Goal: Task Accomplishment & Management: Use online tool/utility

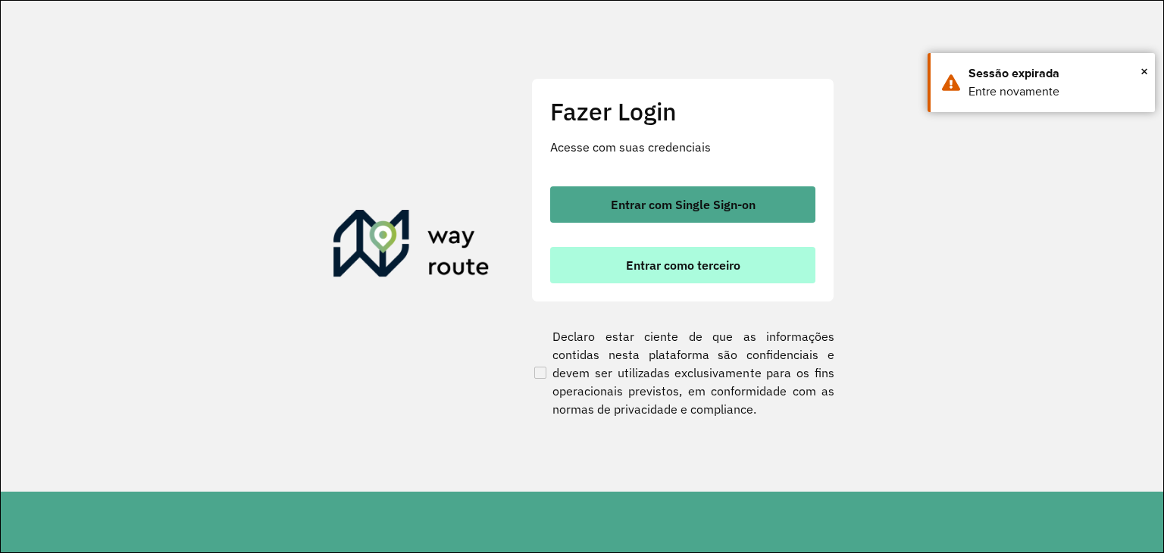
click at [746, 248] on button "Entrar como terceiro" at bounding box center [682, 265] width 265 height 36
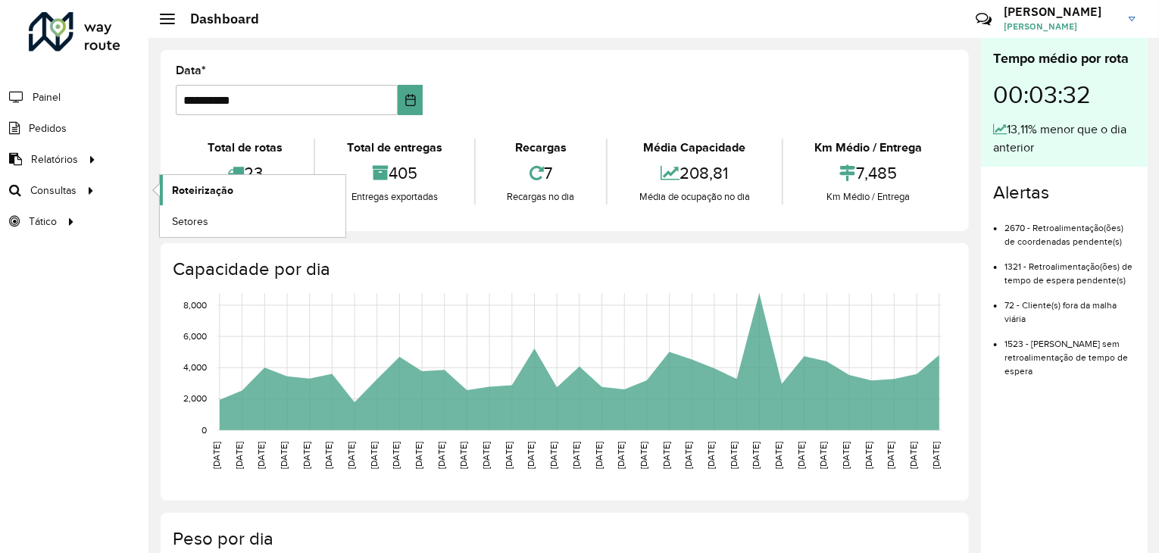
click at [179, 175] on link "Roteirização" at bounding box center [253, 190] width 186 height 30
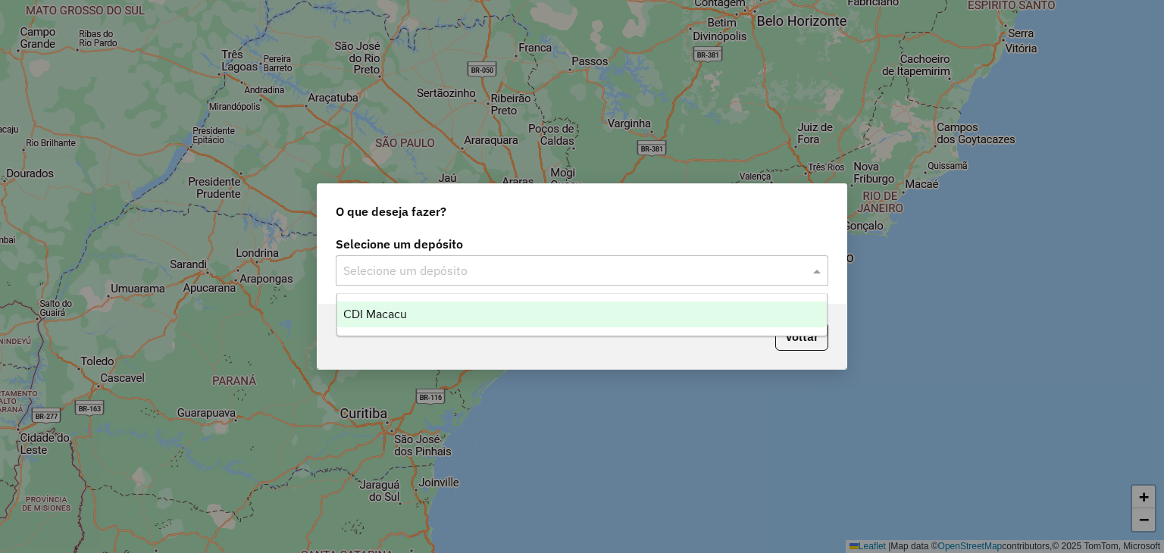
click at [478, 266] on input "text" at bounding box center [566, 271] width 447 height 18
click at [476, 326] on div "CDI Macacu" at bounding box center [582, 314] width 490 height 26
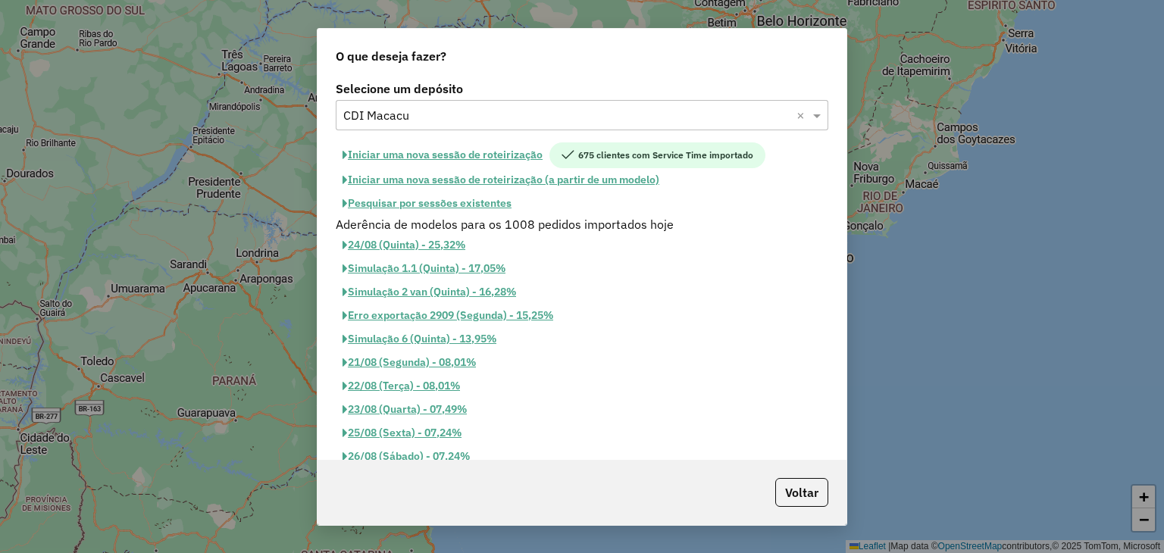
click at [423, 198] on button "Pesquisar por sessões existentes" at bounding box center [427, 203] width 183 height 23
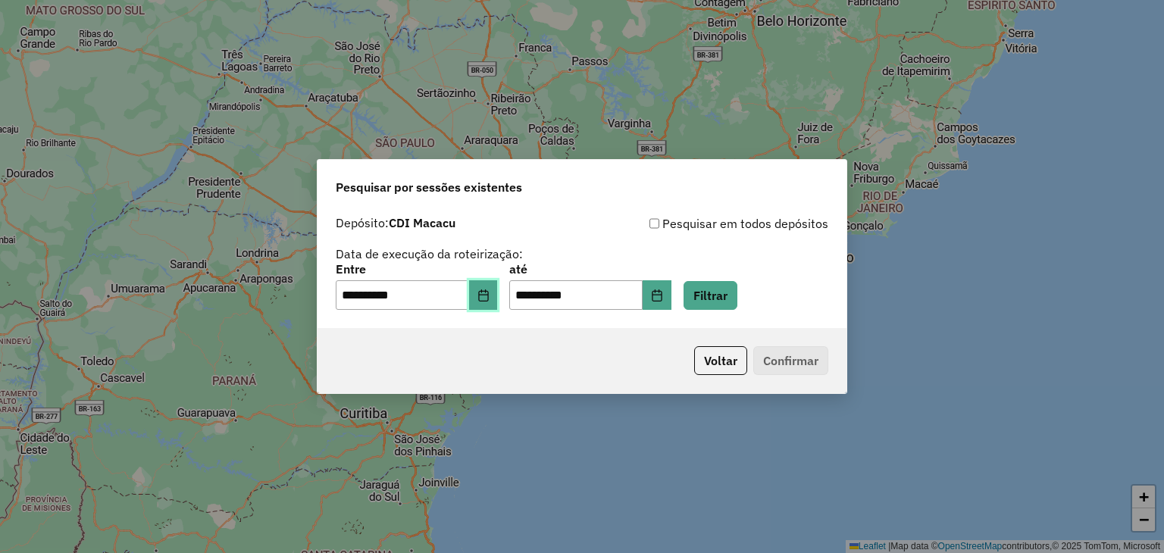
click at [498, 295] on button "Choose Date" at bounding box center [483, 295] width 29 height 30
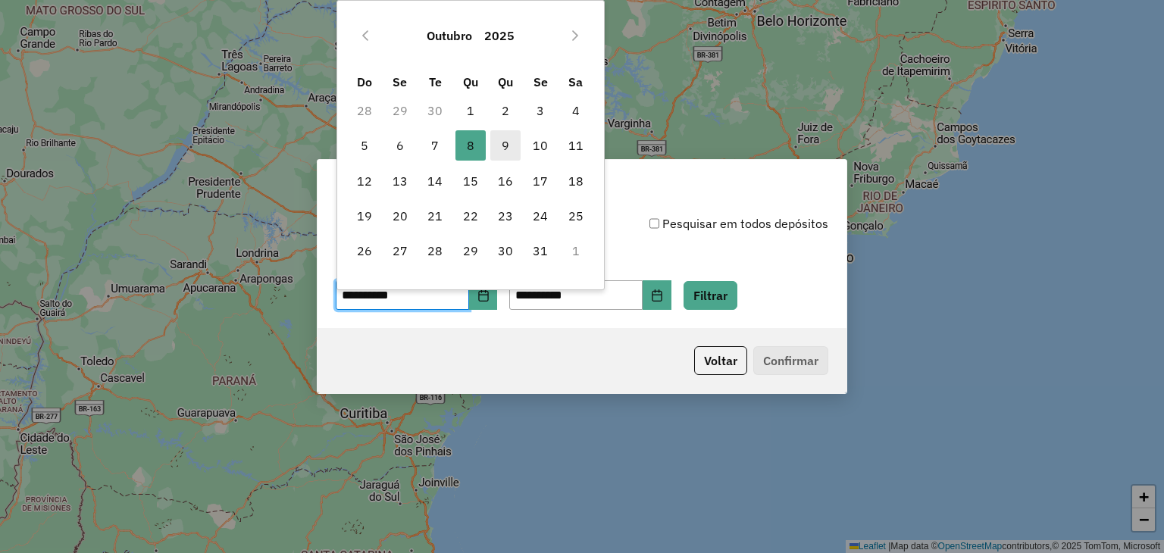
click at [504, 155] on span "9" at bounding box center [505, 145] width 30 height 30
type input "**********"
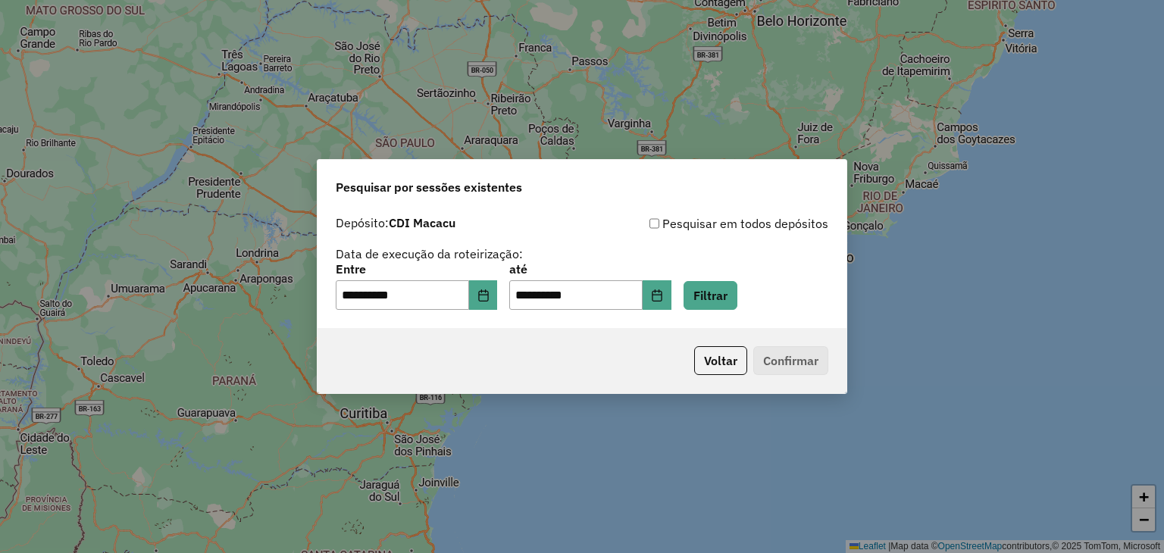
click at [702, 270] on div "**********" at bounding box center [582, 287] width 492 height 47
click at [715, 286] on button "Filtrar" at bounding box center [710, 295] width 54 height 29
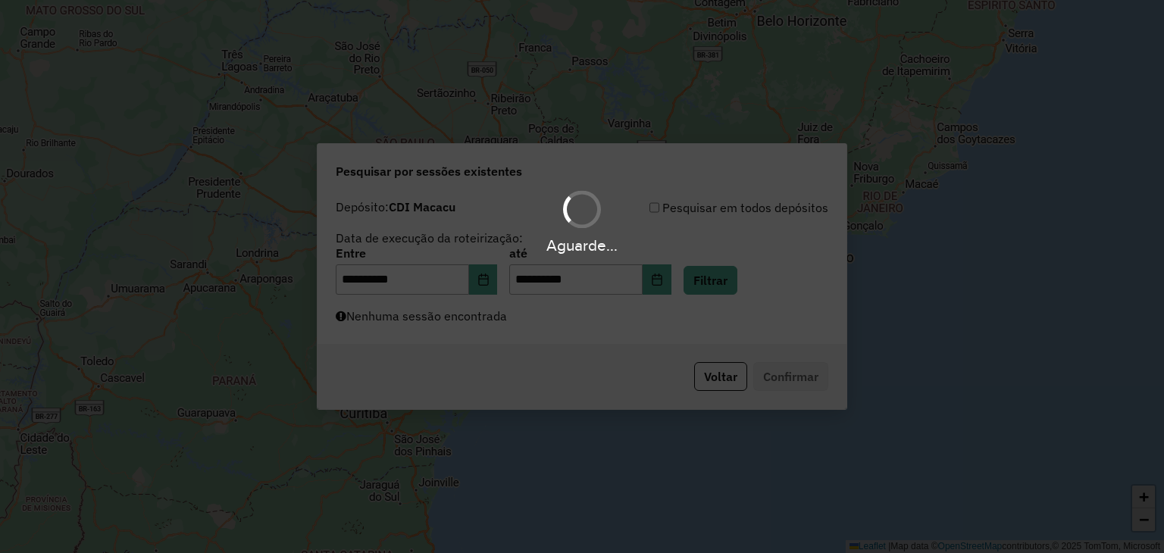
click at [487, 328] on div "Aguarde..." at bounding box center [582, 276] width 1164 height 553
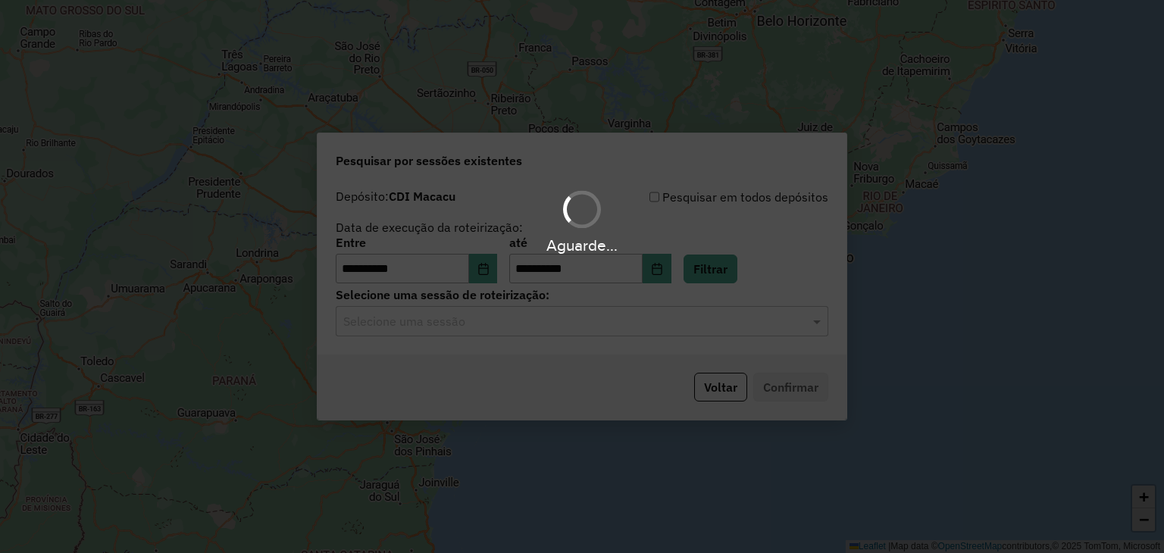
click at [461, 324] on hb-app "**********" at bounding box center [582, 276] width 1164 height 553
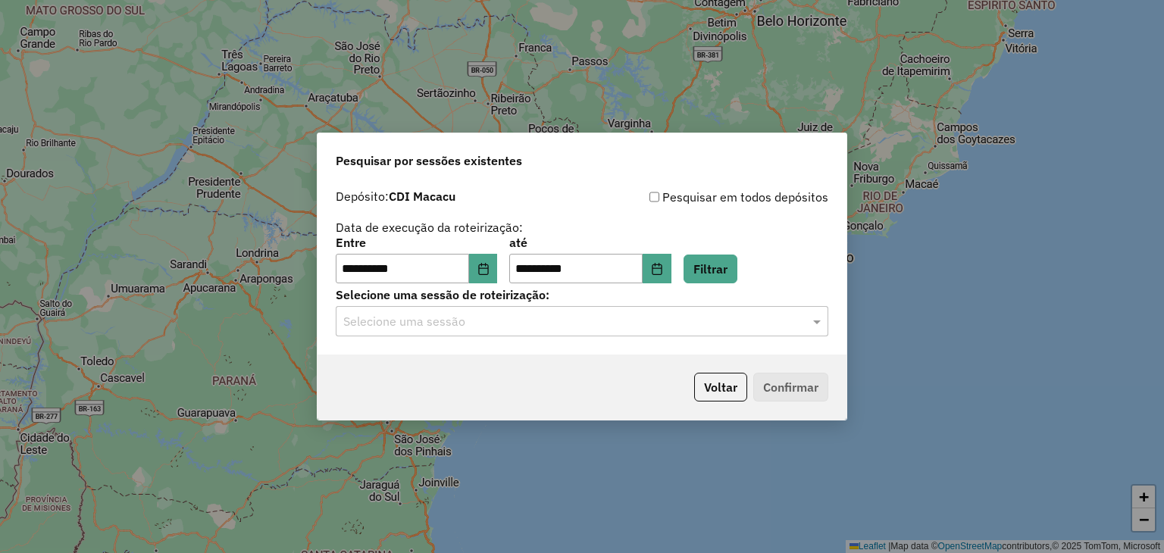
click at [461, 324] on input "text" at bounding box center [566, 322] width 447 height 18
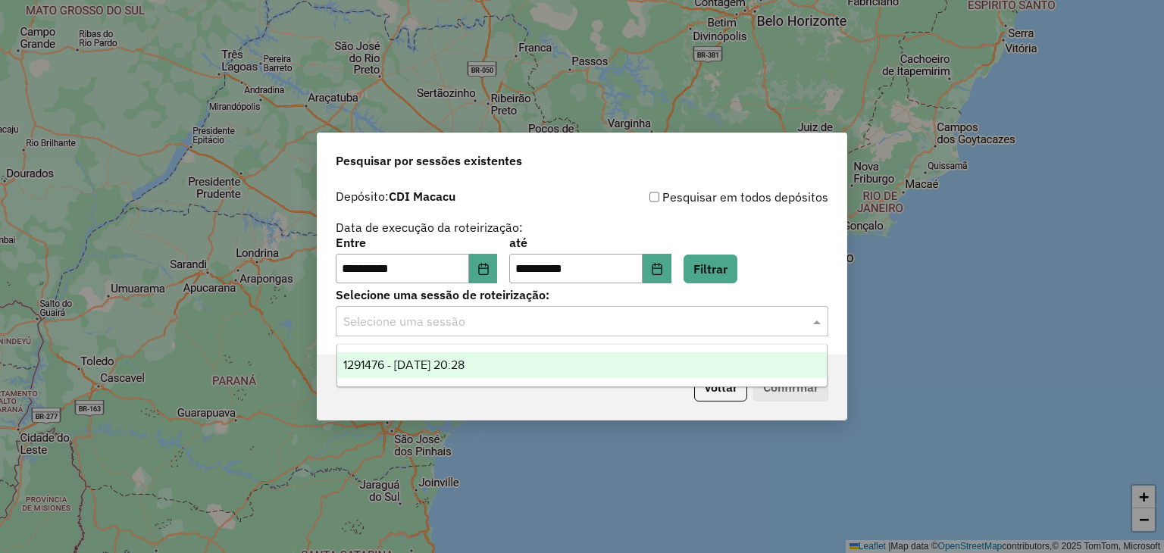
click at [482, 354] on div "1291476 - 09/10/2025 20:28" at bounding box center [582, 365] width 490 height 26
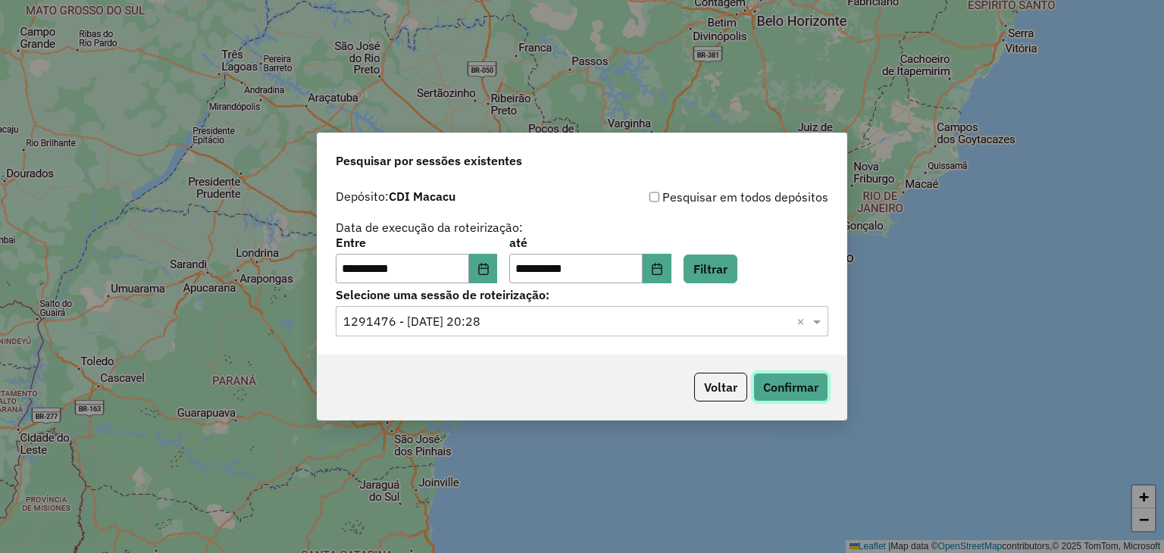
click at [773, 373] on button "Confirmar" at bounding box center [790, 387] width 75 height 29
click at [714, 256] on button "Filtrar" at bounding box center [710, 269] width 54 height 29
click at [771, 383] on button "Confirmar" at bounding box center [790, 387] width 75 height 29
click at [799, 389] on button "Confirmar" at bounding box center [790, 387] width 75 height 29
click at [732, 269] on button "Filtrar" at bounding box center [710, 269] width 54 height 29
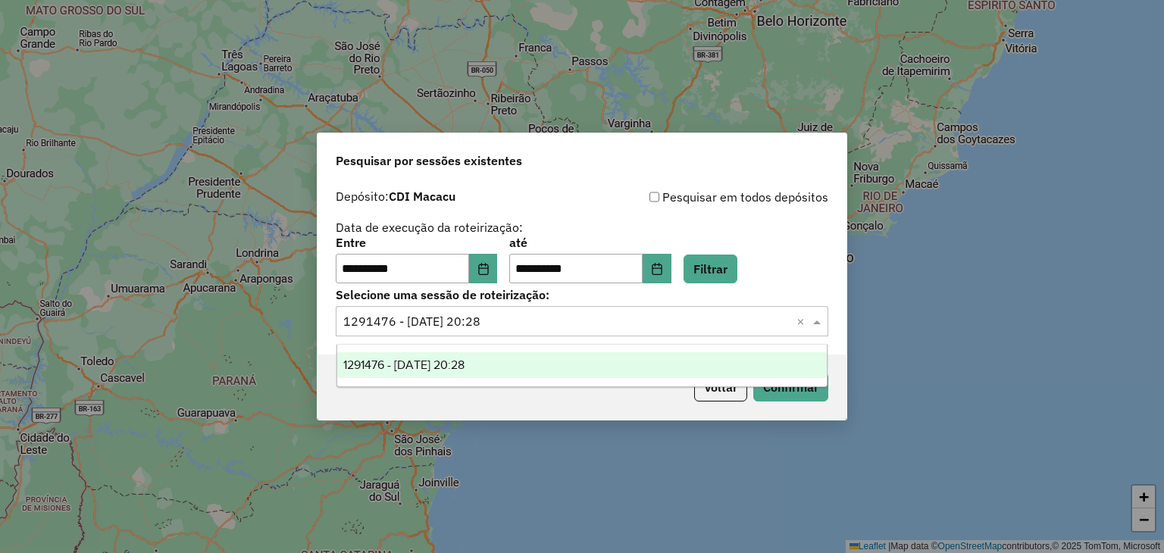
click at [669, 334] on div "Selecione uma sessão × 1291476 - 09/10/2025 20:28 ×" at bounding box center [582, 321] width 492 height 30
click at [634, 331] on div "Selecione uma sessão × 1291476 - 09/10/2025 20:28 ×" at bounding box center [582, 321] width 492 height 30
click at [802, 267] on div "**********" at bounding box center [582, 260] width 492 height 47
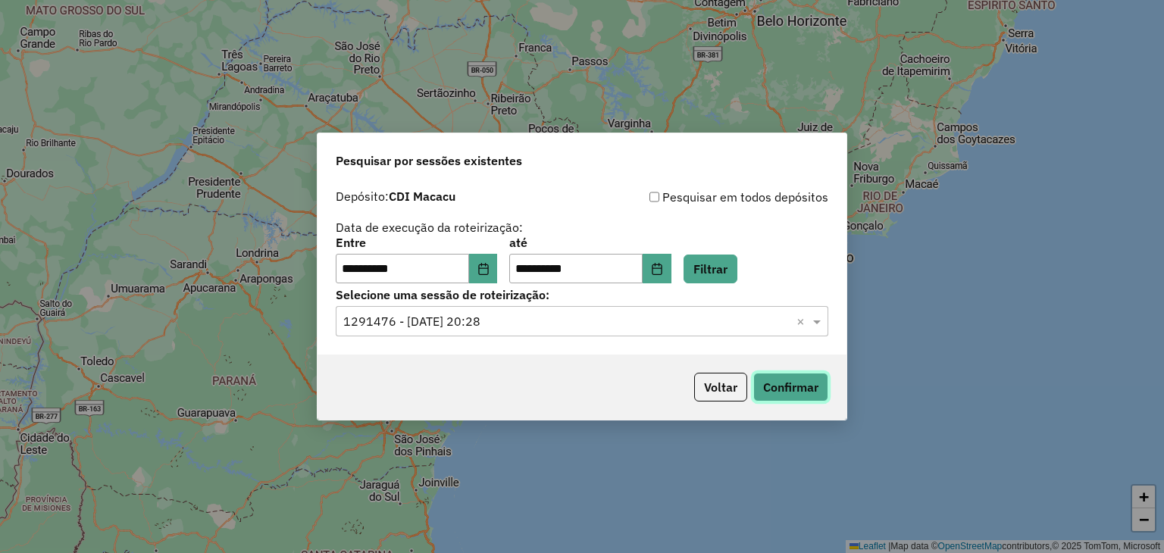
click at [796, 380] on button "Confirmar" at bounding box center [790, 387] width 75 height 29
click at [799, 382] on button "Confirmar" at bounding box center [790, 387] width 75 height 29
click at [777, 378] on button "Confirmar" at bounding box center [790, 387] width 75 height 29
click at [765, 383] on button "Confirmar" at bounding box center [790, 387] width 75 height 29
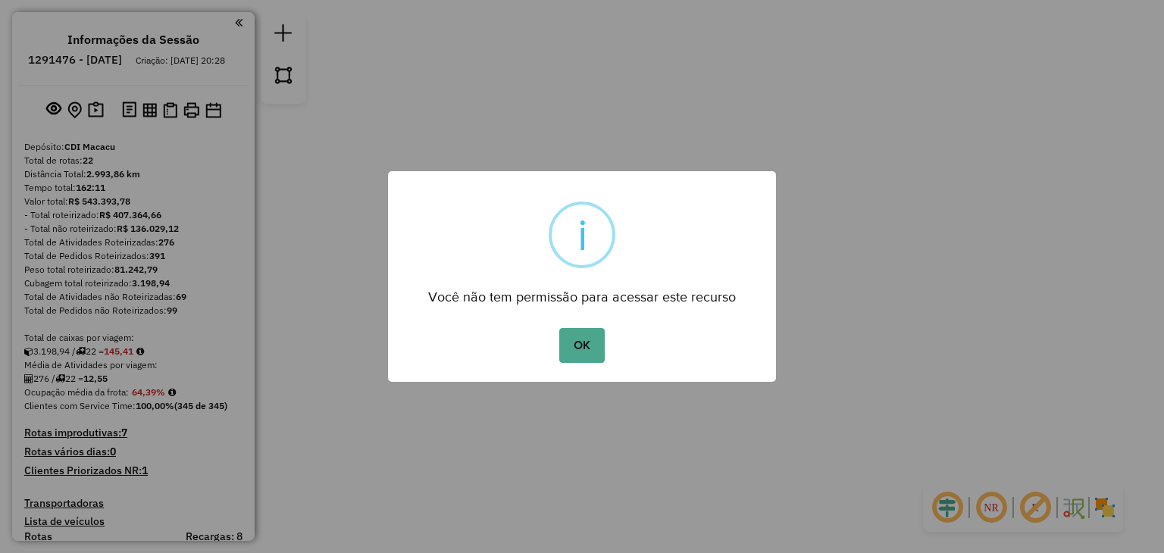
drag, startPoint x: 577, startPoint y: 355, endPoint x: 589, endPoint y: 364, distance: 15.6
click at [579, 354] on button "OK" at bounding box center [581, 345] width 45 height 35
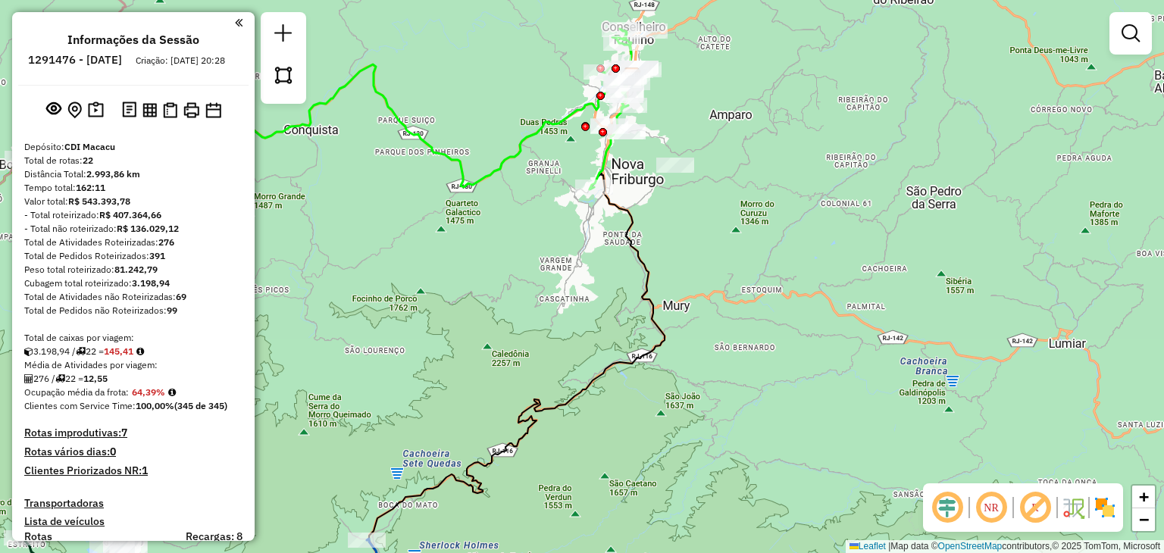
drag, startPoint x: 698, startPoint y: 91, endPoint x: 707, endPoint y: 154, distance: 63.5
click at [707, 148] on div "Janela de atendimento Grade de atendimento Capacidade Transportadoras Veículos …" at bounding box center [582, 276] width 1164 height 553
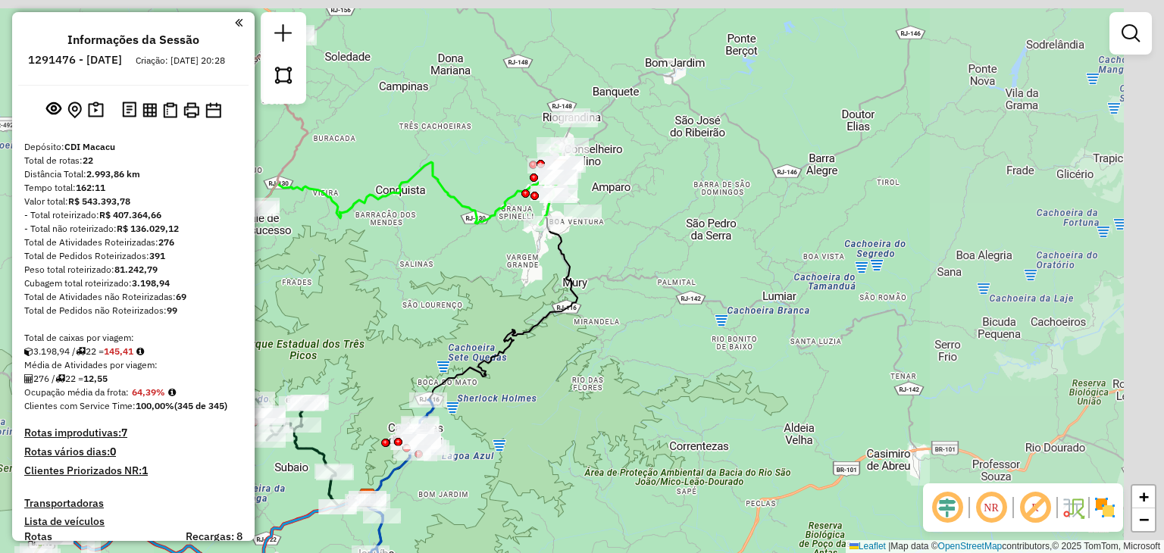
drag, startPoint x: 385, startPoint y: 305, endPoint x: 616, endPoint y: 353, distance: 235.9
click at [617, 352] on div "Janela de atendimento Grade de atendimento Capacidade Transportadoras Veículos …" at bounding box center [582, 276] width 1164 height 553
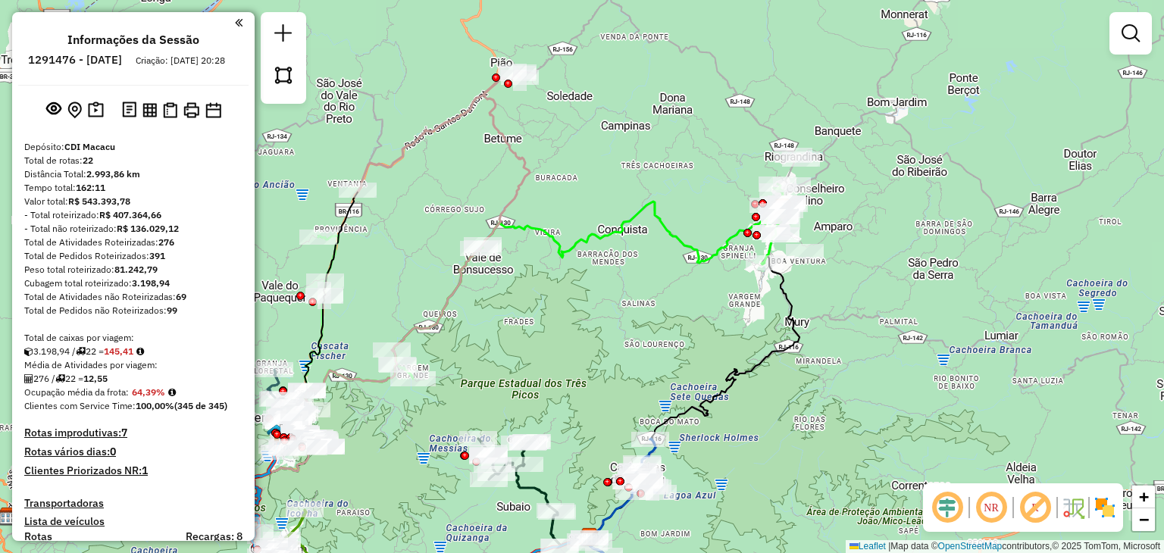
drag, startPoint x: 497, startPoint y: 361, endPoint x: 575, endPoint y: 310, distance: 93.1
click at [575, 342] on div "Janela de atendimento Grade de atendimento Capacidade Transportadoras Veículos …" at bounding box center [582, 276] width 1164 height 553
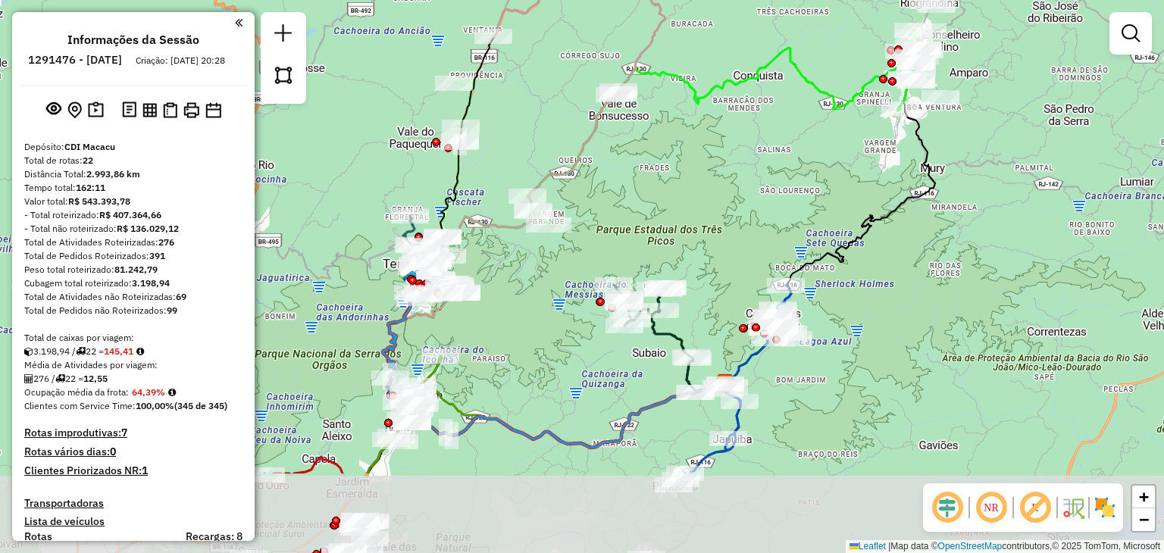
drag, startPoint x: 570, startPoint y: 383, endPoint x: 632, endPoint y: 222, distance: 172.6
click at [631, 242] on div "Janela de atendimento Grade de atendimento Capacidade Transportadoras Veículos …" at bounding box center [582, 276] width 1164 height 553
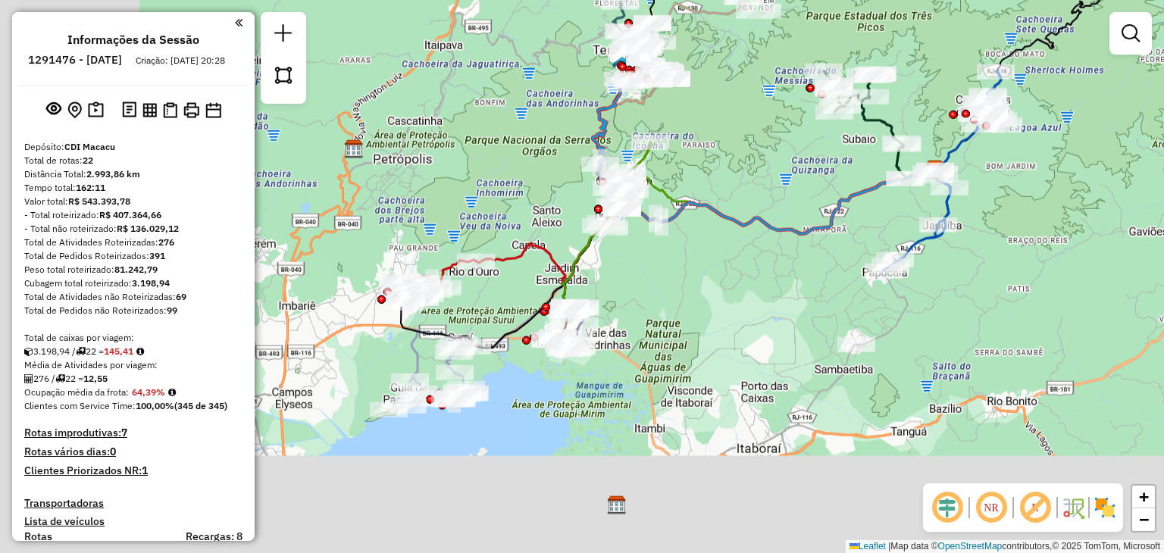
drag, startPoint x: 567, startPoint y: 467, endPoint x: 796, endPoint y: 232, distance: 328.9
click at [795, 234] on div "Janela de atendimento Grade de atendimento Capacidade Transportadoras Veículos …" at bounding box center [582, 276] width 1164 height 553
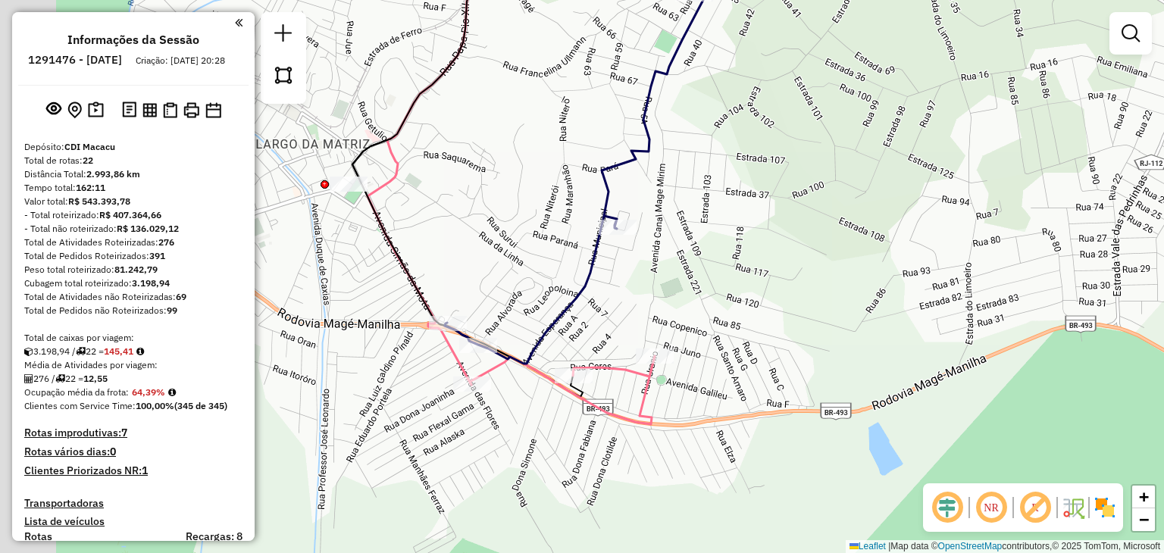
drag, startPoint x: 442, startPoint y: 280, endPoint x: 810, endPoint y: 270, distance: 367.5
click at [818, 270] on div "Janela de atendimento Grade de atendimento Capacidade Transportadoras Veículos …" at bounding box center [582, 276] width 1164 height 553
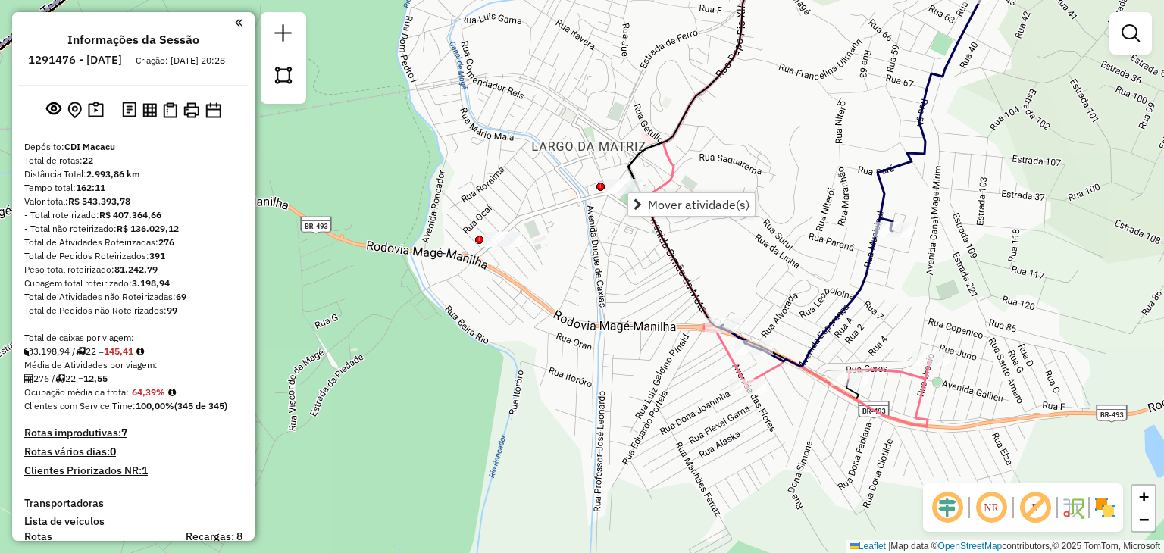
click at [588, 273] on div "Janela de atendimento Grade de atendimento Capacidade Transportadoras Veículos …" at bounding box center [582, 276] width 1164 height 553
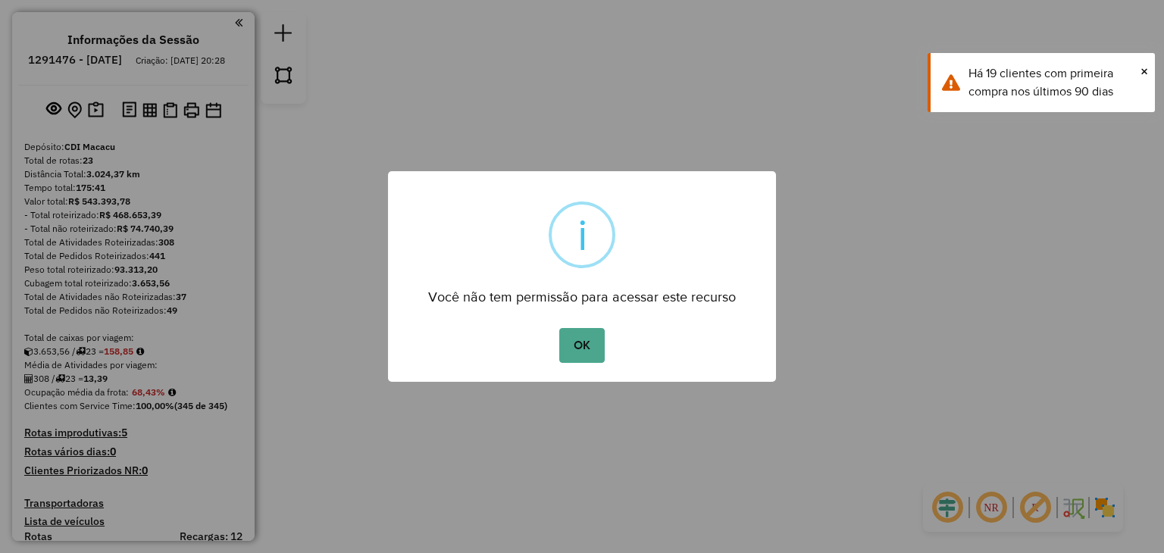
click at [558, 344] on div "OK No Cancel" at bounding box center [582, 345] width 388 height 42
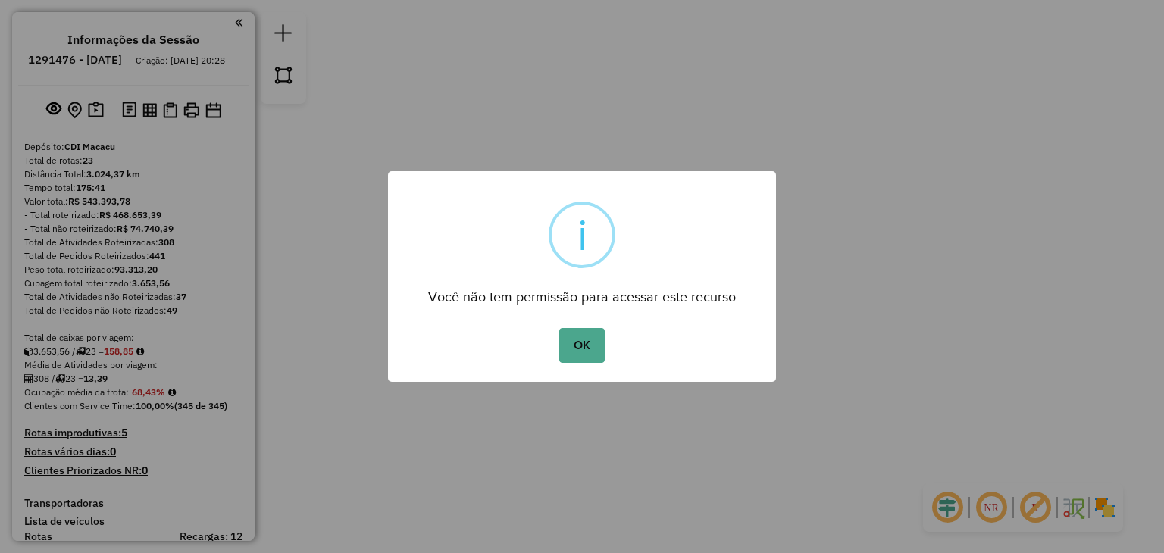
click at [547, 331] on div "OK No Cancel" at bounding box center [582, 345] width 388 height 42
click at [570, 334] on button "OK" at bounding box center [581, 345] width 45 height 35
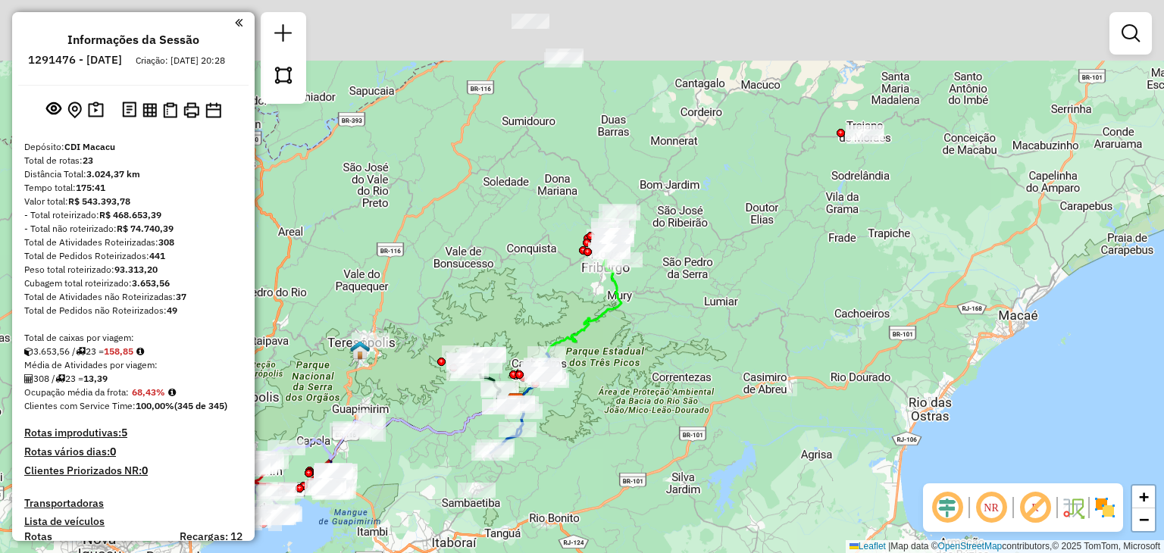
drag, startPoint x: 824, startPoint y: 246, endPoint x: 792, endPoint y: 294, distance: 57.8
click at [792, 294] on div "Janela de atendimento Grade de atendimento Capacidade Transportadoras Veículos …" at bounding box center [582, 276] width 1164 height 553
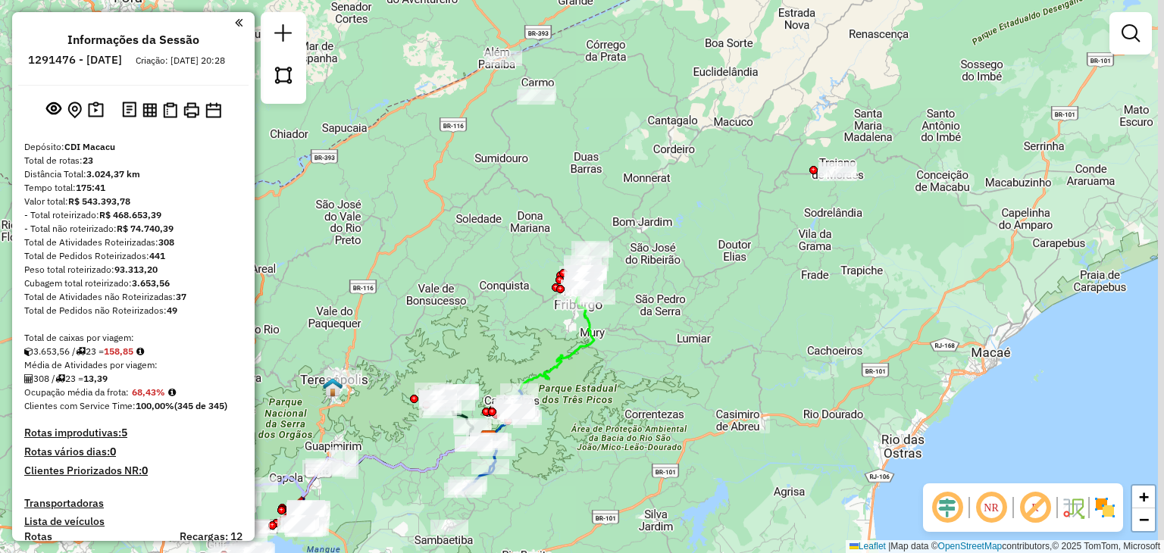
drag, startPoint x: 813, startPoint y: 201, endPoint x: 799, endPoint y: 261, distance: 62.1
click at [801, 256] on div "Janela de atendimento Grade de atendimento Capacidade Transportadoras Veículos …" at bounding box center [582, 276] width 1164 height 553
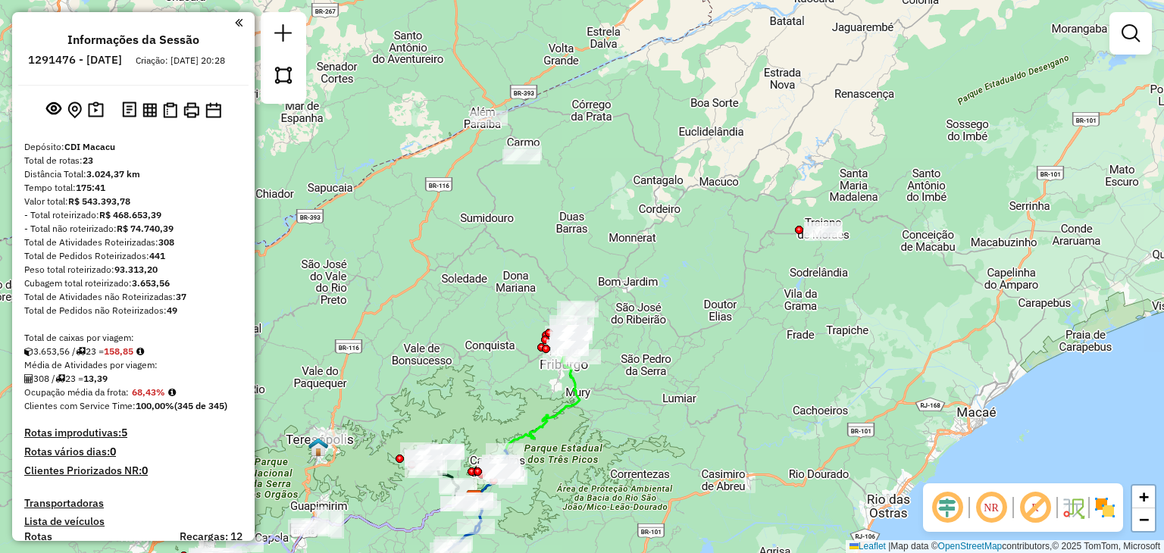
drag, startPoint x: 751, startPoint y: 258, endPoint x: 770, endPoint y: 279, distance: 27.9
click at [770, 279] on div "Janela de atendimento Grade de atendimento Capacidade Transportadoras Veículos …" at bounding box center [582, 276] width 1164 height 553
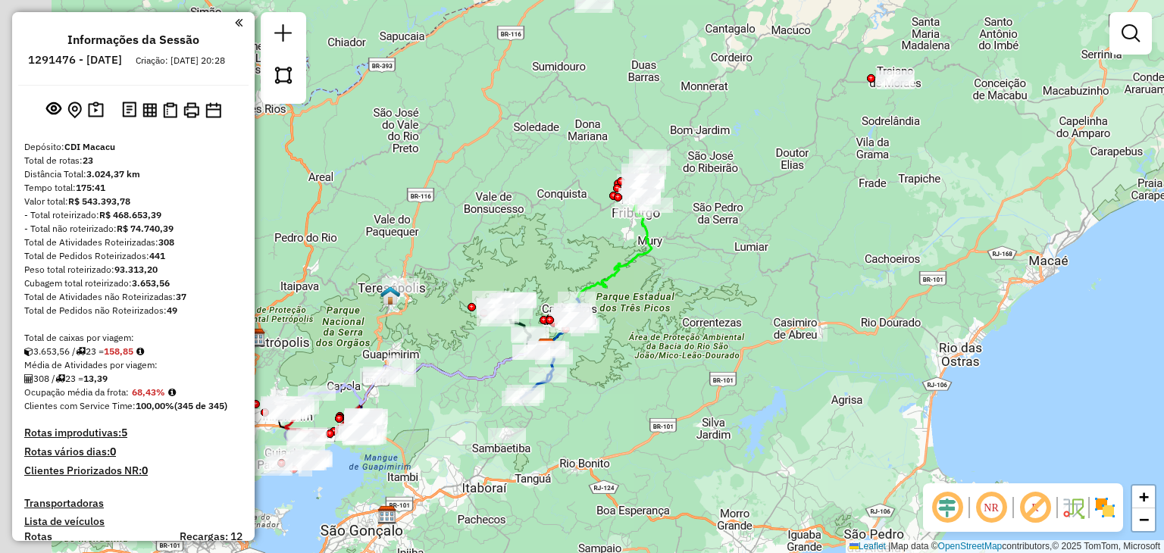
drag, startPoint x: 767, startPoint y: 319, endPoint x: 820, endPoint y: 152, distance: 174.9
click at [823, 151] on div "Janela de atendimento Grade de atendimento Capacidade Transportadoras Veículos …" at bounding box center [582, 276] width 1164 height 553
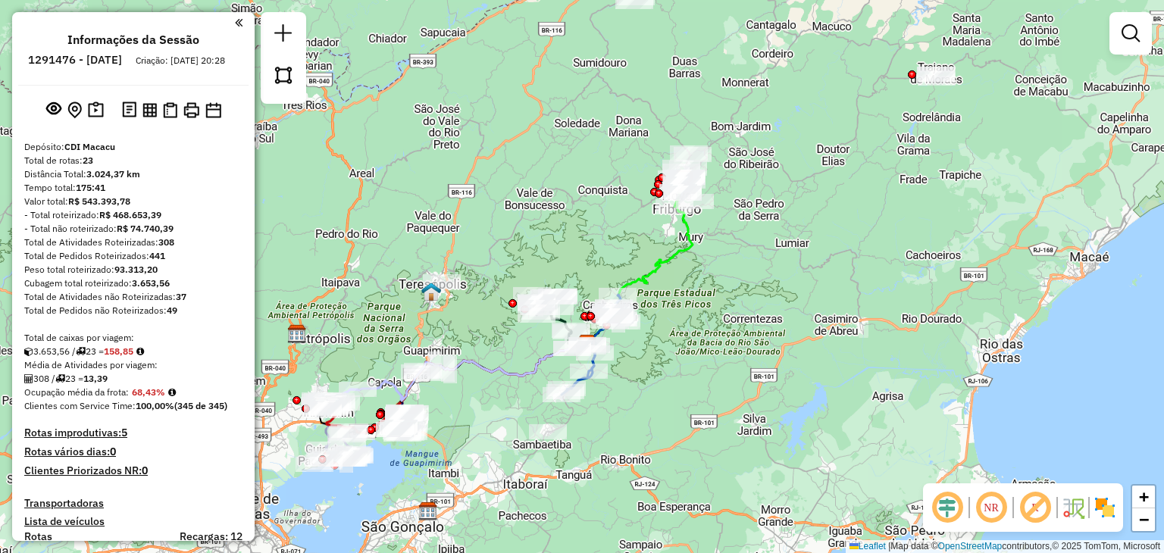
drag, startPoint x: 770, startPoint y: 275, endPoint x: 825, endPoint y: 257, distance: 57.5
click at [826, 258] on div "Janela de atendimento Grade de atendimento Capacidade Transportadoras Veículos …" at bounding box center [582, 276] width 1164 height 553
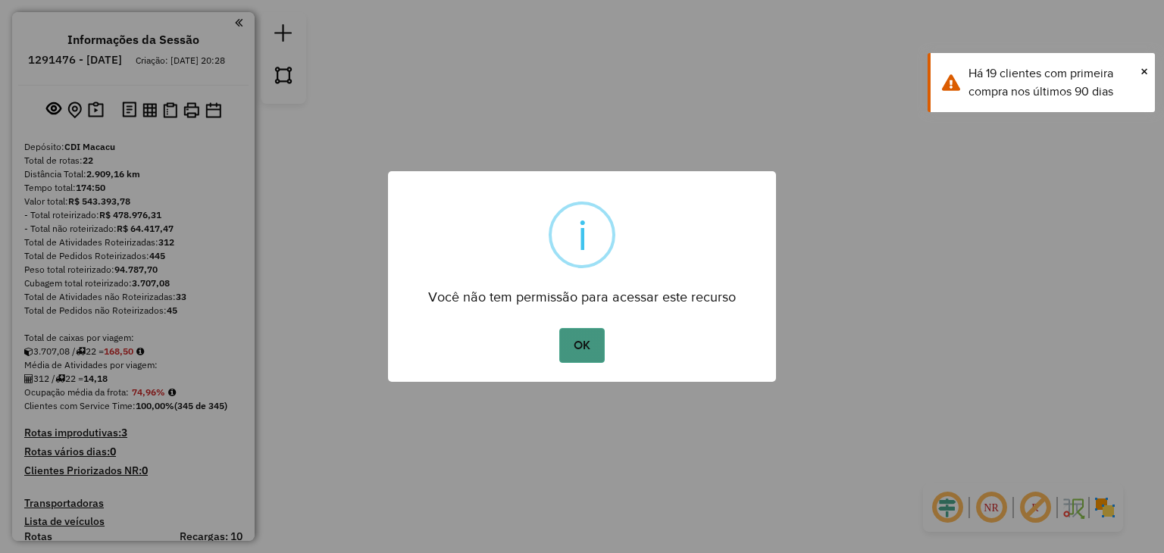
click at [573, 349] on button "OK" at bounding box center [581, 345] width 45 height 35
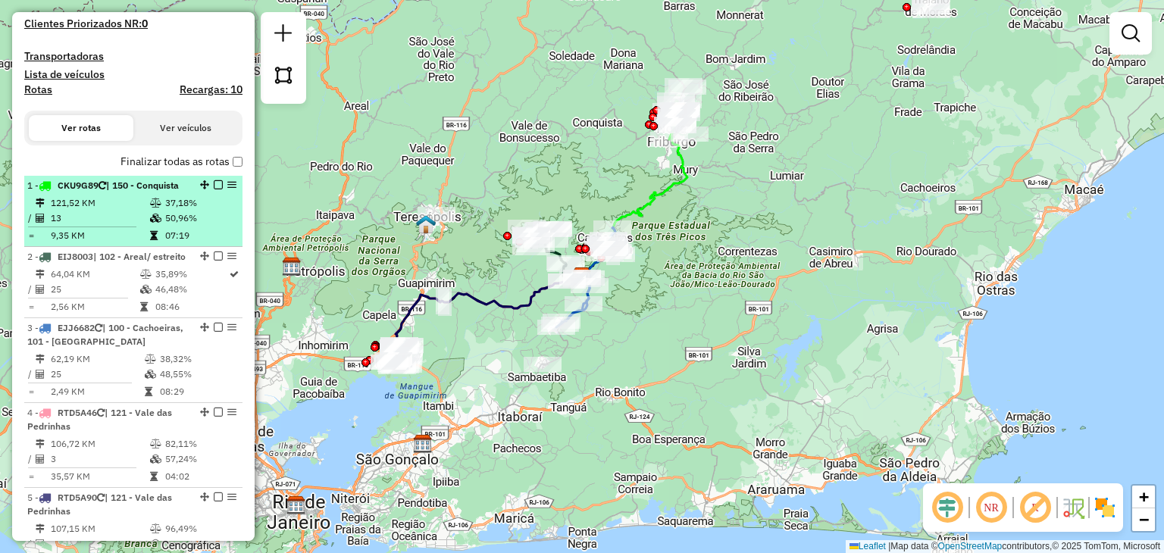
scroll to position [523, 0]
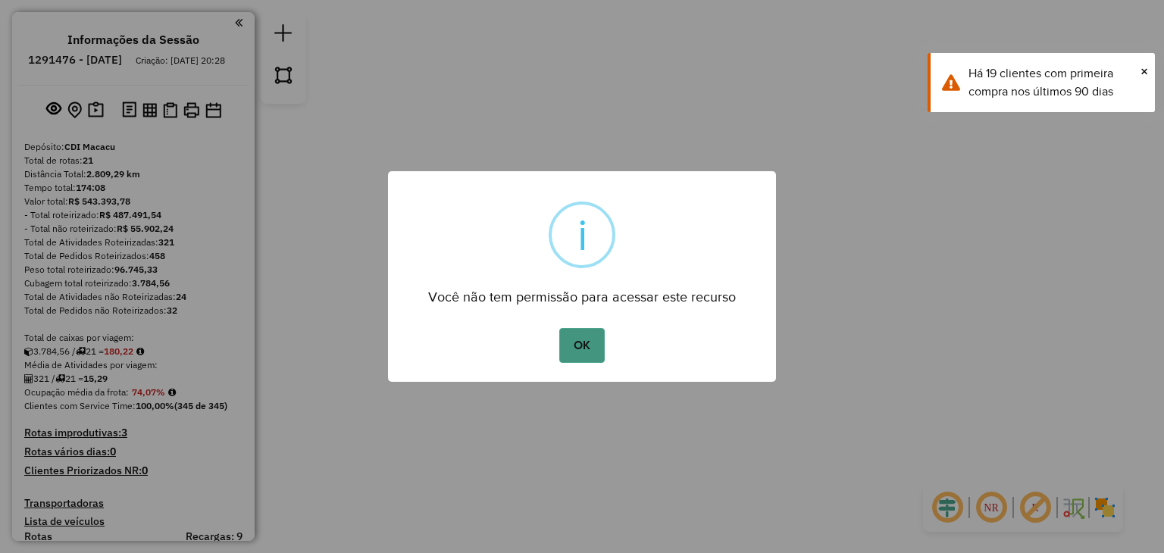
click at [588, 342] on button "OK" at bounding box center [581, 345] width 45 height 35
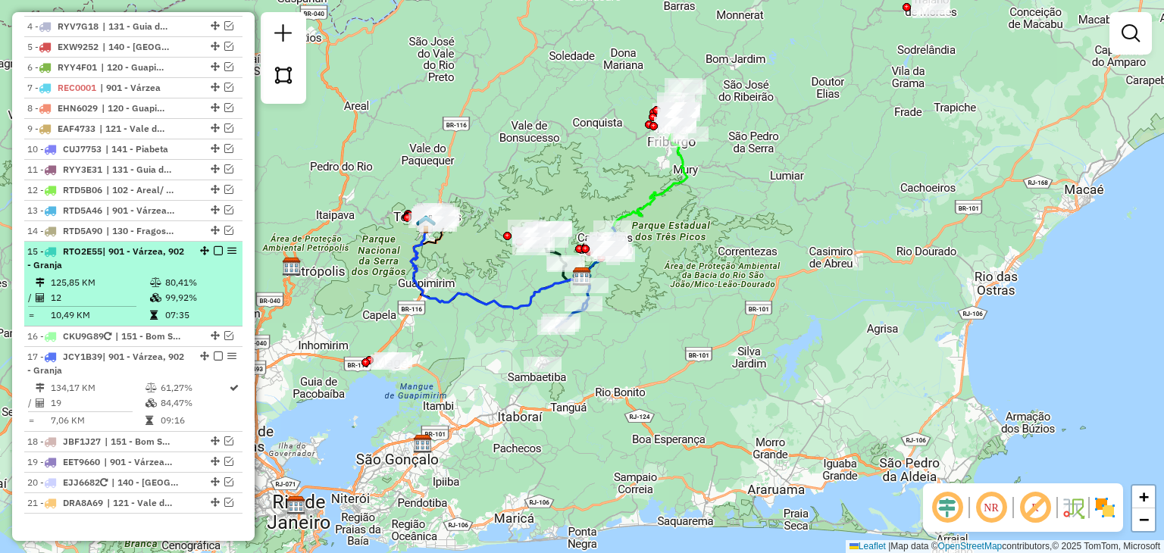
scroll to position [909, 0]
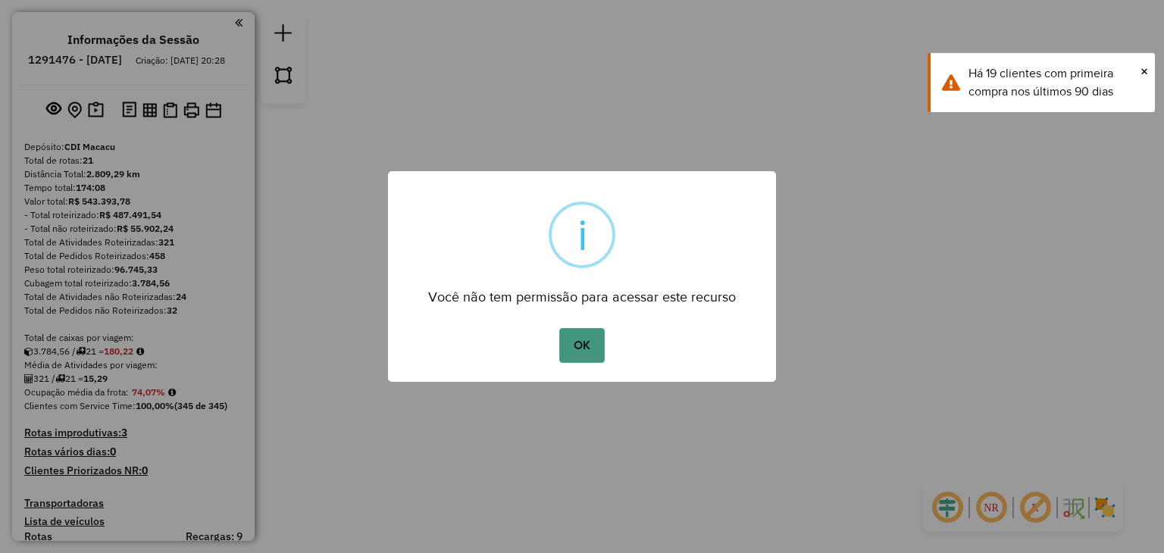
click at [583, 343] on button "OK" at bounding box center [581, 345] width 45 height 35
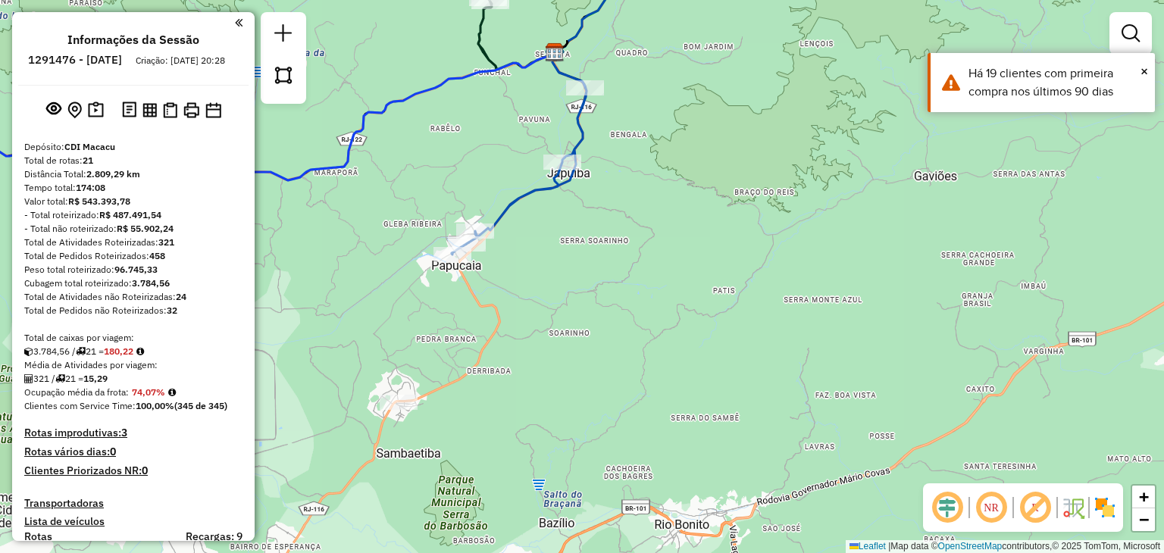
drag, startPoint x: 606, startPoint y: 303, endPoint x: 718, endPoint y: 422, distance: 163.4
click at [703, 404] on div "Janela de atendimento Grade de atendimento Capacidade Transportadoras Veículos …" at bounding box center [582, 276] width 1164 height 553
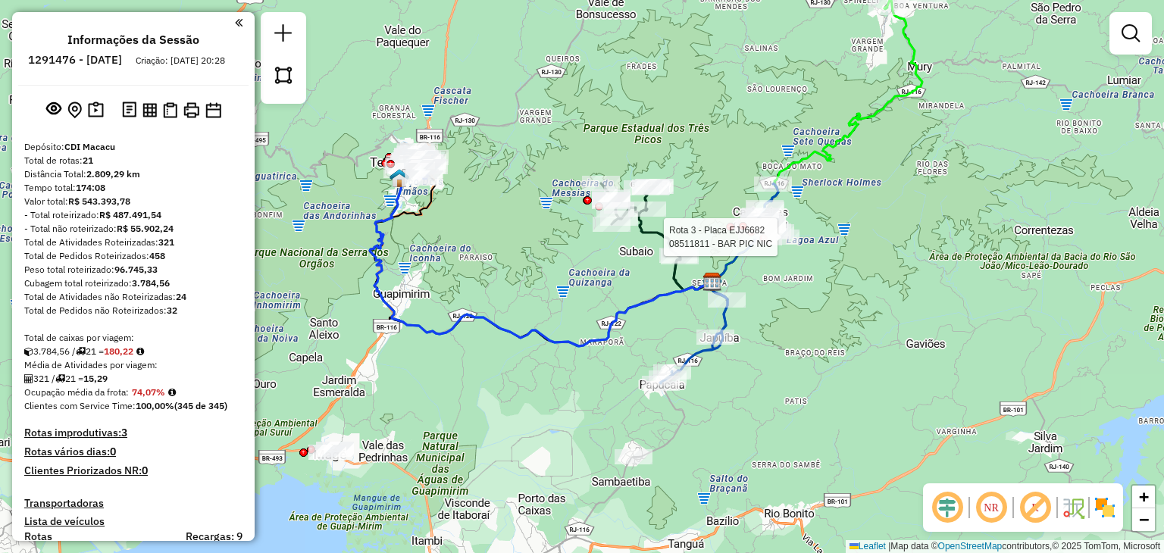
select select "**********"
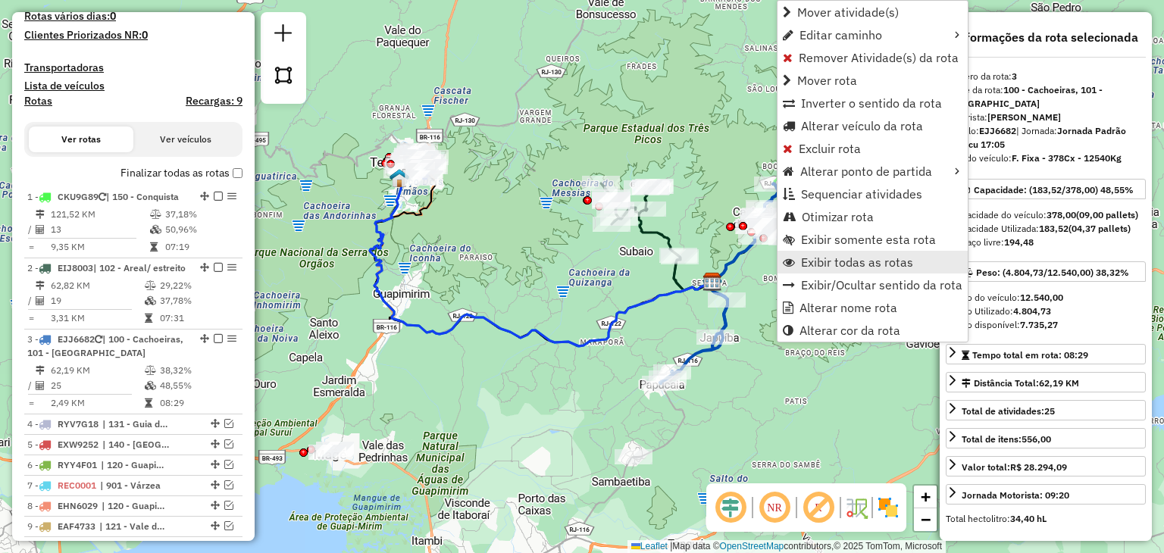
scroll to position [793, 0]
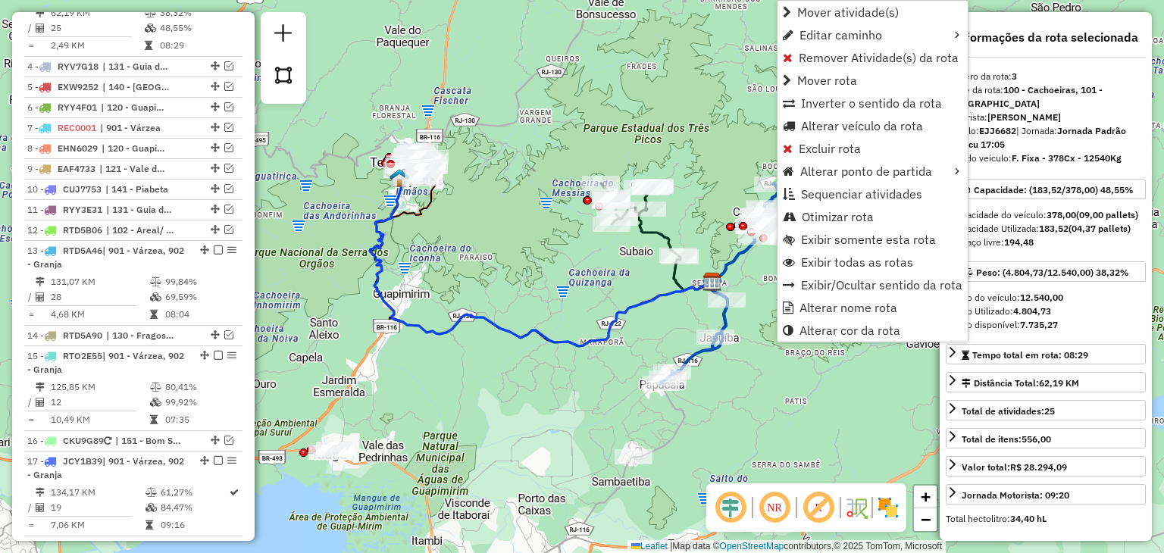
drag, startPoint x: 814, startPoint y: 254, endPoint x: 548, endPoint y: 99, distance: 307.5
click at [543, 107] on hb-router-mapa "Mover atividade(s) Editar caminho Remover Atividade(s) da rota Mover rota Inver…" at bounding box center [582, 276] width 1164 height 553
click at [548, 99] on div "Janela de atendimento Grade de atendimento Capacidade Transportadoras Veículos …" at bounding box center [582, 276] width 1164 height 553
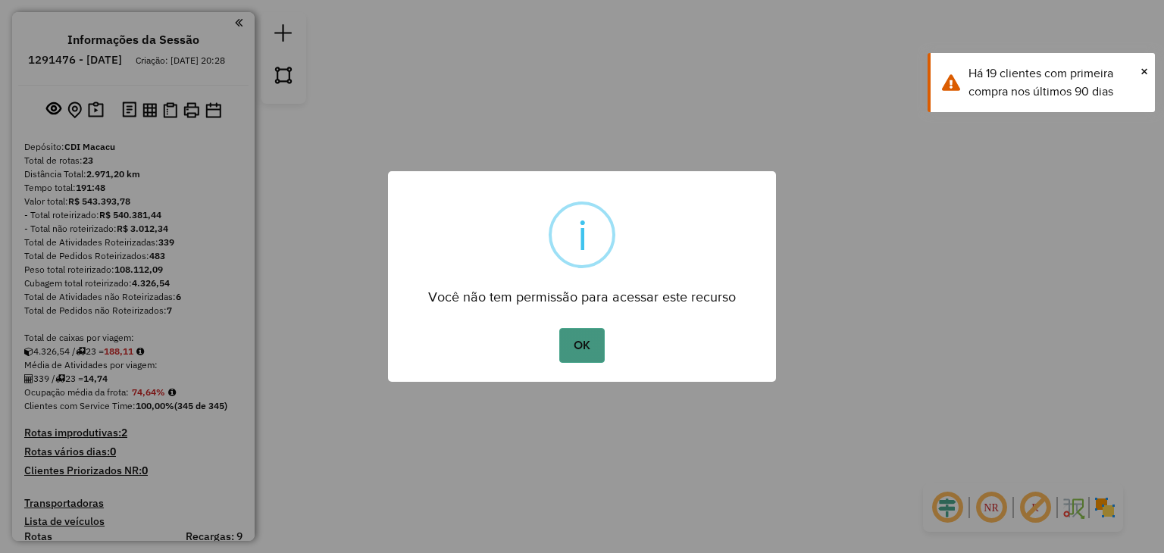
click at [600, 339] on button "OK" at bounding box center [581, 345] width 45 height 35
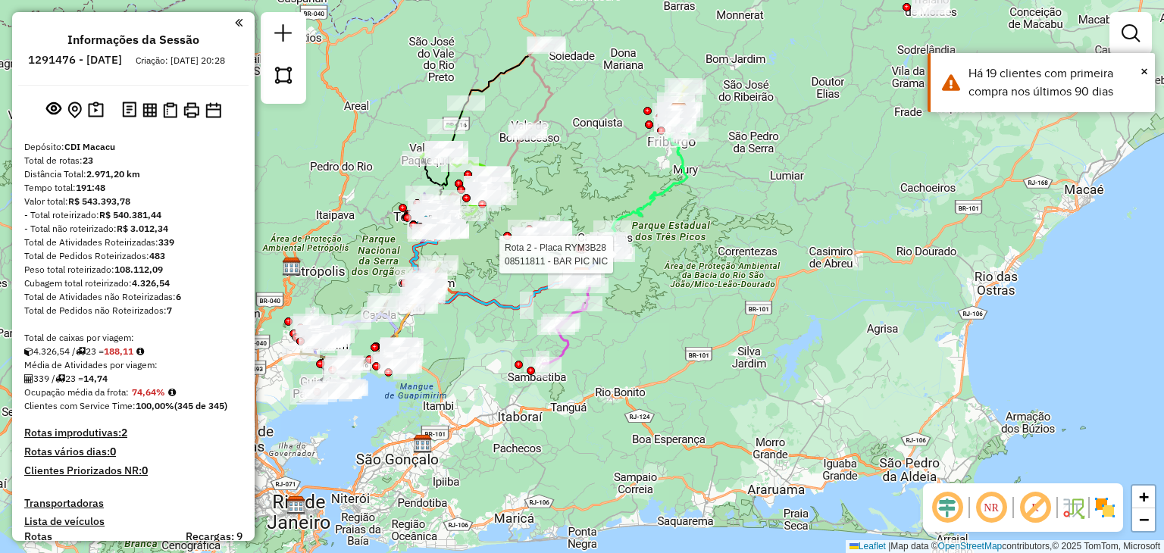
select select "**********"
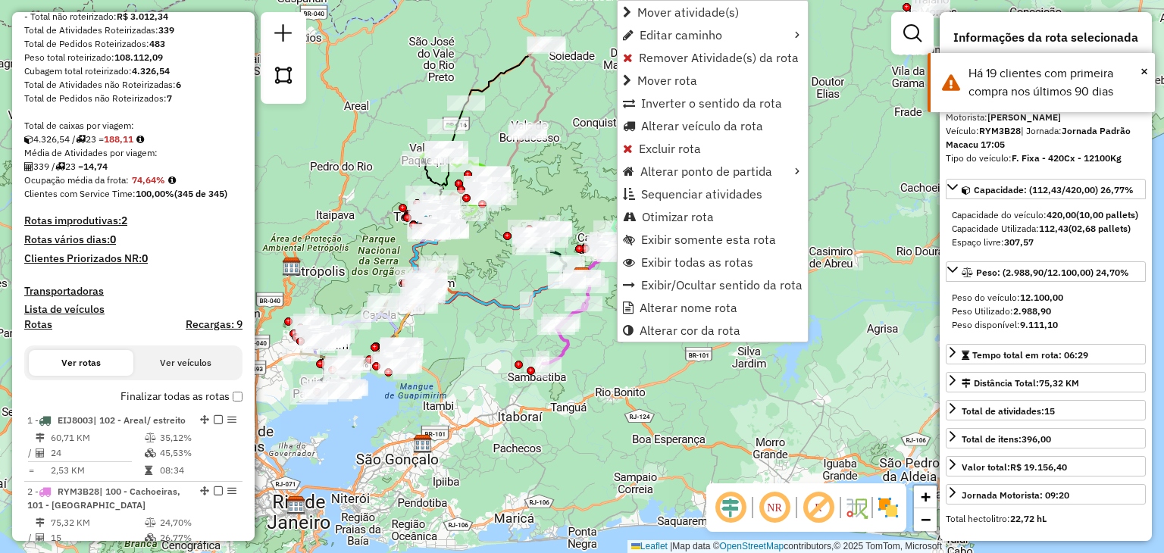
scroll to position [708, 0]
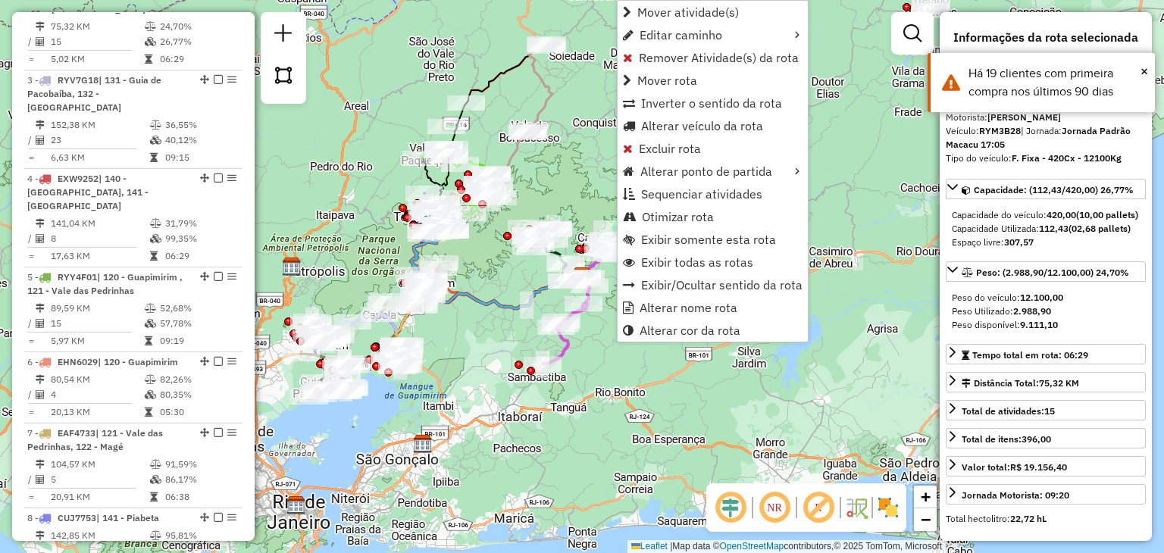
click at [504, 286] on div "Janela de atendimento Grade de atendimento Capacidade Transportadoras Veículos …" at bounding box center [582, 276] width 1164 height 553
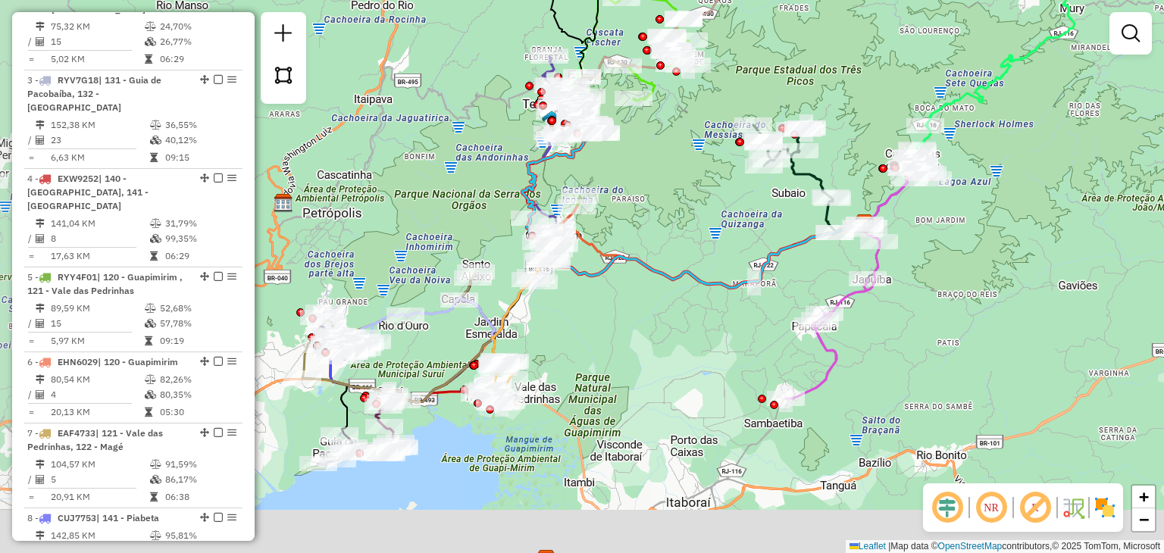
drag, startPoint x: 468, startPoint y: 268, endPoint x: 670, endPoint y: 233, distance: 204.6
click at [676, 223] on div "Janela de atendimento Grade de atendimento Capacidade Transportadoras Veículos …" at bounding box center [582, 276] width 1164 height 553
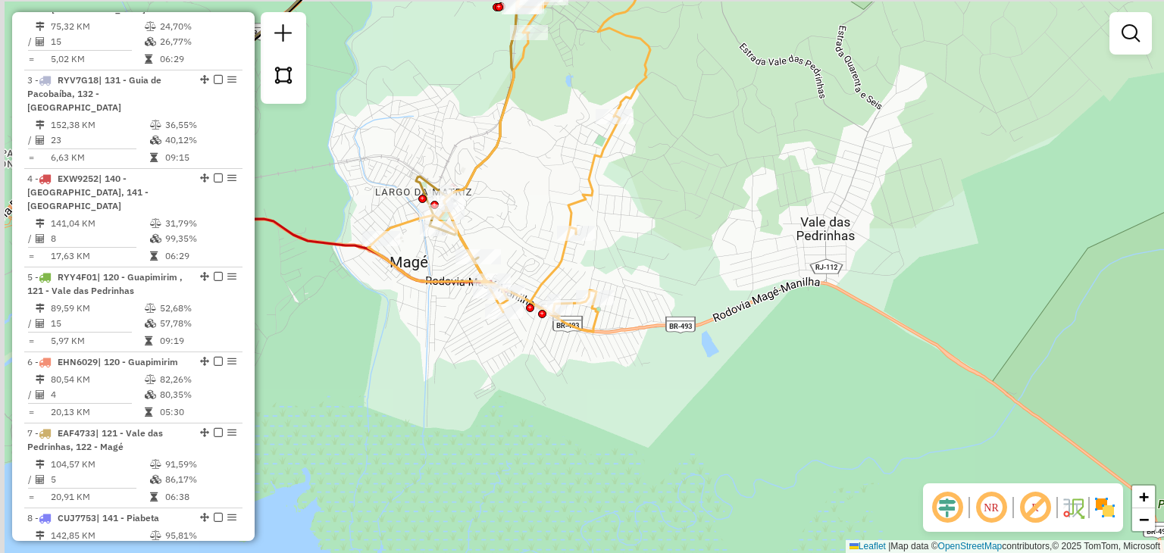
drag, startPoint x: 427, startPoint y: 130, endPoint x: 573, endPoint y: 191, distance: 157.9
click at [576, 181] on div "Janela de atendimento Grade de atendimento Capacidade Transportadoras Veículos …" at bounding box center [582, 276] width 1164 height 553
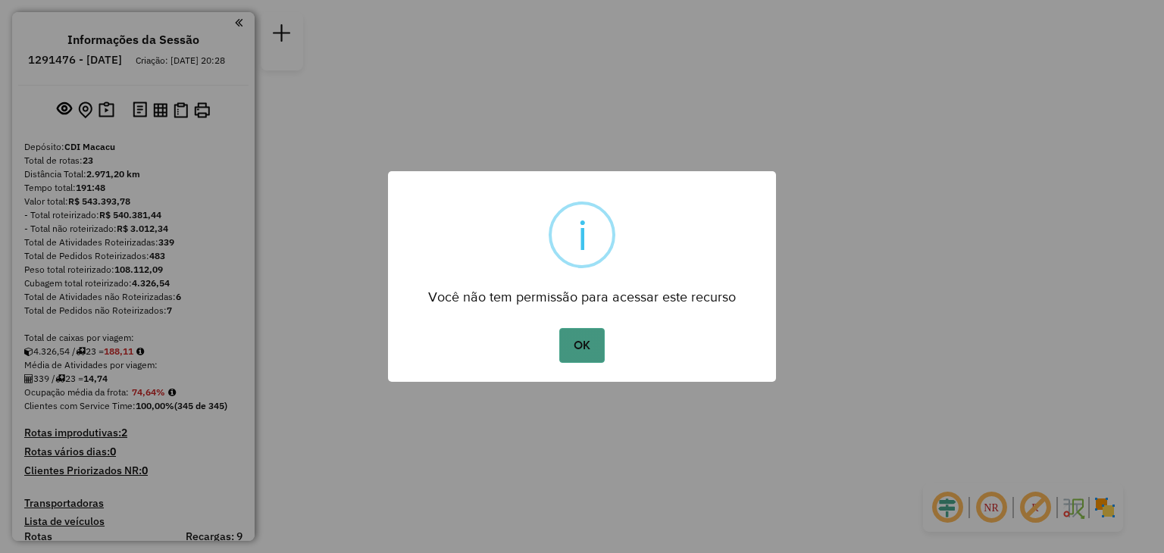
click at [582, 333] on button "OK" at bounding box center [581, 345] width 45 height 35
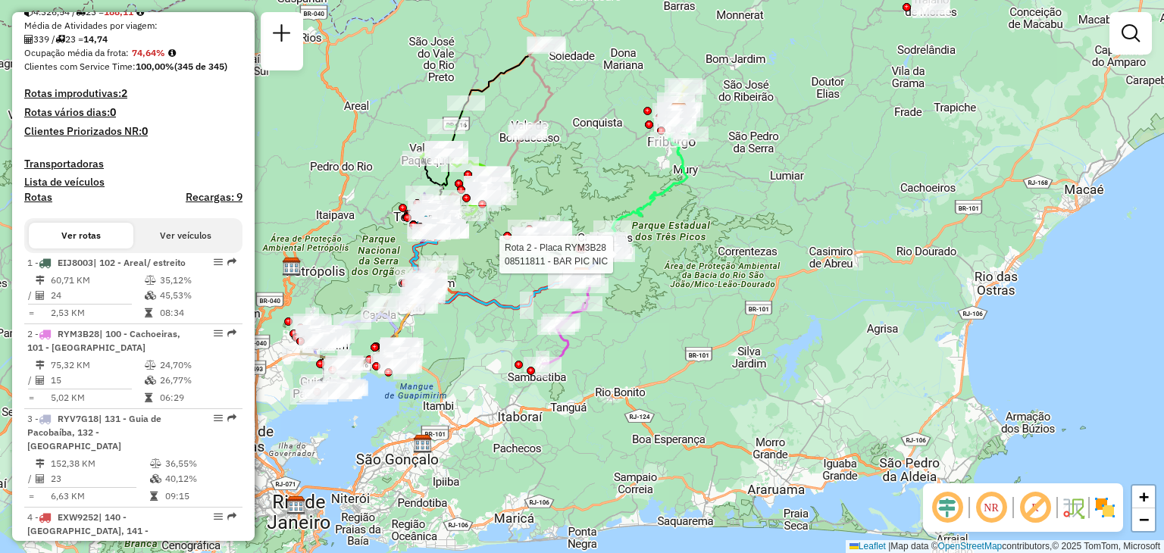
select select "**********"
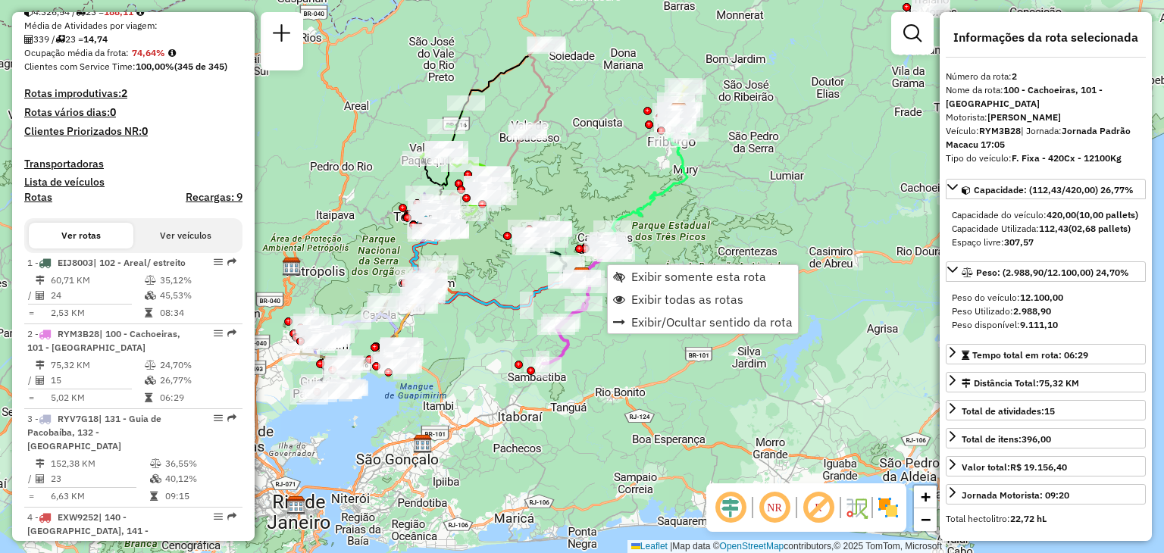
scroll to position [678, 0]
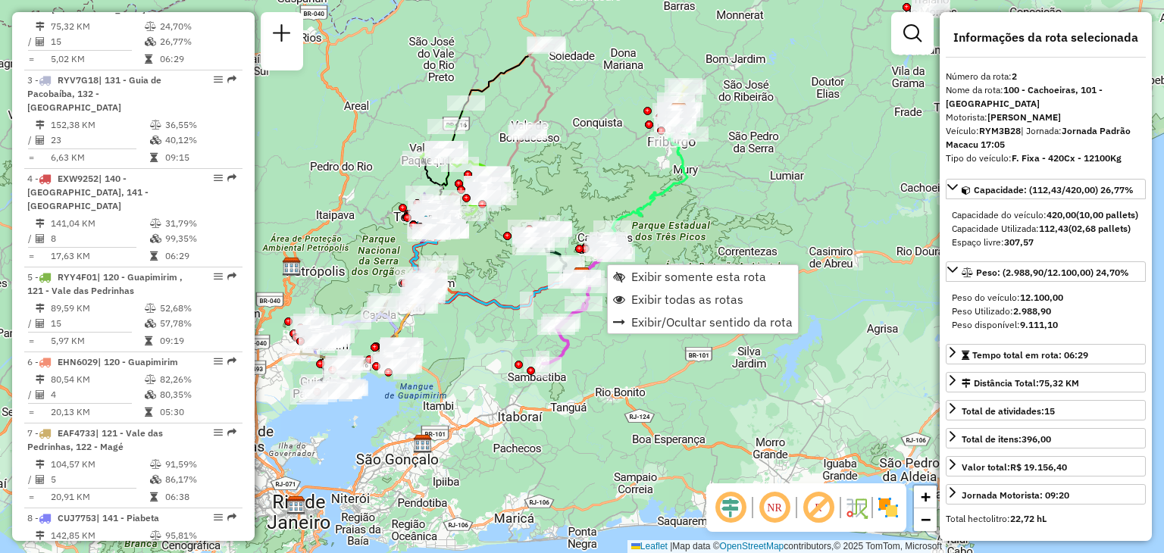
click at [728, 214] on div "Janela de atendimento Grade de atendimento Capacidade Transportadoras Veículos …" at bounding box center [582, 276] width 1164 height 553
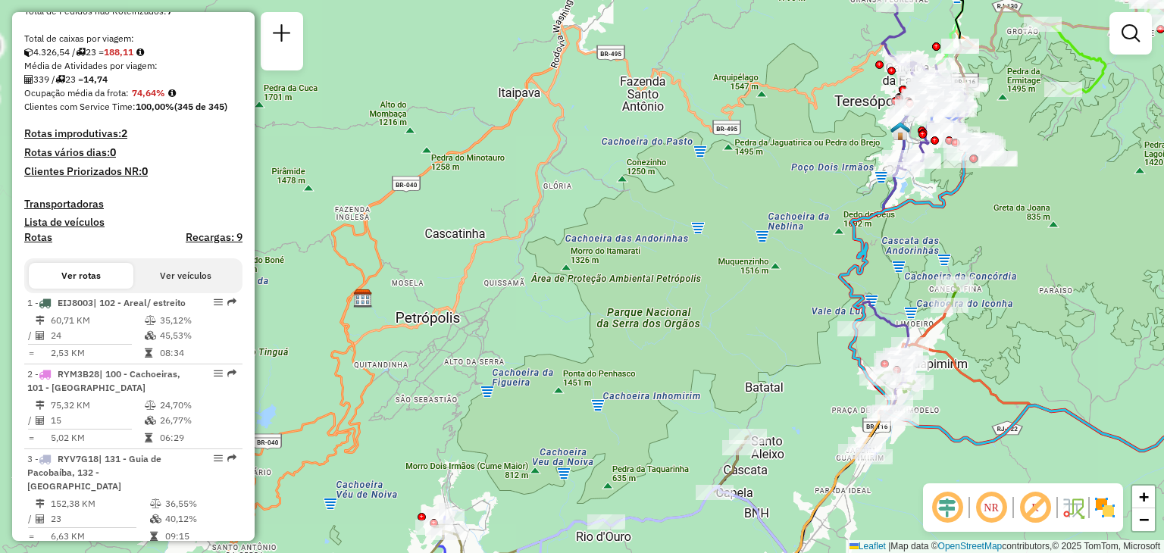
scroll to position [0, 0]
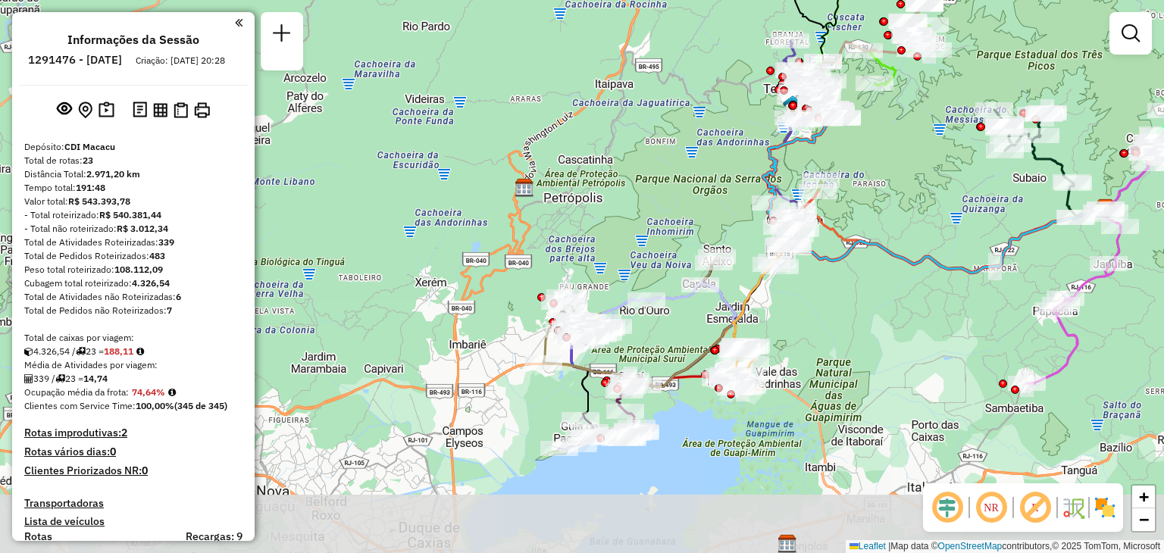
drag, startPoint x: 761, startPoint y: 284, endPoint x: 656, endPoint y: 208, distance: 129.1
click at [660, 211] on div "Janela de atendimento Grade de atendimento Capacidade Transportadoras Veículos …" at bounding box center [582, 276] width 1164 height 553
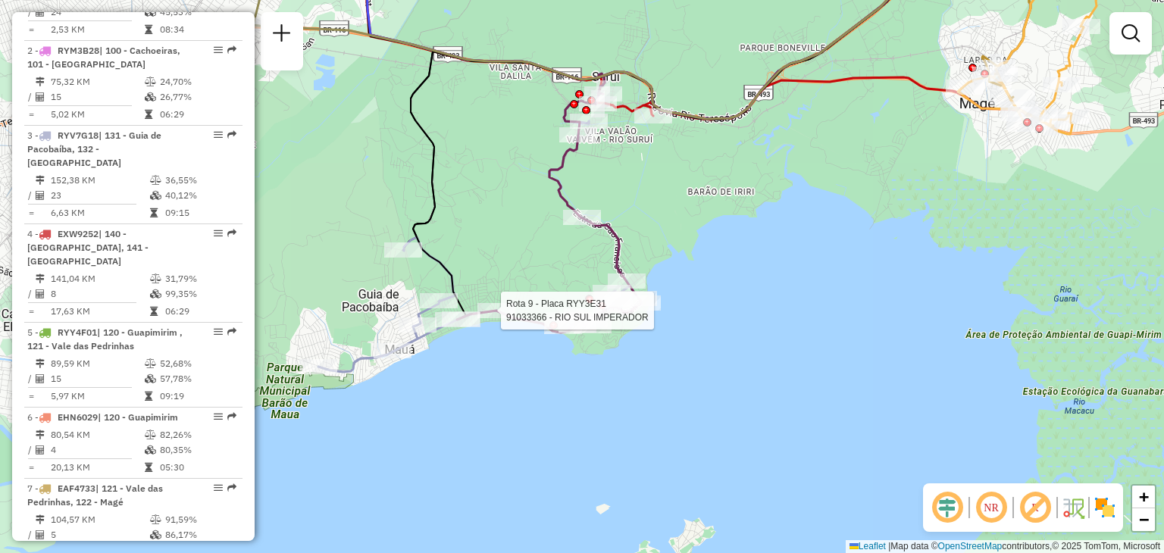
select select "**********"
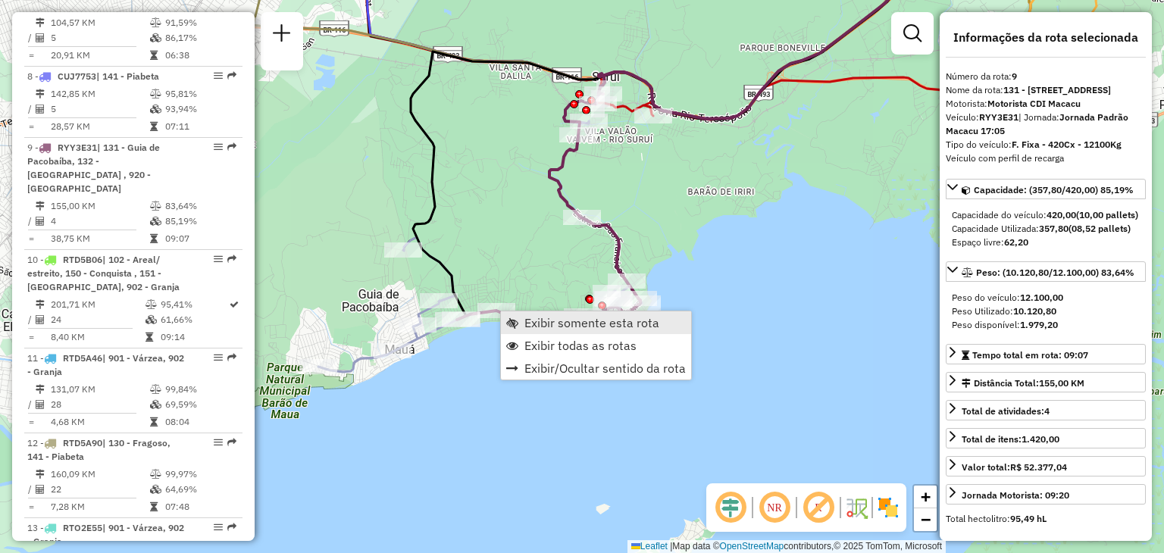
scroll to position [1244, 0]
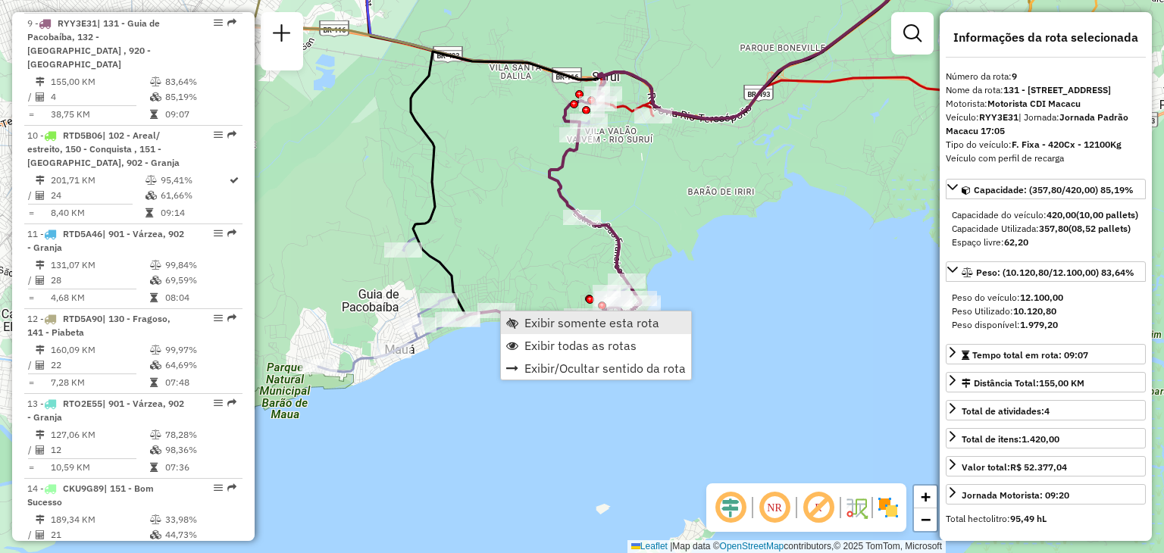
click at [550, 317] on span "Exibir somente esta rota" at bounding box center [591, 323] width 135 height 12
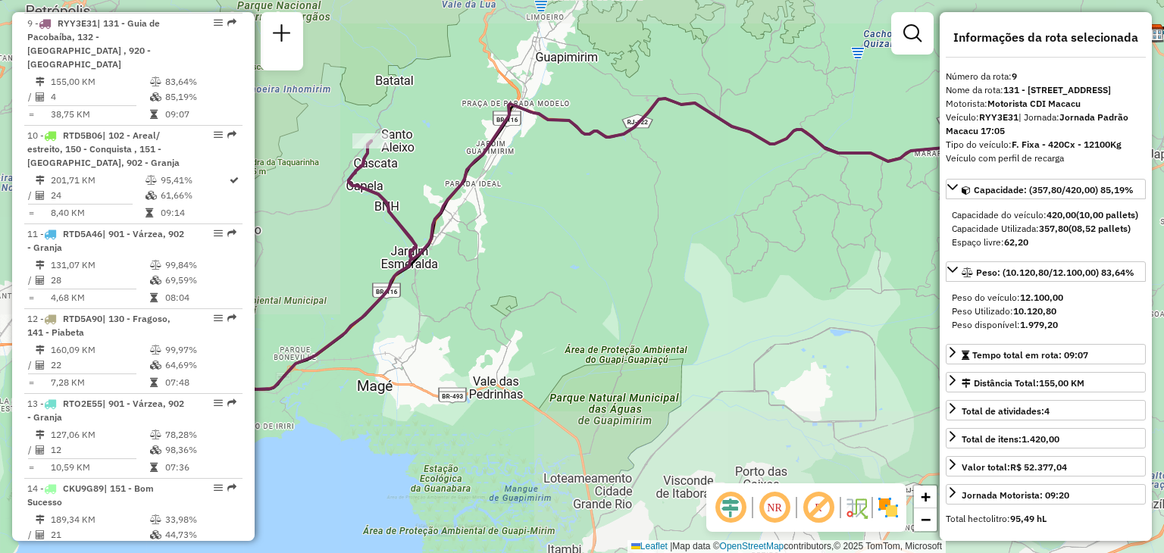
drag, startPoint x: 456, startPoint y: 313, endPoint x: 772, endPoint y: 193, distance: 337.8
click at [772, 193] on div "Janela de atendimento Grade de atendimento Capacidade Transportadoras Veículos …" at bounding box center [582, 276] width 1164 height 553
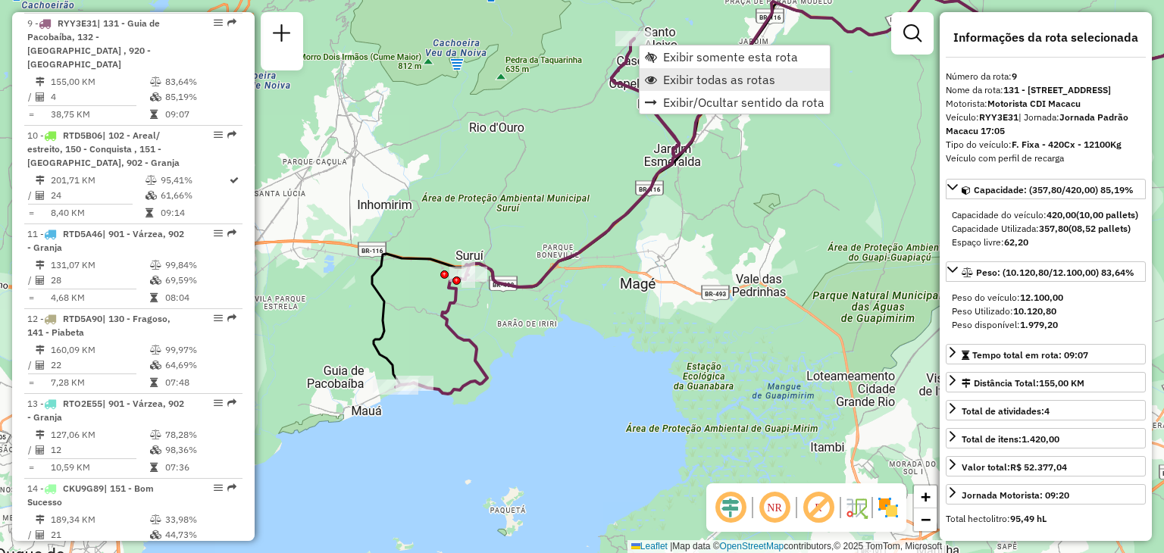
click at [679, 88] on link "Exibir todas as rotas" at bounding box center [734, 79] width 190 height 23
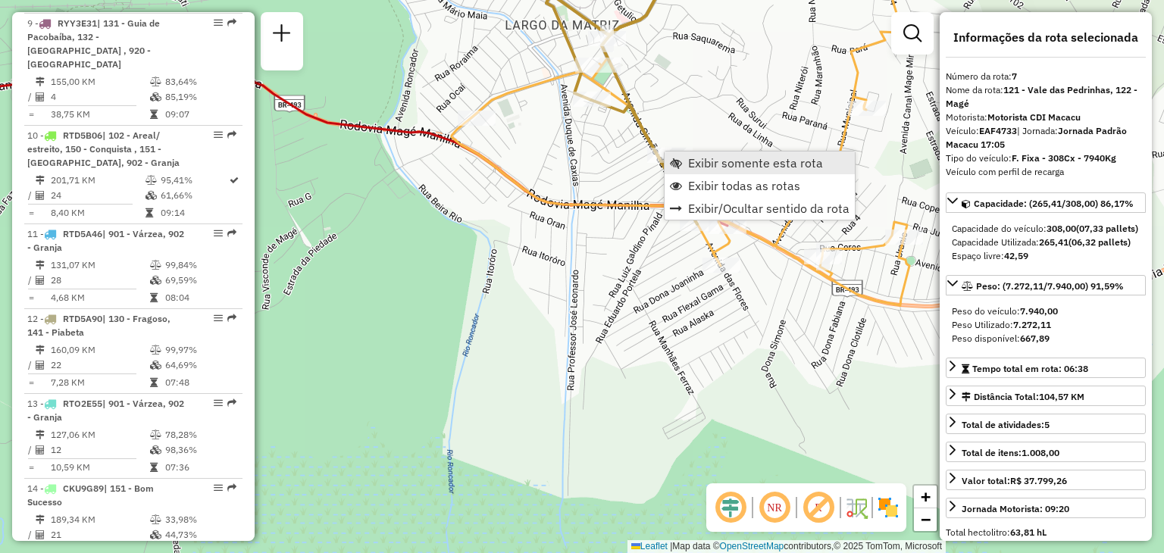
scroll to position [1088, 0]
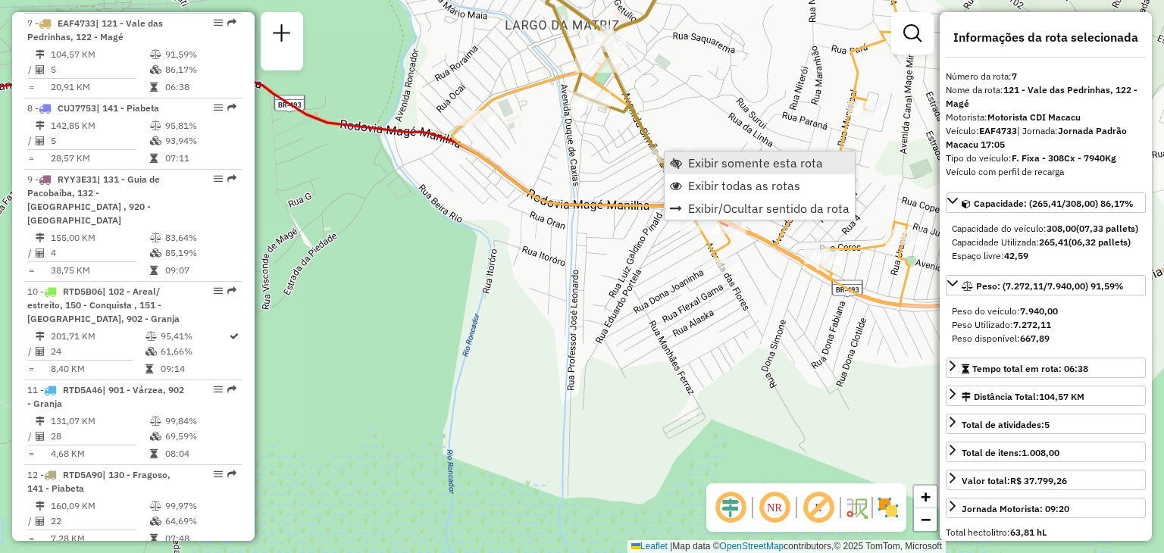
click at [682, 158] on link "Exibir somente esta rota" at bounding box center [759, 163] width 190 height 23
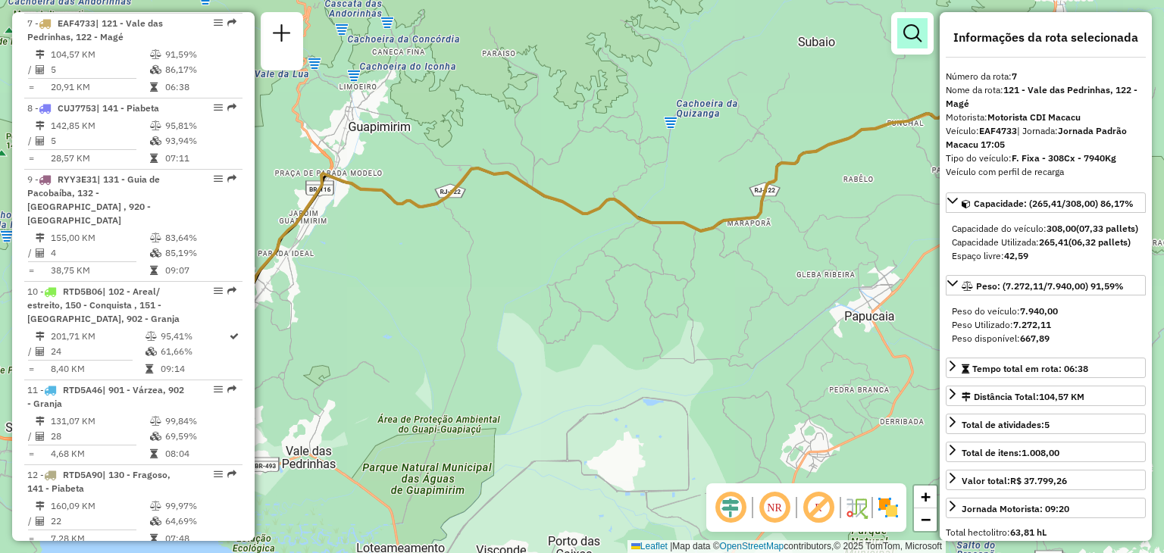
drag, startPoint x: 548, startPoint y: 189, endPoint x: 919, endPoint y: 25, distance: 405.3
click at [919, 25] on div "Janela de atendimento Grade de atendimento Capacidade Transportadoras Veículos …" at bounding box center [582, 276] width 1164 height 553
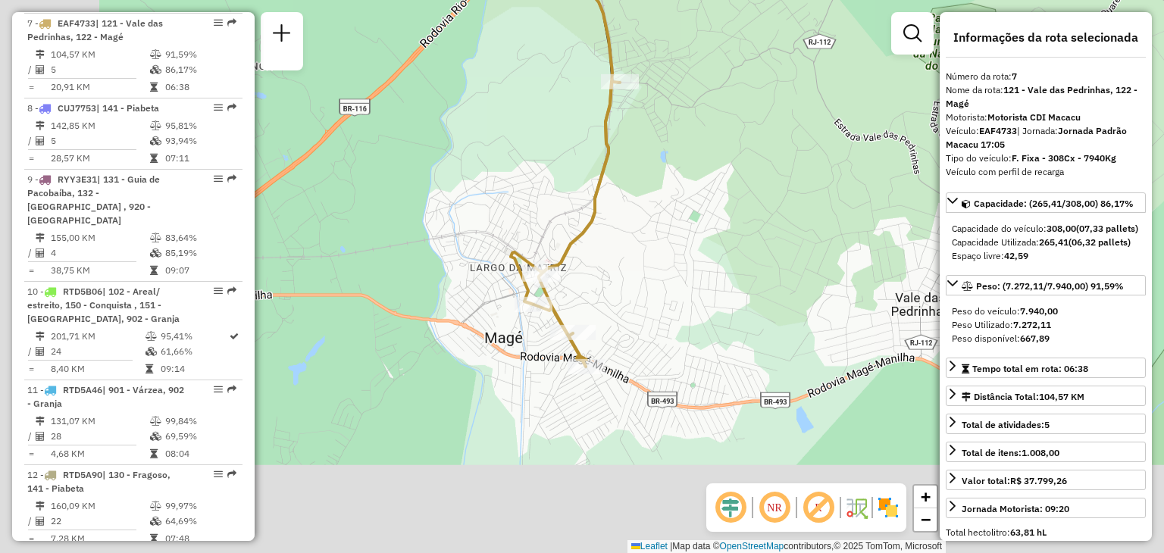
drag, startPoint x: 586, startPoint y: 420, endPoint x: 686, endPoint y: 208, distance: 234.1
click at [686, 208] on div "Janela de atendimento Grade de atendimento Capacidade Transportadoras Veículos …" at bounding box center [582, 276] width 1164 height 553
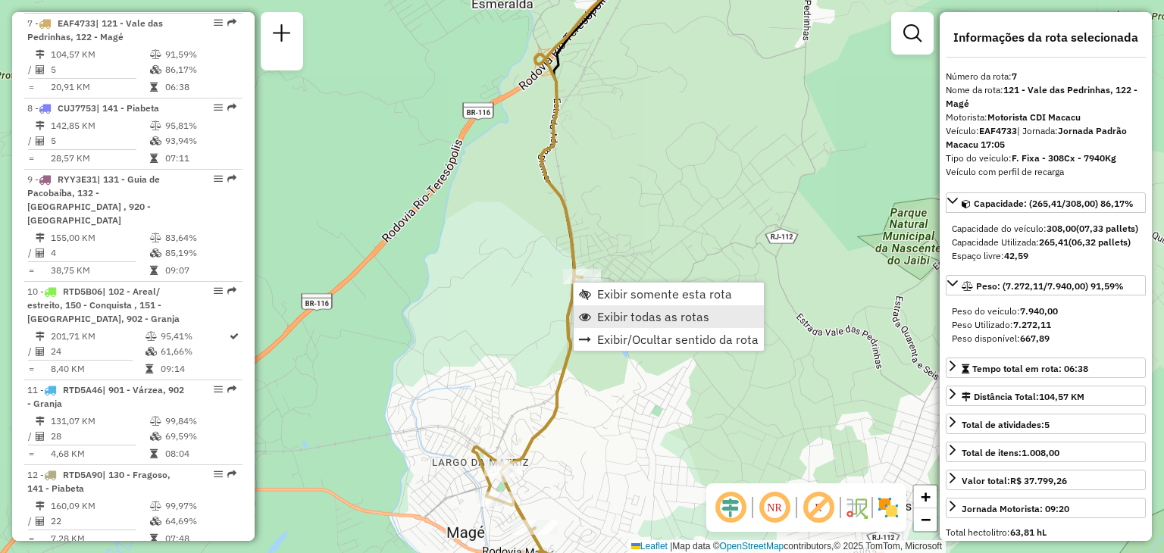
click at [606, 311] on span "Exibir todas as rotas" at bounding box center [653, 317] width 112 height 12
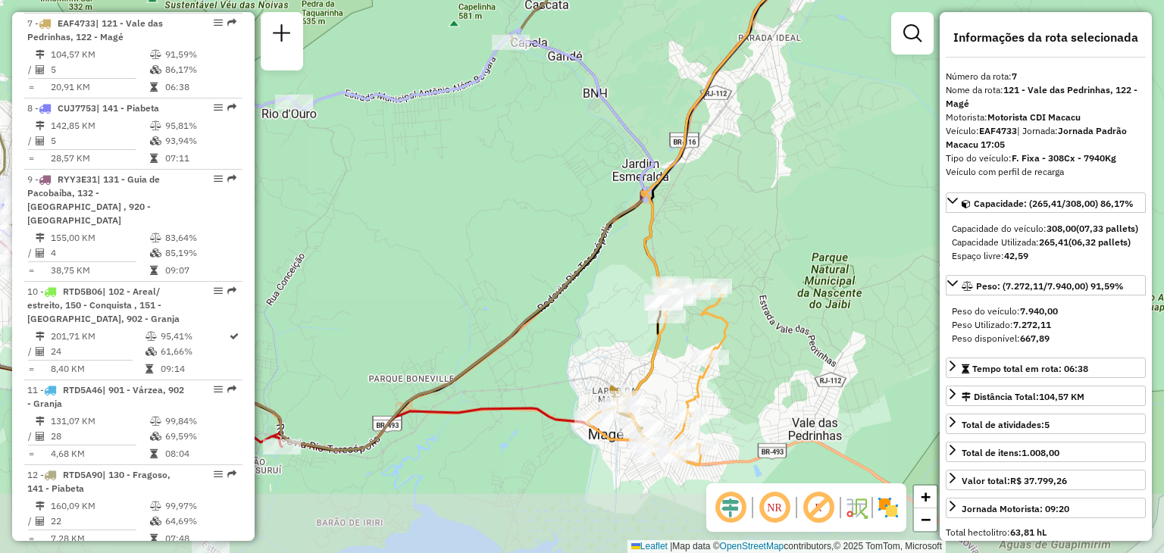
drag, startPoint x: 676, startPoint y: 445, endPoint x: 698, endPoint y: 358, distance: 88.9
click at [698, 358] on div at bounding box center [710, 357] width 38 height 15
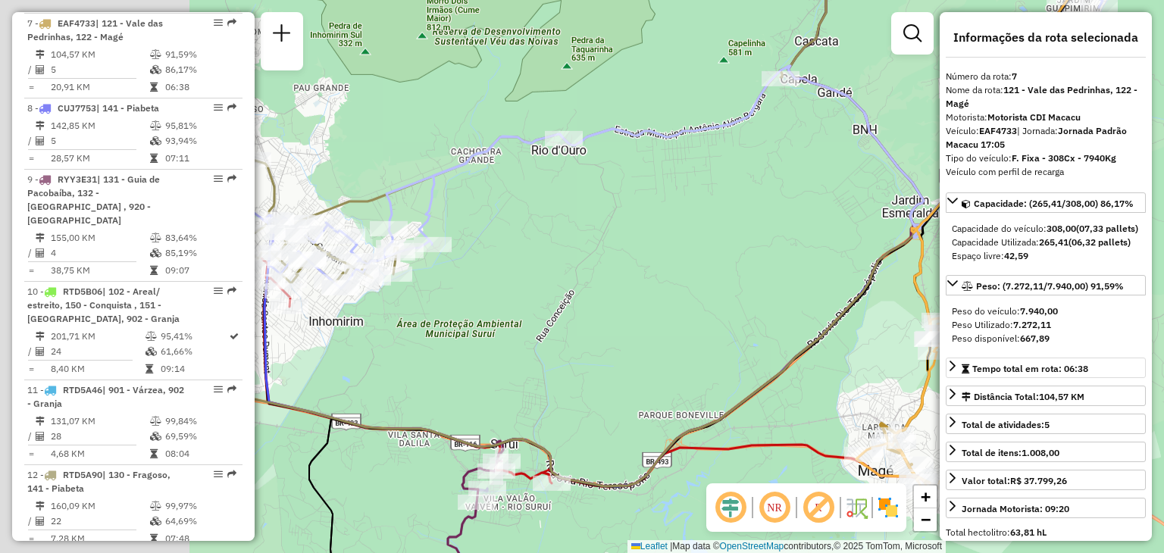
drag, startPoint x: 785, startPoint y: 334, endPoint x: 1122, endPoint y: 388, distance: 341.4
click at [1121, 388] on hb-router-mapa "Informações da Sessão 1291476 - [DATE] Criação: [DATE] 20:28 Depósito: CDI Maca…" at bounding box center [582, 276] width 1164 height 553
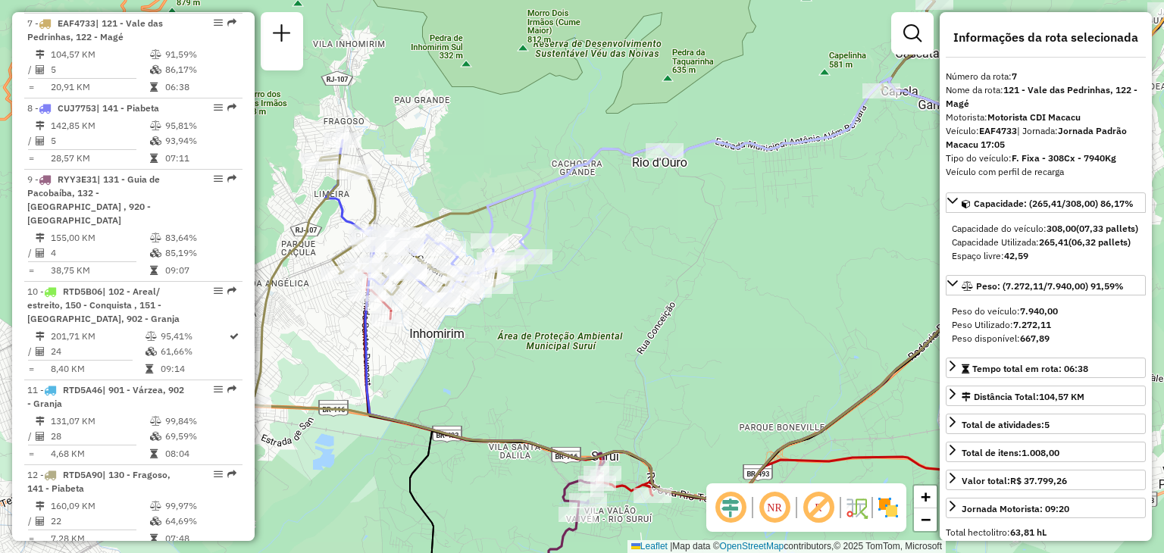
drag, startPoint x: 467, startPoint y: 330, endPoint x: 533, endPoint y: 338, distance: 66.3
click at [531, 338] on div "Janela de atendimento Grade de atendimento Capacidade Transportadoras Veículos …" at bounding box center [582, 276] width 1164 height 553
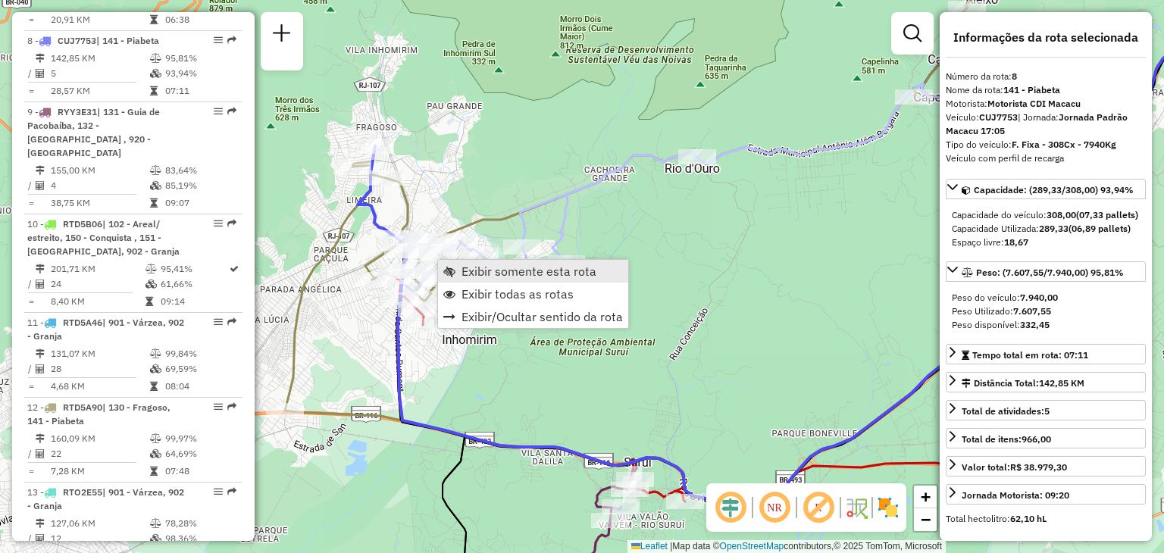
scroll to position [1173, 0]
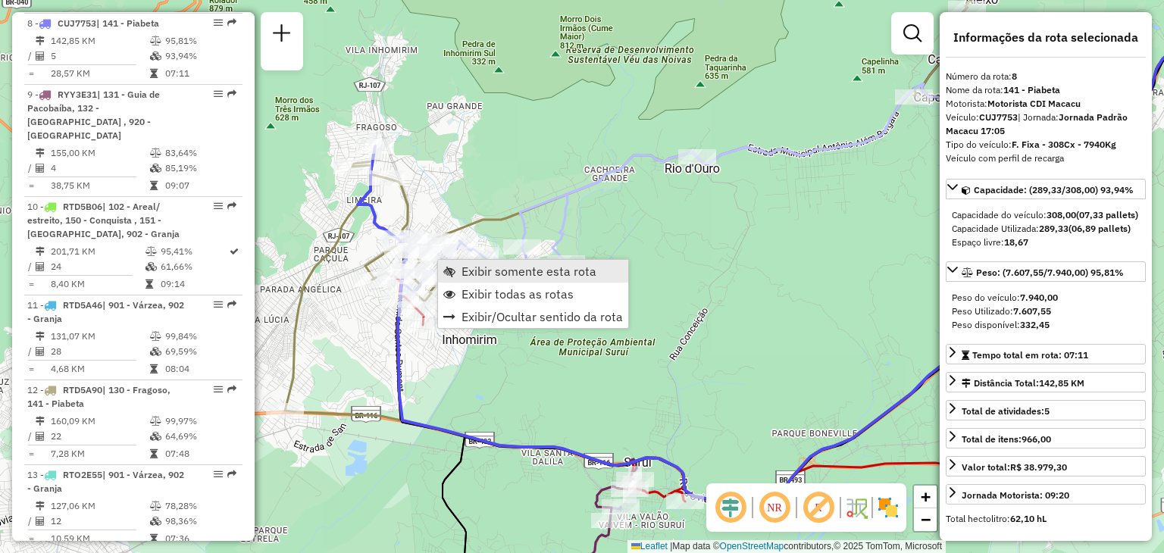
click at [464, 265] on span "Exibir somente esta rota" at bounding box center [528, 271] width 135 height 12
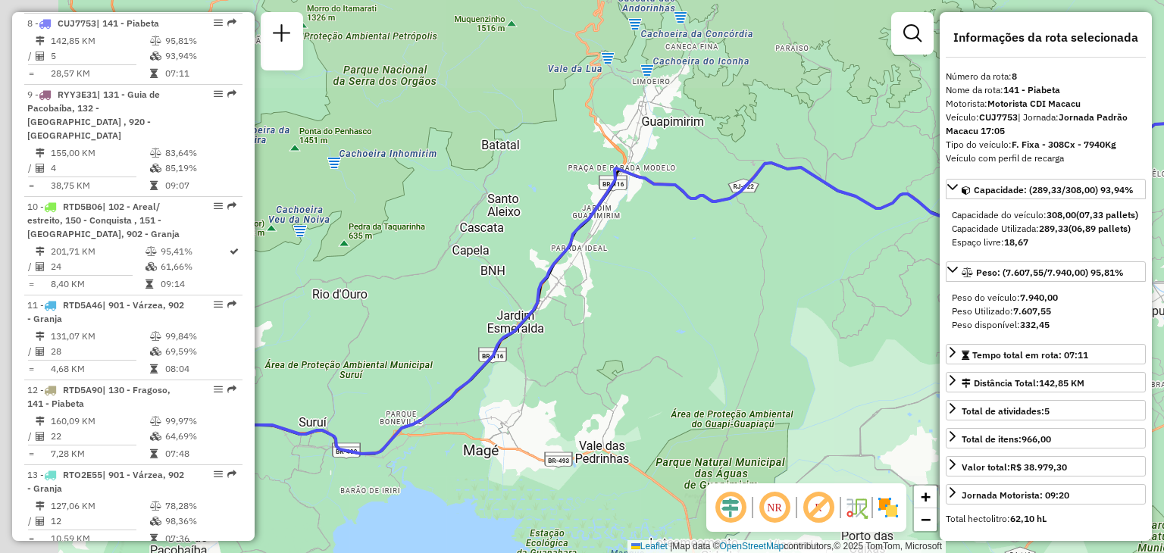
drag, startPoint x: 476, startPoint y: 284, endPoint x: 697, endPoint y: 271, distance: 221.6
click at [689, 271] on div "Janela de atendimento Grade de atendimento Capacidade Transportadoras Veículos …" at bounding box center [582, 276] width 1164 height 553
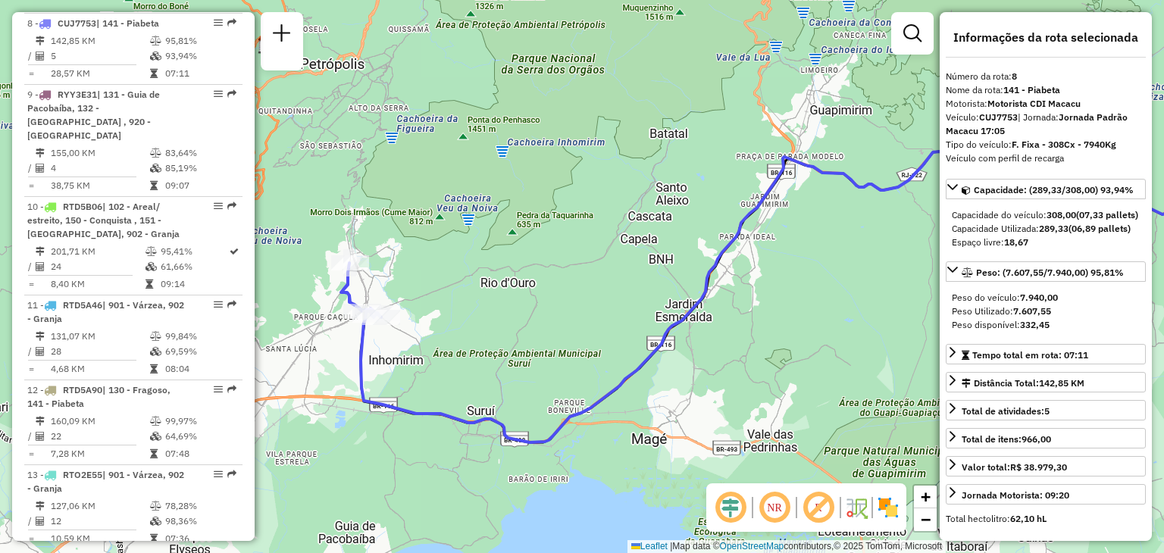
drag, startPoint x: 430, startPoint y: 355, endPoint x: 521, endPoint y: 370, distance: 92.0
click at [518, 369] on div "Janela de atendimento Grade de atendimento Capacidade Transportadoras Veículos …" at bounding box center [582, 276] width 1164 height 553
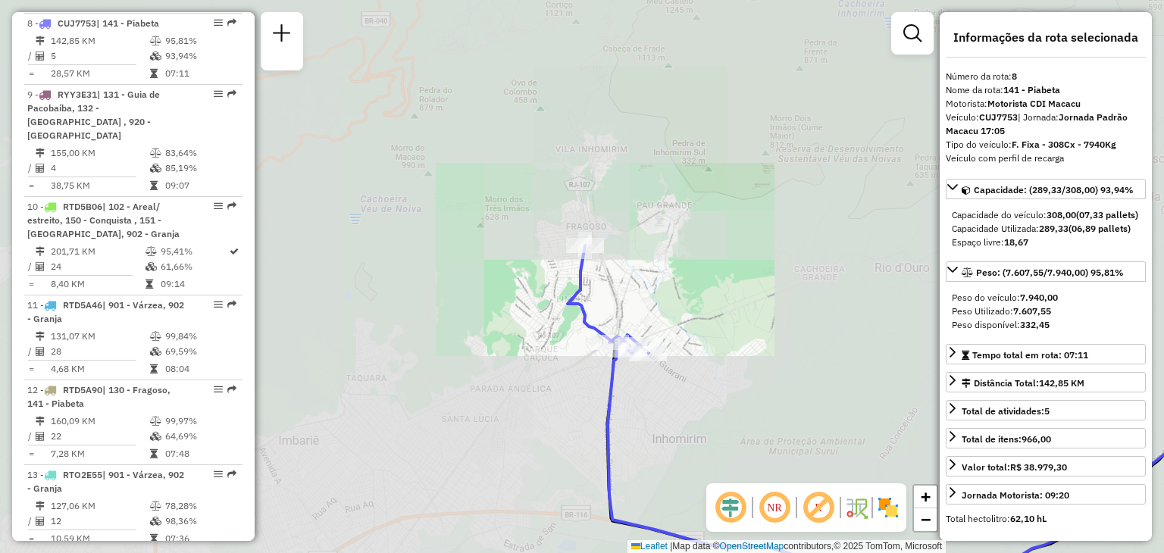
drag, startPoint x: 779, startPoint y: 350, endPoint x: 582, endPoint y: 351, distance: 197.7
click at [588, 352] on div "Janela de atendimento Grade de atendimento Capacidade Transportadoras Veículos …" at bounding box center [582, 276] width 1164 height 553
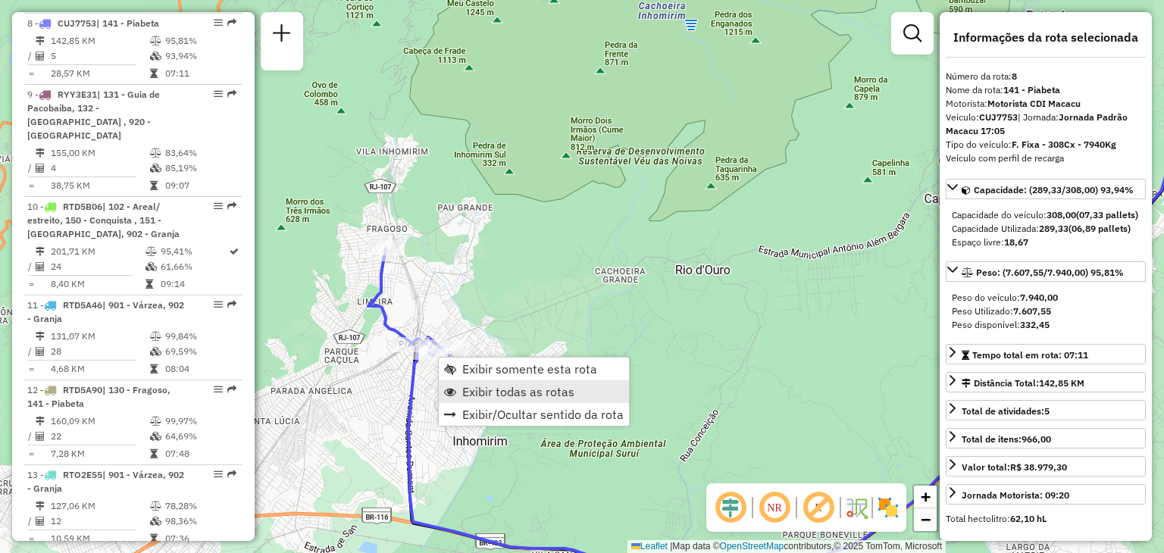
click at [517, 396] on span "Exibir todas as rotas" at bounding box center [518, 392] width 112 height 12
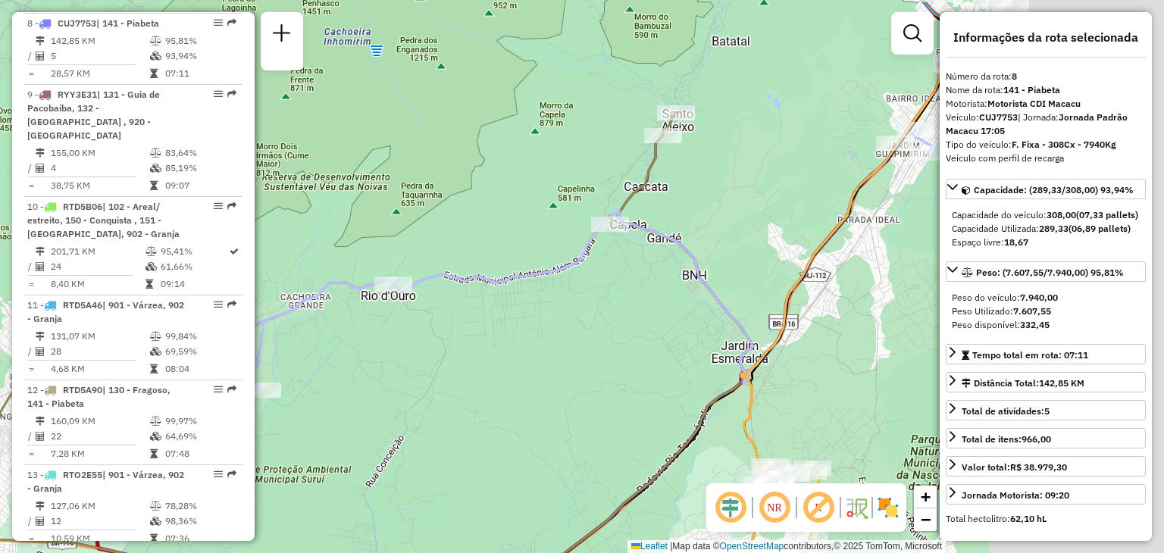
drag, startPoint x: 814, startPoint y: 380, endPoint x: 458, endPoint y: 419, distance: 358.2
click at [451, 420] on div "Janela de atendimento Grade de atendimento Capacidade Transportadoras Veículos …" at bounding box center [582, 276] width 1164 height 553
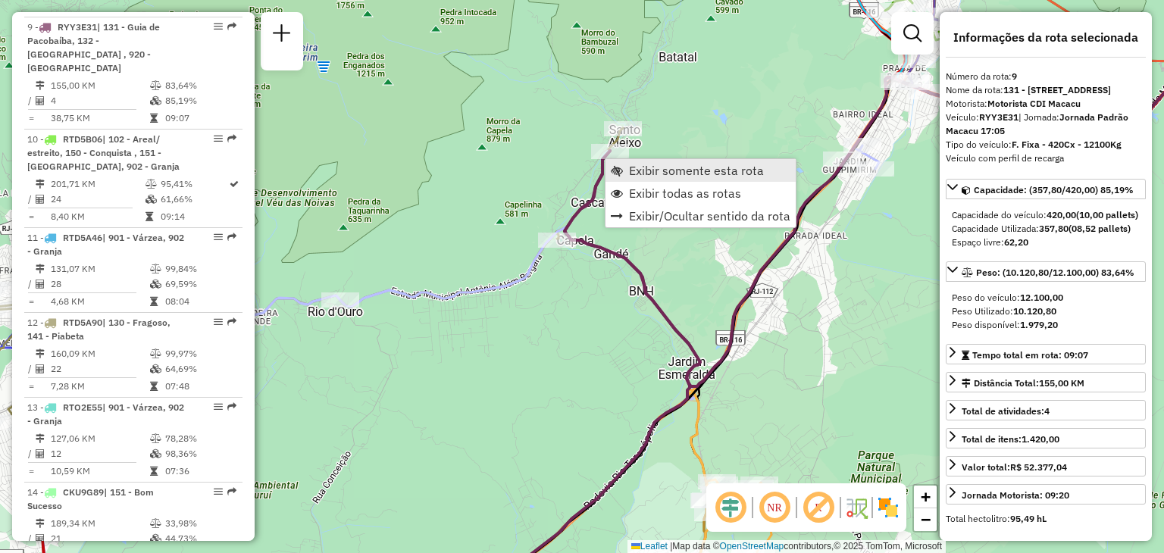
click at [633, 164] on span "Exibir somente esta rota" at bounding box center [696, 170] width 135 height 12
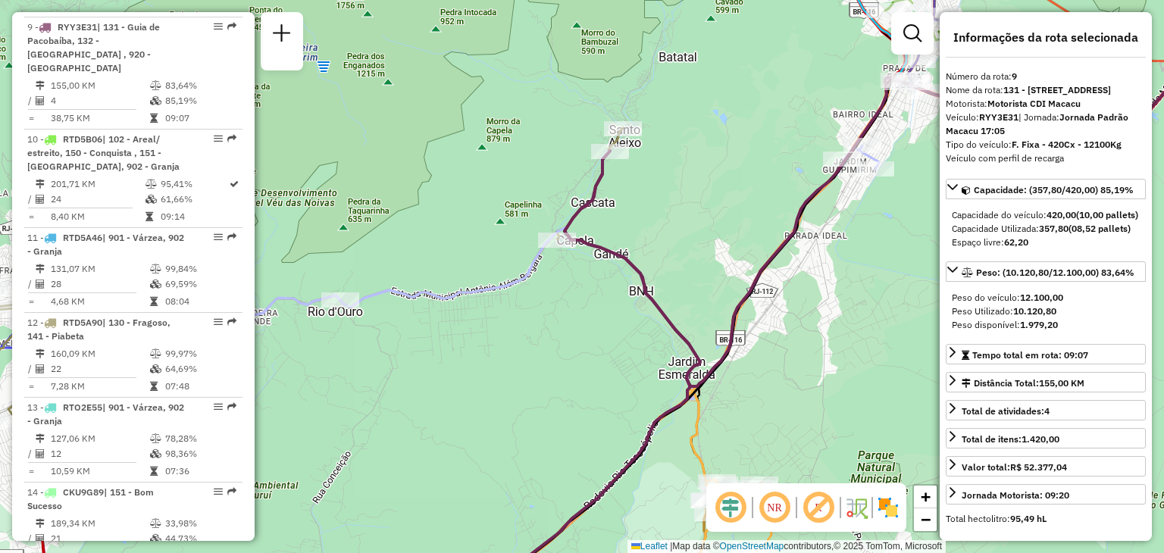
scroll to position [1244, 0]
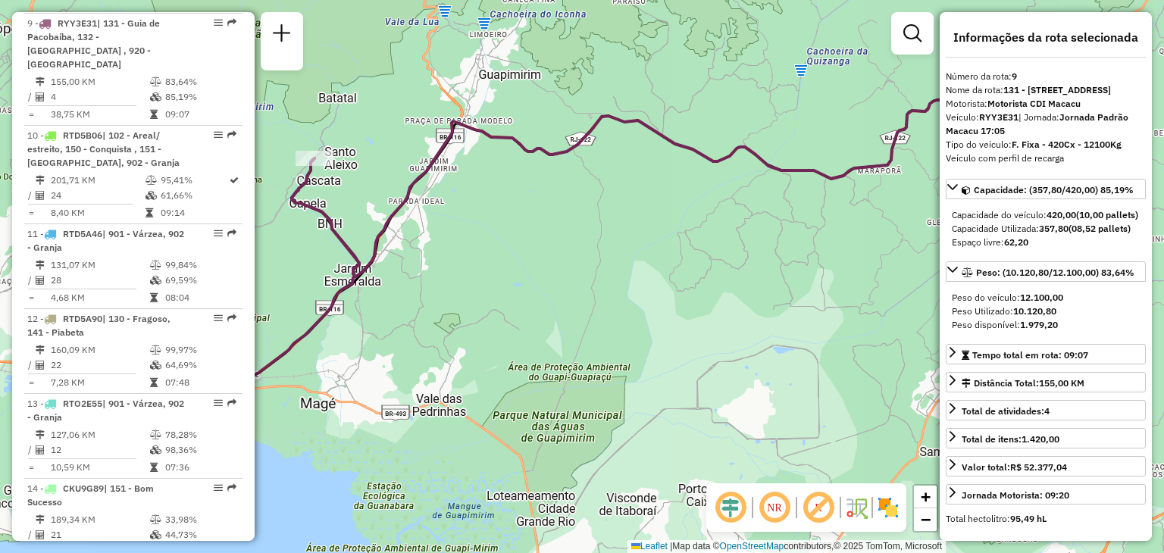
drag, startPoint x: 721, startPoint y: 252, endPoint x: 817, endPoint y: 236, distance: 97.5
click at [839, 244] on div "Janela de atendimento Grade de atendimento Capacidade Transportadoras Veículos …" at bounding box center [582, 276] width 1164 height 553
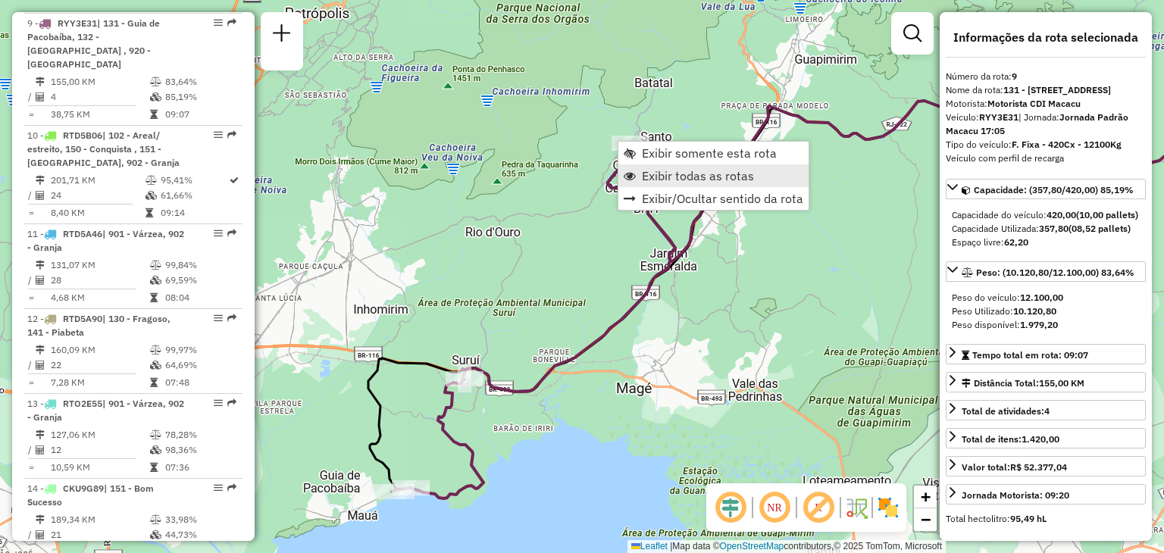
drag, startPoint x: 664, startPoint y: 161, endPoint x: 689, endPoint y: 173, distance: 27.8
click at [689, 173] on ul "Exibir somente esta rota Exibir todas as rotas Exibir/Ocultar sentido da rota" at bounding box center [713, 176] width 190 height 68
click at [742, 176] on span "Exibir todas as rotas" at bounding box center [698, 176] width 112 height 12
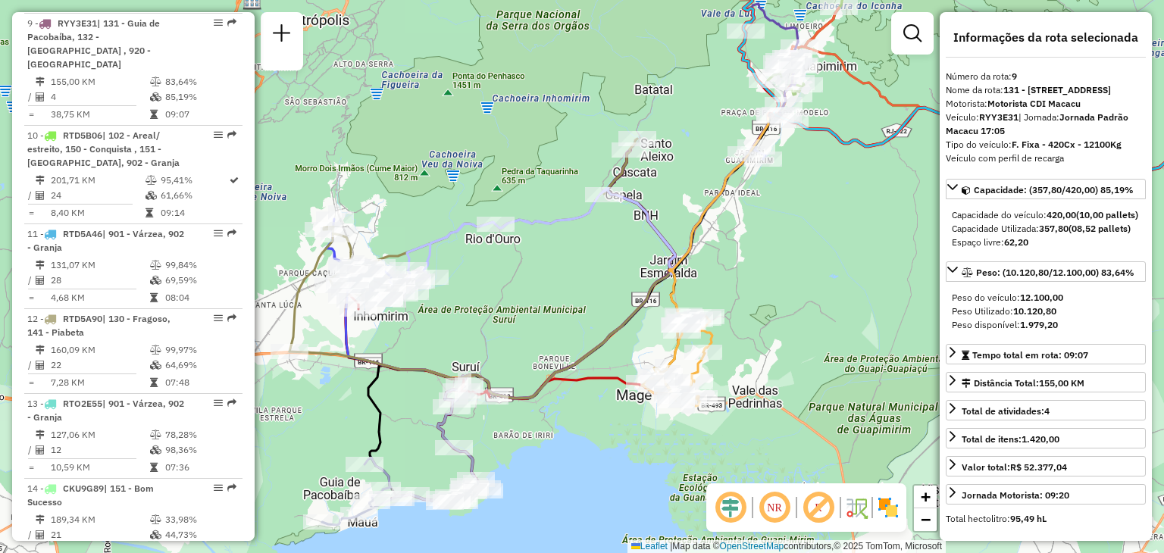
drag, startPoint x: 798, startPoint y: 152, endPoint x: 785, endPoint y: 225, distance: 73.9
click at [787, 224] on div "Janela de atendimento Grade de atendimento Capacidade Transportadoras Veículos …" at bounding box center [582, 276] width 1164 height 553
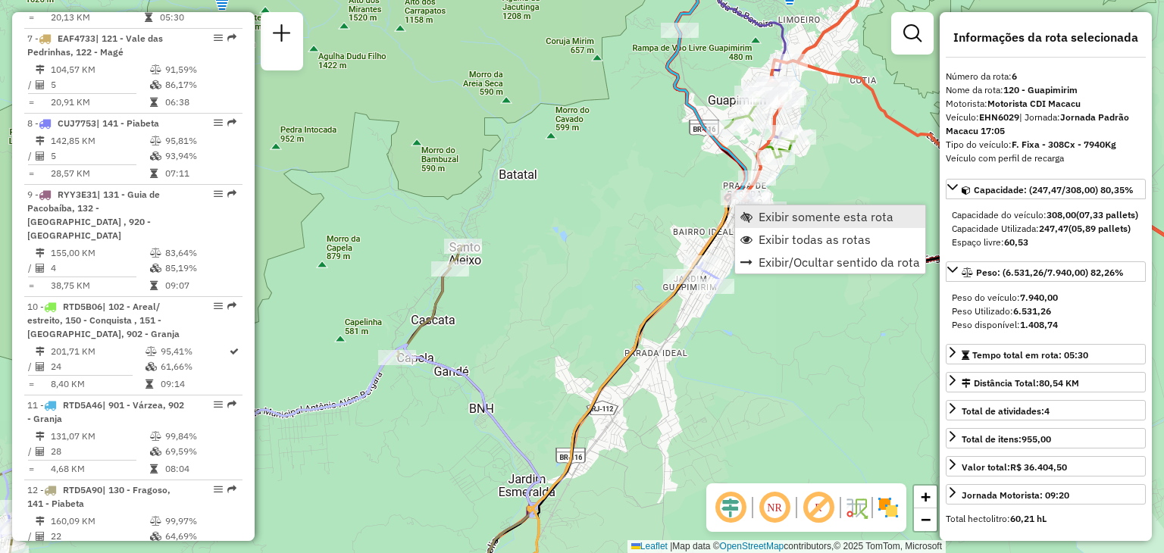
scroll to position [1017, 0]
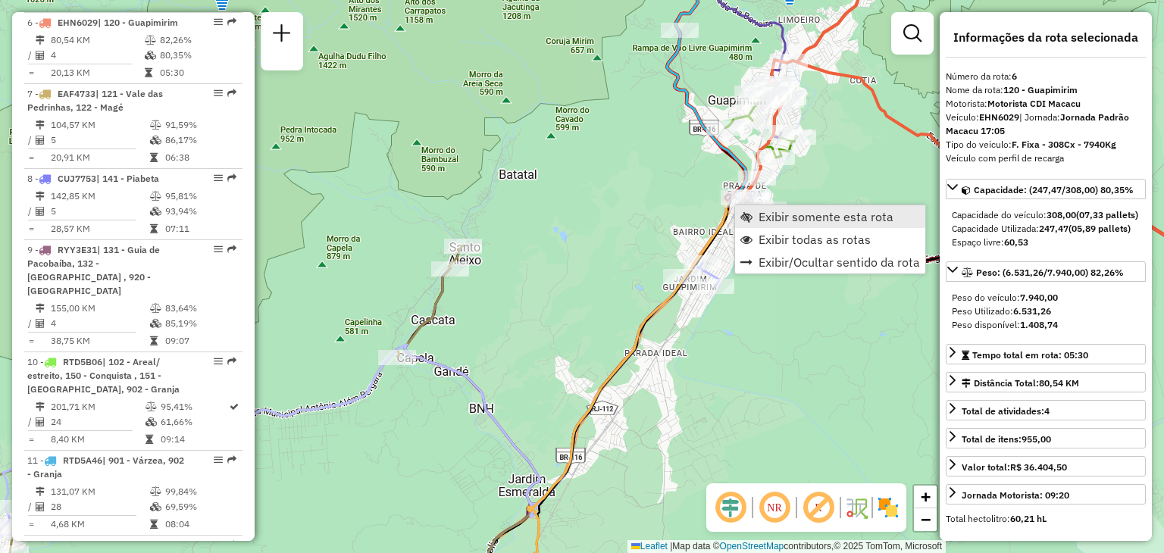
click at [759, 211] on span "Exibir somente esta rota" at bounding box center [825, 217] width 135 height 12
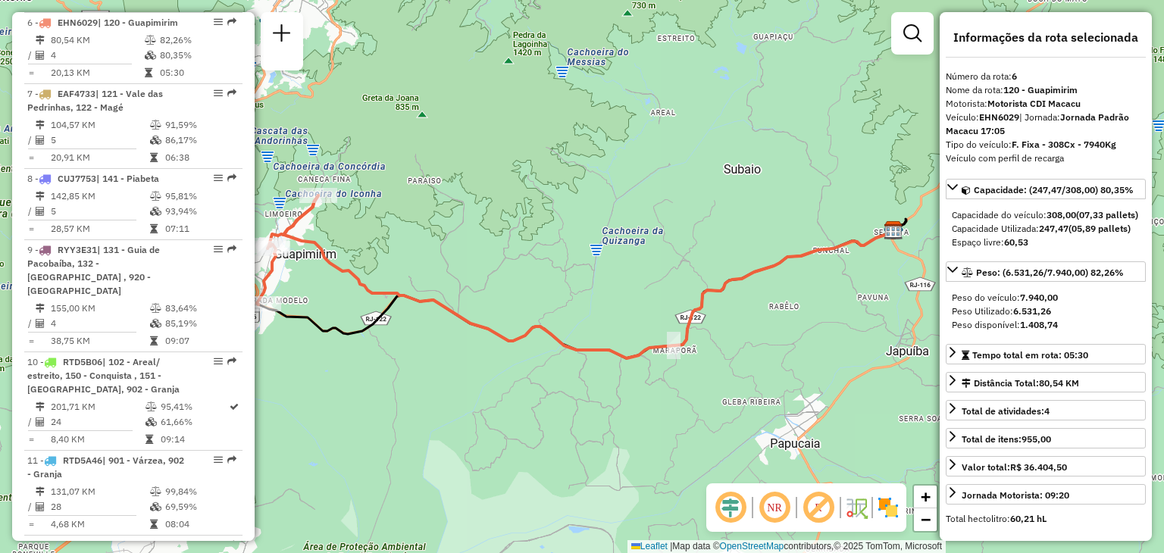
drag, startPoint x: 571, startPoint y: 240, endPoint x: 727, endPoint y: 231, distance: 156.3
click at [727, 231] on div "Janela de atendimento Grade de atendimento Capacidade Transportadoras Veículos …" at bounding box center [582, 276] width 1164 height 553
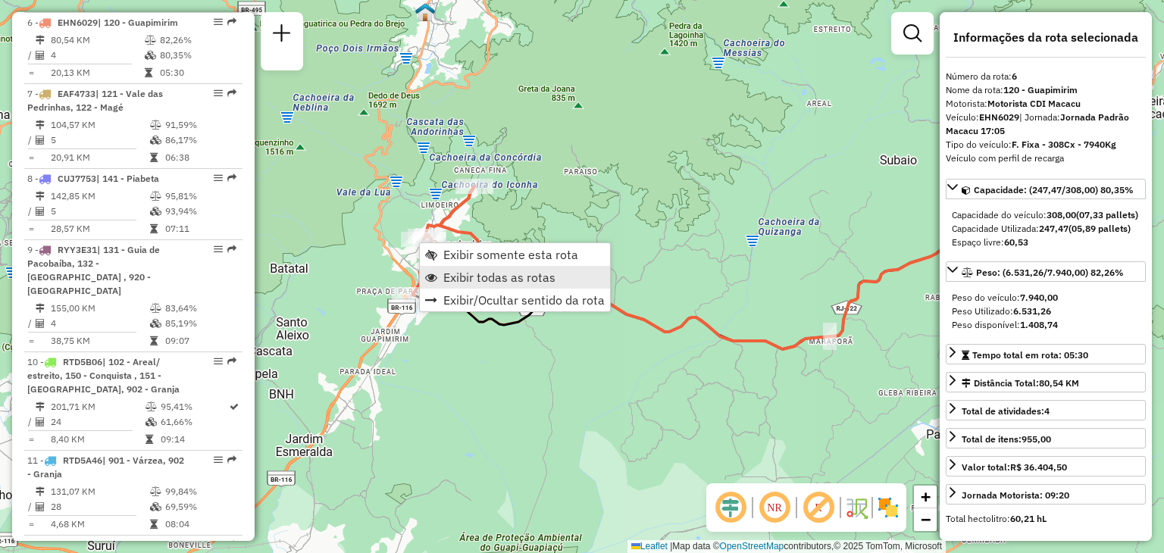
click at [470, 276] on span "Exibir todas as rotas" at bounding box center [499, 277] width 112 height 12
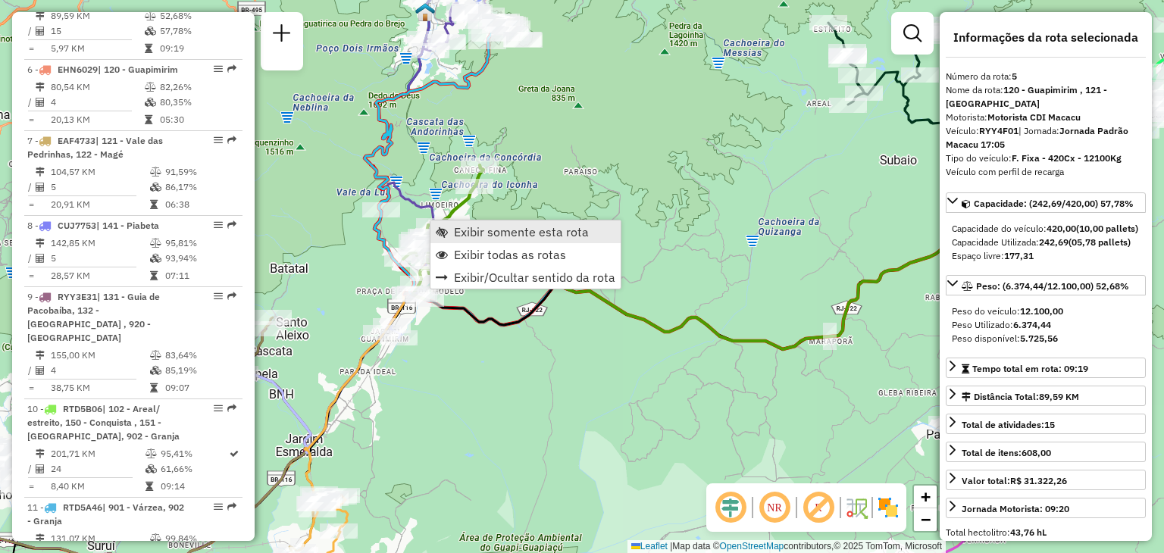
scroll to position [932, 0]
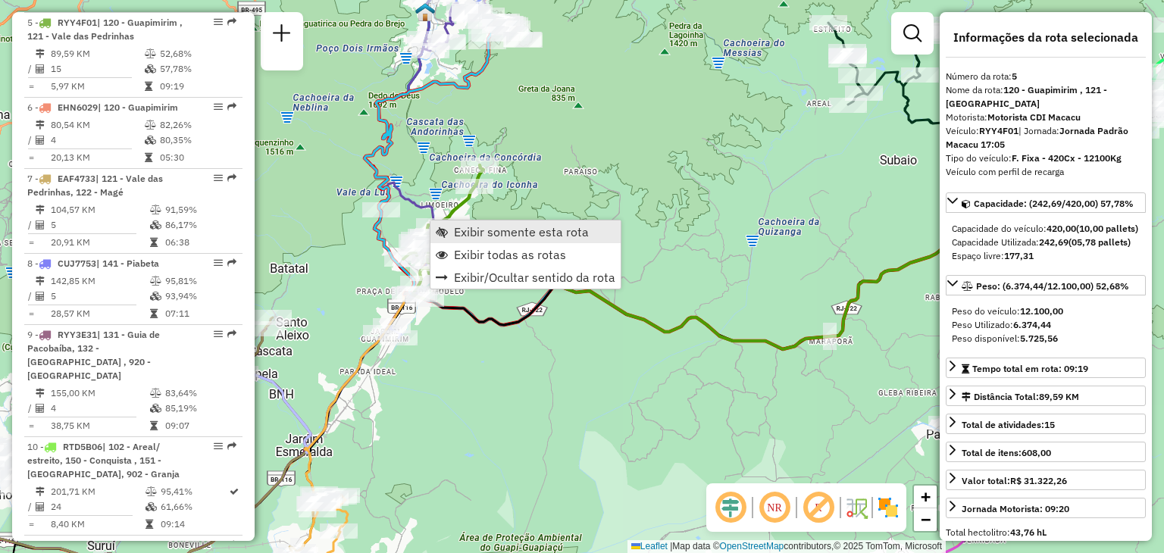
click at [451, 225] on link "Exibir somente esta rota" at bounding box center [525, 231] width 190 height 23
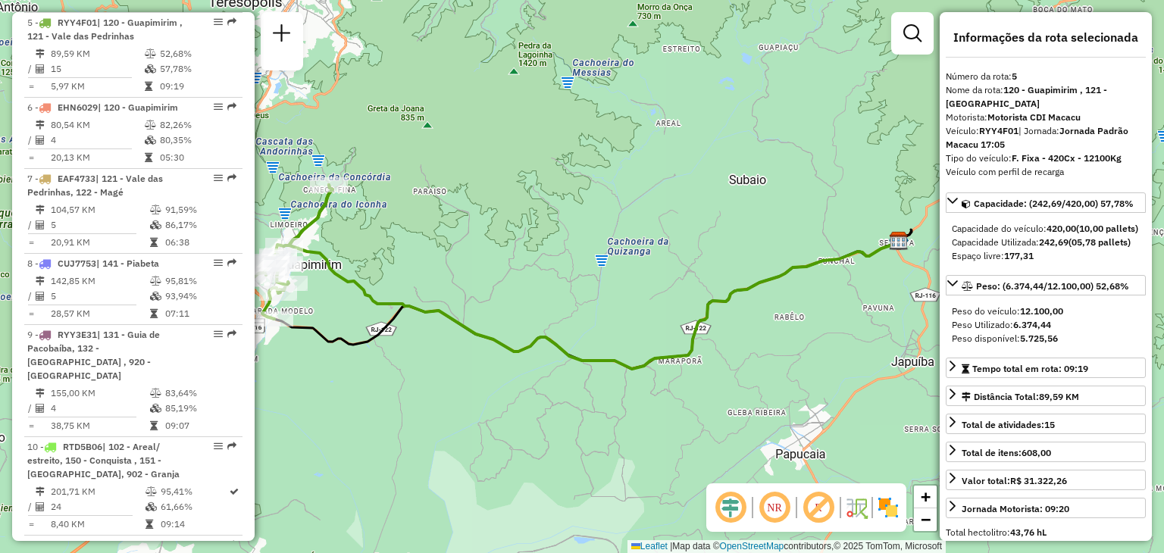
drag, startPoint x: 468, startPoint y: 252, endPoint x: 593, endPoint y: 239, distance: 125.6
click at [593, 239] on div "Janela de atendimento Grade de atendimento Capacidade Transportadoras Veículos …" at bounding box center [582, 276] width 1164 height 553
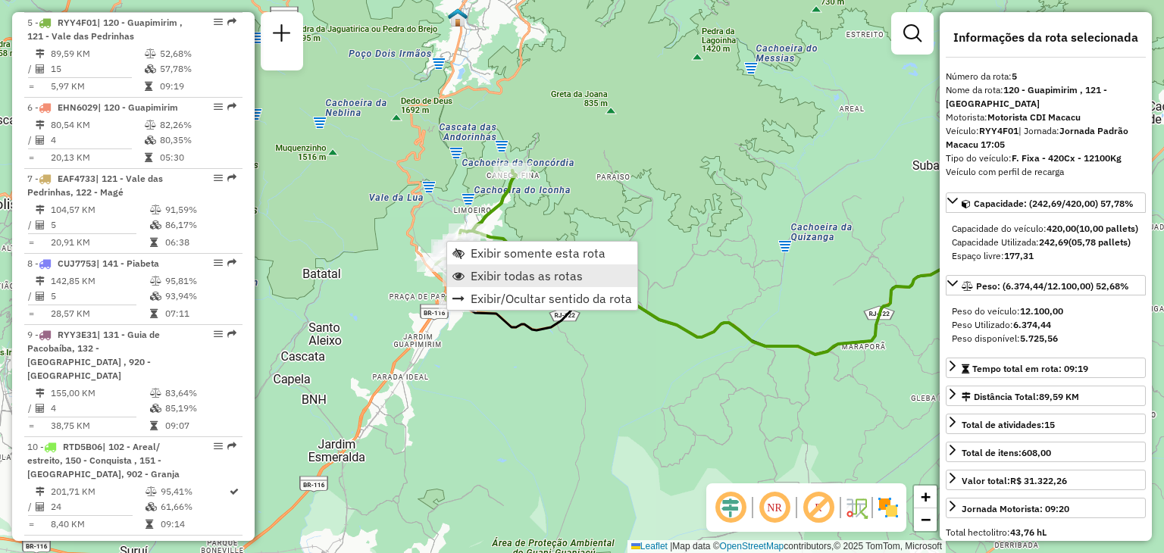
click at [514, 275] on span "Exibir todas as rotas" at bounding box center [526, 276] width 112 height 12
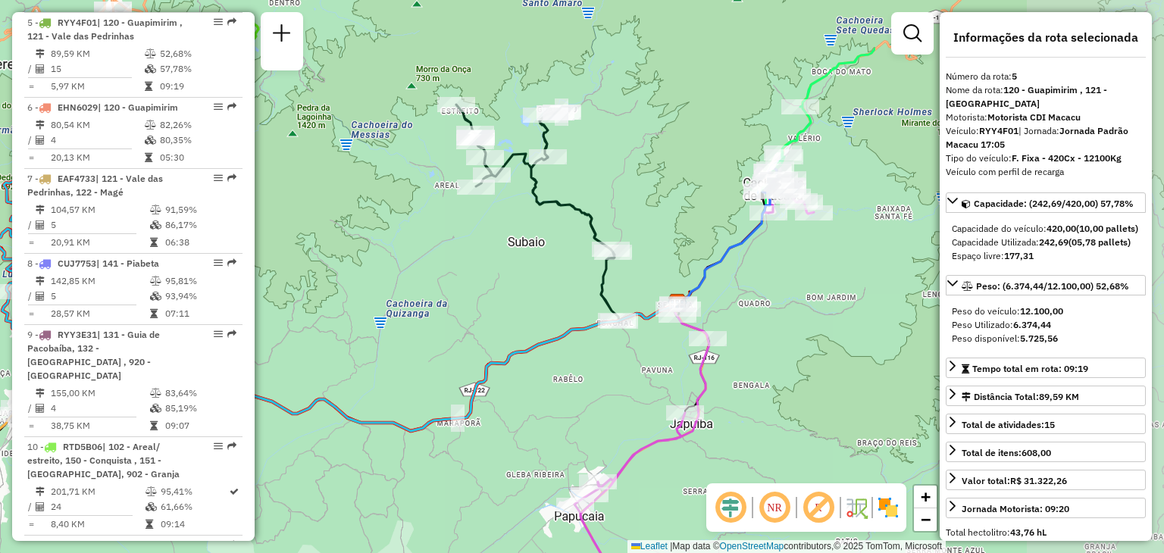
drag, startPoint x: 800, startPoint y: 278, endPoint x: 461, endPoint y: 322, distance: 341.4
click at [437, 341] on div "Janela de atendimento Grade de atendimento Capacidade Transportadoras Veículos …" at bounding box center [582, 276] width 1164 height 553
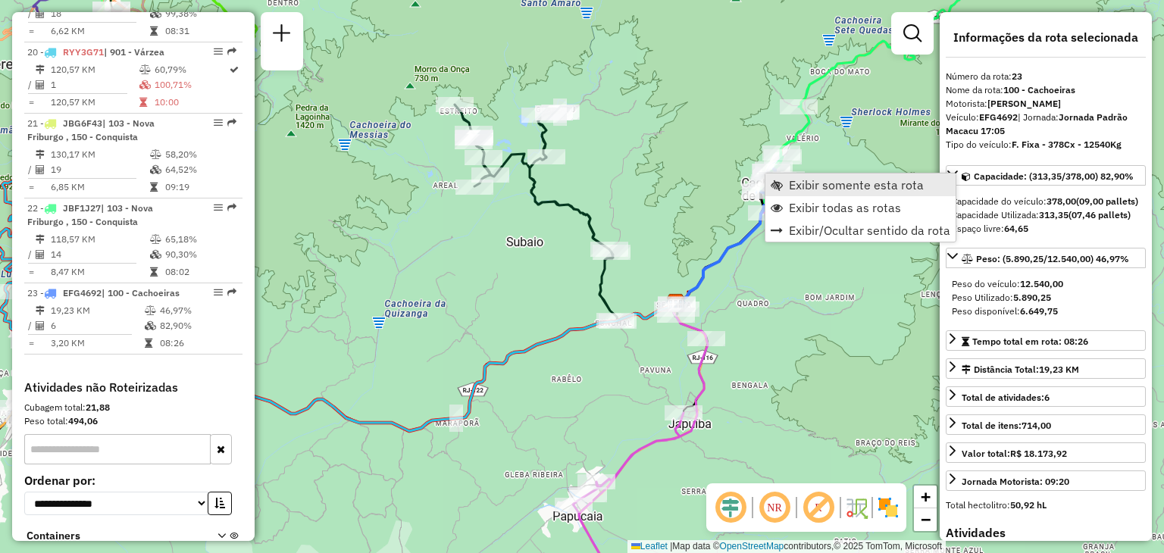
scroll to position [2249, 0]
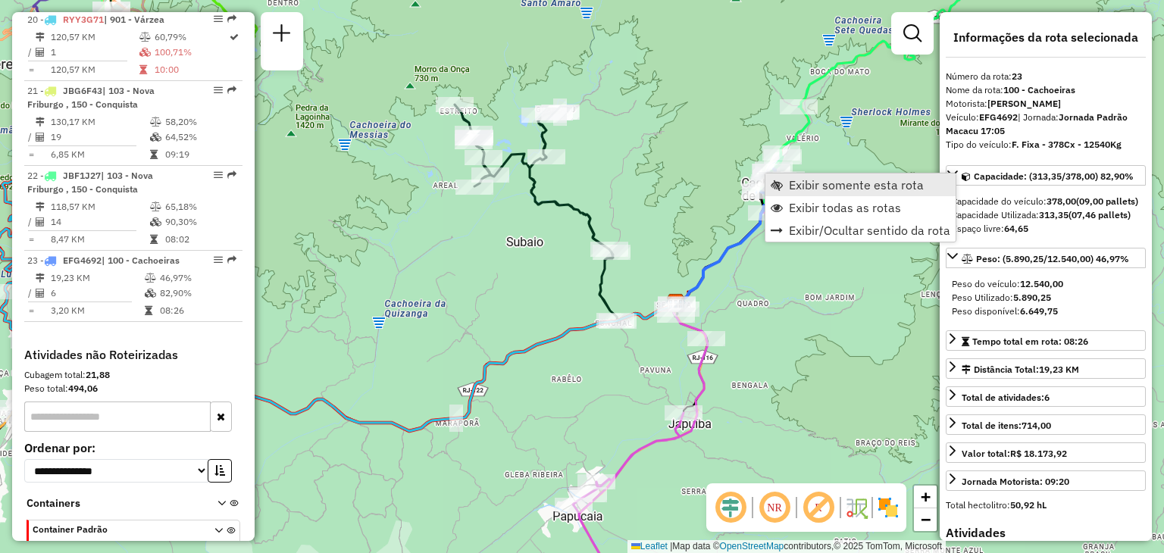
click at [790, 173] on link "Exibir somente esta rota" at bounding box center [860, 184] width 190 height 23
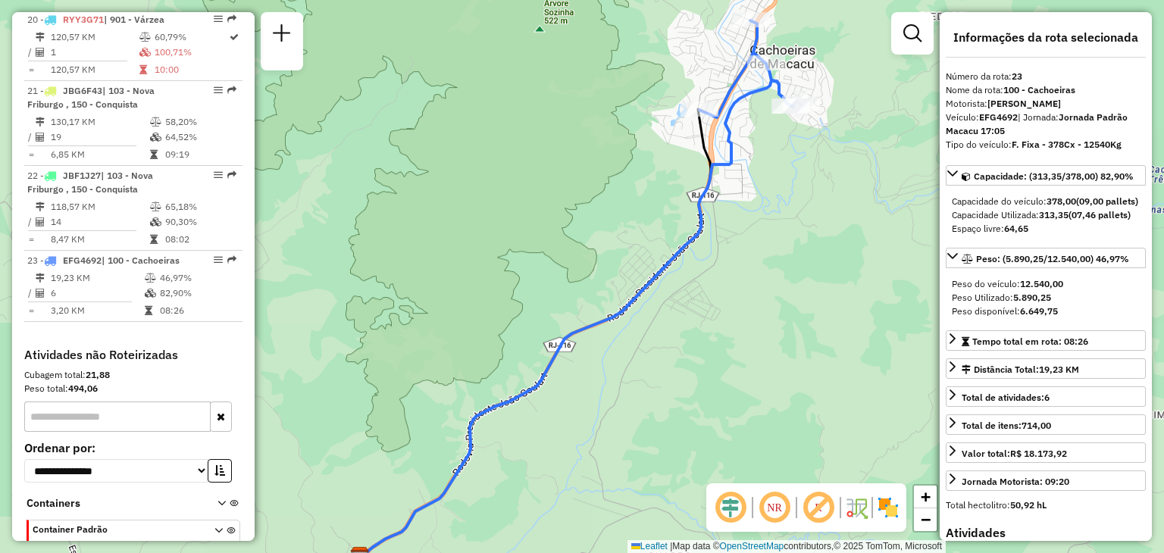
drag, startPoint x: 777, startPoint y: 191, endPoint x: 723, endPoint y: 343, distance: 161.7
click at [723, 345] on div "Janela de atendimento Grade de atendimento Capacidade Transportadoras Veículos …" at bounding box center [582, 276] width 1164 height 553
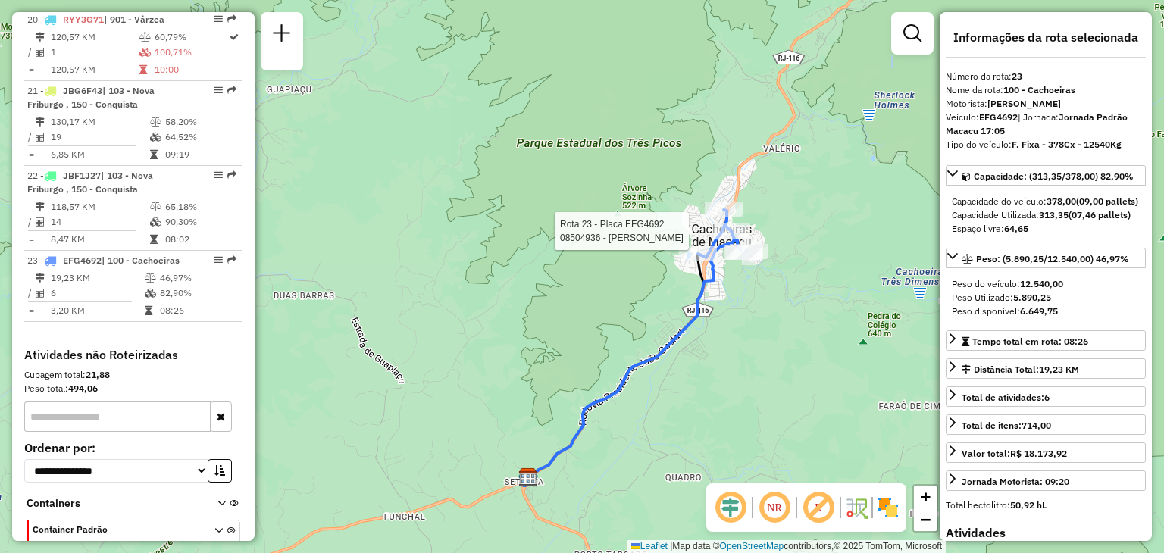
click at [742, 234] on div "Rota 23 - Placa EFG4692 08509304 - RONDINELLI BARROSO Rota 23 - Placa EFG4692 0…" at bounding box center [582, 276] width 1164 height 553
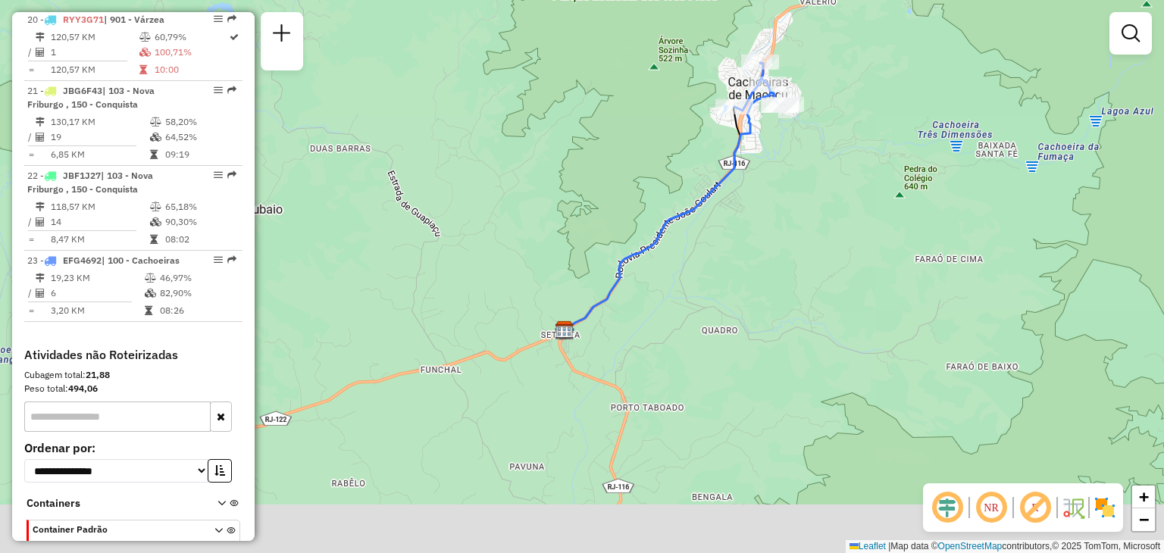
drag, startPoint x: 708, startPoint y: 373, endPoint x: 739, endPoint y: 213, distance: 163.0
click at [739, 215] on div "Janela de atendimento Grade de atendimento Capacidade Transportadoras Veículos …" at bounding box center [582, 276] width 1164 height 553
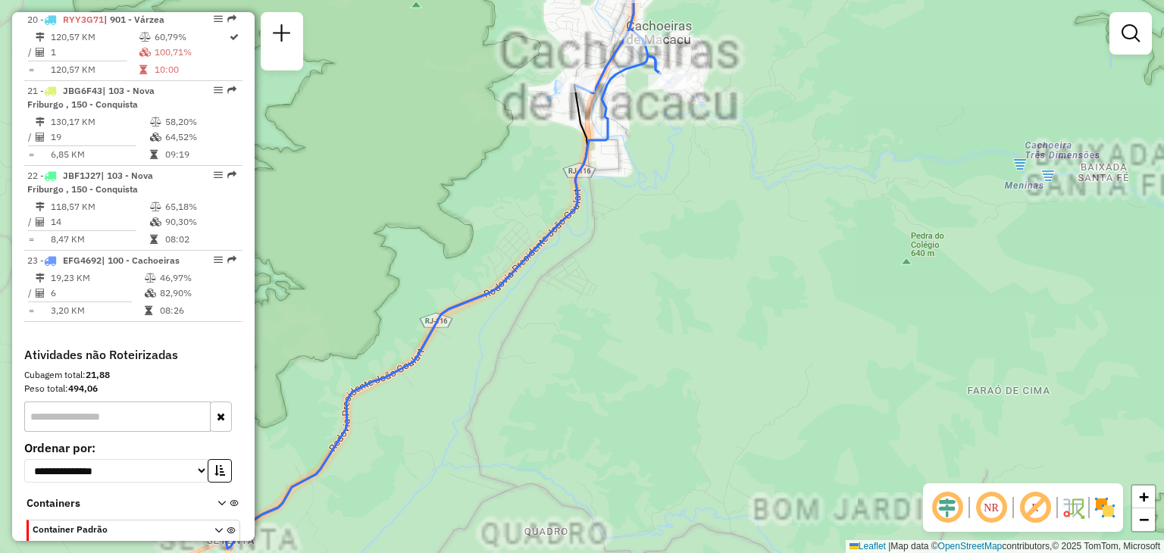
drag, startPoint x: 727, startPoint y: 79, endPoint x: 730, endPoint y: 289, distance: 210.6
click at [730, 289] on div "Janela de atendimento Grade de atendimento Capacidade Transportadoras Veículos …" at bounding box center [582, 276] width 1164 height 553
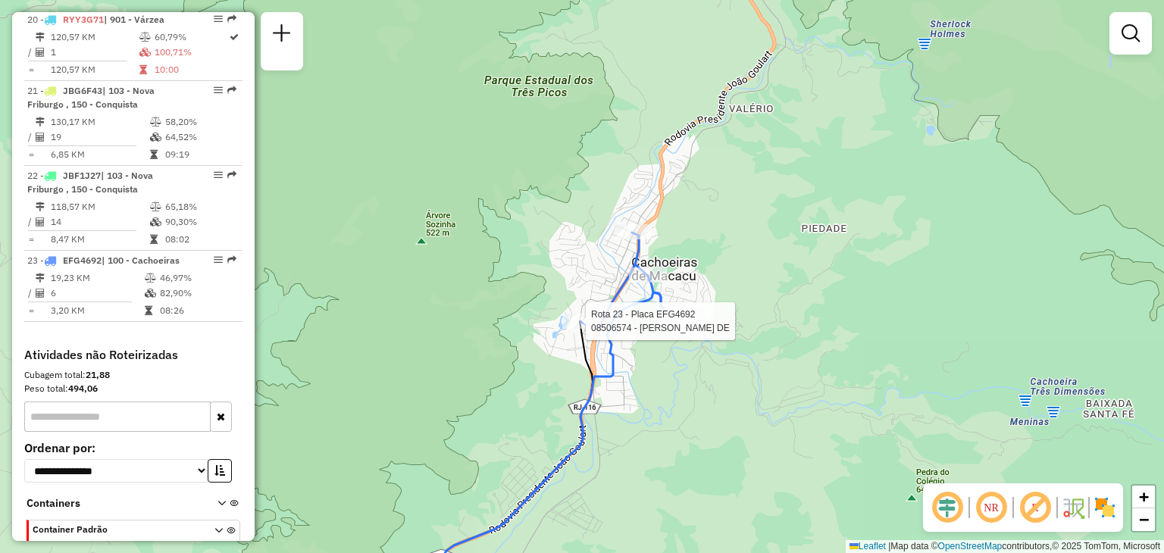
select select "**********"
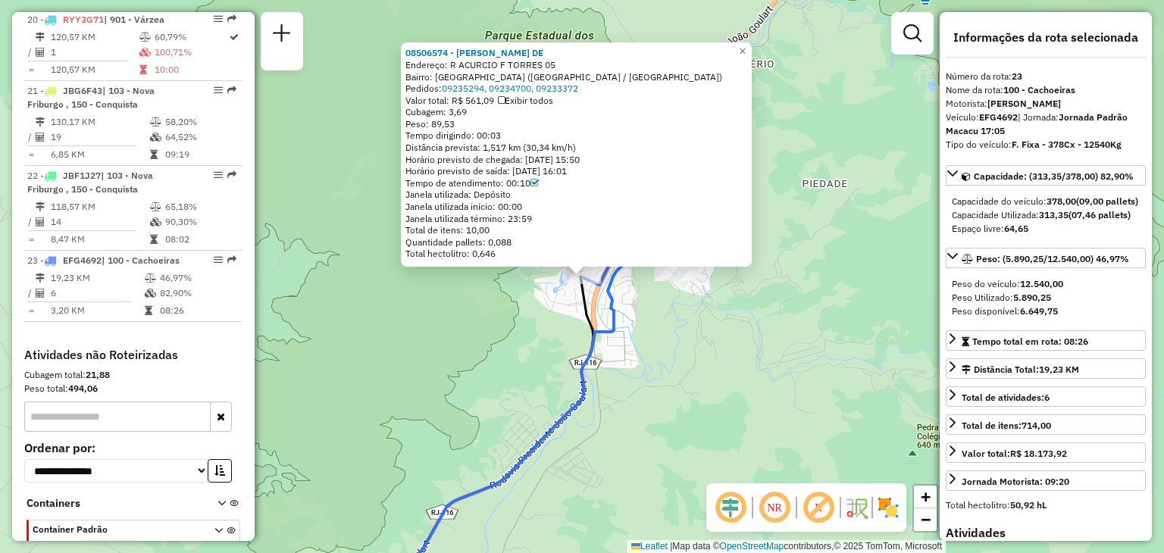
click at [601, 332] on icon at bounding box center [512, 428] width 320 height 361
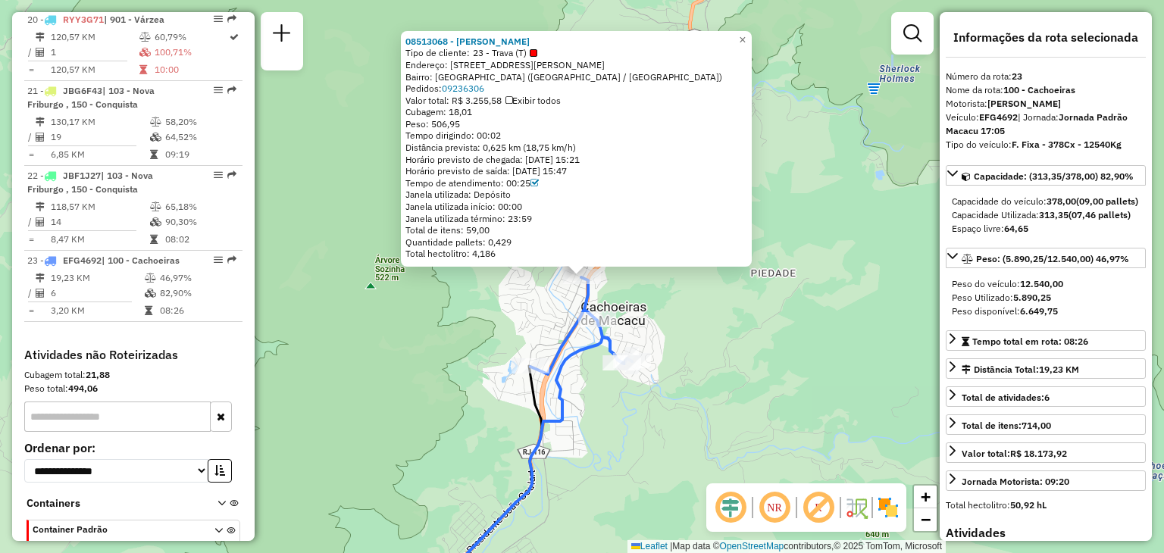
click at [676, 315] on div "08513068 - MERCEARIA VIDAL Tipo de cliente: 23 - Trava (T) Endereço: [STREET_AD…" at bounding box center [582, 276] width 1164 height 553
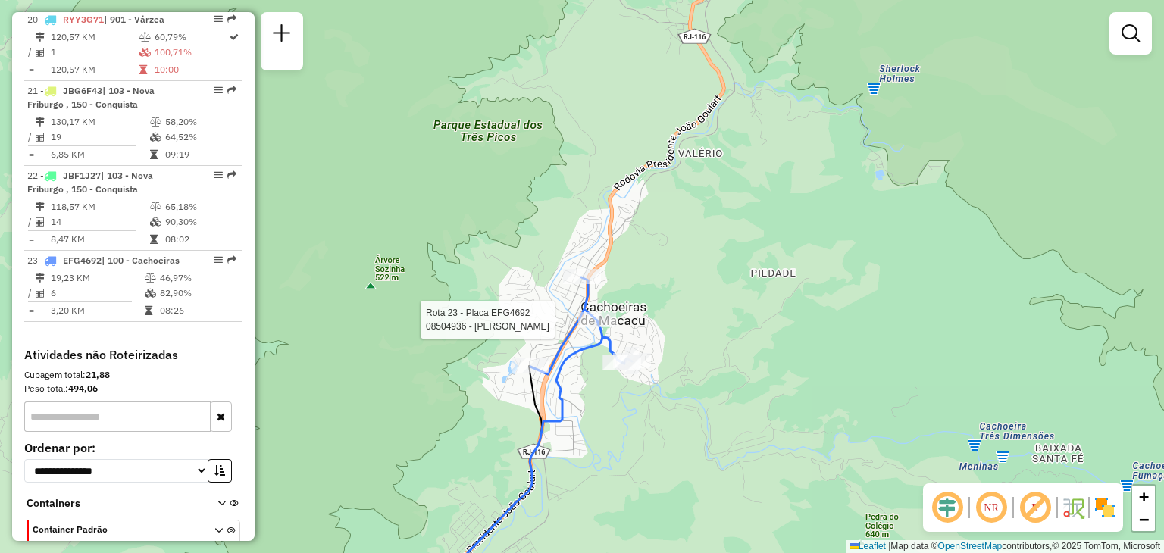
select select "**********"
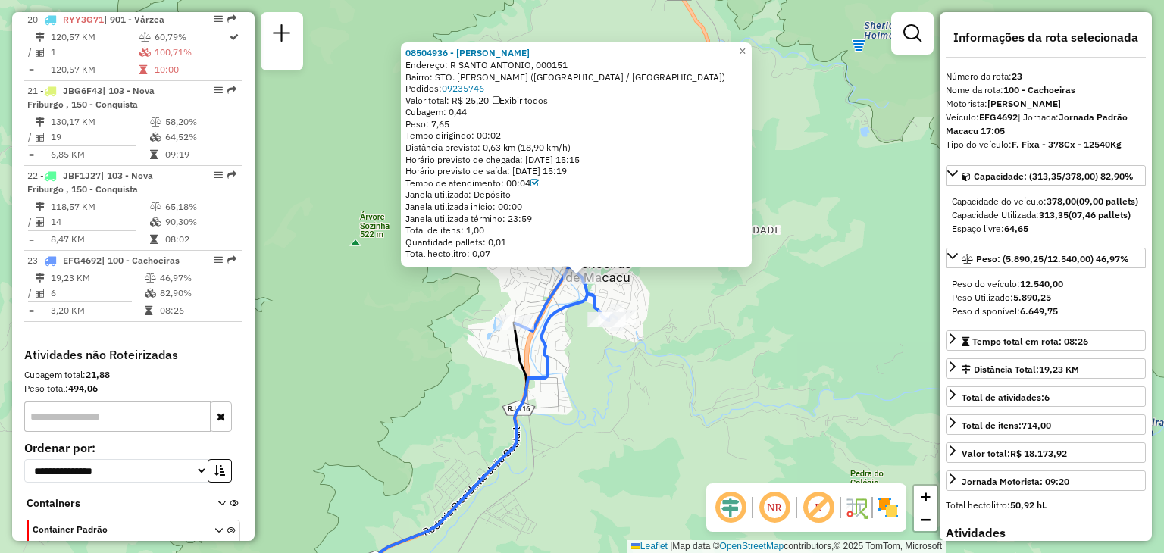
click at [604, 374] on div "08504936 - [PERSON_NAME]: R SANTO ANTONIO, 000151 Bairro: STO. [PERSON_NAME] (C…" at bounding box center [582, 276] width 1164 height 553
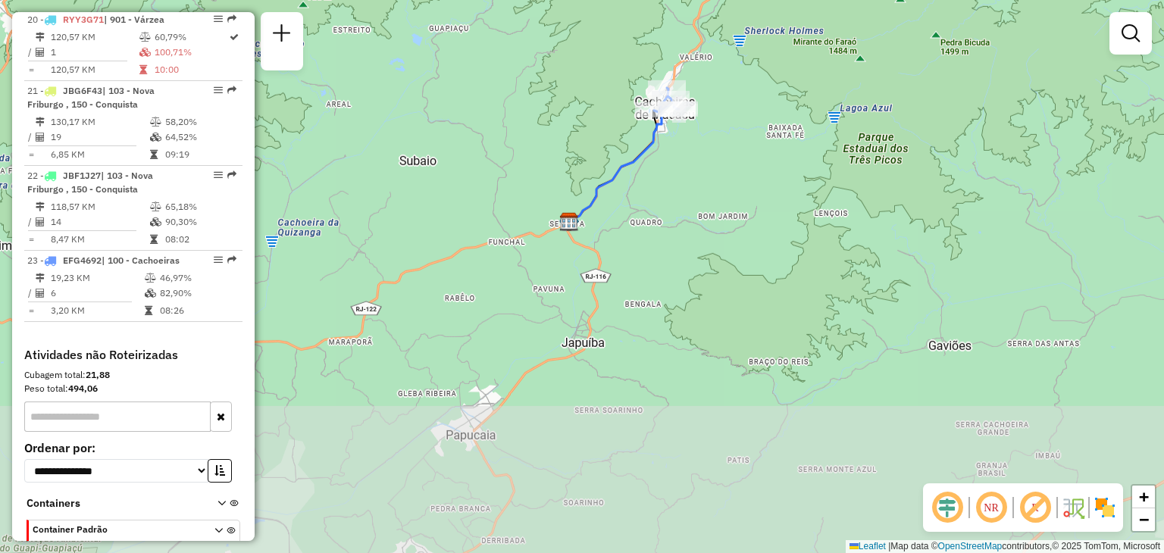
drag, startPoint x: 608, startPoint y: 423, endPoint x: 754, endPoint y: 197, distance: 269.4
click at [749, 198] on div "Janela de atendimento Grade de atendimento Capacidade Transportadoras Veículos …" at bounding box center [582, 276] width 1164 height 553
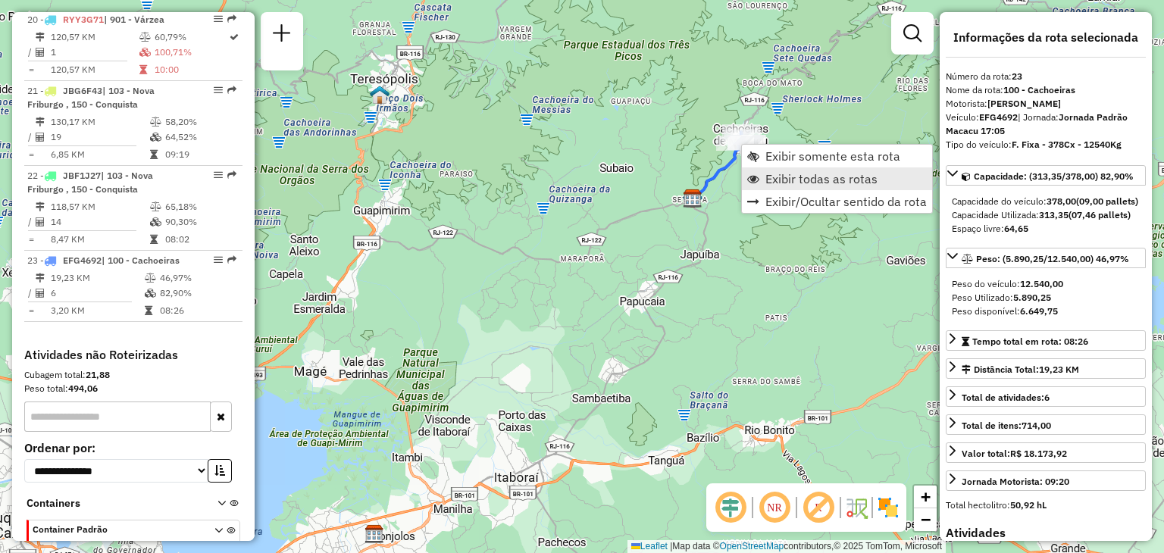
click at [772, 176] on span "Exibir todas as rotas" at bounding box center [821, 179] width 112 height 12
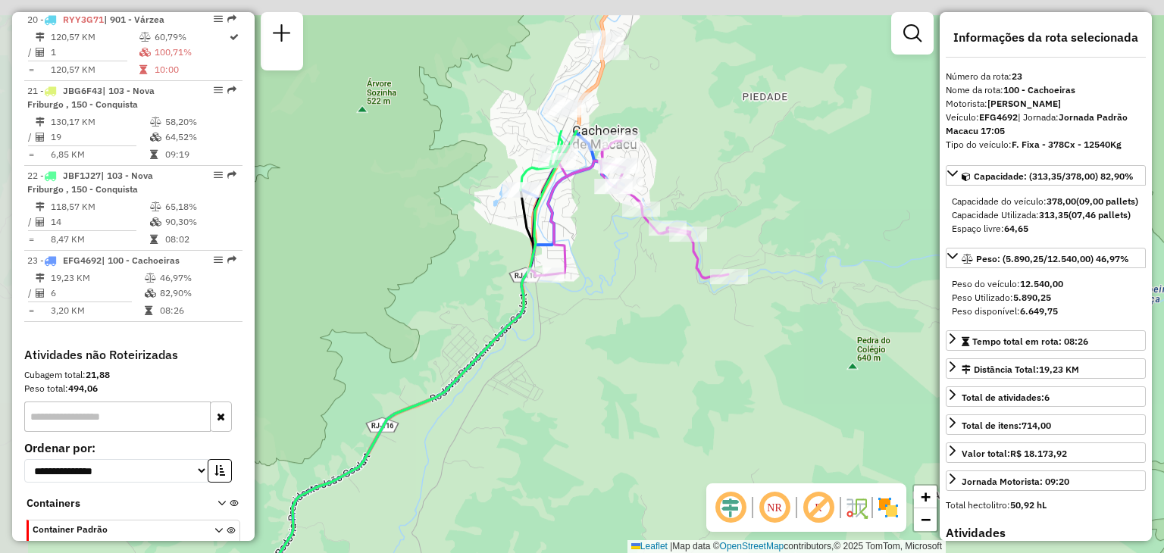
drag, startPoint x: 664, startPoint y: 317, endPoint x: 664, endPoint y: 305, distance: 11.4
click at [683, 356] on div "Janela de atendimento Grade de atendimento Capacidade Transportadoras Veículos …" at bounding box center [582, 276] width 1164 height 553
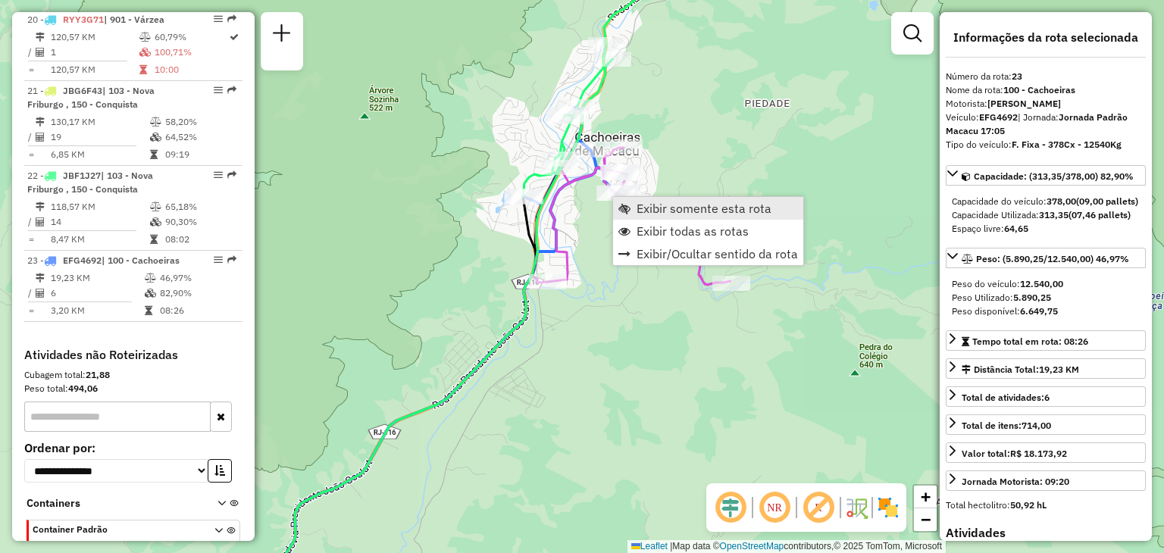
click at [648, 209] on span "Exibir somente esta rota" at bounding box center [703, 208] width 135 height 12
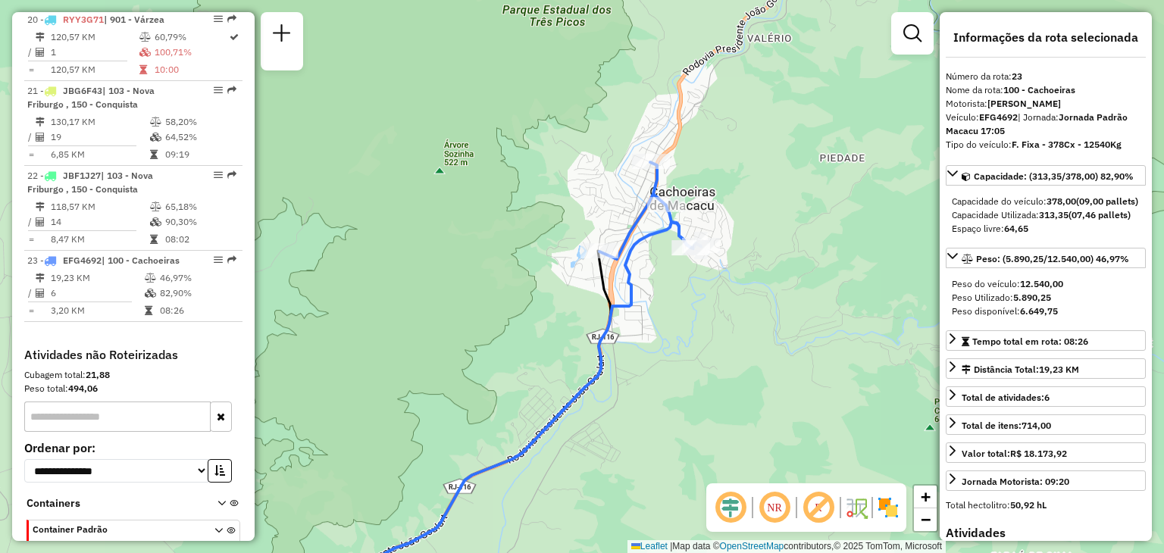
drag, startPoint x: 640, startPoint y: 236, endPoint x: 533, endPoint y: 398, distance: 194.1
click at [533, 398] on div "Janela de atendimento Grade de atendimento Capacidade Transportadoras Veículos …" at bounding box center [582, 276] width 1164 height 553
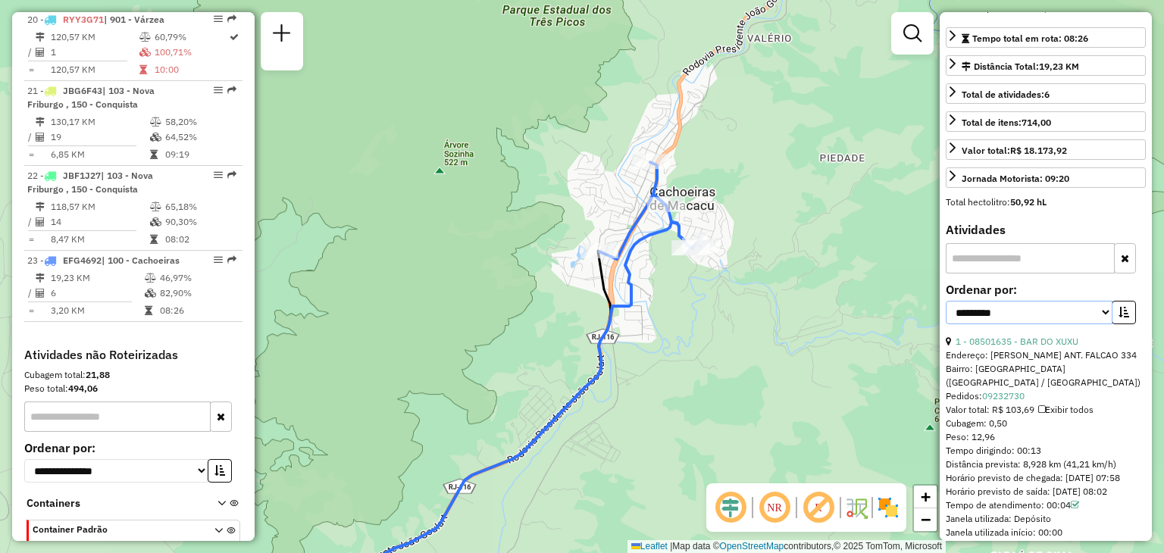
click at [1052, 324] on select "**********" at bounding box center [1028, 312] width 167 height 23
select select "*********"
click at [945, 324] on select "**********" at bounding box center [1028, 312] width 167 height 23
click at [1121, 317] on icon "button" at bounding box center [1123, 312] width 11 height 11
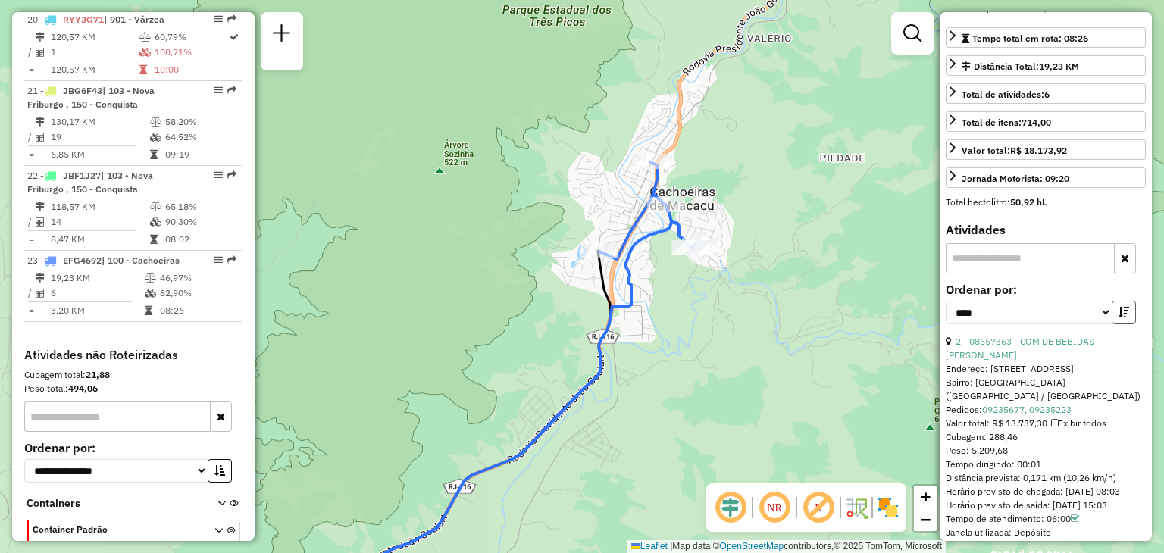
click at [1120, 317] on icon "button" at bounding box center [1123, 312] width 11 height 11
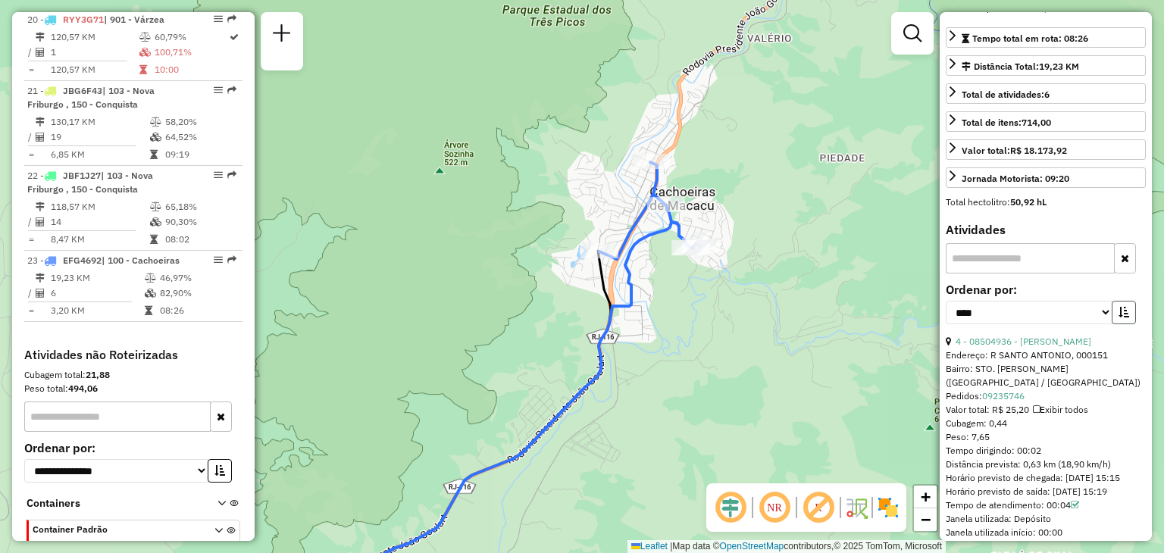
click at [1120, 317] on icon "button" at bounding box center [1123, 312] width 11 height 11
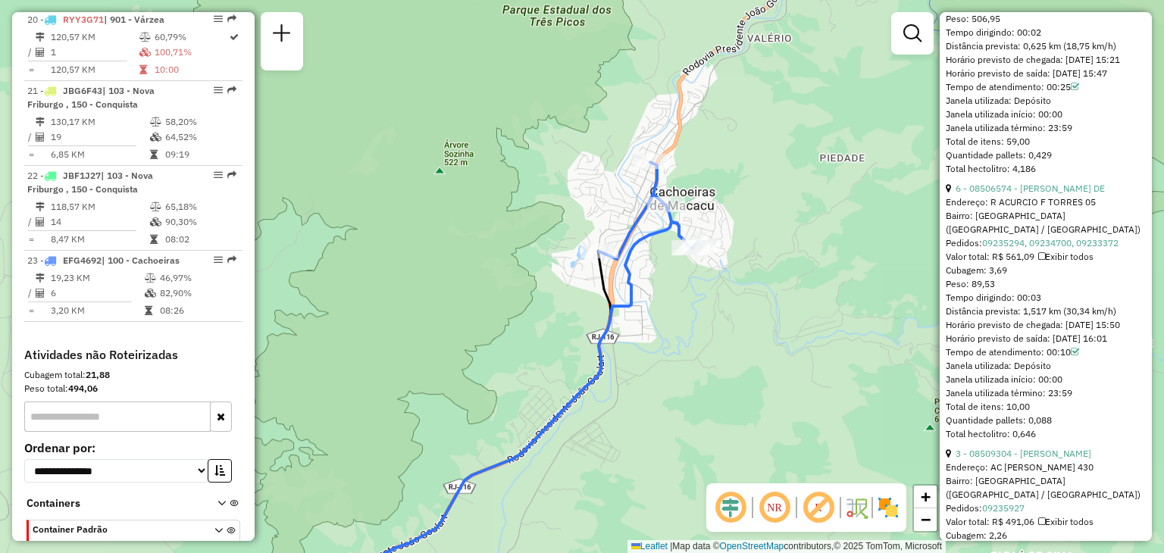
scroll to position [1288, 0]
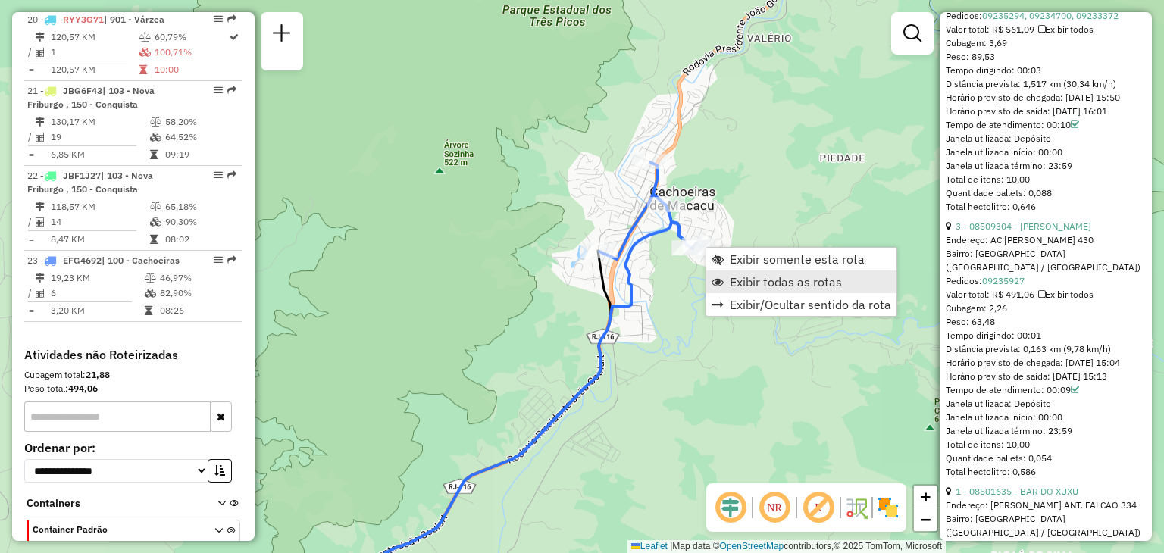
click at [725, 278] on link "Exibir todas as rotas" at bounding box center [801, 281] width 190 height 23
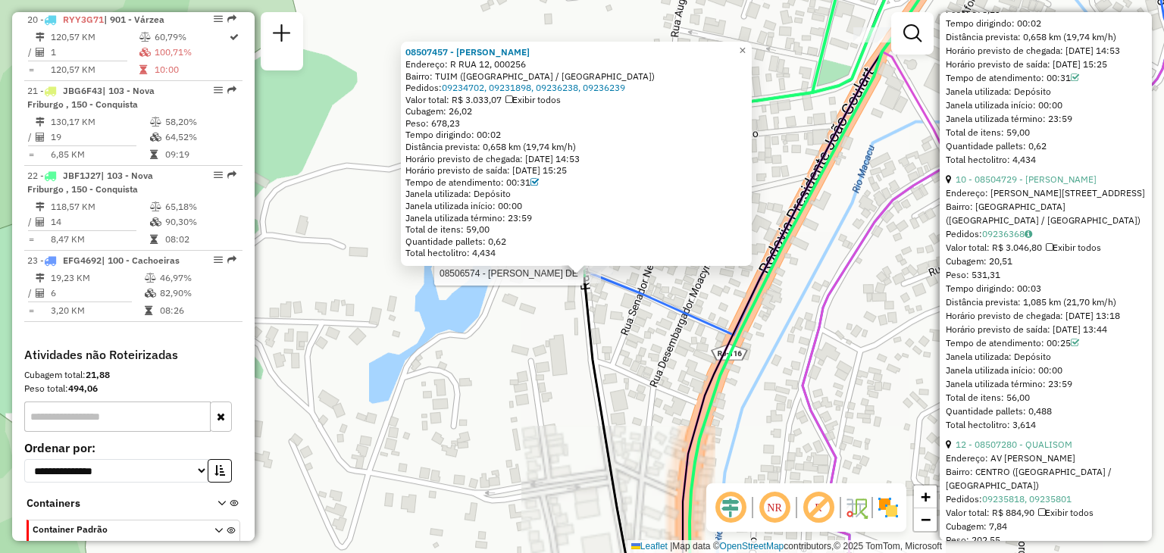
scroll to position [1301, 0]
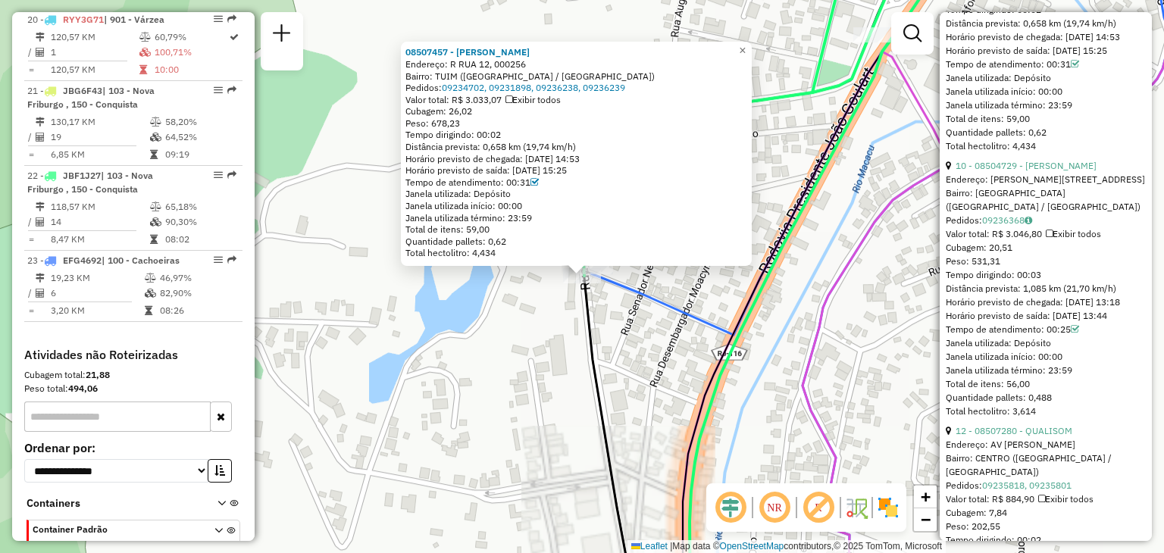
click at [611, 302] on div "Rota 23 - Placa EFG4692 08506574 - [GEOGRAPHIC_DATA][PERSON_NAME] DE 08507457 -…" at bounding box center [582, 276] width 1164 height 553
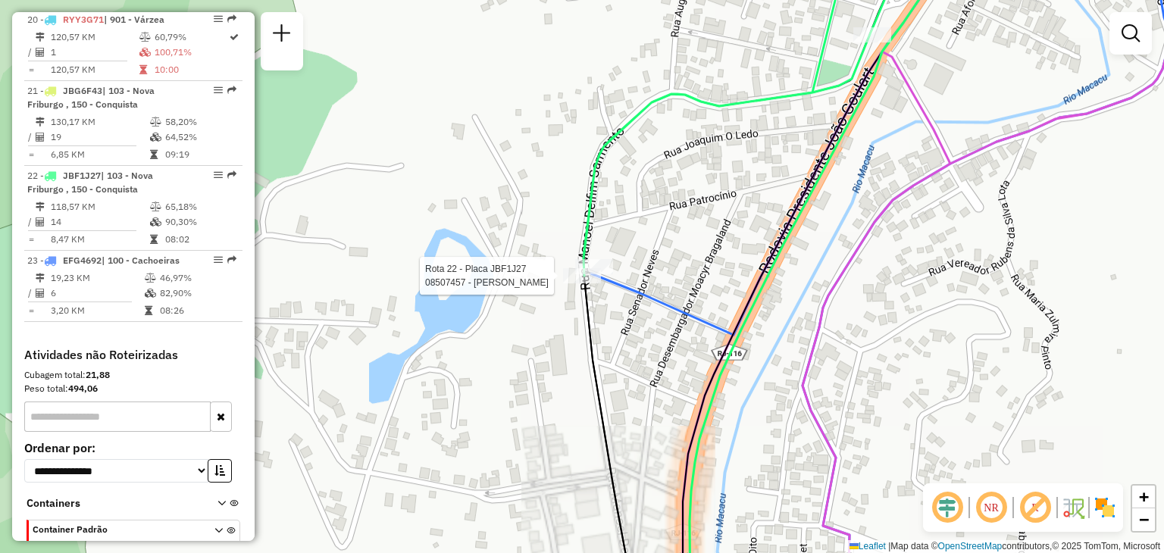
select select "*********"
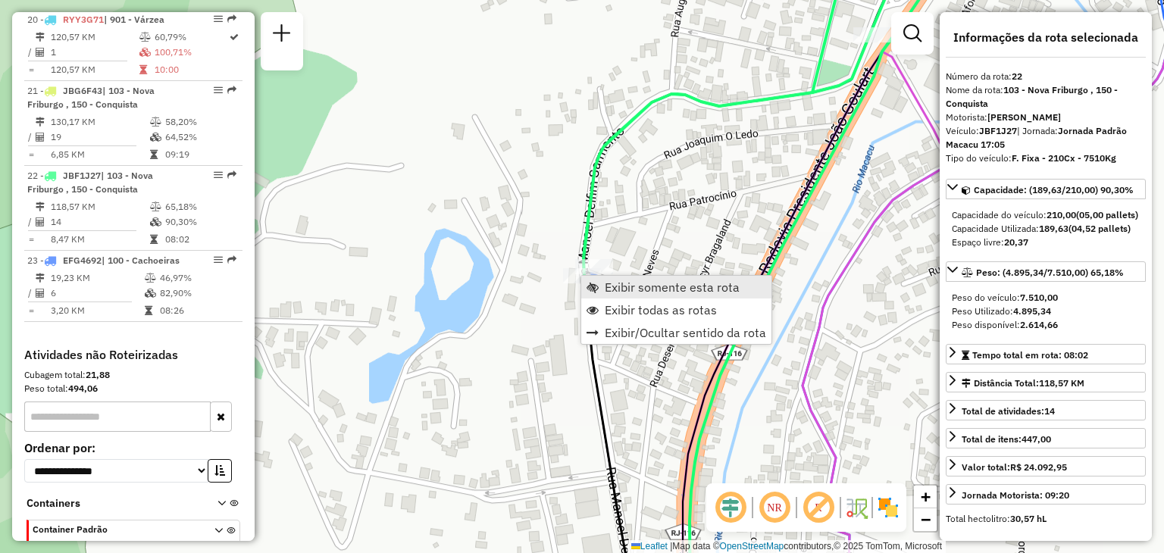
click at [617, 283] on span "Exibir somente esta rota" at bounding box center [671, 287] width 135 height 12
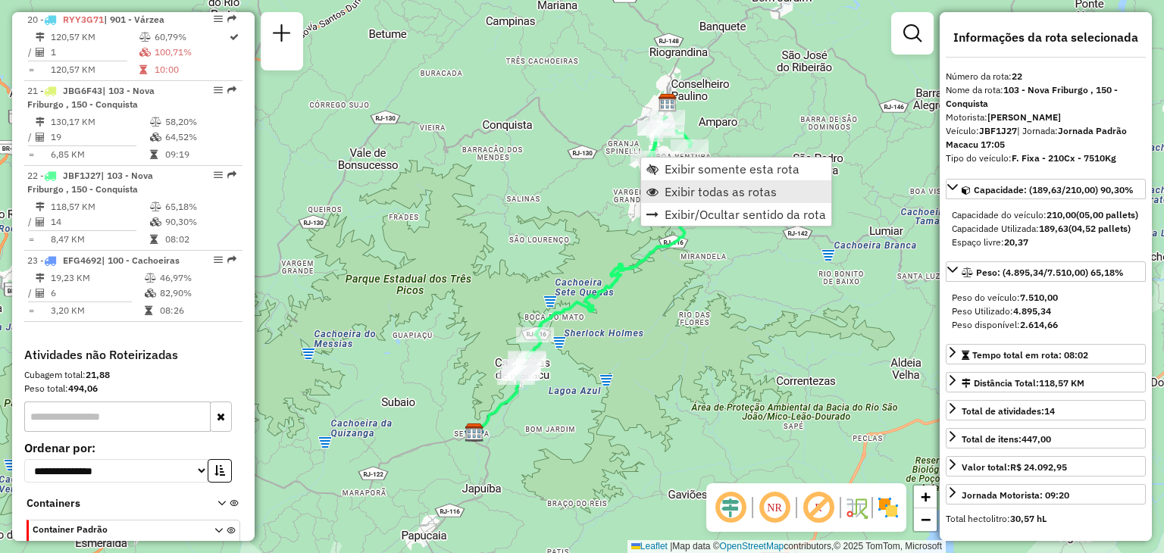
click at [716, 188] on span "Exibir todas as rotas" at bounding box center [720, 192] width 112 height 12
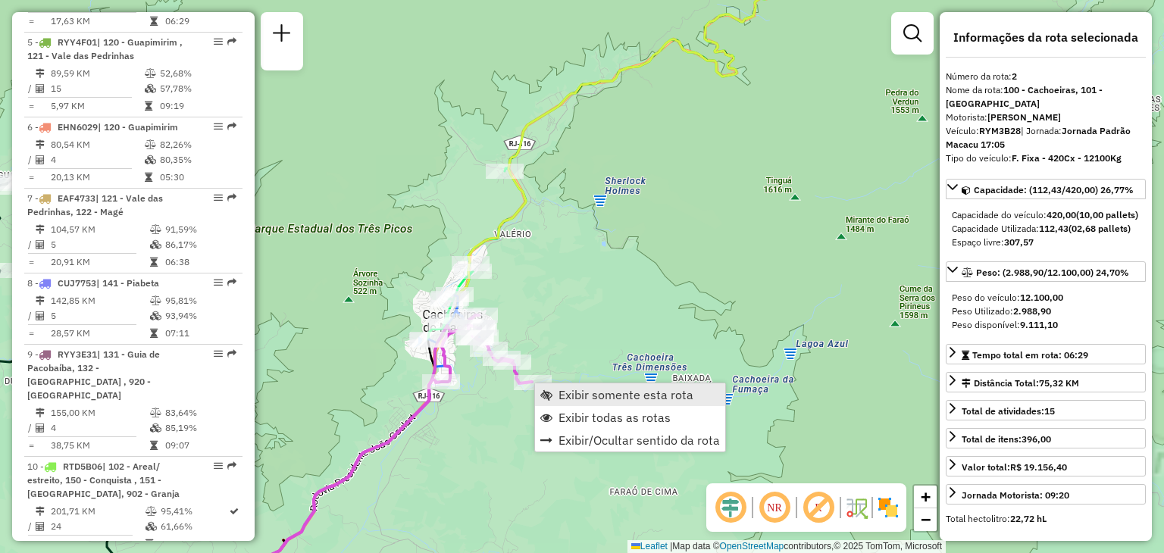
scroll to position [678, 0]
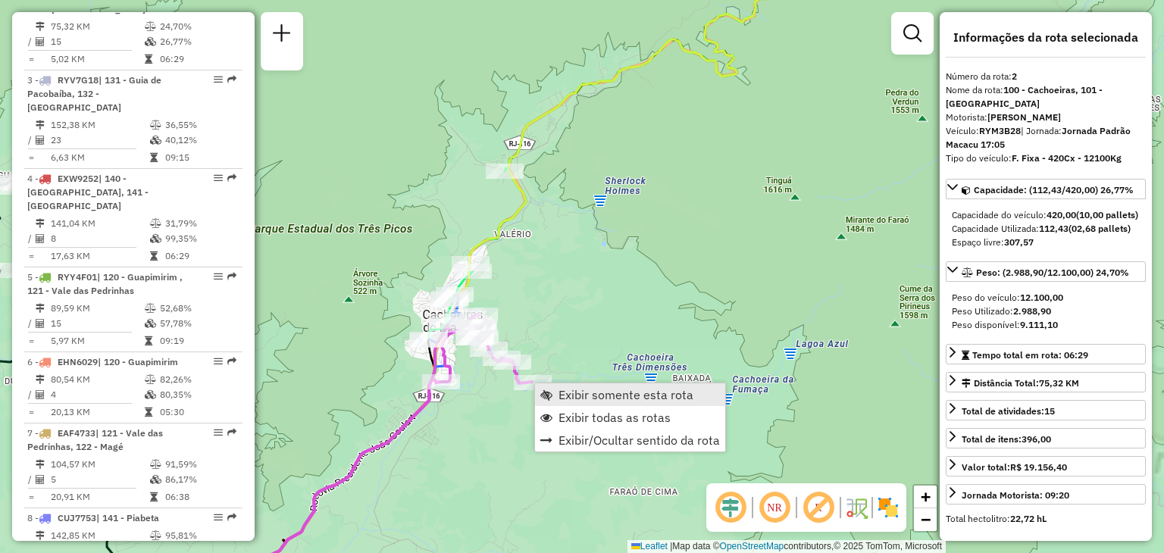
click at [558, 389] on link "Exibir somente esta rota" at bounding box center [630, 394] width 190 height 23
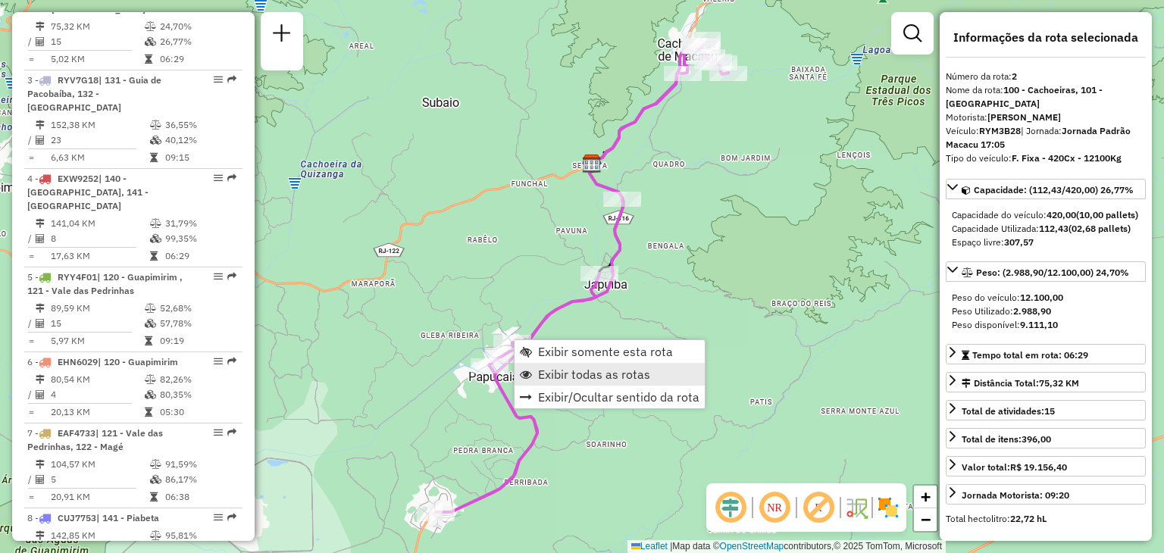
click at [547, 373] on span "Exibir todas as rotas" at bounding box center [594, 374] width 112 height 12
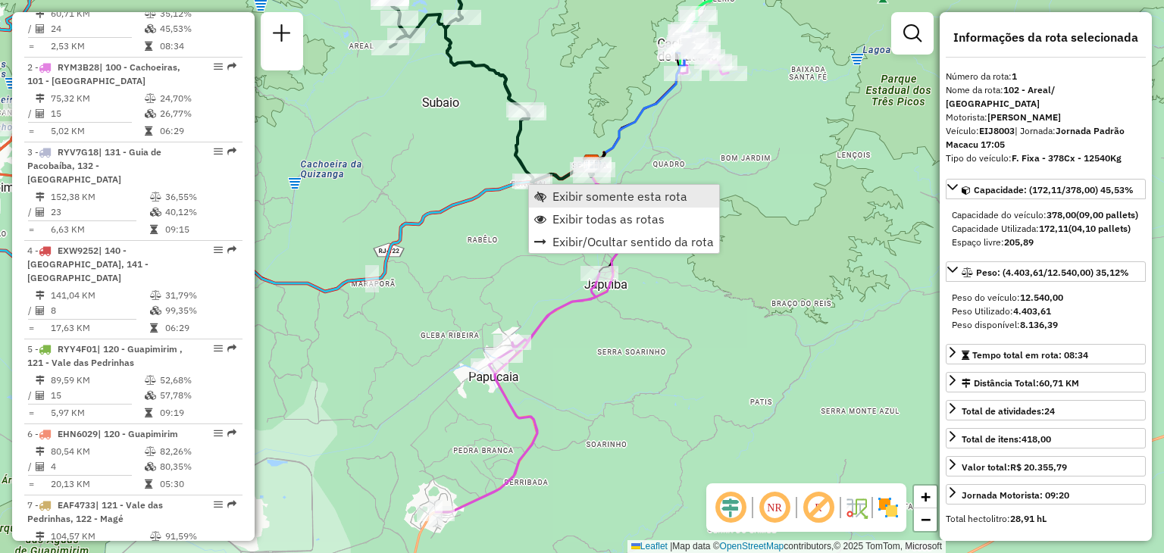
click at [560, 196] on span "Exibir somente esta rota" at bounding box center [619, 196] width 135 height 12
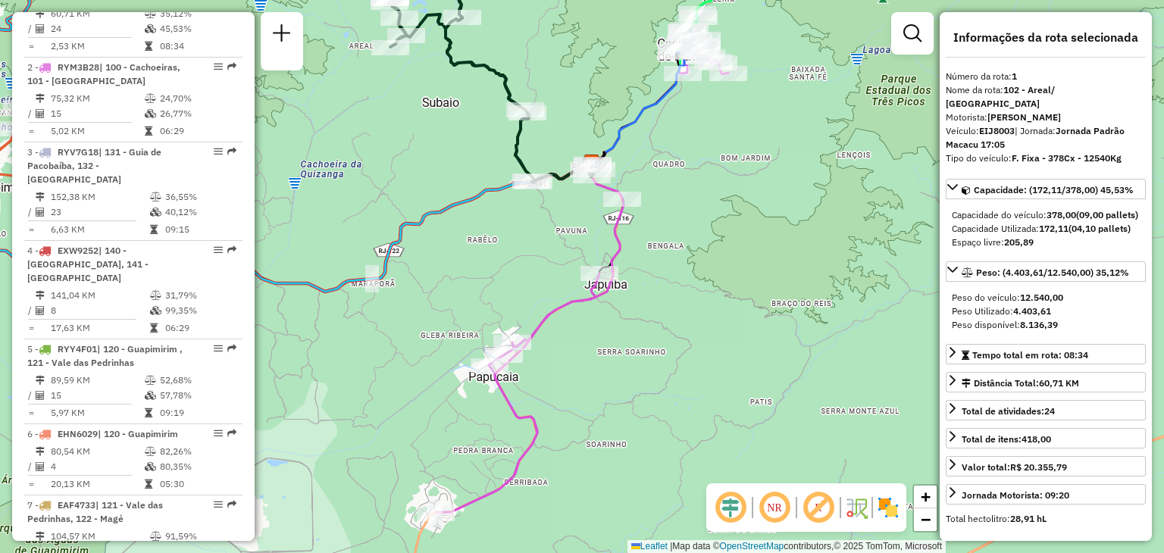
scroll to position [594, 0]
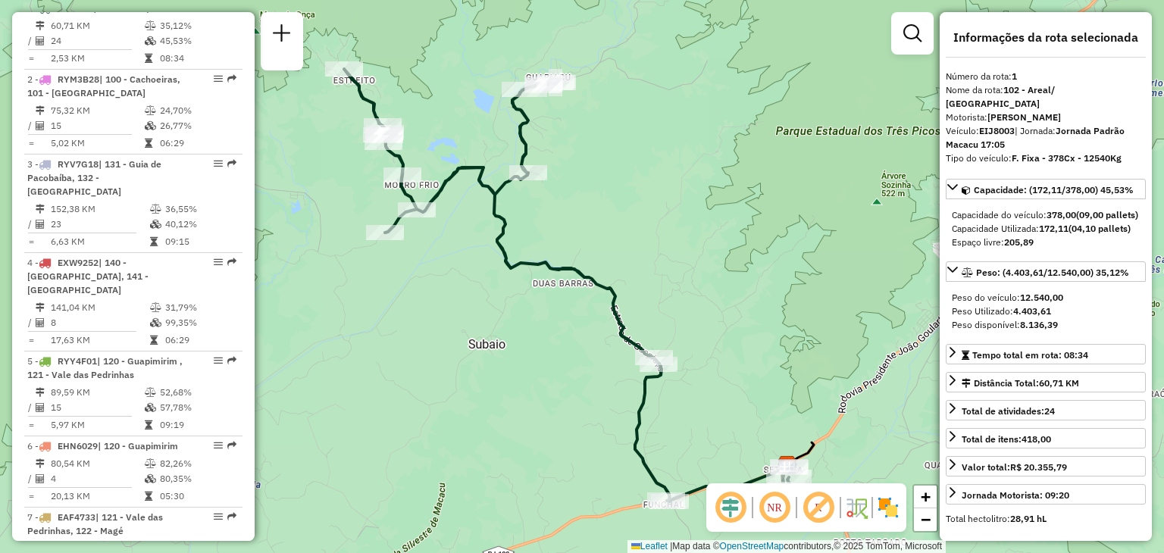
drag, startPoint x: 517, startPoint y: 266, endPoint x: 509, endPoint y: 321, distance: 55.8
click at [509, 321] on icon at bounding box center [567, 285] width 447 height 433
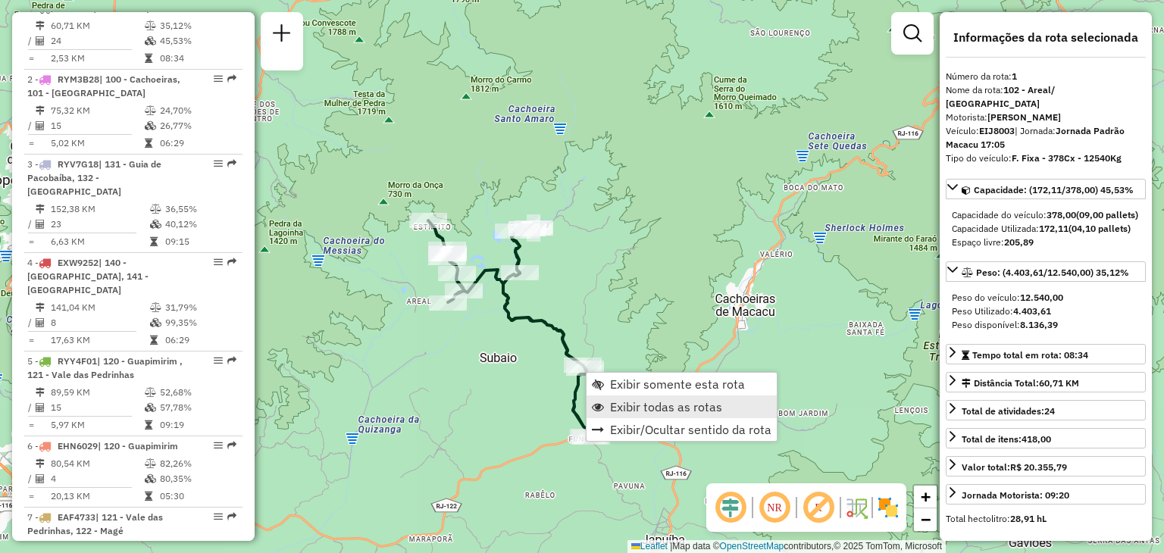
click at [623, 403] on span "Exibir todas as rotas" at bounding box center [666, 407] width 112 height 12
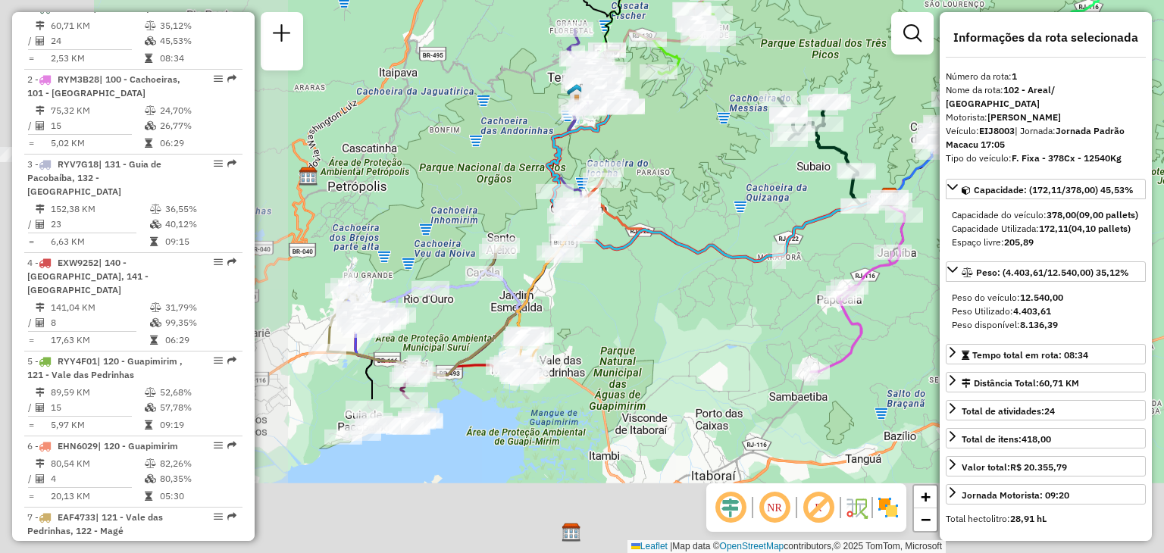
drag, startPoint x: 361, startPoint y: 443, endPoint x: 740, endPoint y: 174, distance: 465.1
click at [739, 176] on div "Janela de atendimento Grade de atendimento Capacidade Transportadoras Veículos …" at bounding box center [582, 276] width 1164 height 553
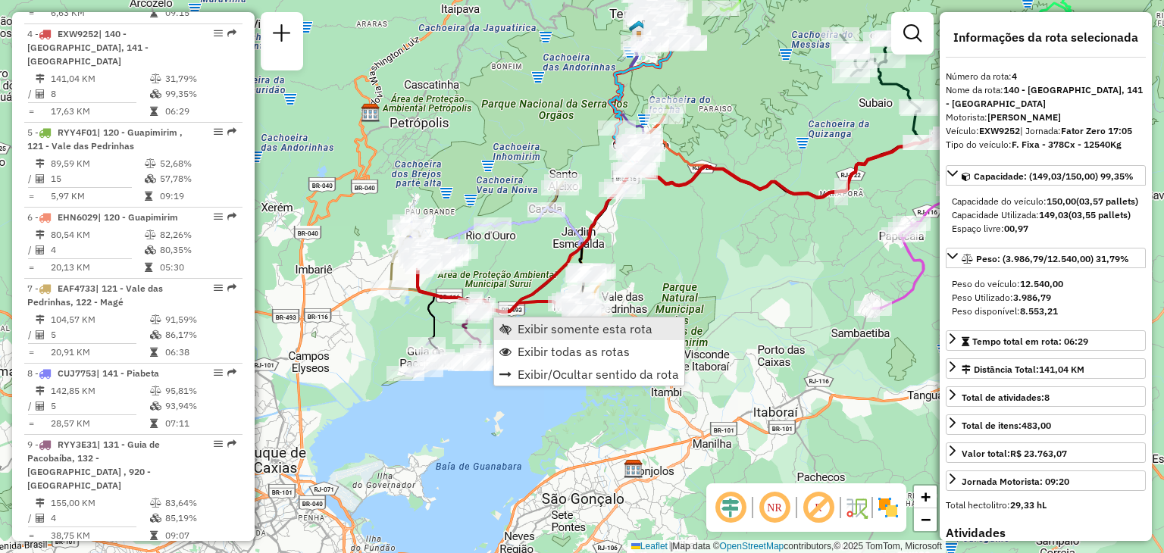
scroll to position [848, 0]
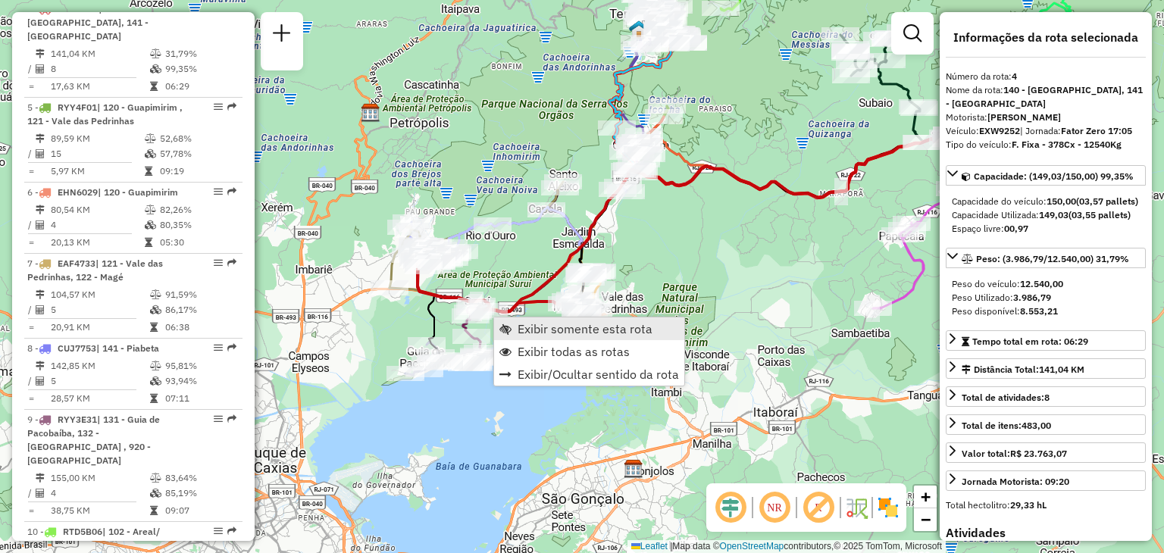
click at [495, 318] on link "Exibir somente esta rota" at bounding box center [589, 328] width 190 height 23
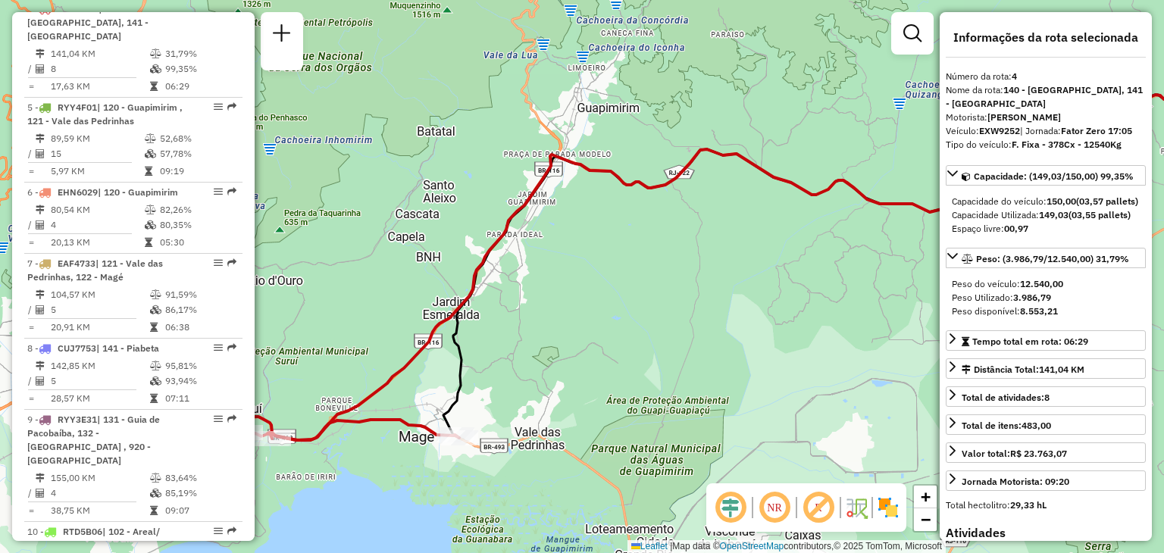
drag, startPoint x: 480, startPoint y: 298, endPoint x: 776, endPoint y: 181, distance: 317.6
click at [776, 181] on div "Janela de atendimento Grade de atendimento Capacidade Transportadoras Veículos …" at bounding box center [582, 276] width 1164 height 553
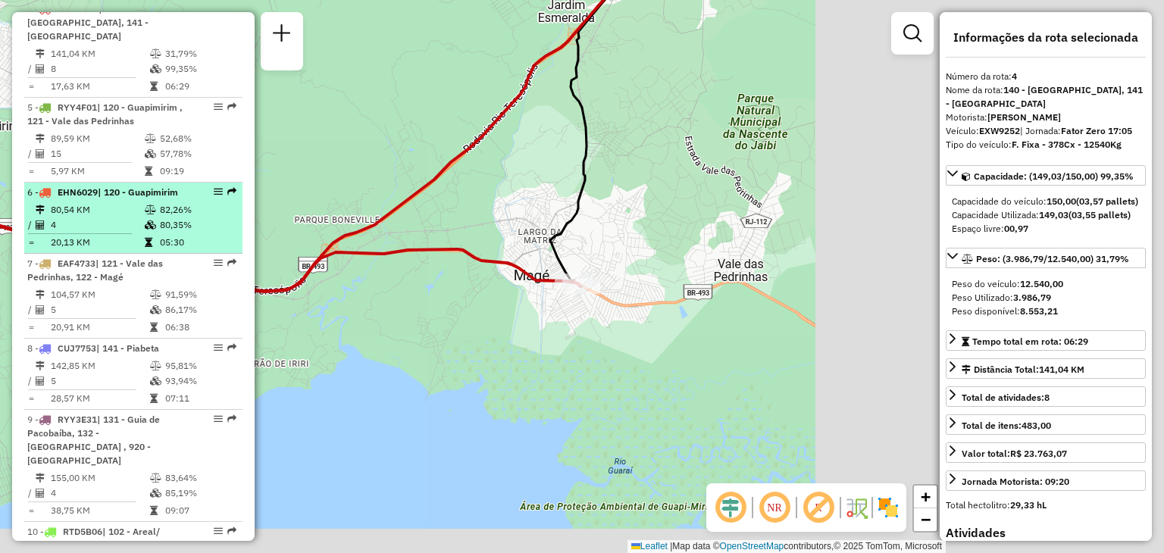
drag, startPoint x: 688, startPoint y: 222, endPoint x: 173, endPoint y: 191, distance: 516.0
click at [176, 187] on hb-router-mapa "Informações da Sessão 1291476 - [DATE] Criação: [DATE] 20:28 Depósito: CDI Maca…" at bounding box center [582, 276] width 1164 height 553
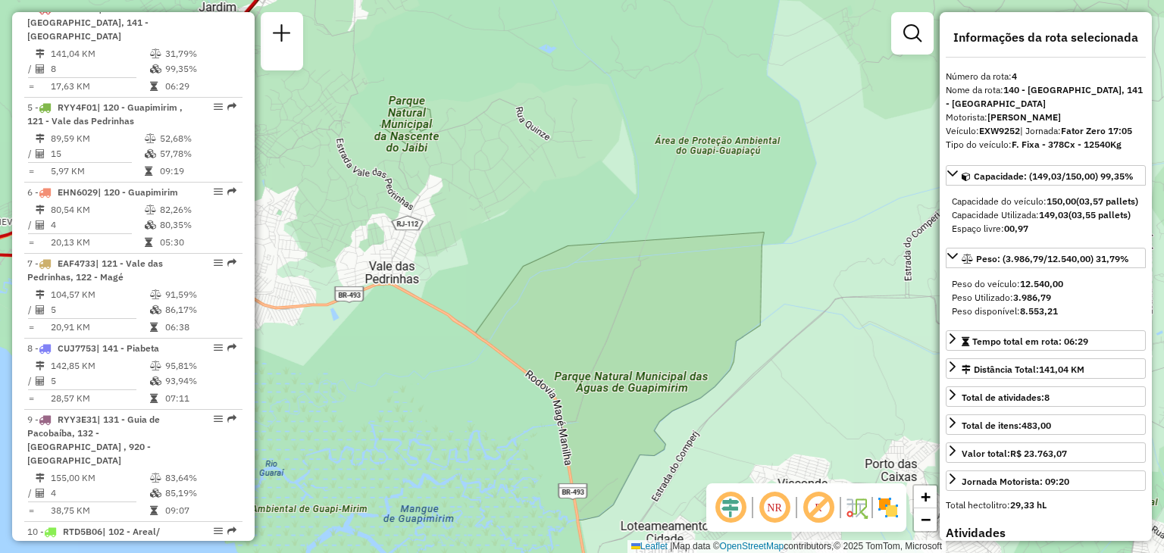
drag, startPoint x: 485, startPoint y: 292, endPoint x: 730, endPoint y: 289, distance: 245.4
click at [730, 289] on div "Janela de atendimento Grade de atendimento Capacidade Transportadoras Veículos …" at bounding box center [582, 276] width 1164 height 553
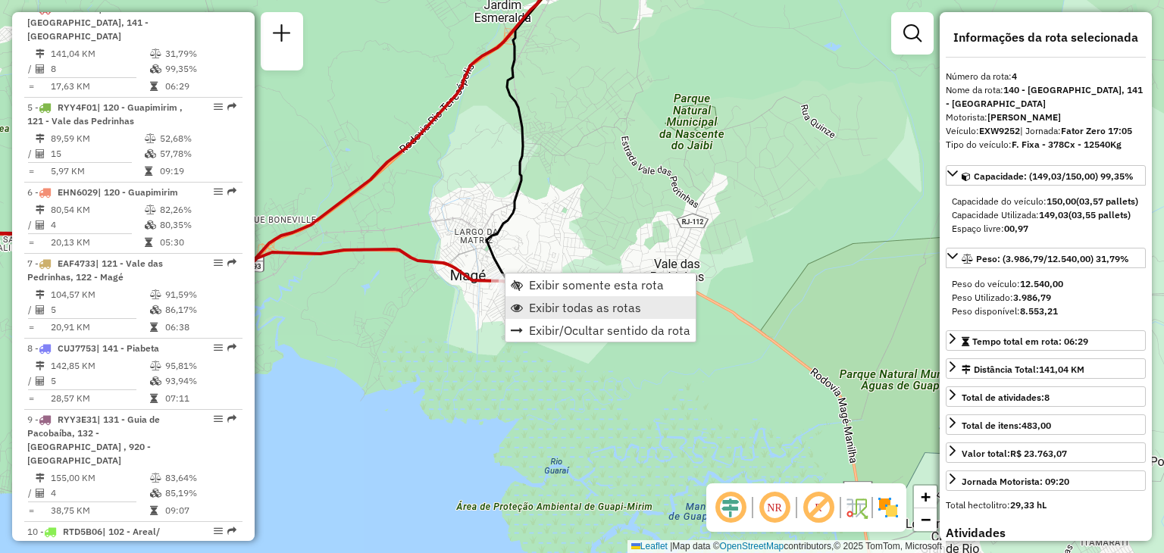
click at [538, 305] on span "Exibir todas as rotas" at bounding box center [585, 307] width 112 height 12
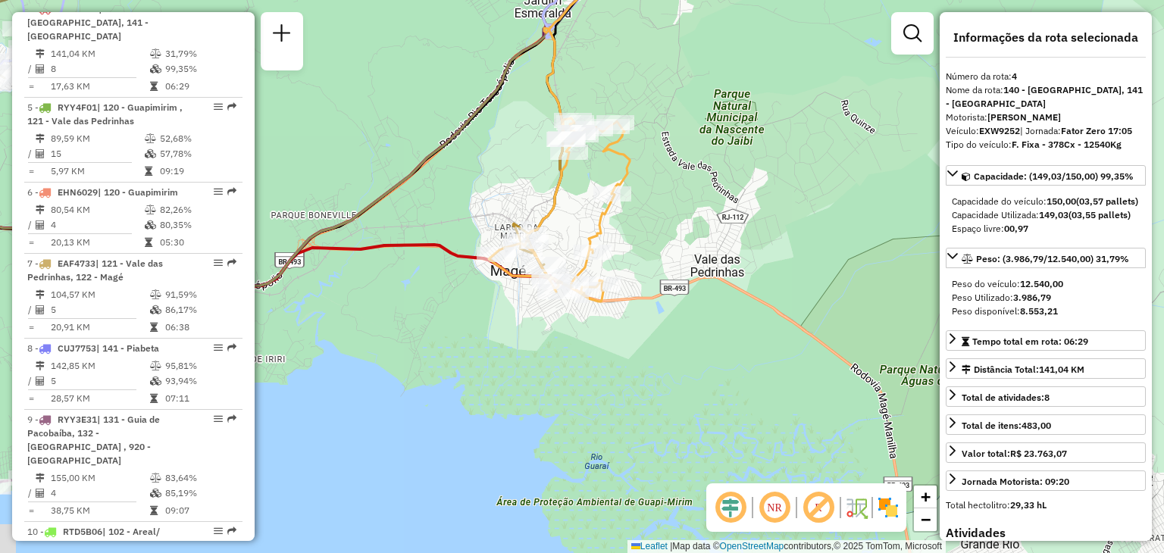
drag, startPoint x: 407, startPoint y: 348, endPoint x: 633, endPoint y: 345, distance: 226.5
click at [633, 345] on div "Janela de atendimento Grade de atendimento Capacidade Transportadoras Veículos …" at bounding box center [582, 276] width 1164 height 553
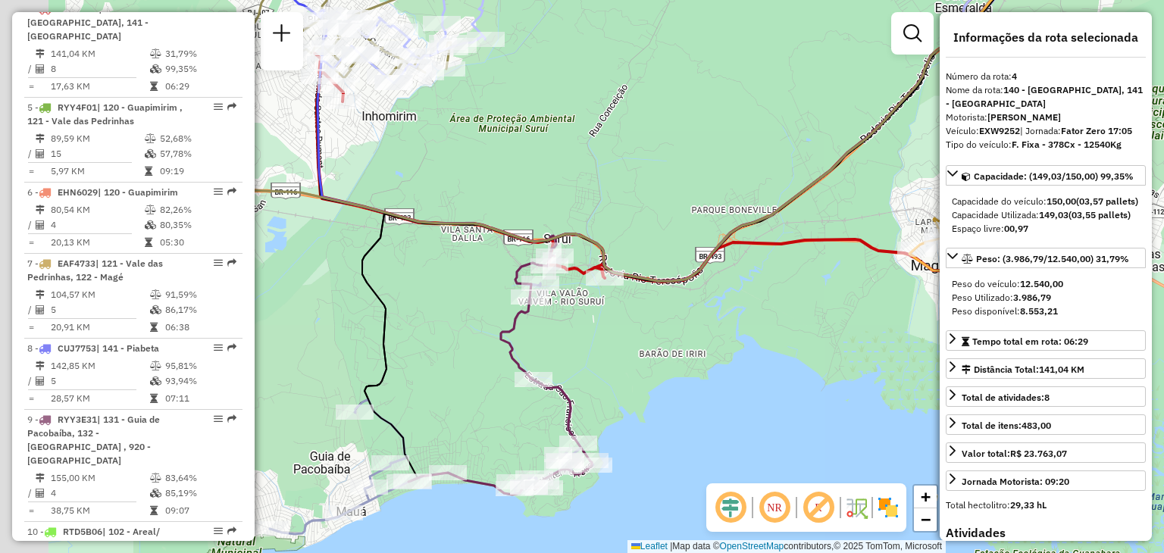
drag, startPoint x: 443, startPoint y: 340, endPoint x: 601, endPoint y: 328, distance: 158.8
click at [633, 340] on div "Janela de atendimento Grade de atendimento Capacidade Transportadoras Veículos …" at bounding box center [582, 276] width 1164 height 553
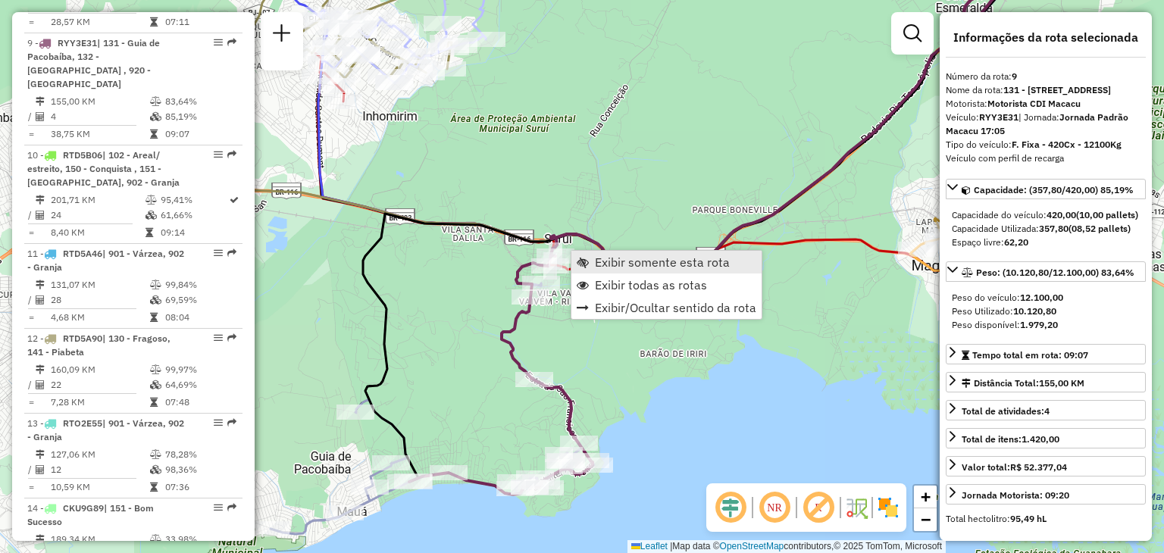
scroll to position [1244, 0]
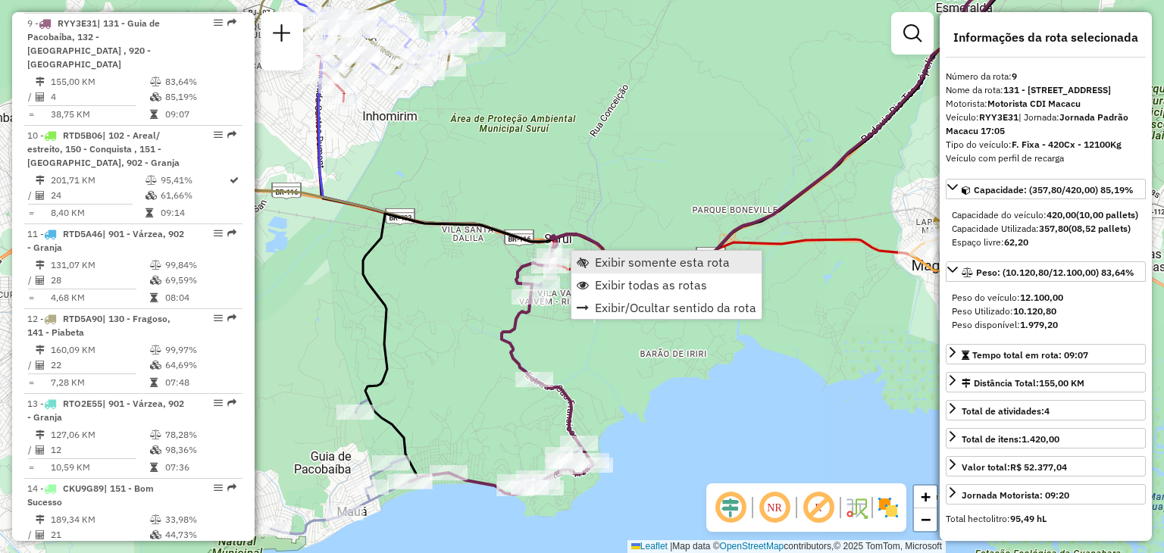
click at [598, 256] on span "Exibir somente esta rota" at bounding box center [662, 262] width 135 height 12
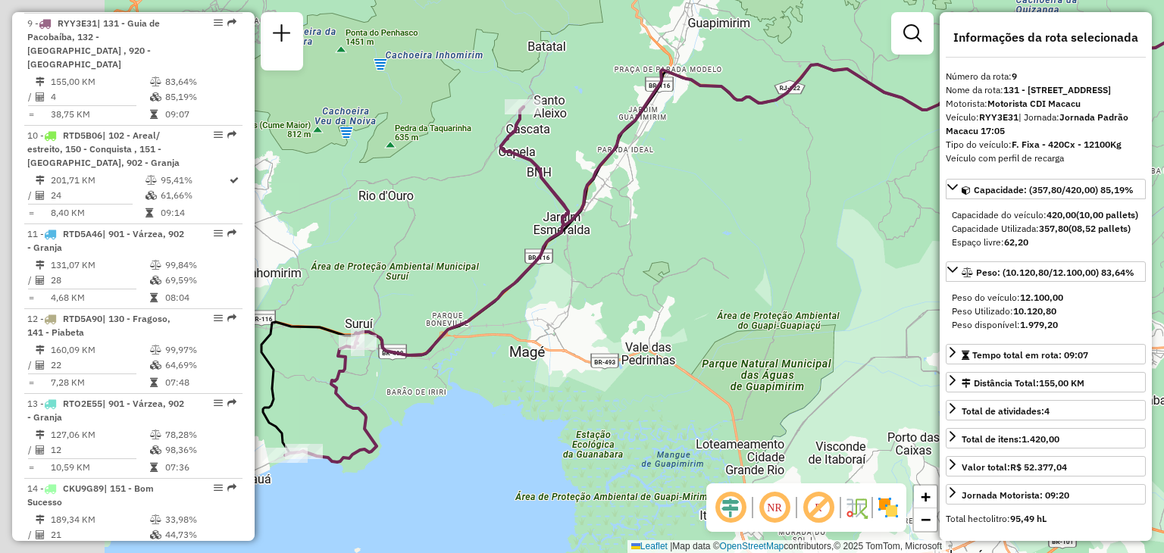
drag, startPoint x: 439, startPoint y: 316, endPoint x: 676, endPoint y: 266, distance: 242.3
click at [734, 240] on div "Janela de atendimento Grade de atendimento Capacidade Transportadoras Veículos …" at bounding box center [582, 276] width 1164 height 553
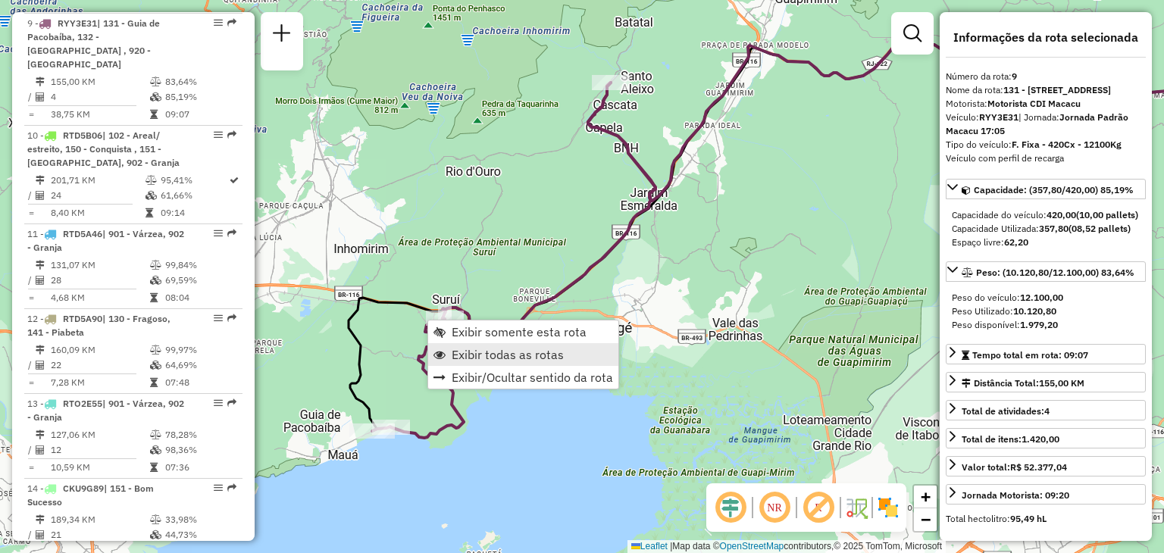
click at [491, 354] on span "Exibir todas as rotas" at bounding box center [507, 354] width 112 height 12
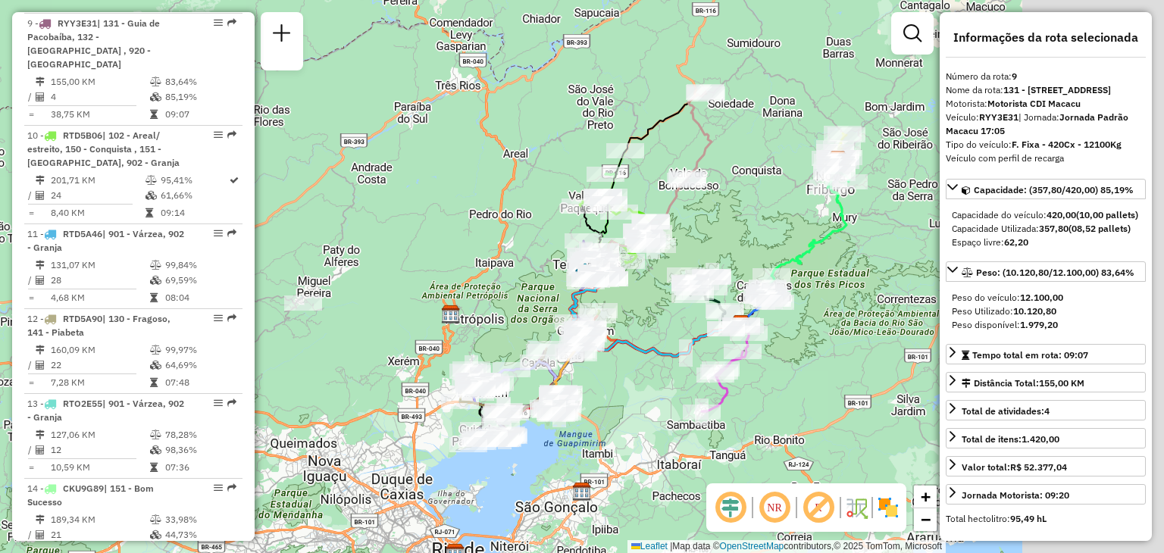
drag, startPoint x: 806, startPoint y: 298, endPoint x: 617, endPoint y: 361, distance: 199.1
click at [639, 356] on icon at bounding box center [655, 315] width 171 height 82
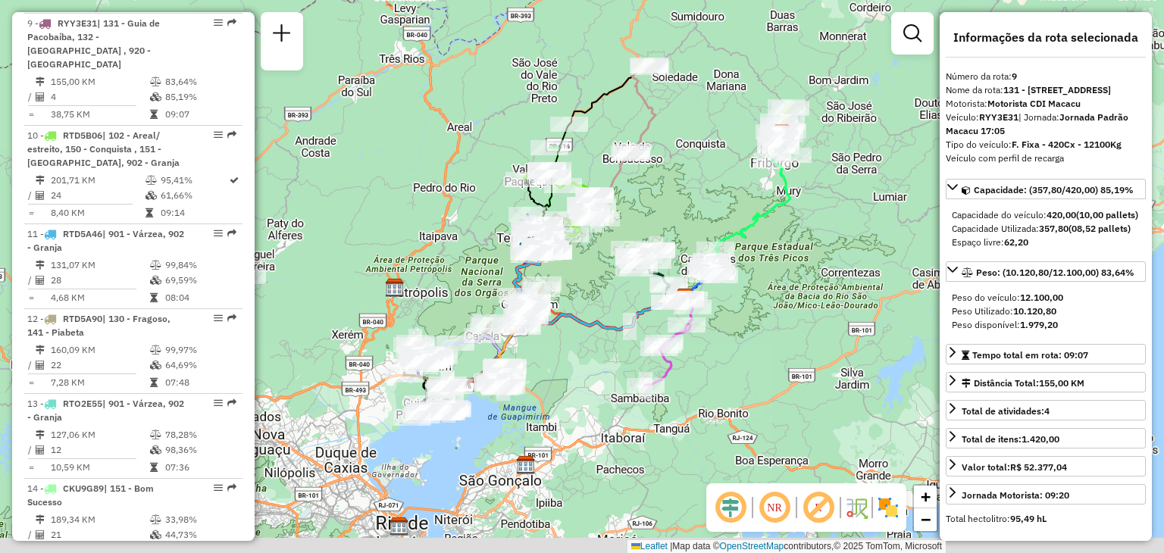
drag, startPoint x: 806, startPoint y: 279, endPoint x: 900, endPoint y: 149, distance: 160.0
click at [899, 150] on div "Janela de atendimento Grade de atendimento Capacidade Transportadoras Veículos …" at bounding box center [582, 276] width 1164 height 553
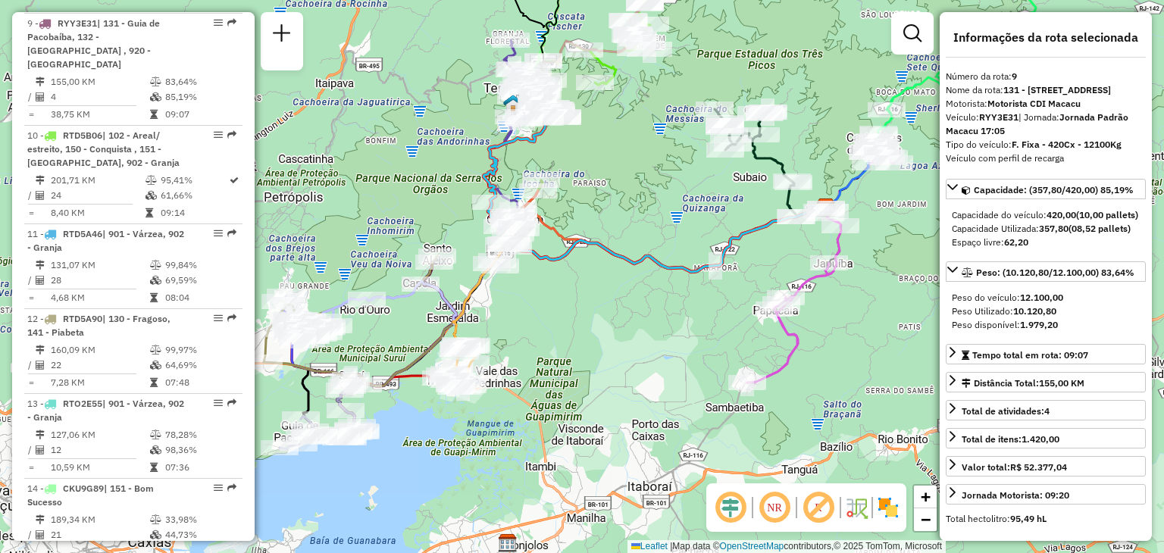
drag, startPoint x: 575, startPoint y: 344, endPoint x: 685, endPoint y: 345, distance: 109.8
click at [682, 345] on div "Janela de atendimento Grade de atendimento Capacidade Transportadoras Veículos …" at bounding box center [582, 276] width 1164 height 553
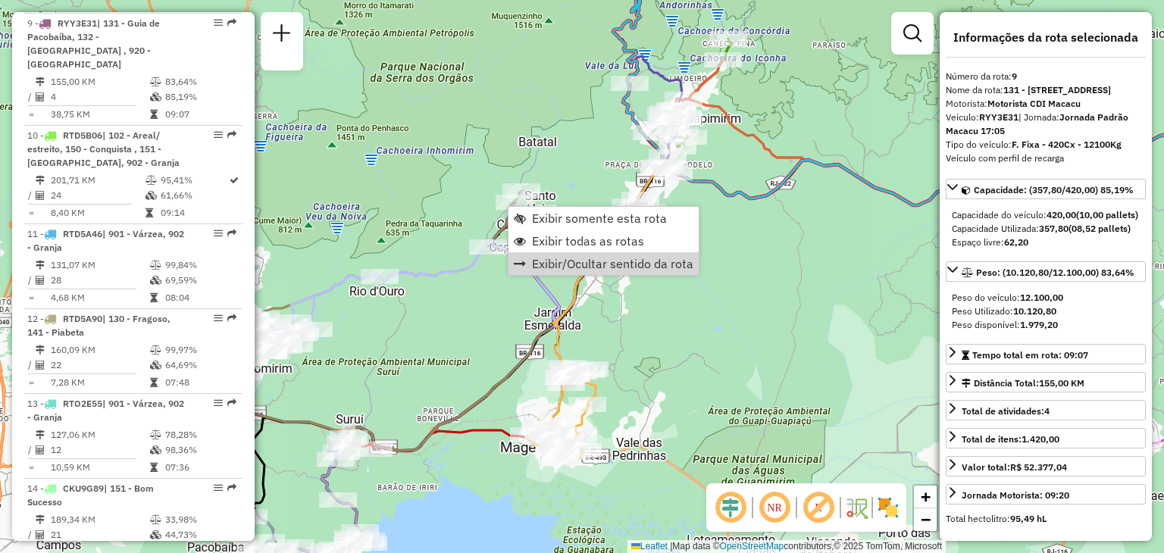
click at [736, 320] on div "Janela de atendimento Grade de atendimento Capacidade Transportadoras Veículos …" at bounding box center [582, 276] width 1164 height 553
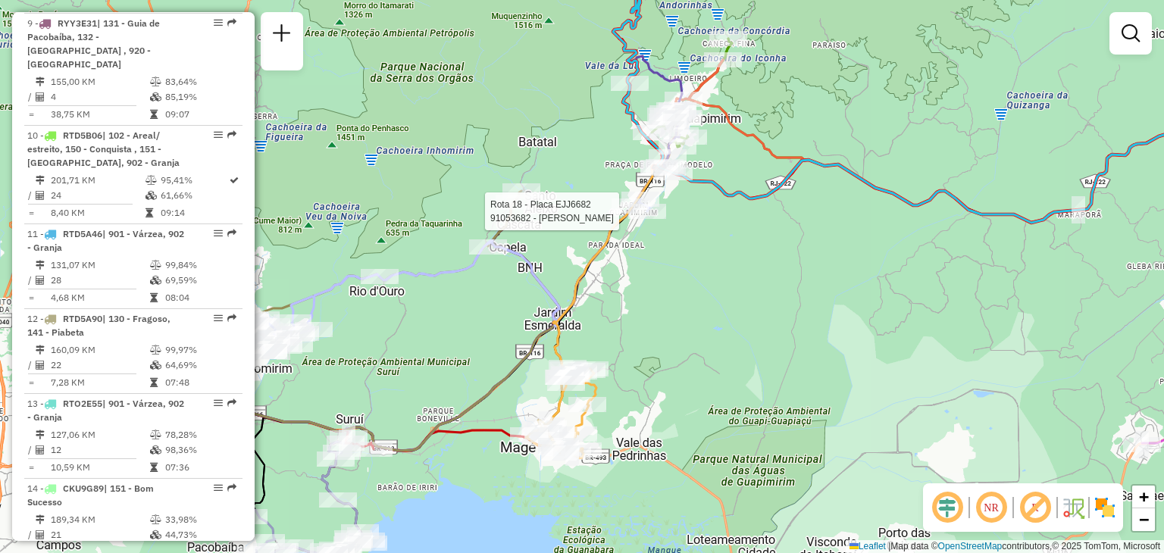
select select "*********"
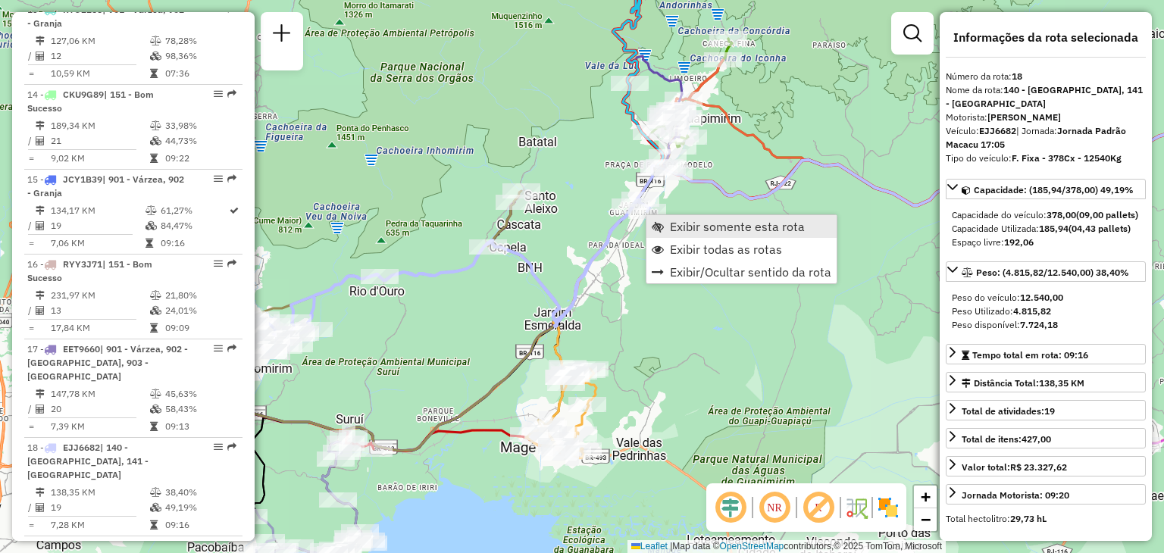
scroll to position [2033, 0]
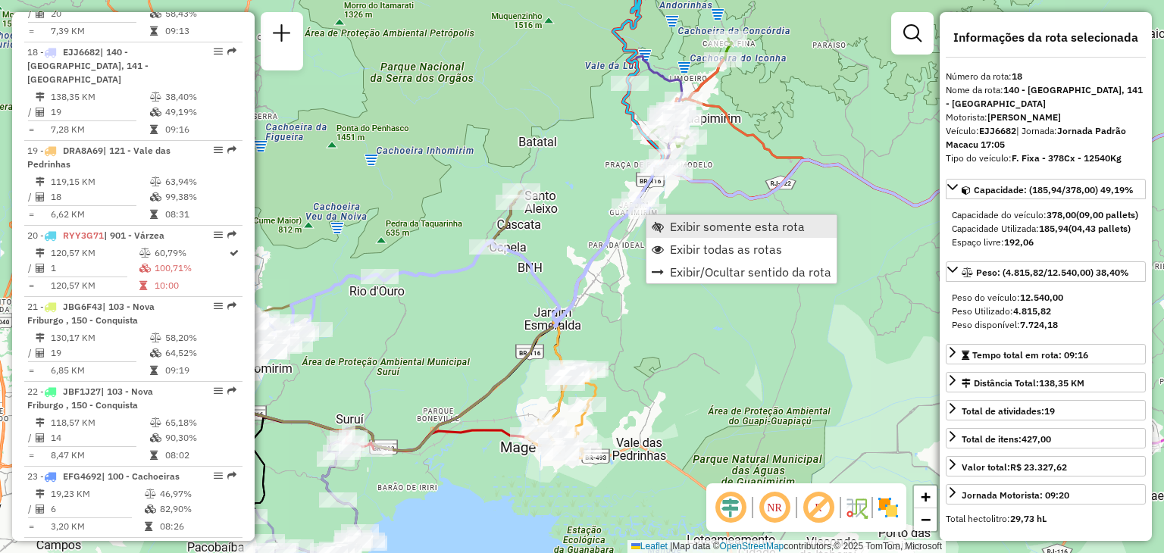
click at [688, 226] on span "Exibir somente esta rota" at bounding box center [737, 226] width 135 height 12
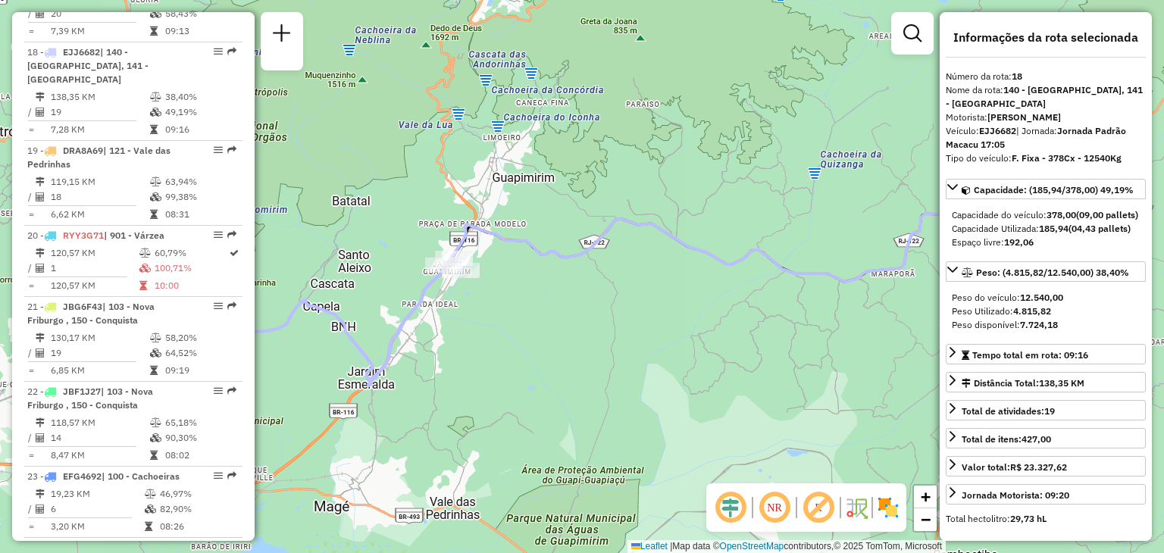
drag, startPoint x: 486, startPoint y: 307, endPoint x: 751, endPoint y: 265, distance: 269.1
click at [748, 267] on div "Janela de atendimento Grade de atendimento Capacidade Transportadoras Veículos …" at bounding box center [582, 276] width 1164 height 553
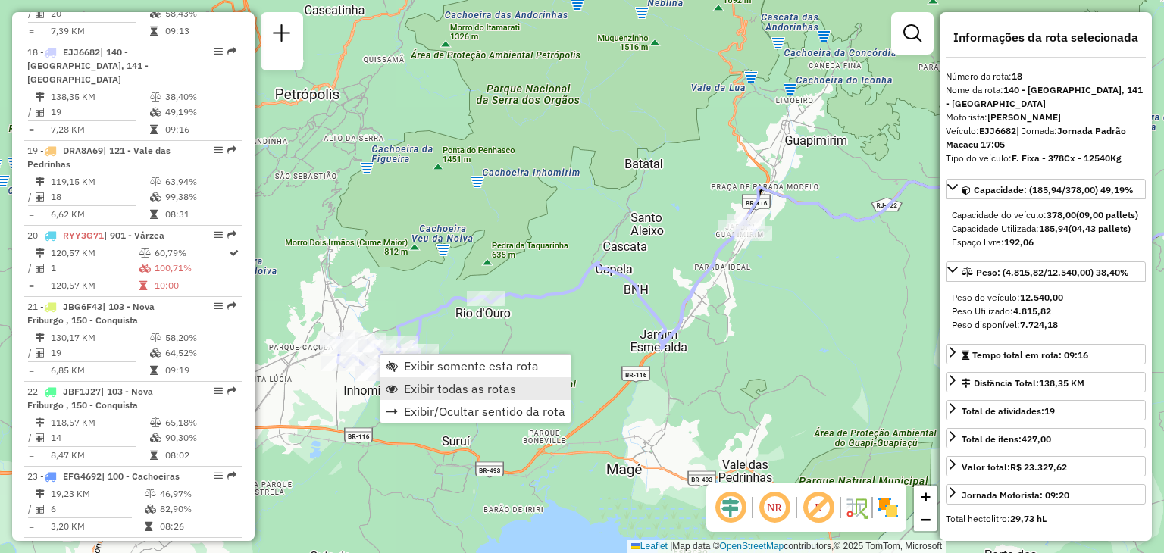
click at [419, 388] on span "Exibir todas as rotas" at bounding box center [460, 389] width 112 height 12
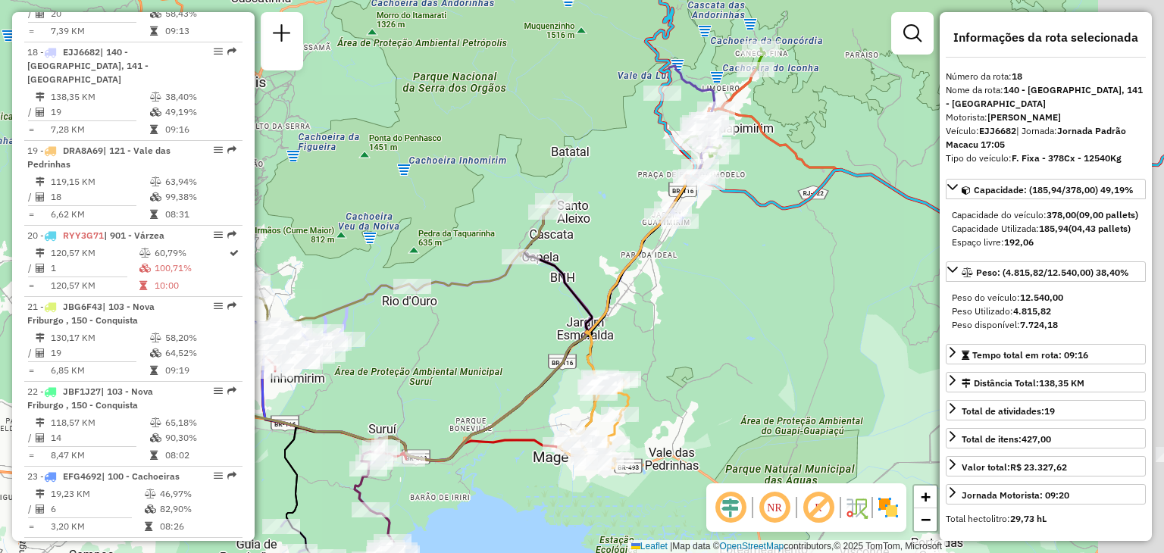
drag, startPoint x: 873, startPoint y: 354, endPoint x: 664, endPoint y: 336, distance: 209.8
click at [666, 333] on div "Janela de atendimento Grade de atendimento Capacidade Transportadoras Veículos …" at bounding box center [582, 276] width 1164 height 553
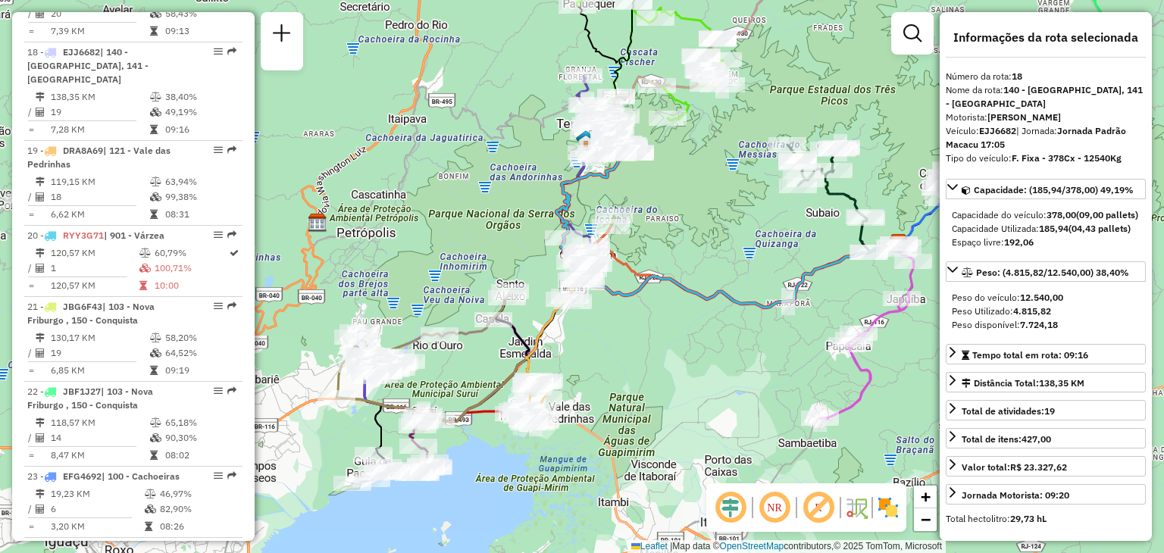
drag, startPoint x: 698, startPoint y: 339, endPoint x: 669, endPoint y: 364, distance: 39.2
click at [669, 364] on div "Janela de atendimento Grade de atendimento Capacidade Transportadoras Veículos …" at bounding box center [582, 276] width 1164 height 553
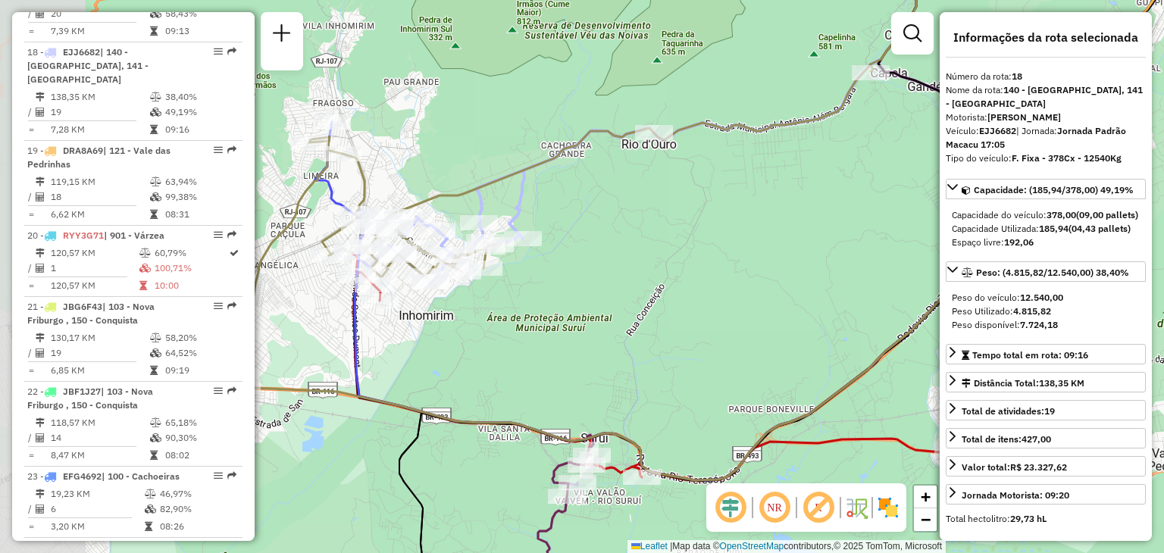
drag, startPoint x: 403, startPoint y: 314, endPoint x: 504, endPoint y: 361, distance: 112.2
click at [504, 361] on div "Janela de atendimento Grade de atendimento Capacidade Transportadoras Veículos …" at bounding box center [582, 276] width 1164 height 553
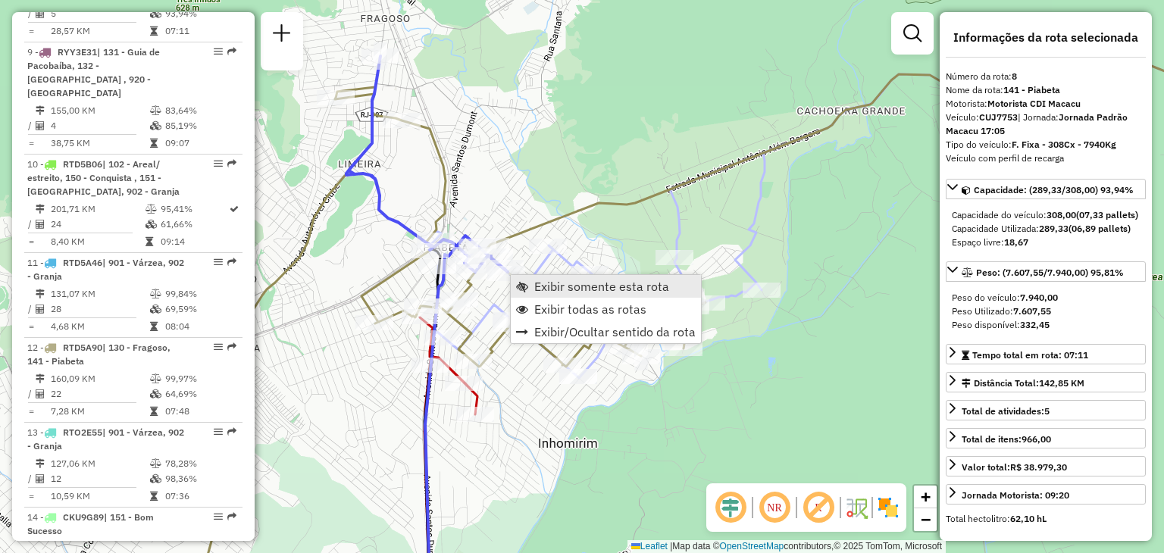
scroll to position [1173, 0]
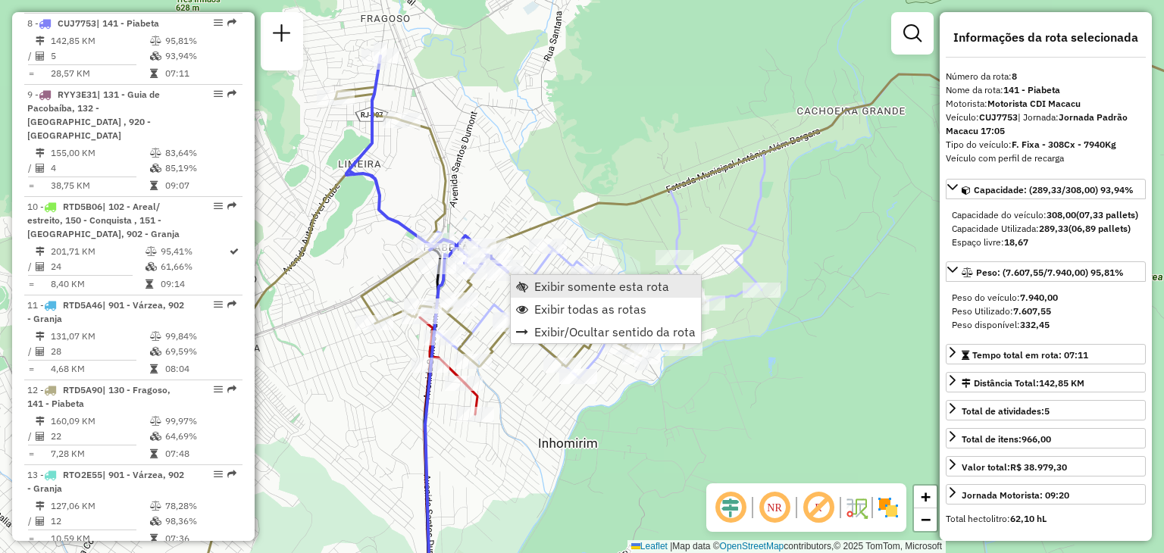
click at [540, 283] on span "Exibir somente esta rota" at bounding box center [601, 286] width 135 height 12
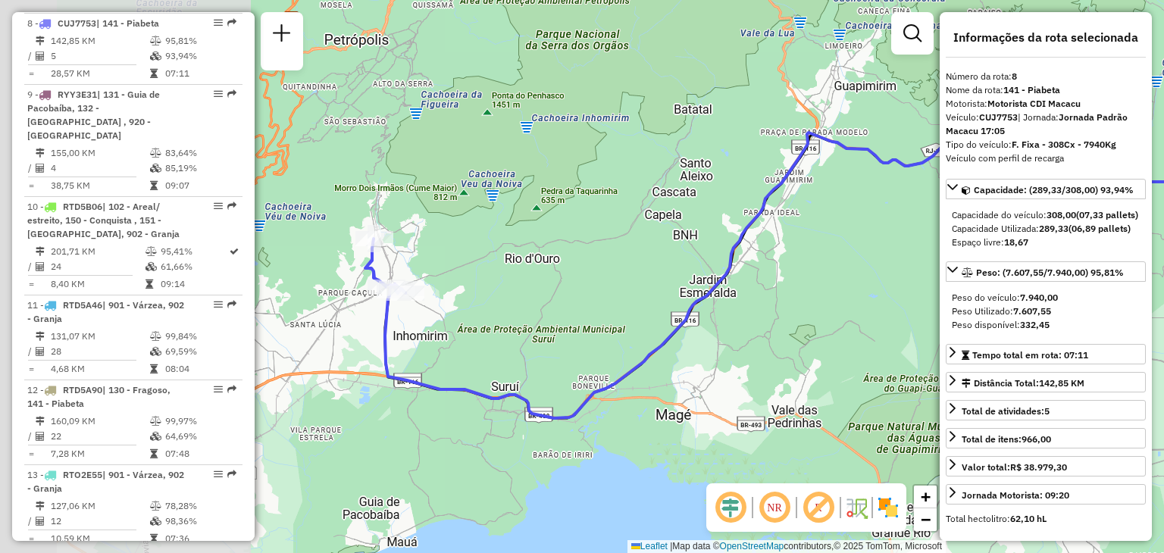
drag, startPoint x: 586, startPoint y: 370, endPoint x: 827, endPoint y: 324, distance: 245.9
click at [827, 324] on div "Janela de atendimento Grade de atendimento Capacidade Transportadoras Veículos …" at bounding box center [582, 276] width 1164 height 553
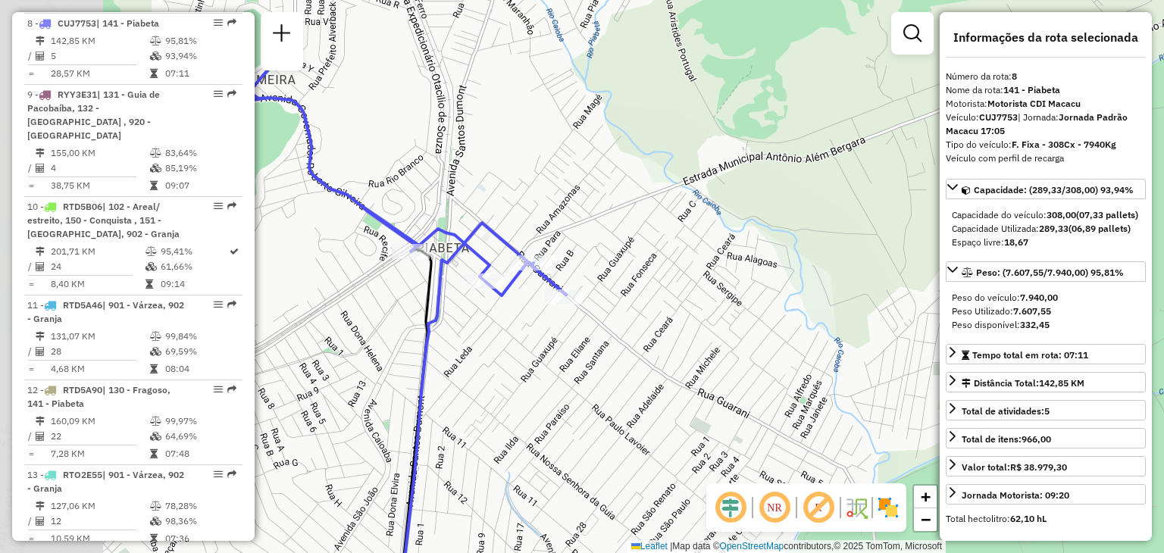
drag, startPoint x: 391, startPoint y: 273, endPoint x: 545, endPoint y: 355, distance: 174.2
click at [550, 361] on div "Janela de atendimento Grade de atendimento Capacidade Transportadoras Veículos …" at bounding box center [582, 276] width 1164 height 553
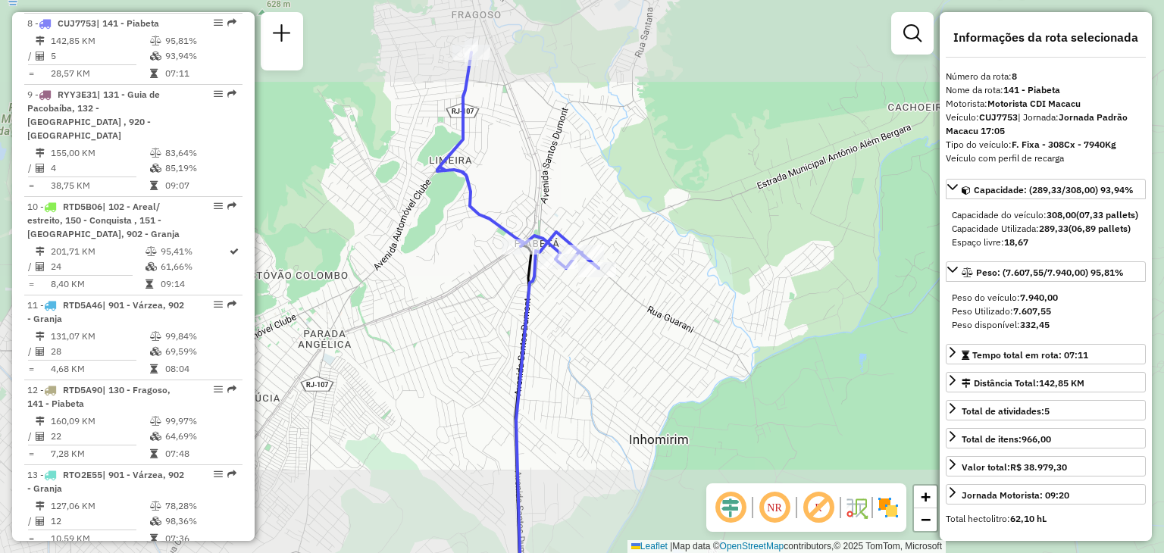
drag, startPoint x: 652, startPoint y: 194, endPoint x: 651, endPoint y: 214, distance: 19.8
click at [651, 214] on div "Janela de atendimento Grade de atendimento Capacidade Transportadoras Veículos …" at bounding box center [582, 276] width 1164 height 553
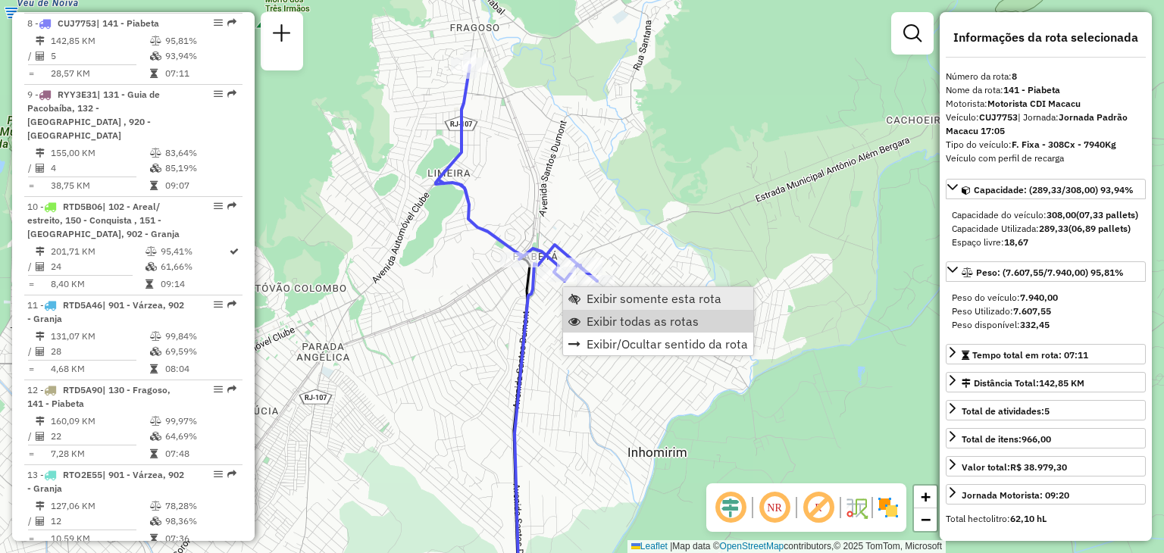
drag, startPoint x: 626, startPoint y: 320, endPoint x: 648, endPoint y: 301, distance: 30.1
click at [625, 320] on span "Exibir todas as rotas" at bounding box center [642, 321] width 112 height 12
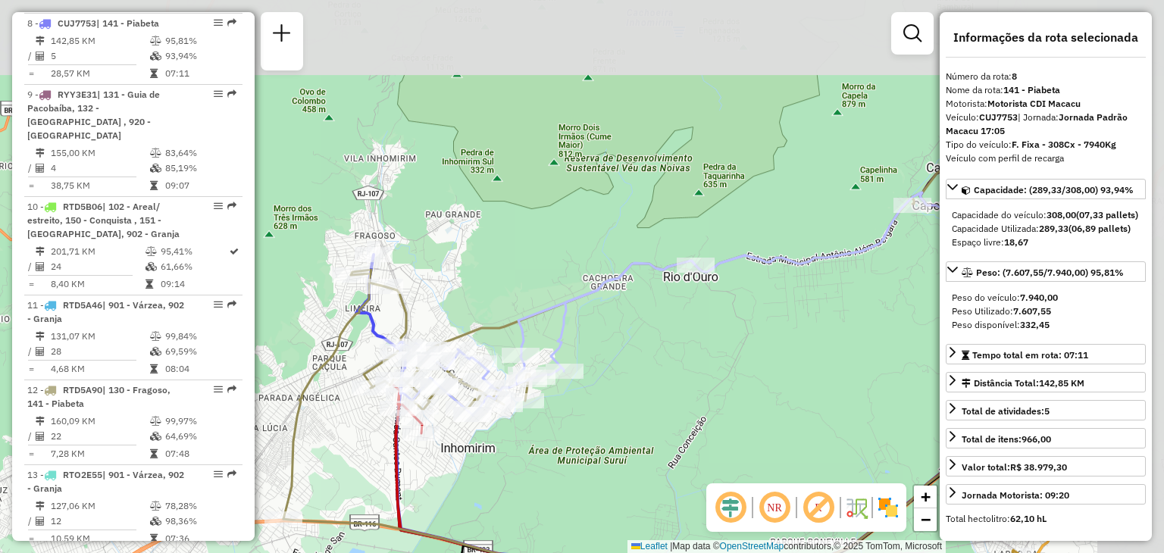
drag, startPoint x: 792, startPoint y: 317, endPoint x: 538, endPoint y: 409, distance: 270.8
click at [579, 402] on div "Janela de atendimento Grade de atendimento Capacidade Transportadoras Veículos …" at bounding box center [582, 276] width 1164 height 553
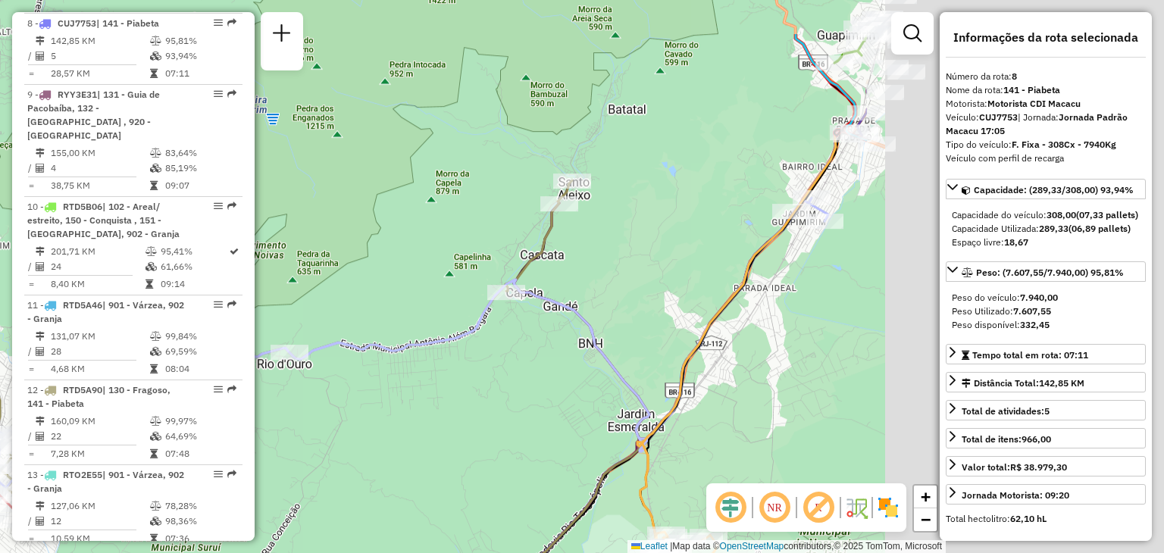
drag, startPoint x: 573, startPoint y: 430, endPoint x: 250, endPoint y: 477, distance: 326.2
click at [250, 477] on hb-router-mapa "Informações da Sessão 1291476 - [DATE] Criação: [DATE] 20:28 Depósito: CDI Maca…" at bounding box center [582, 276] width 1164 height 553
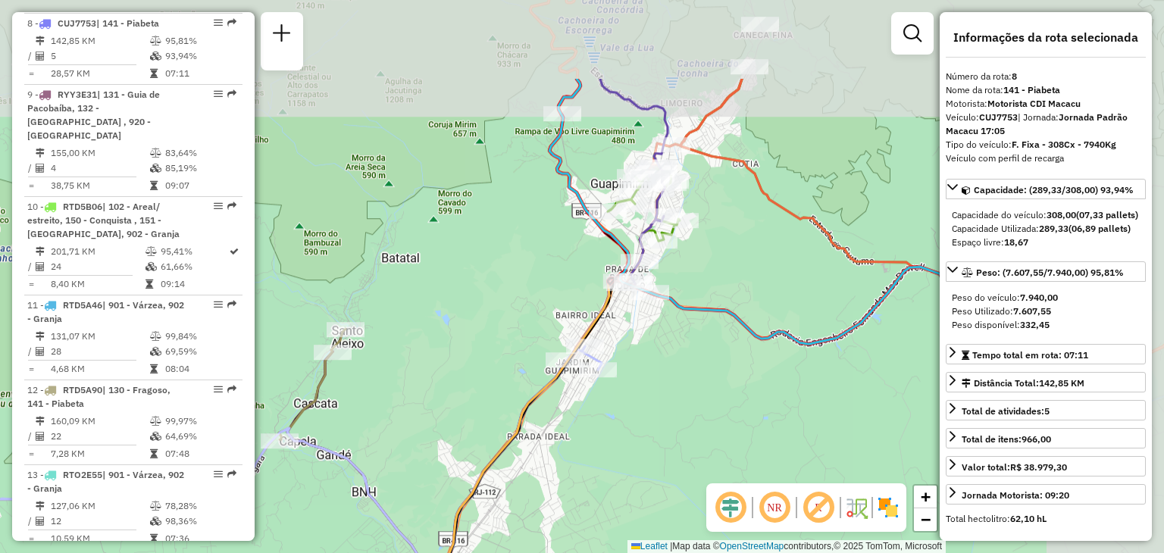
drag, startPoint x: 824, startPoint y: 170, endPoint x: 697, endPoint y: 320, distance: 196.7
click at [697, 320] on div "Janela de atendimento Grade de atendimento Capacidade Transportadoras Veículos …" at bounding box center [582, 276] width 1164 height 553
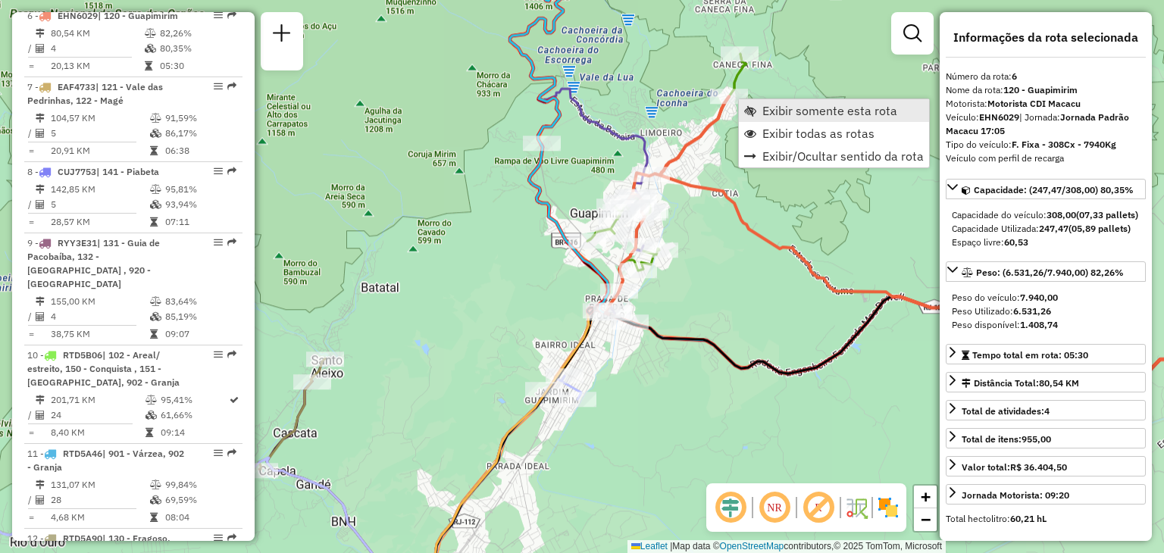
scroll to position [1017, 0]
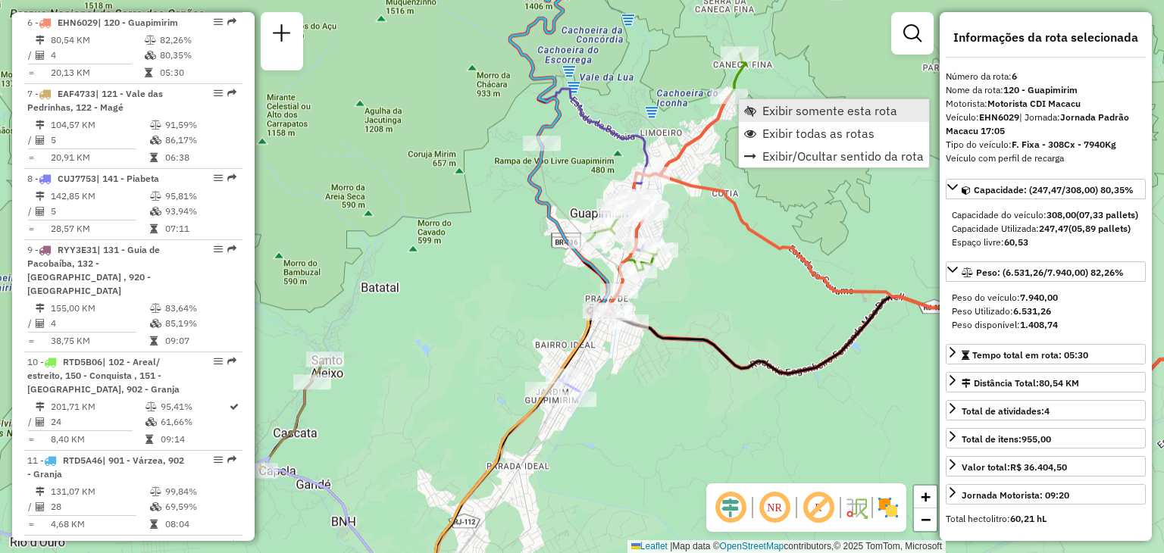
click at [770, 109] on span "Exibir somente esta rota" at bounding box center [829, 111] width 135 height 12
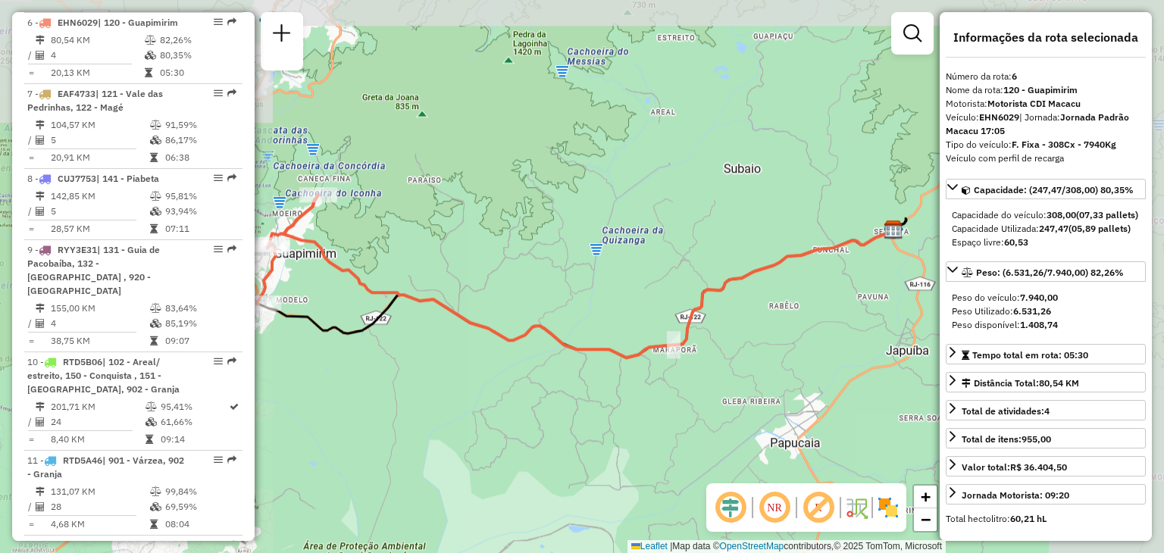
drag, startPoint x: 531, startPoint y: 311, endPoint x: 823, endPoint y: 321, distance: 291.8
click at [823, 321] on div "Janela de atendimento Grade de atendimento Capacidade Transportadoras Veículos …" at bounding box center [582, 276] width 1164 height 553
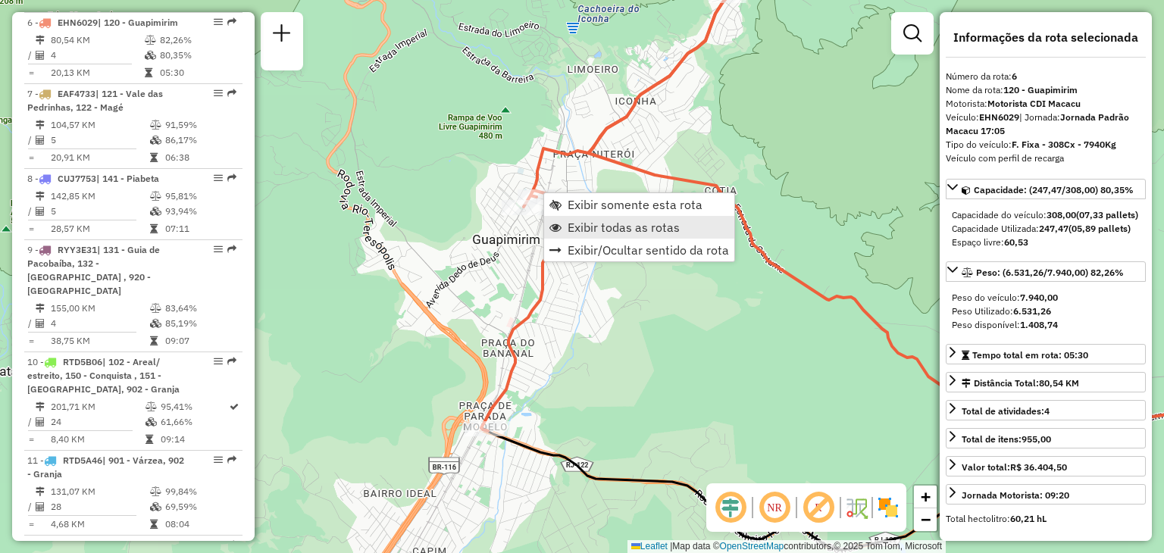
click at [609, 225] on span "Exibir todas as rotas" at bounding box center [623, 227] width 112 height 12
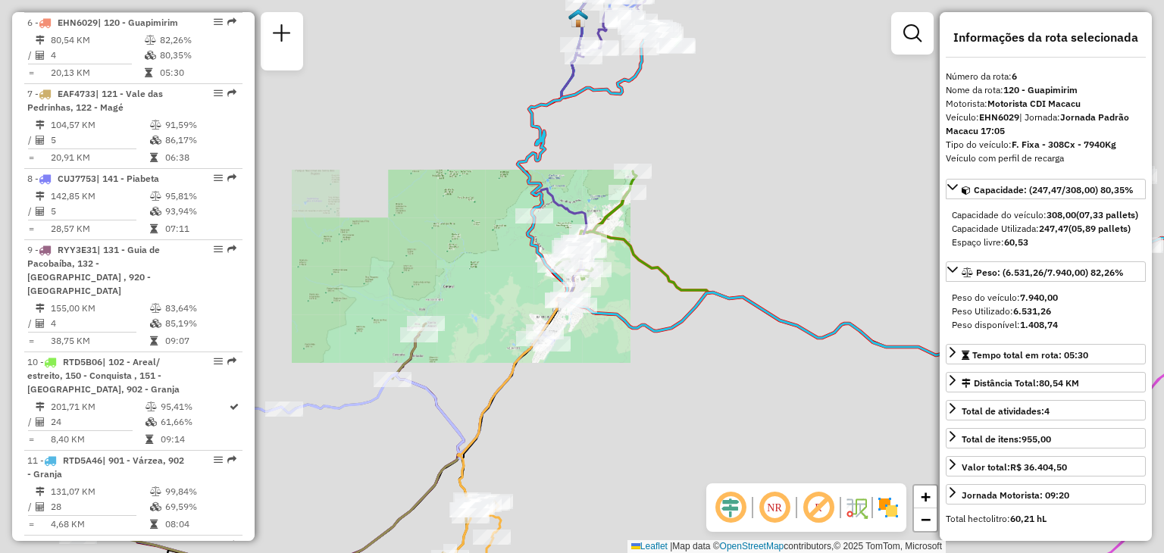
drag, startPoint x: 758, startPoint y: 316, endPoint x: 527, endPoint y: 353, distance: 233.3
click at [527, 353] on icon at bounding box center [844, 191] width 655 height 329
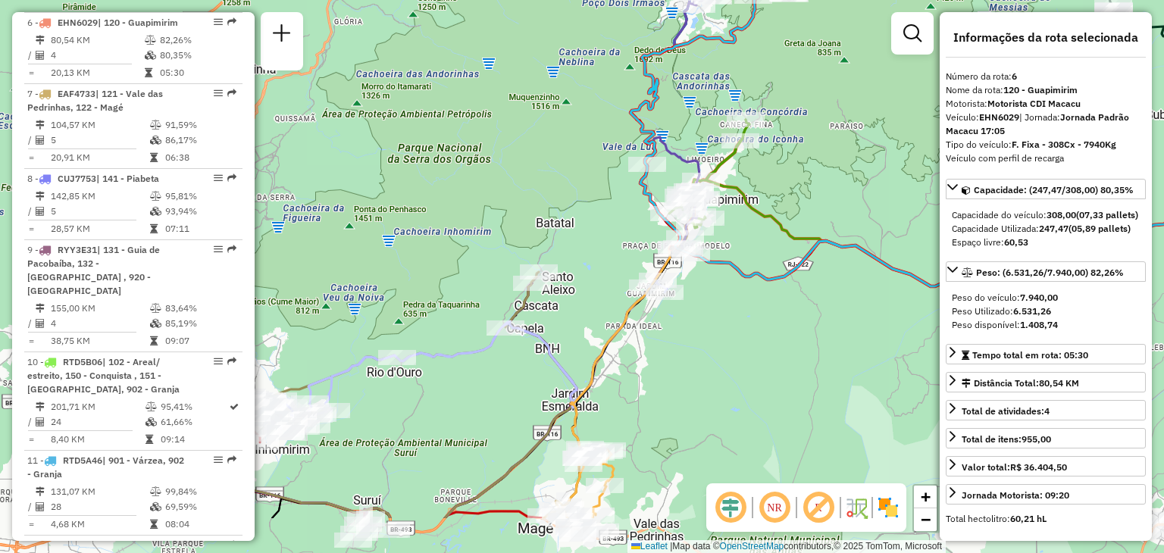
drag, startPoint x: 512, startPoint y: 348, endPoint x: 811, endPoint y: 242, distance: 316.7
click at [809, 243] on div "Janela de atendimento Grade de atendimento Capacidade Transportadoras Veículos …" at bounding box center [582, 276] width 1164 height 553
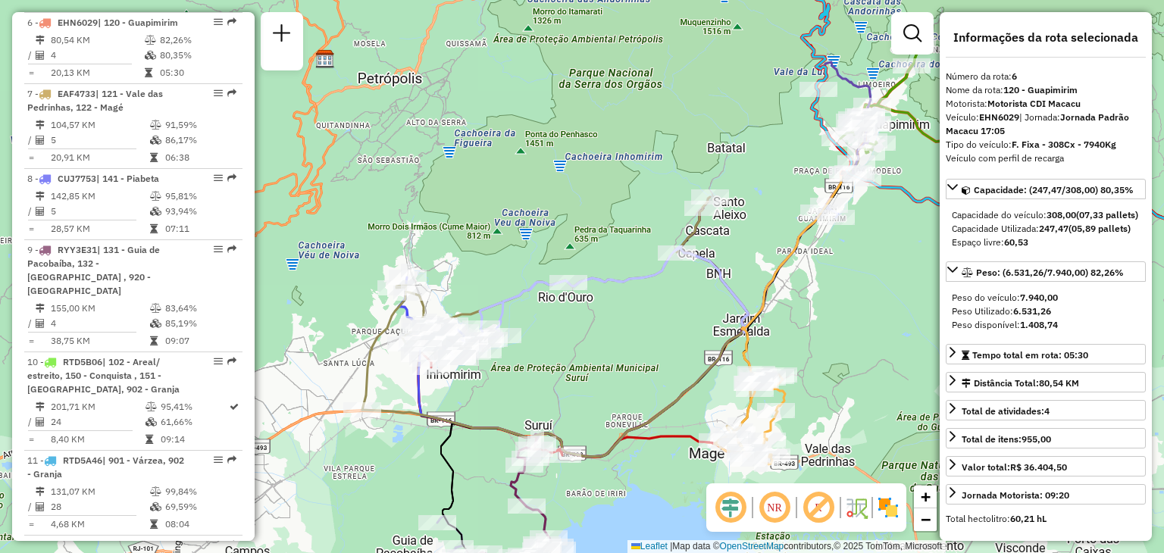
drag, startPoint x: 517, startPoint y: 349, endPoint x: 618, endPoint y: 313, distance: 107.1
click at [618, 313] on div "Janela de atendimento Grade de atendimento Capacidade Transportadoras Veículos …" at bounding box center [582, 276] width 1164 height 553
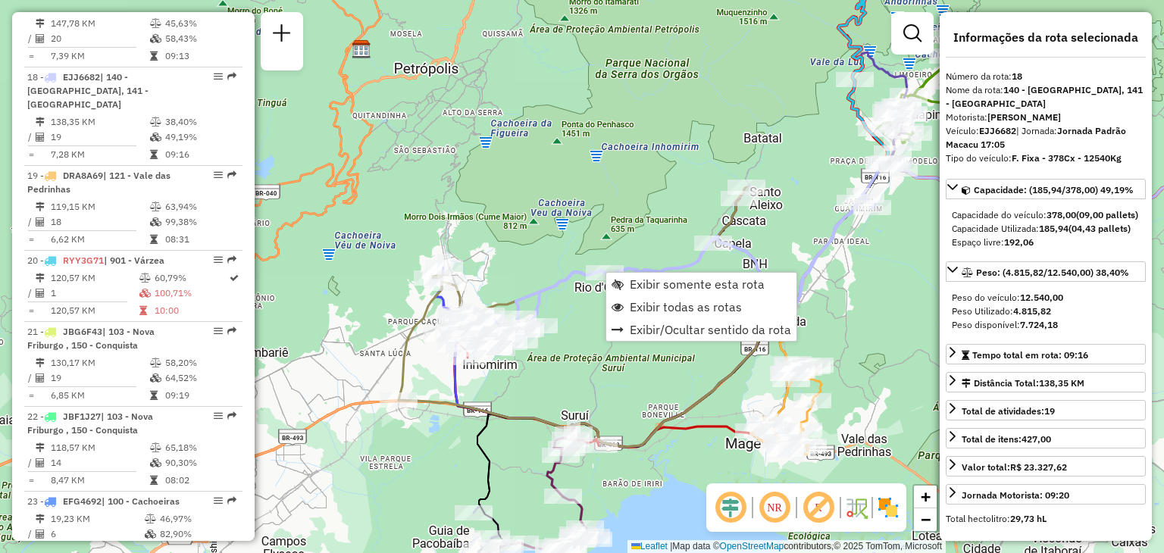
scroll to position [2033, 0]
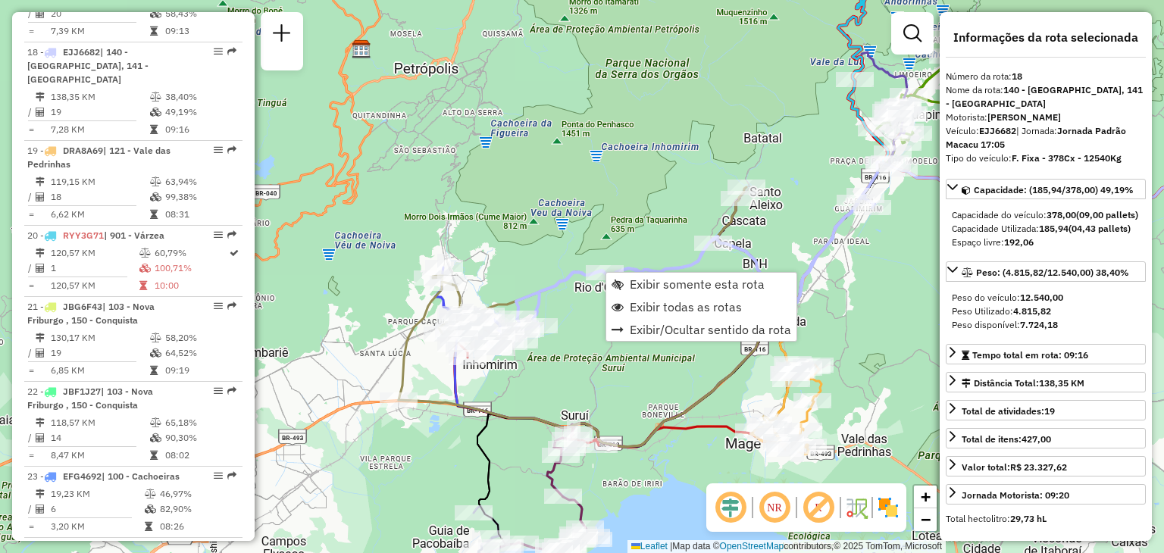
click at [428, 425] on div "Janela de atendimento Grade de atendimento Capacidade Transportadoras Veículos …" at bounding box center [582, 276] width 1164 height 553
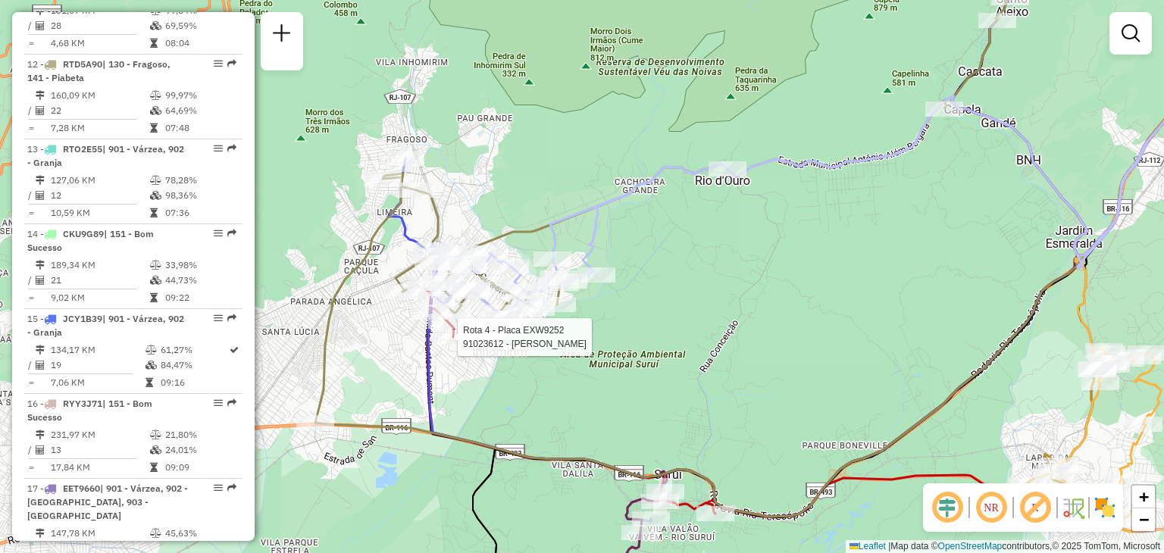
select select "*********"
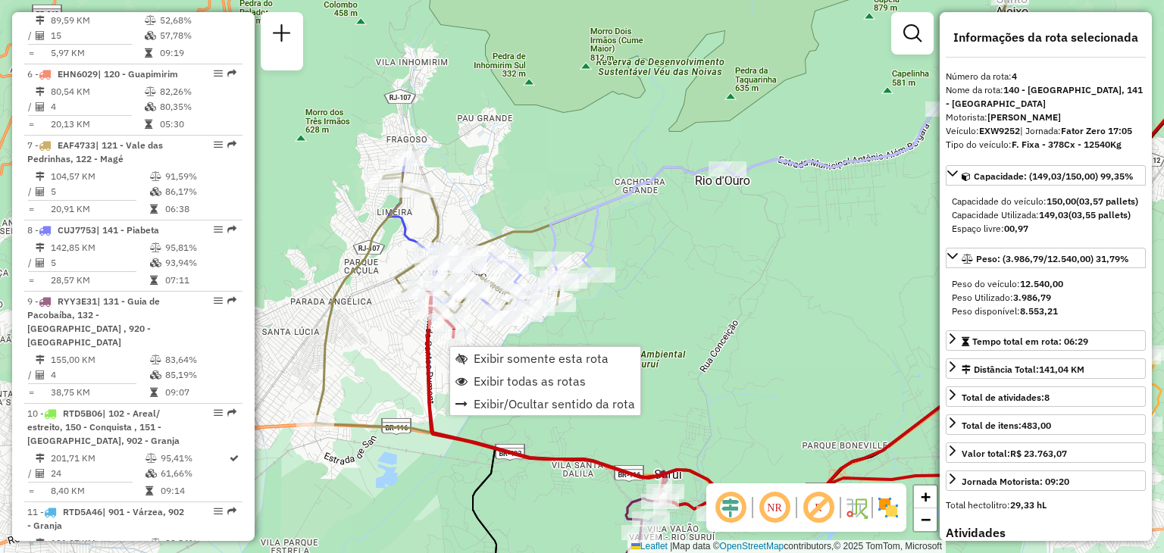
scroll to position [848, 0]
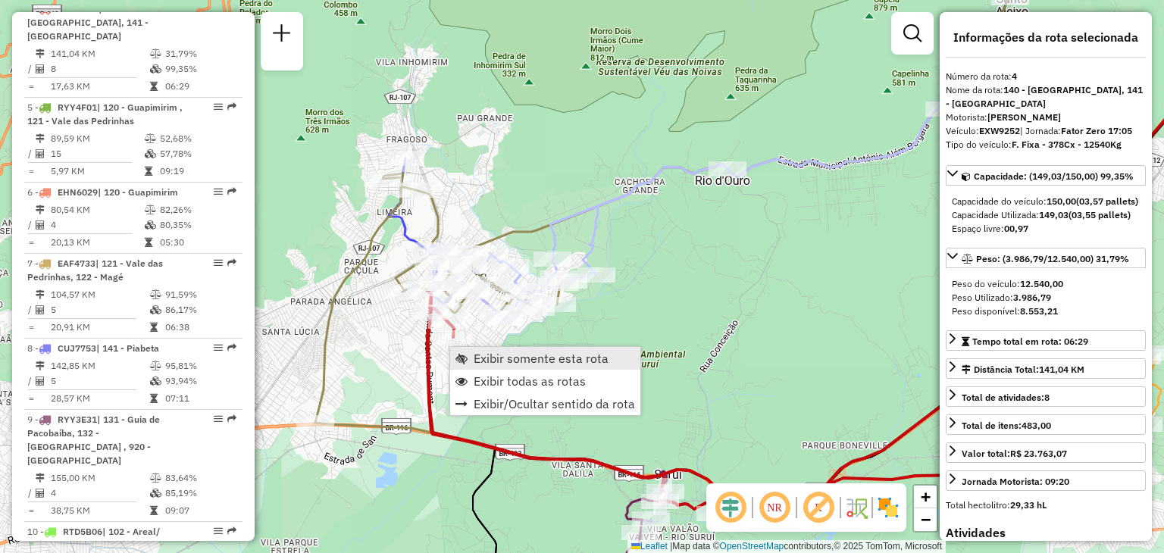
click at [523, 366] on link "Exibir somente esta rota" at bounding box center [545, 358] width 190 height 23
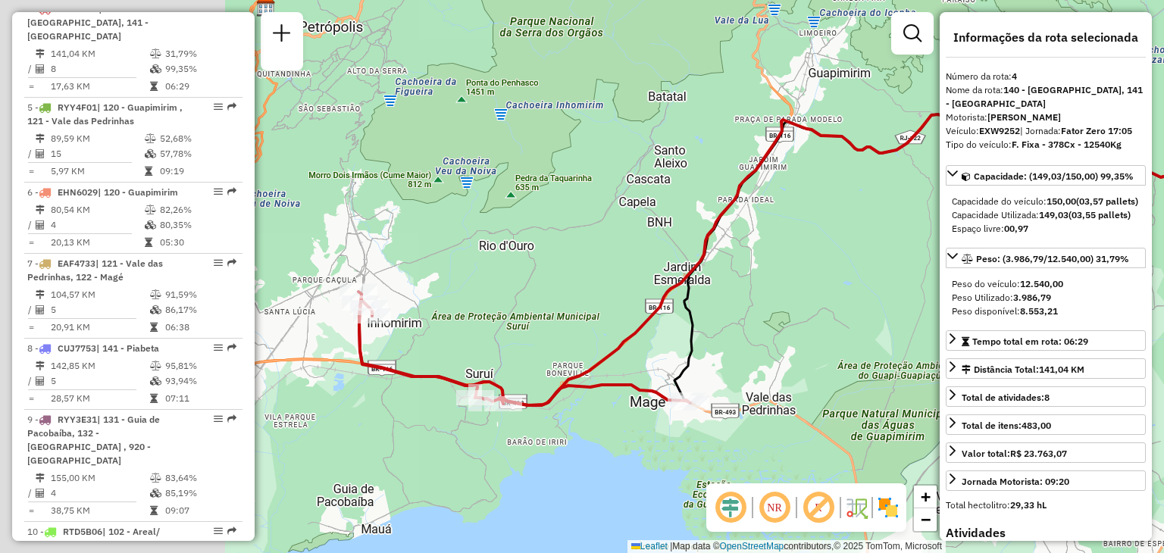
drag, startPoint x: 595, startPoint y: 422, endPoint x: 815, endPoint y: 386, distance: 222.5
click at [815, 386] on div "Janela de atendimento Grade de atendimento Capacidade Transportadoras Veículos …" at bounding box center [582, 276] width 1164 height 553
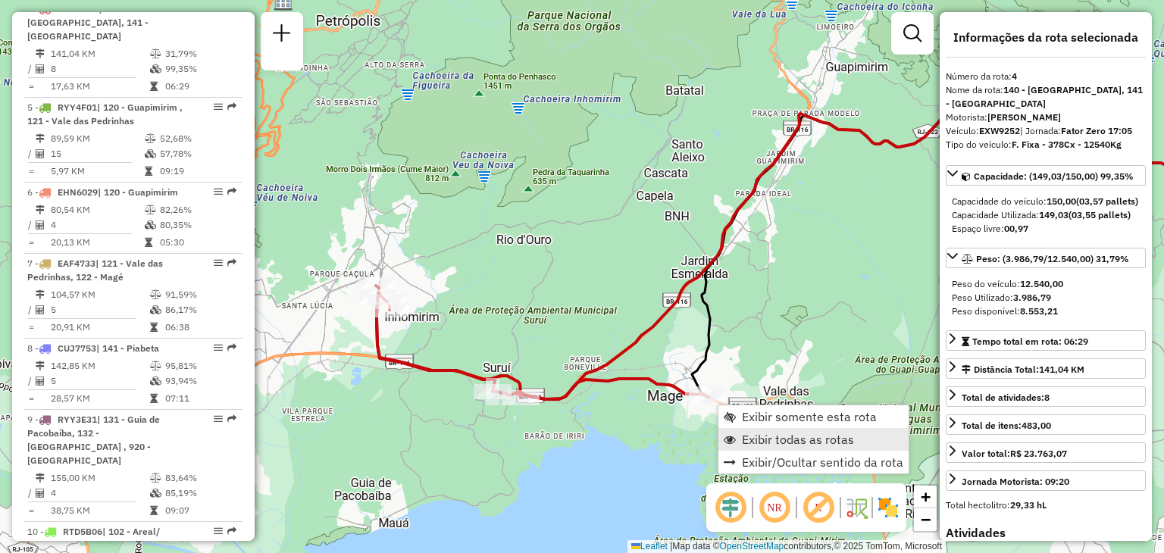
click at [761, 434] on span "Exibir todas as rotas" at bounding box center [798, 439] width 112 height 12
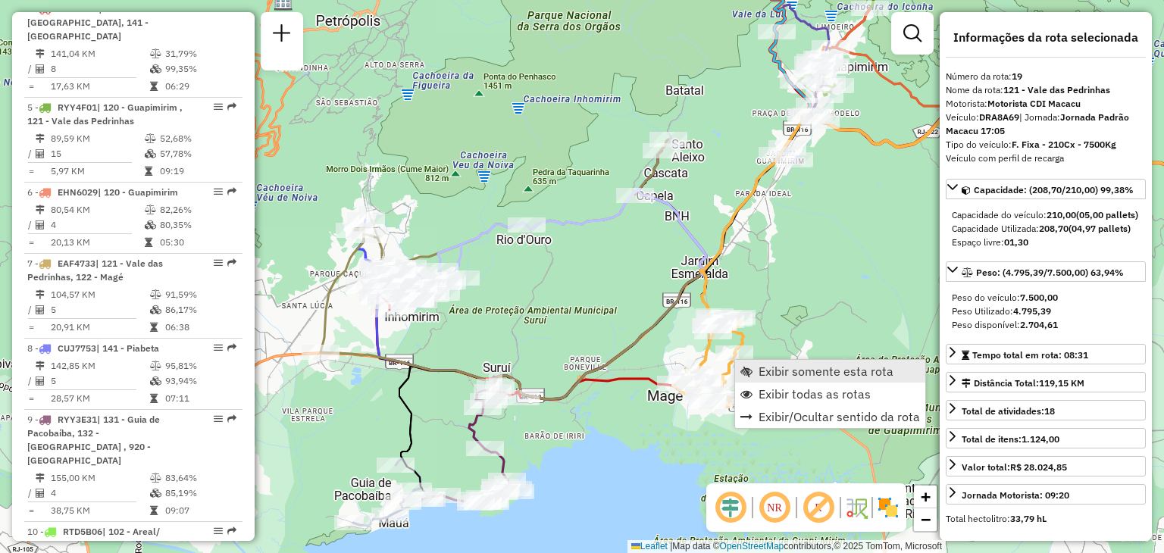
scroll to position [2118, 0]
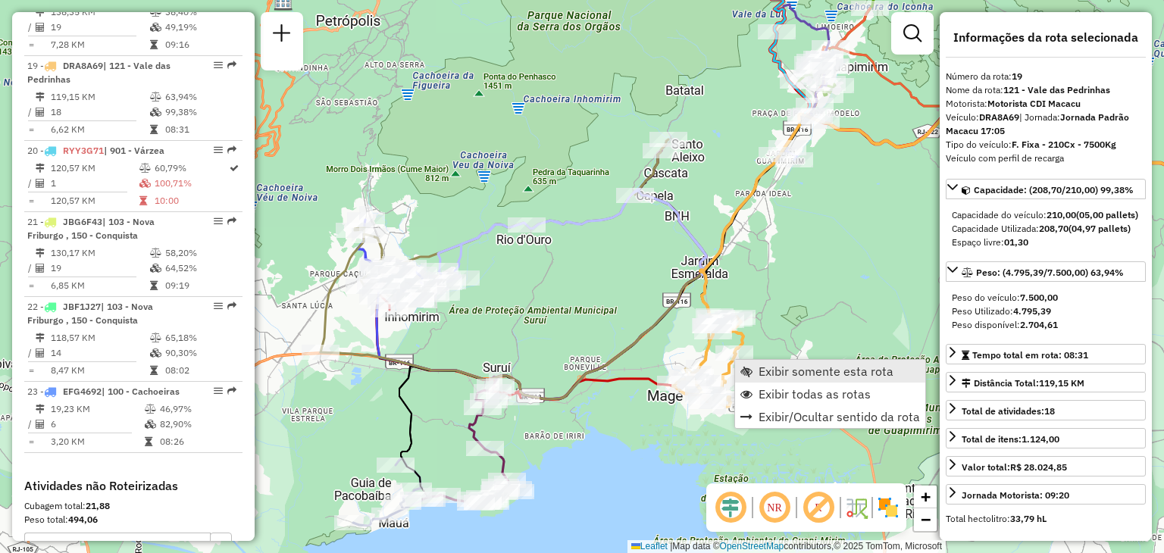
click at [753, 367] on link "Exibir somente esta rota" at bounding box center [830, 371] width 190 height 23
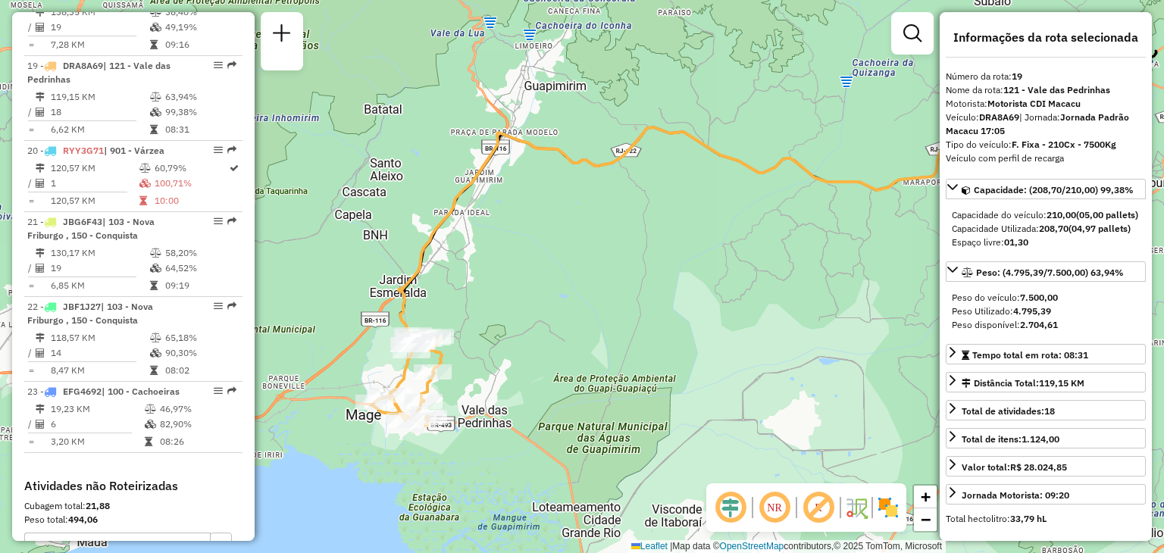
drag, startPoint x: 644, startPoint y: 363, endPoint x: 781, endPoint y: 341, distance: 138.9
click at [785, 337] on div "Janela de atendimento Grade de atendimento Capacidade Transportadoras Veículos …" at bounding box center [582, 276] width 1164 height 553
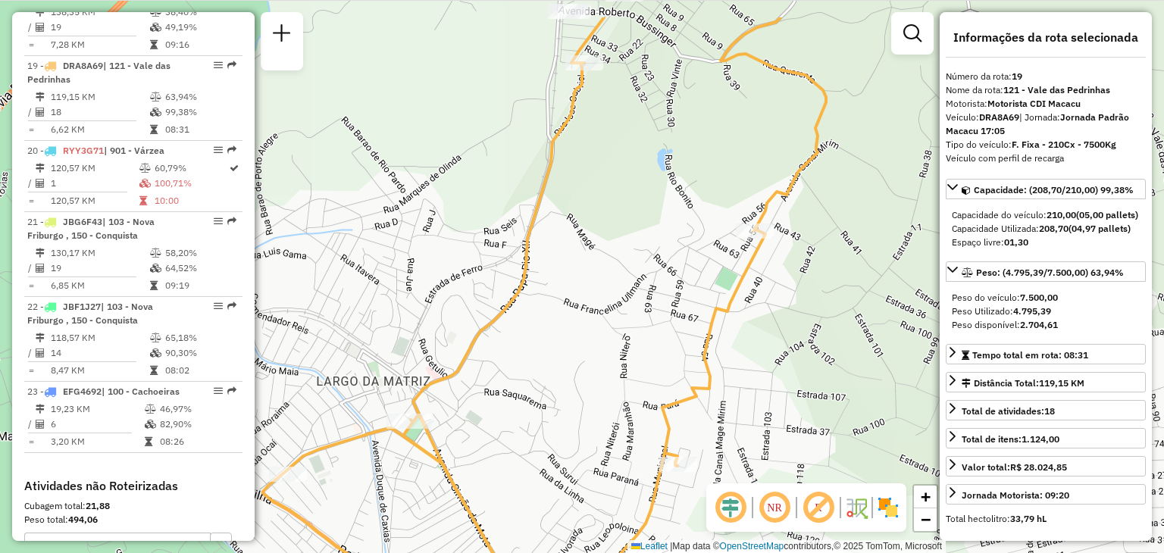
drag, startPoint x: 693, startPoint y: 173, endPoint x: 651, endPoint y: 411, distance: 240.9
click at [653, 425] on div "Janela de atendimento Grade de atendimento Capacidade Transportadoras Veículos …" at bounding box center [582, 276] width 1164 height 553
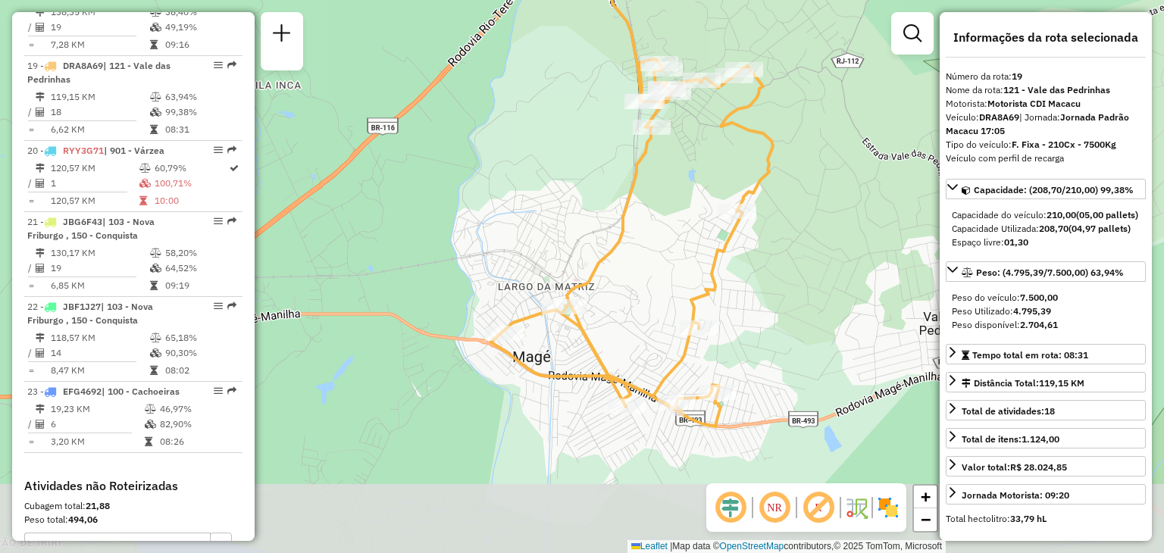
drag, startPoint x: 536, startPoint y: 430, endPoint x: 617, endPoint y: 301, distance: 152.2
click at [633, 280] on div "Janela de atendimento Grade de atendimento Capacidade Transportadoras Veículos …" at bounding box center [582, 276] width 1164 height 553
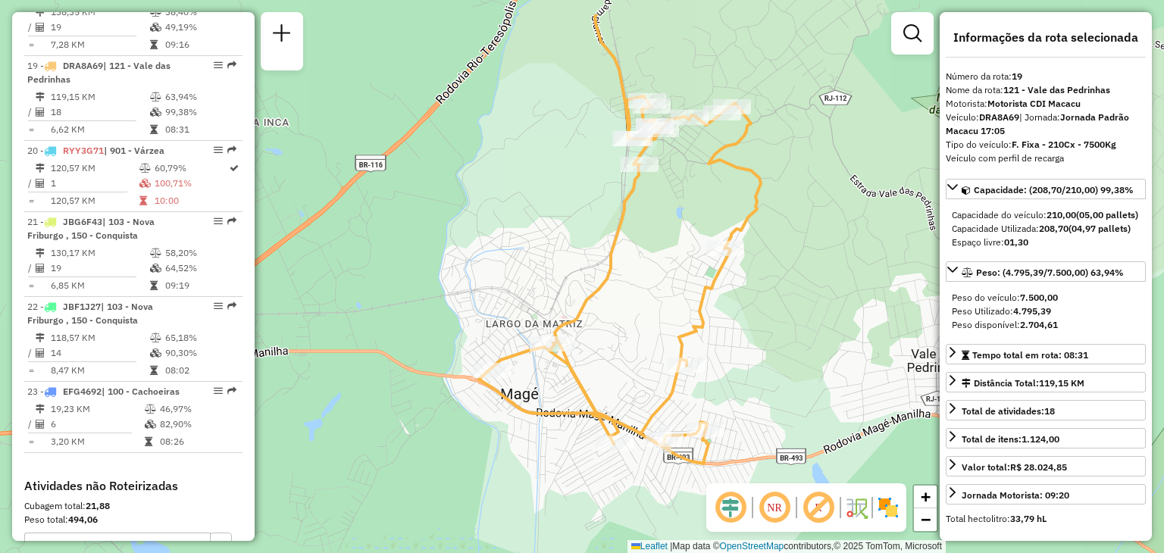
drag, startPoint x: 672, startPoint y: 217, endPoint x: 627, endPoint y: 295, distance: 89.3
click at [629, 293] on div "Janela de atendimento Grade de atendimento Capacidade Transportadoras Veículos …" at bounding box center [582, 276] width 1164 height 553
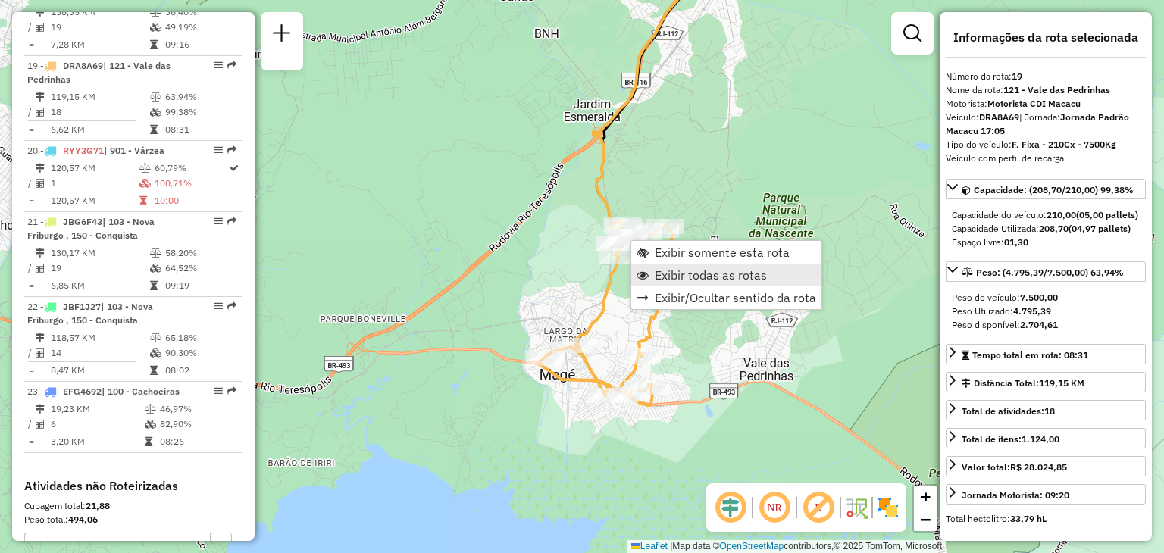
click at [671, 267] on ul "Exibir somente esta rota Exibir todas as rotas Exibir/Ocultar sentido da rota" at bounding box center [726, 275] width 190 height 68
click at [671, 269] on span "Exibir todas as rotas" at bounding box center [710, 275] width 112 height 12
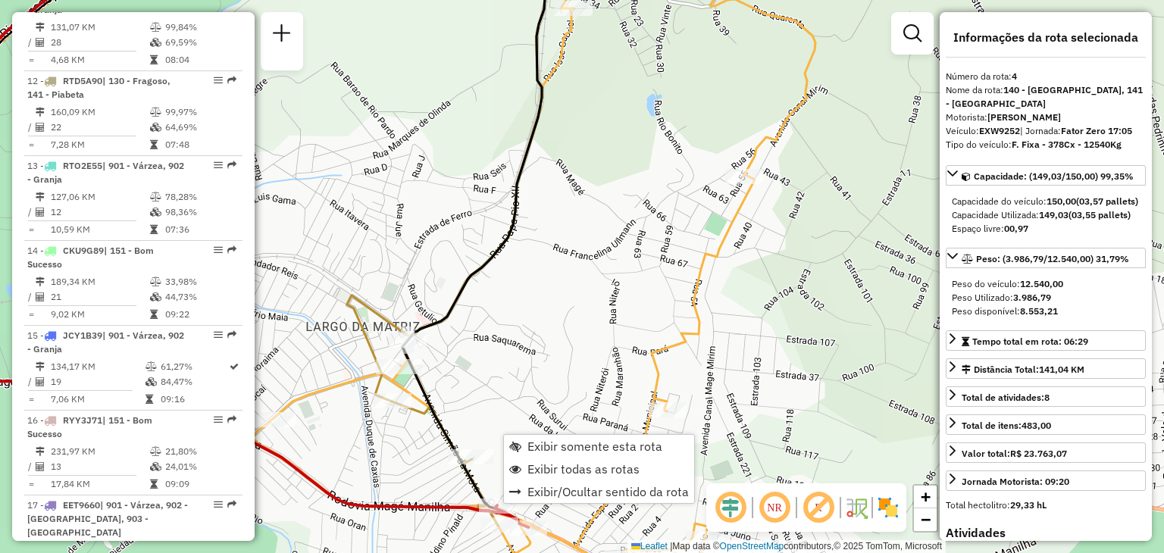
scroll to position [848, 0]
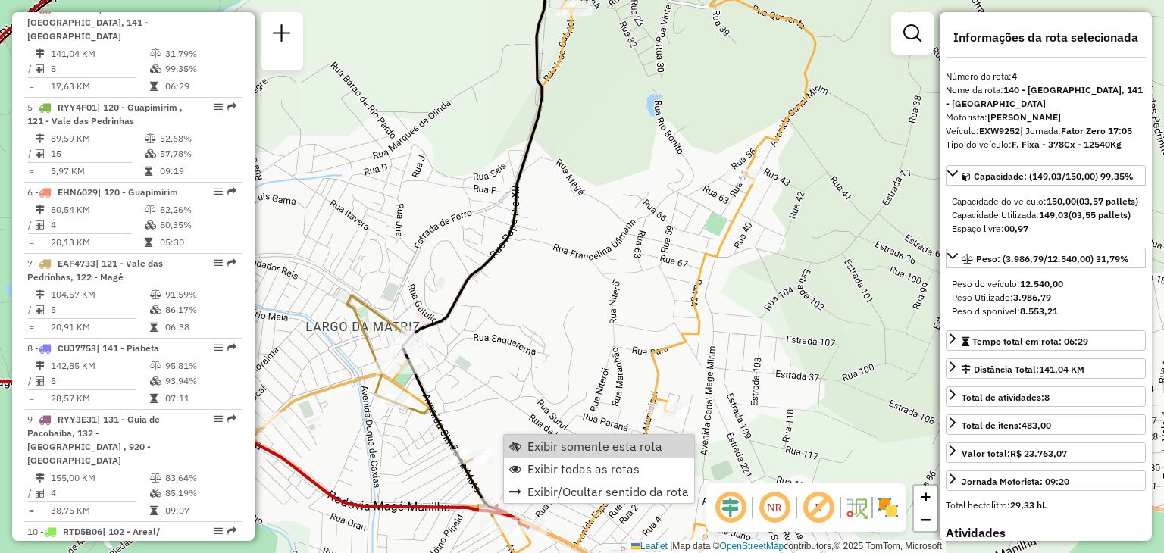
click at [542, 361] on div "Janela de atendimento Grade de atendimento Capacidade Transportadoras Veículos …" at bounding box center [582, 276] width 1164 height 553
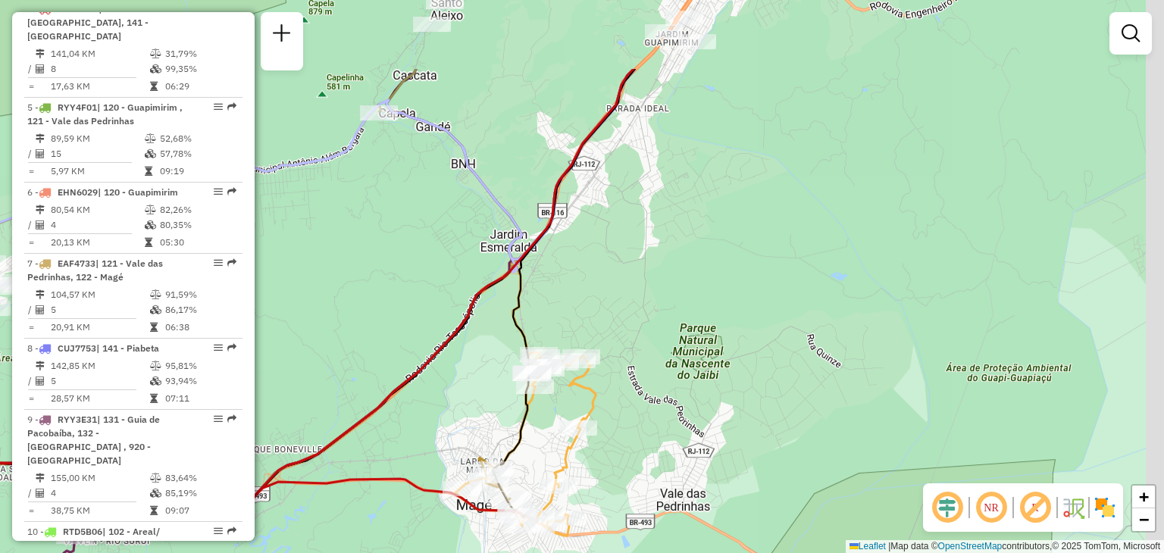
drag, startPoint x: 677, startPoint y: 251, endPoint x: 645, endPoint y: 390, distance: 143.0
click at [645, 389] on div "Janela de atendimento Grade de atendimento Capacidade Transportadoras Veículos …" at bounding box center [582, 276] width 1164 height 553
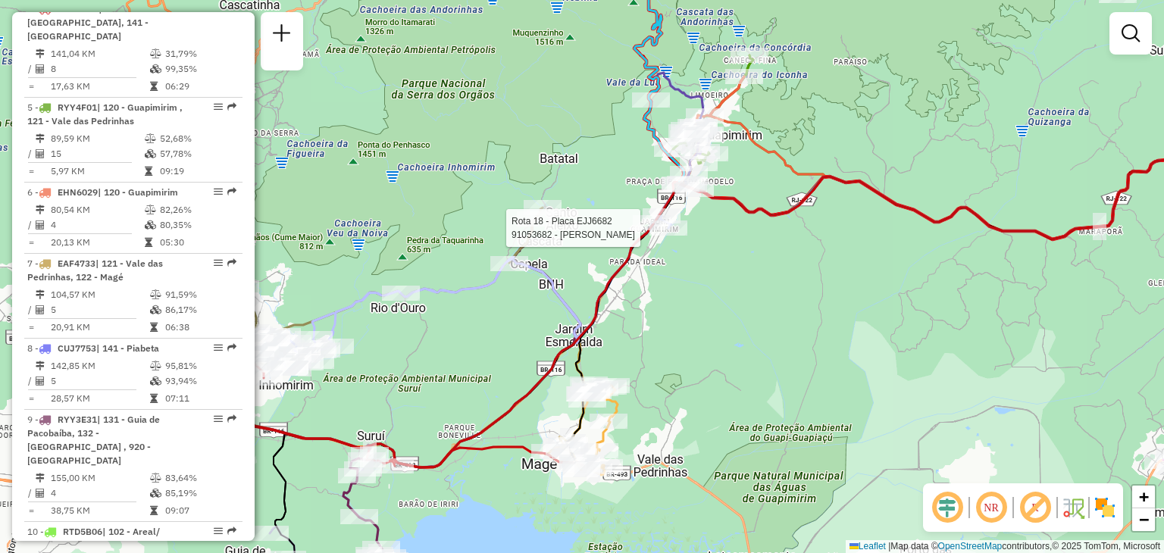
select select "*********"
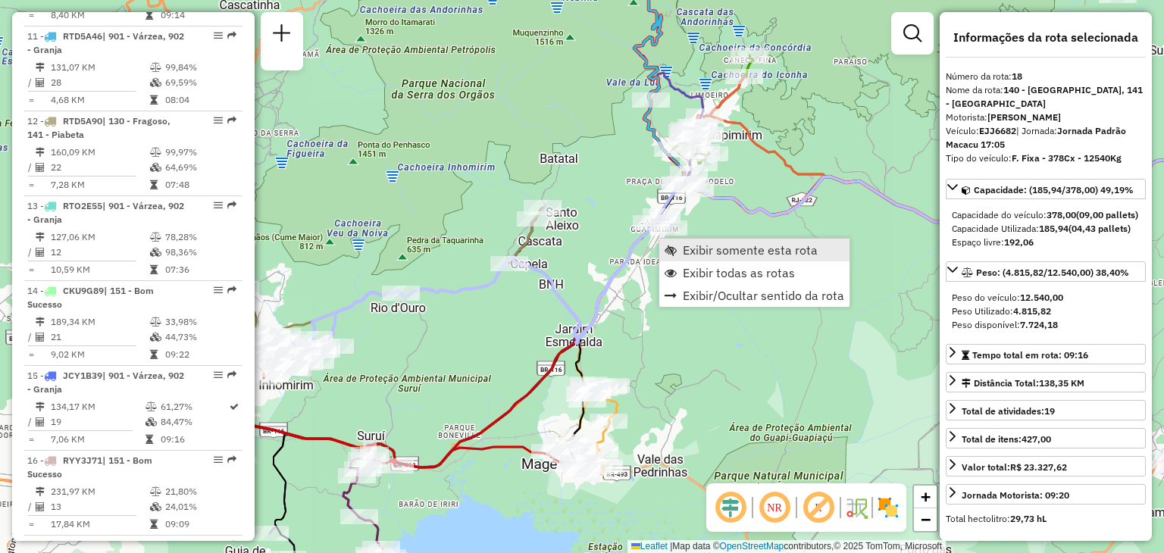
scroll to position [2033, 0]
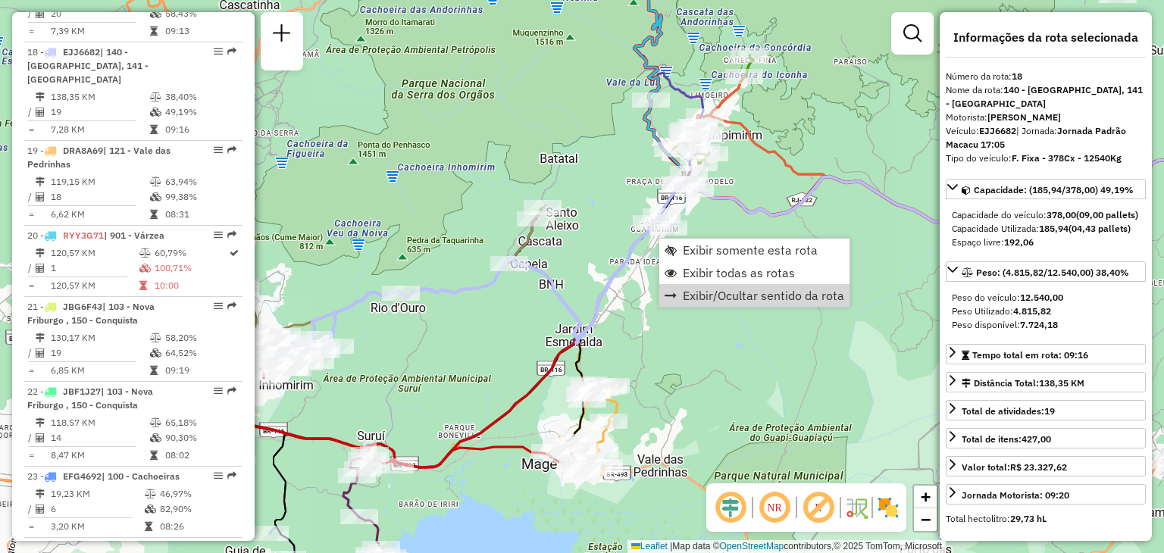
click at [761, 358] on div "Janela de atendimento Grade de atendimento Capacidade Transportadoras Veículos …" at bounding box center [582, 276] width 1164 height 553
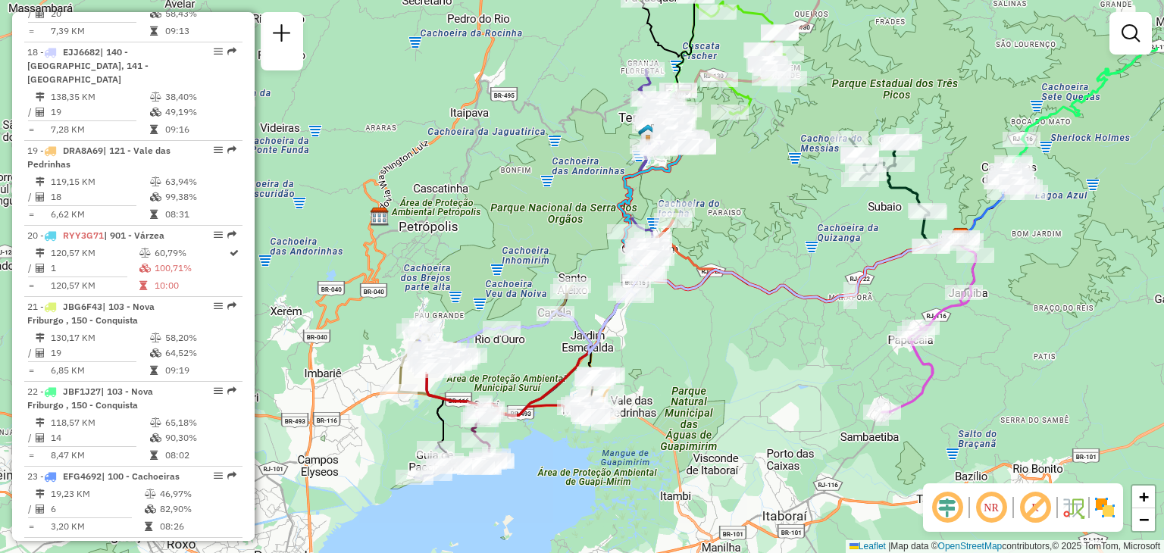
drag, startPoint x: 962, startPoint y: 349, endPoint x: 829, endPoint y: 343, distance: 133.5
click at [829, 343] on div "Janela de atendimento Grade de atendimento Capacidade Transportadoras Veículos …" at bounding box center [582, 276] width 1164 height 553
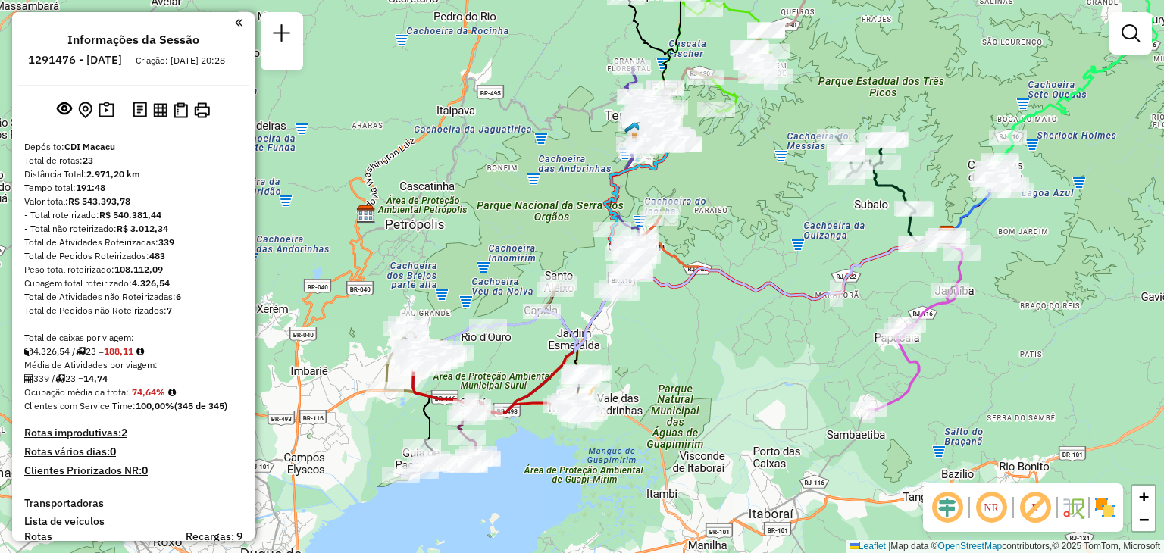
scroll to position [2033, 0]
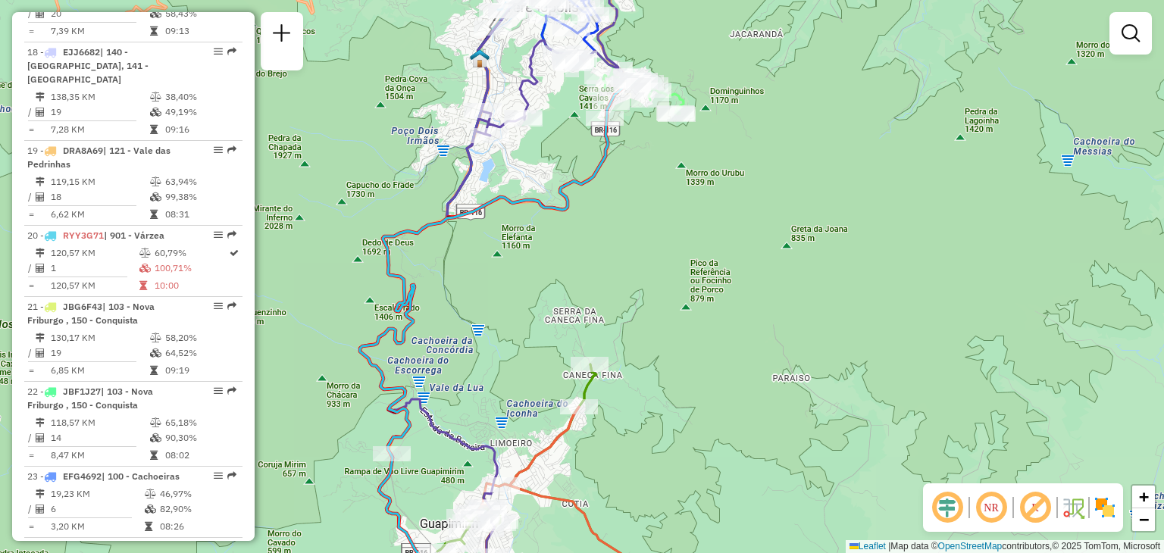
drag, startPoint x: 536, startPoint y: 204, endPoint x: 564, endPoint y: 272, distance: 73.7
click at [564, 272] on icon at bounding box center [496, 277] width 273 height 664
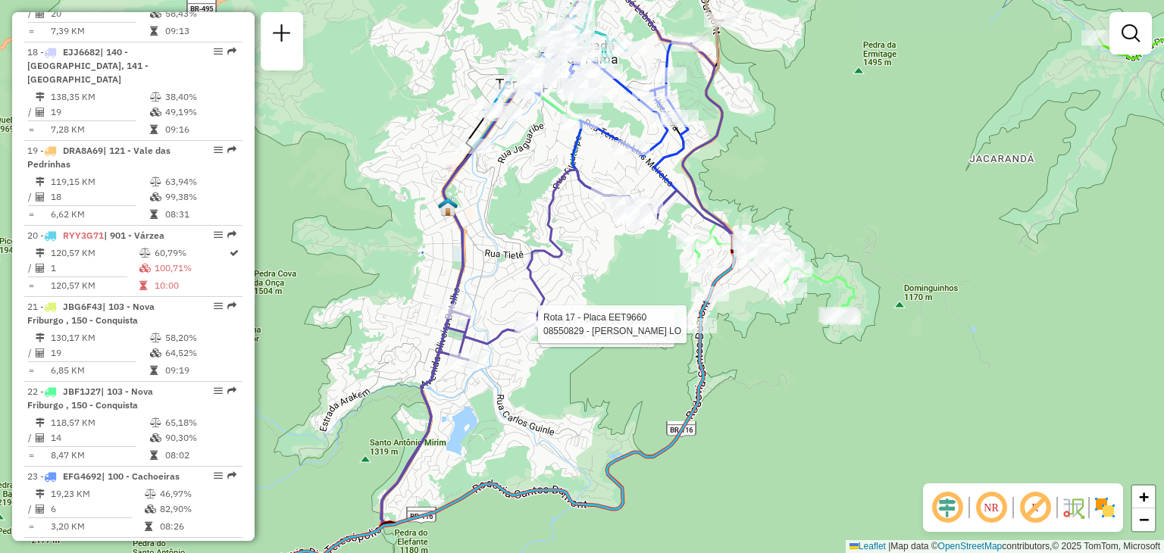
click at [650, 261] on div "Rota 17 - Placa EET9660 08513905 - BEATRIZ MARQUES LAGE Rota 17 - Placa EET9660…" at bounding box center [582, 276] width 1164 height 553
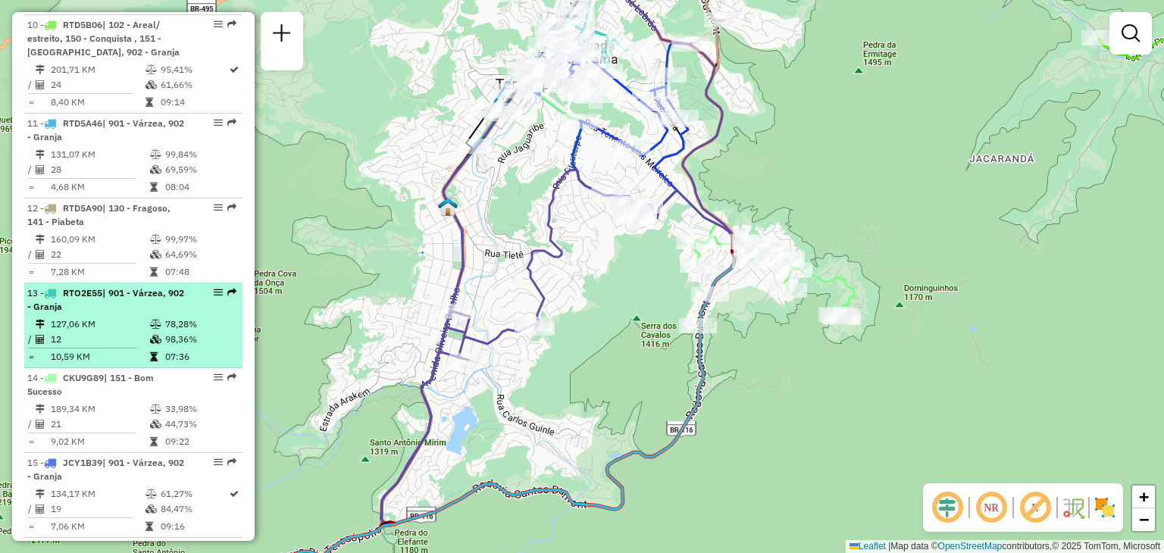
drag, startPoint x: 210, startPoint y: 270, endPoint x: 192, endPoint y: 282, distance: 20.8
click at [180, 286] on div "13 - RTO2E55 | 901 - Várzea, 902 - Granja" at bounding box center [107, 299] width 161 height 27
select select "*********"
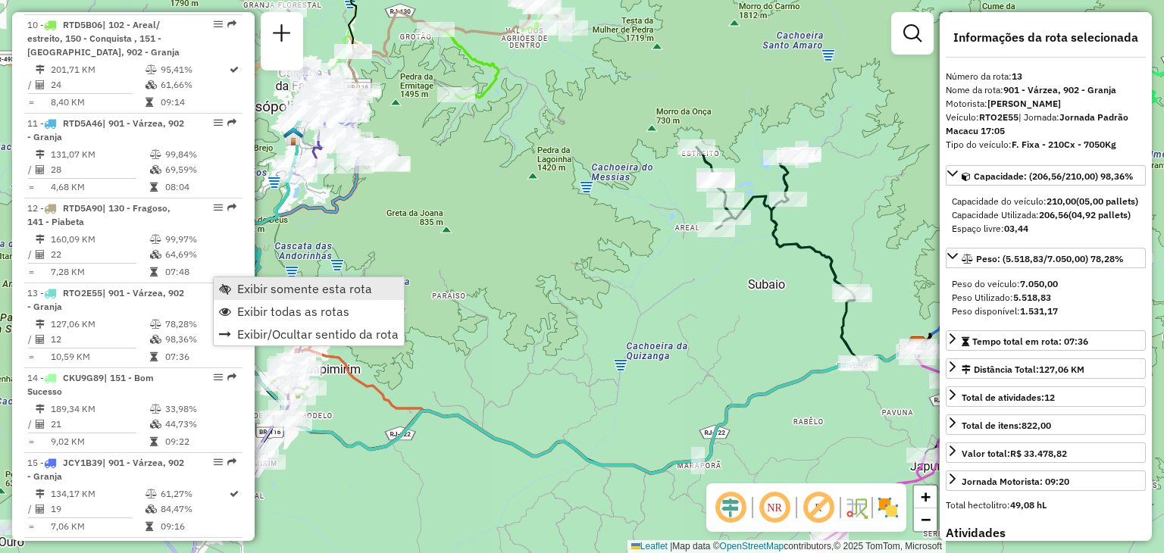
click at [258, 289] on span "Exibir somente esta rota" at bounding box center [304, 289] width 135 height 12
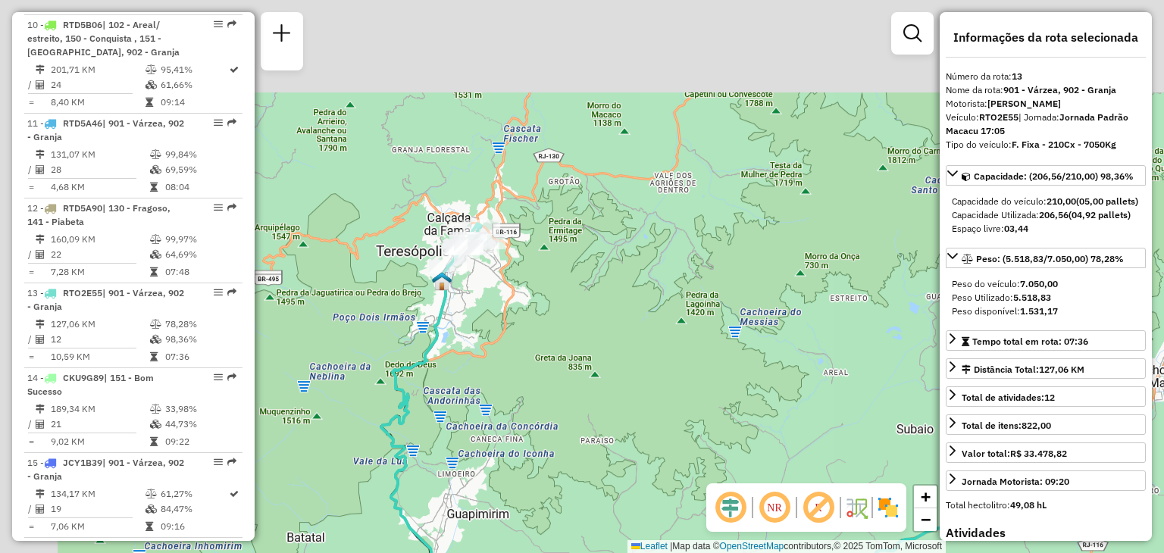
drag, startPoint x: 572, startPoint y: 351, endPoint x: 589, endPoint y: 355, distance: 17.1
click at [586, 355] on div "Janela de atendimento Grade de atendimento Capacidade Transportadoras Veículos …" at bounding box center [582, 276] width 1164 height 553
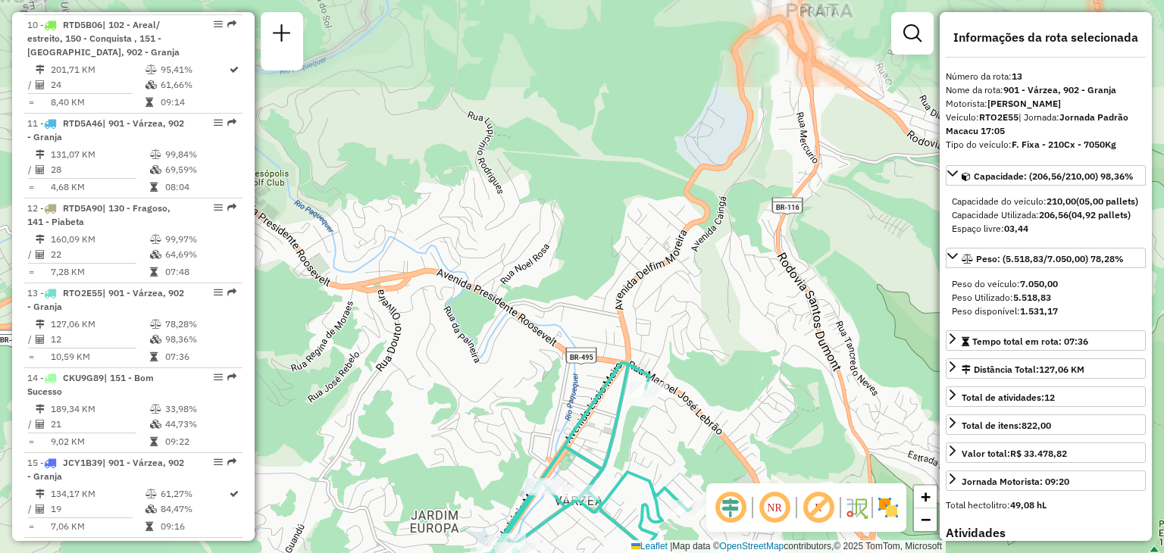
click at [701, 446] on div "Janela de atendimento Grade de atendimento Capacidade Transportadoras Veículos …" at bounding box center [582, 276] width 1164 height 553
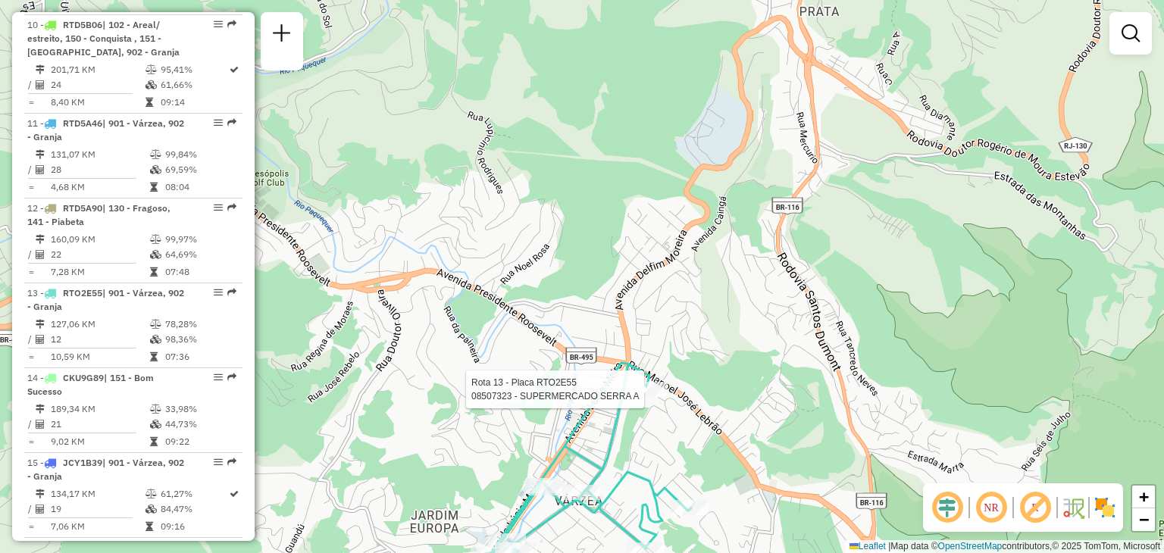
select select "*********"
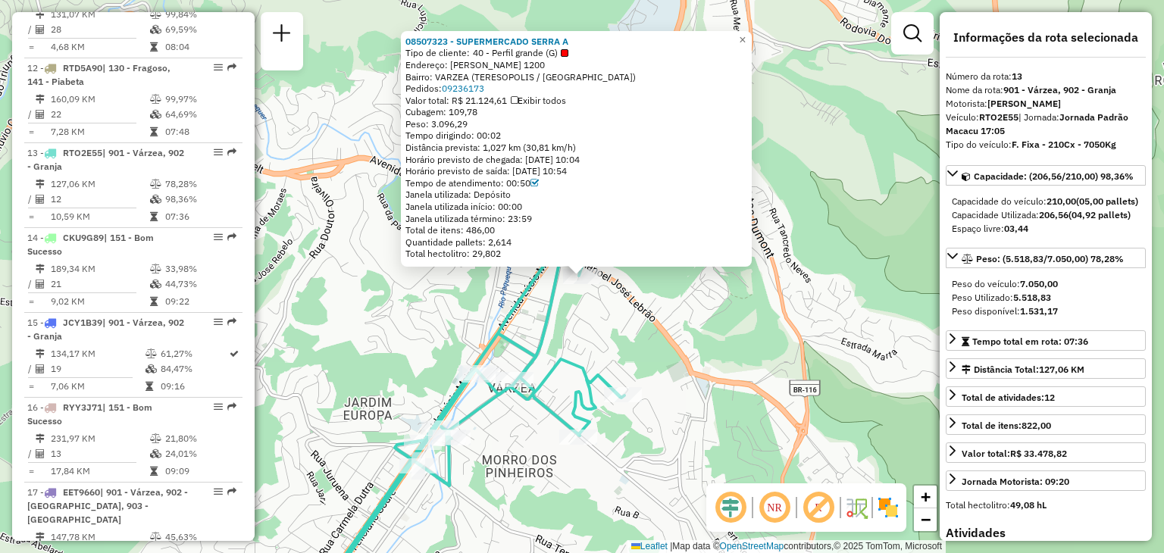
scroll to position [1609, 0]
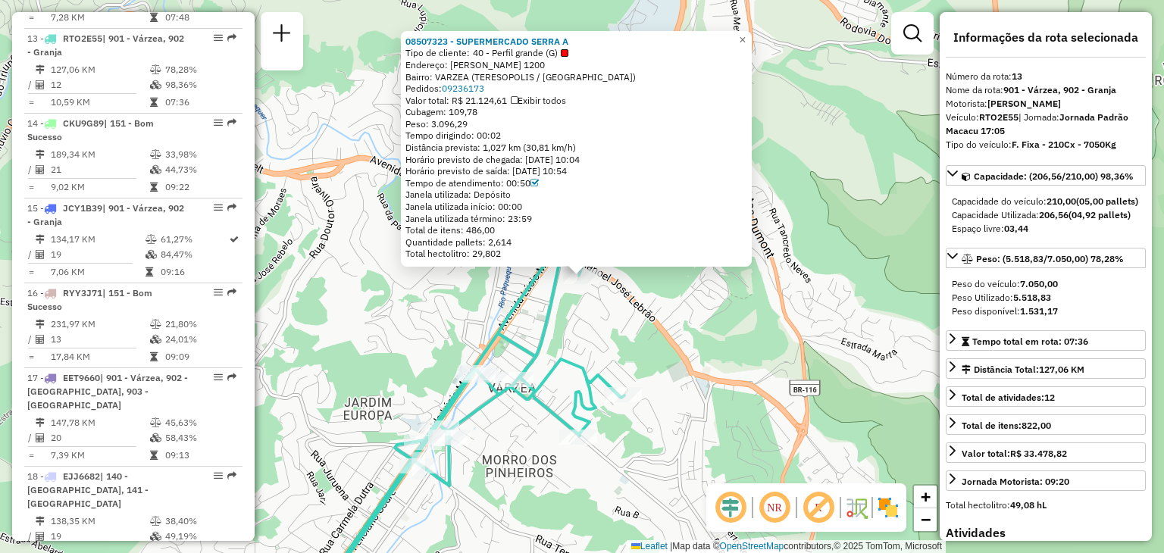
click at [632, 455] on div "08507323 - SUPERMERCADO SERRA A Tipo de cliente: 40 - Perfil grande (G) Endereç…" at bounding box center [582, 276] width 1164 height 553
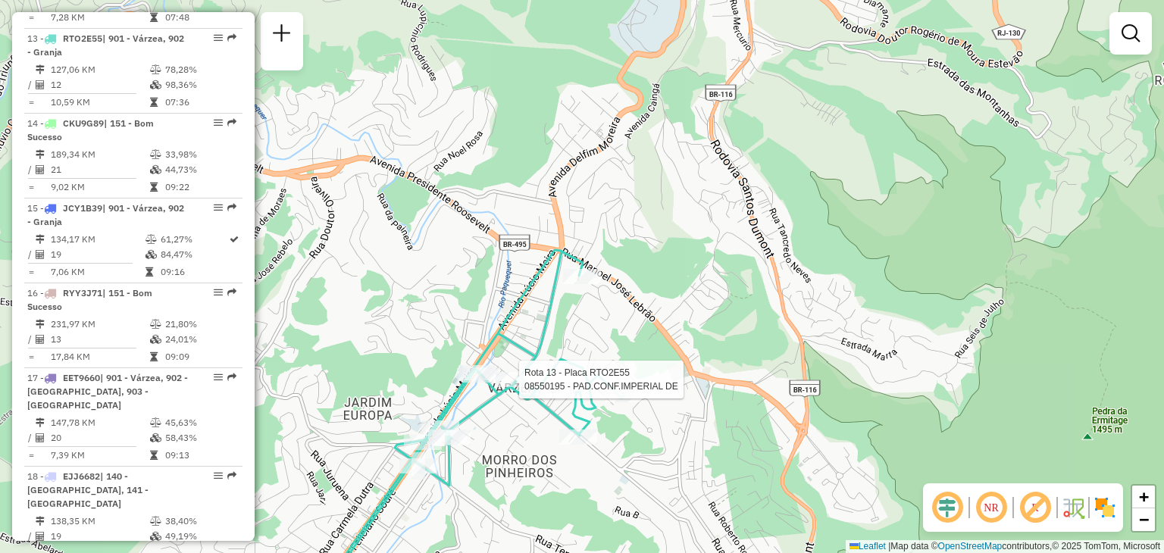
select select "*********"
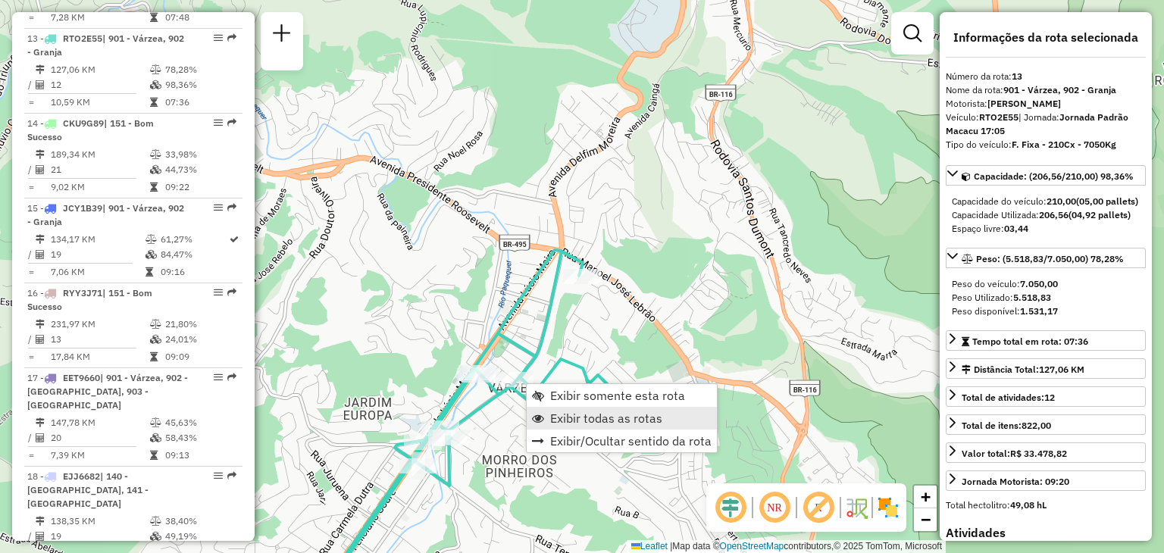
click at [558, 412] on span "Exibir todas as rotas" at bounding box center [606, 418] width 112 height 12
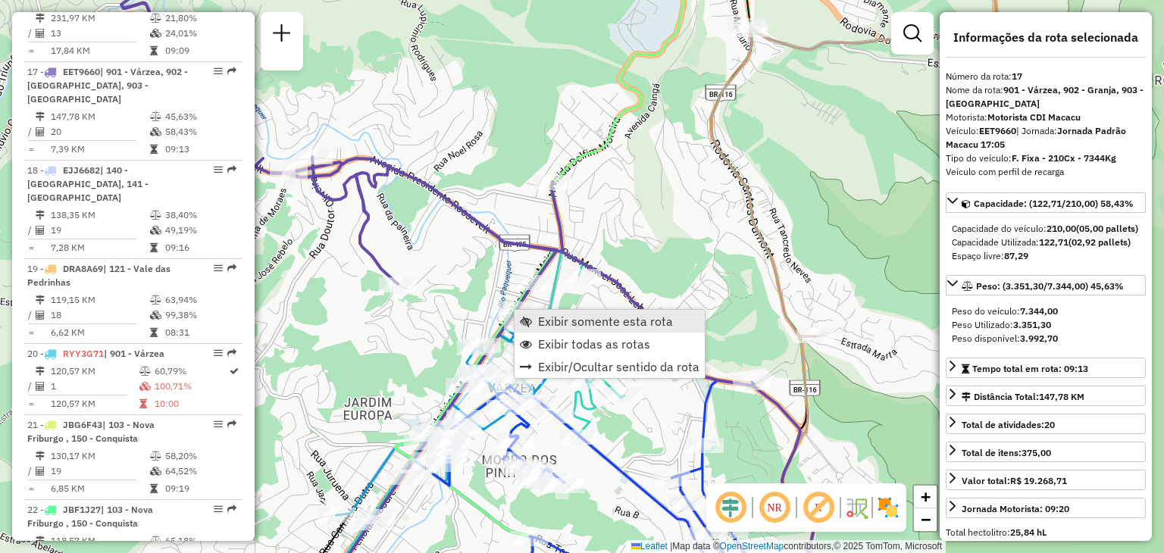
scroll to position [1948, 0]
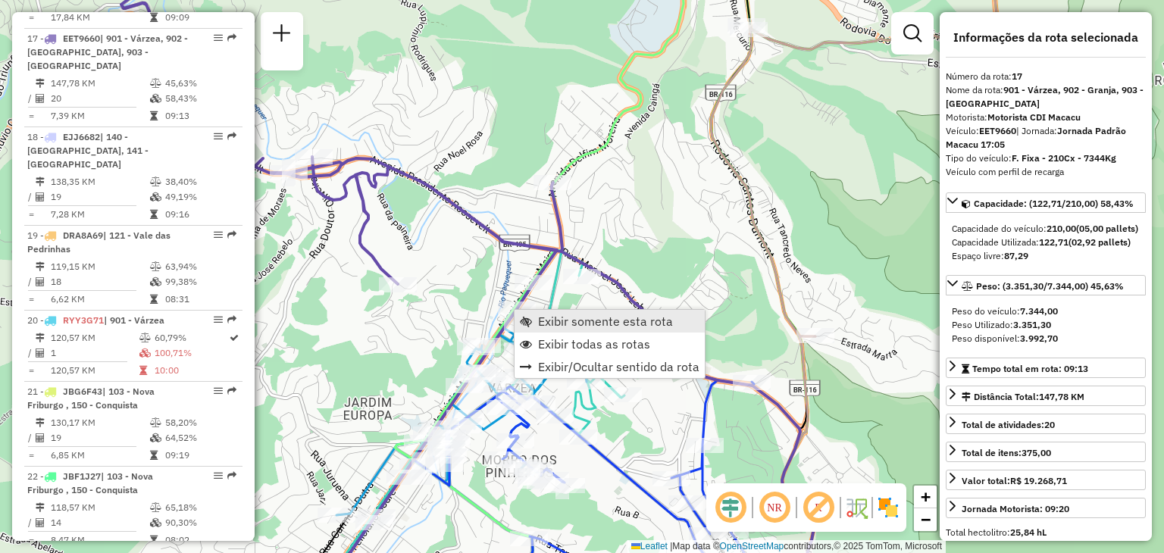
click at [562, 318] on span "Exibir somente esta rota" at bounding box center [605, 321] width 135 height 12
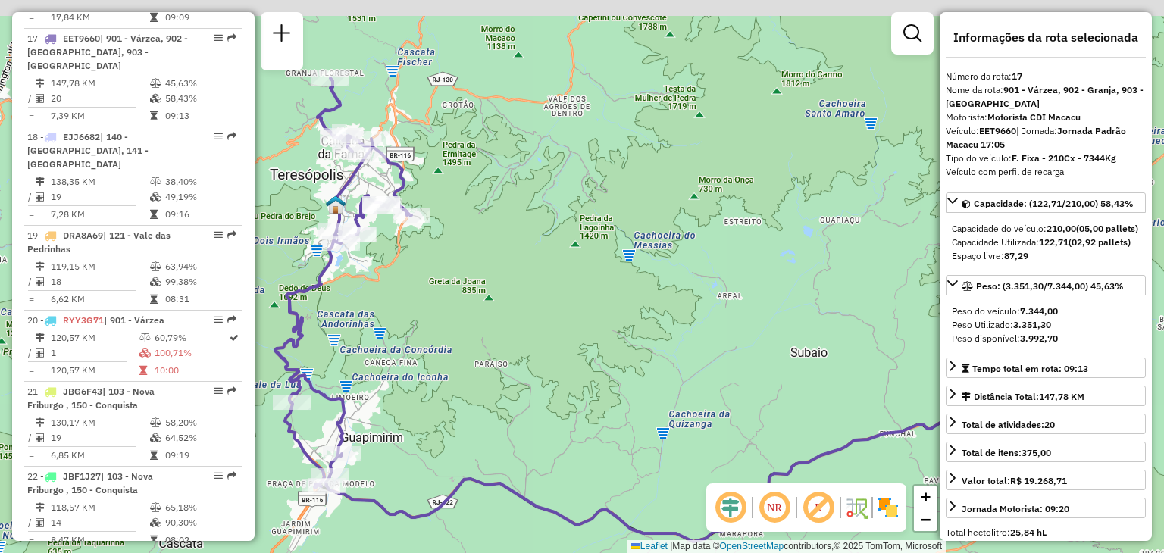
drag, startPoint x: 423, startPoint y: 284, endPoint x: 517, endPoint y: 379, distance: 133.4
click at [517, 389] on div "Janela de atendimento Grade de atendimento Capacidade Transportadoras Veículos …" at bounding box center [582, 276] width 1164 height 553
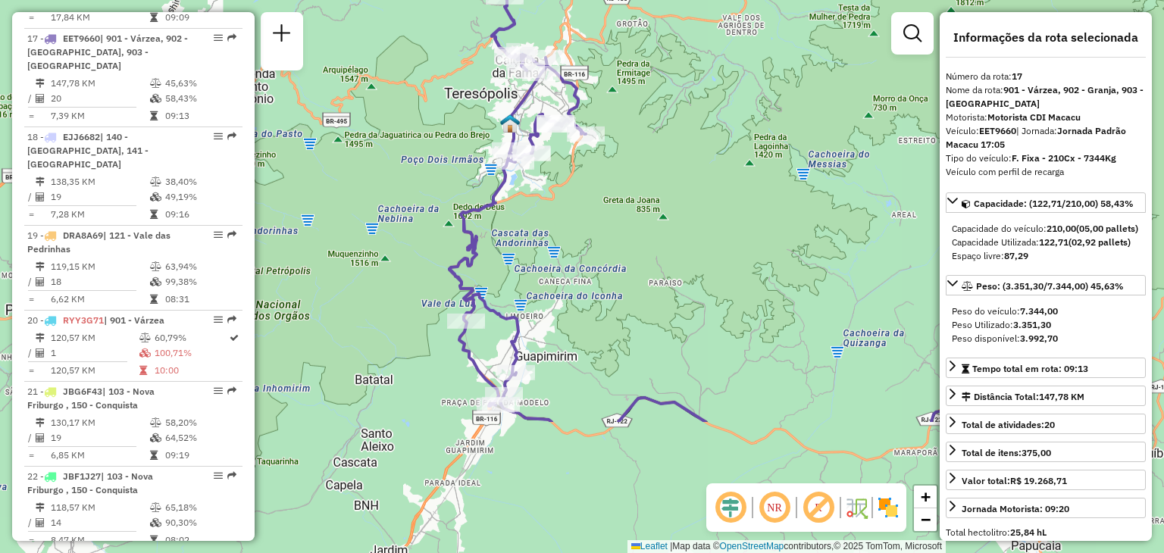
drag, startPoint x: 503, startPoint y: 448, endPoint x: 606, endPoint y: 337, distance: 151.1
click at [606, 337] on div "Janela de atendimento Grade de atendimento Capacidade Transportadoras Veículos …" at bounding box center [582, 276] width 1164 height 553
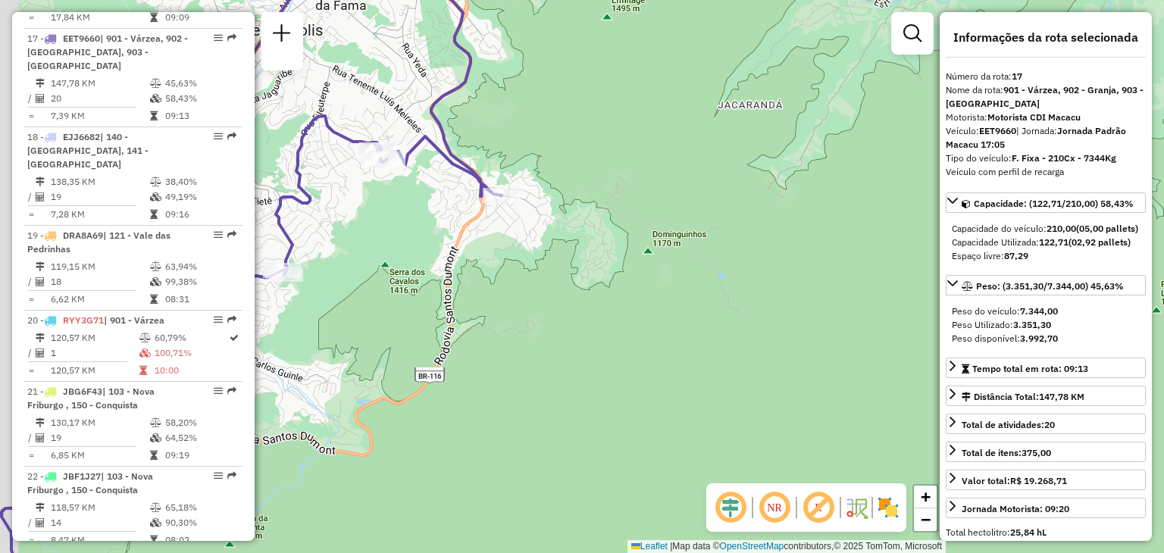
drag, startPoint x: 611, startPoint y: 230, endPoint x: 833, endPoint y: 352, distance: 253.2
click at [833, 352] on div "Janela de atendimento Grade de atendimento Capacidade Transportadoras Veículos …" at bounding box center [582, 276] width 1164 height 553
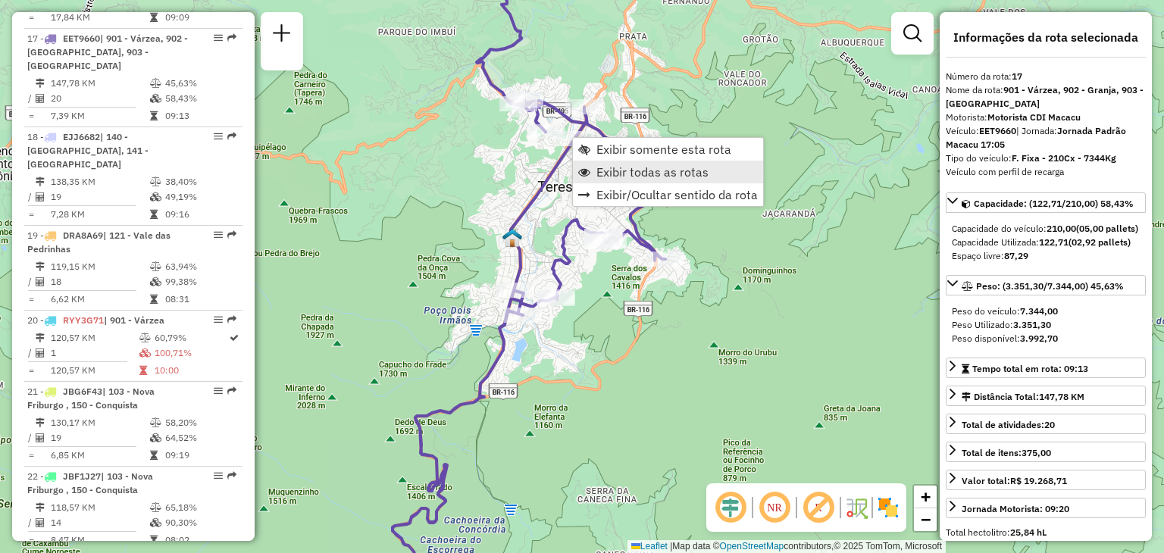
click at [613, 170] on span "Exibir todas as rotas" at bounding box center [652, 172] width 112 height 12
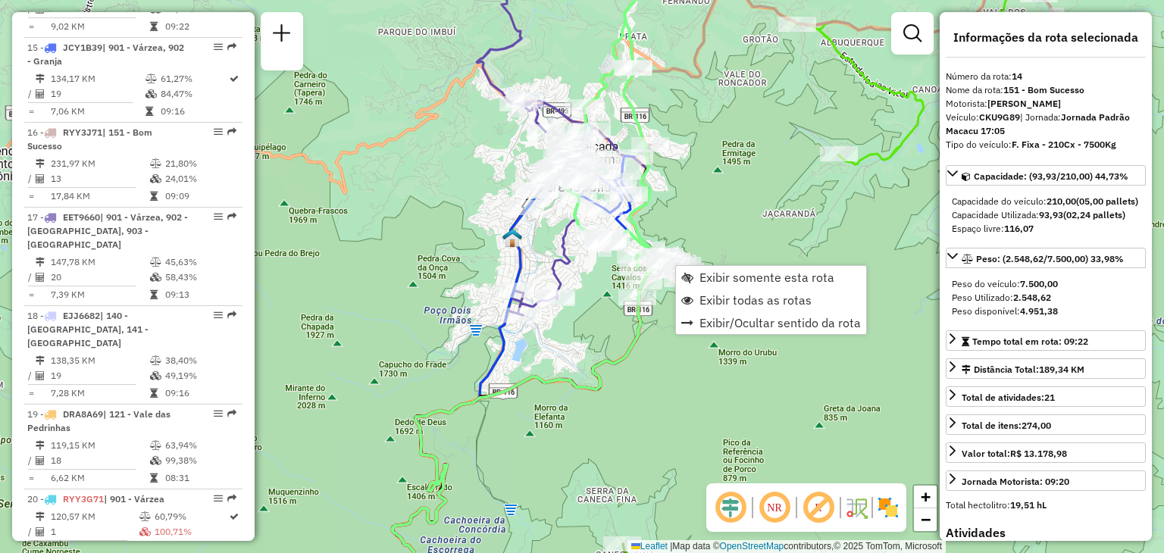
scroll to position [1694, 0]
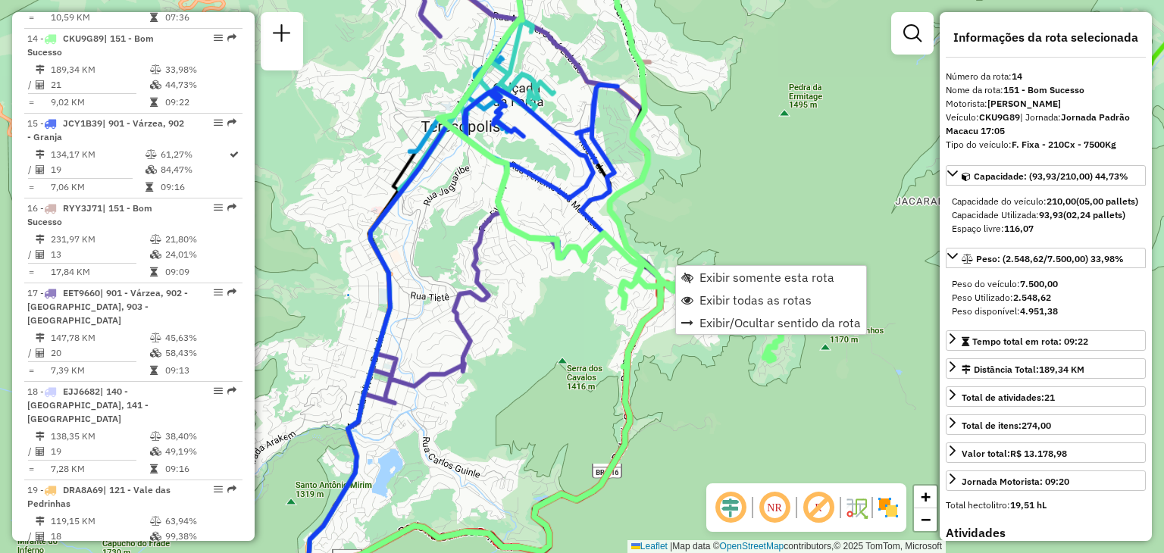
click at [630, 205] on div "Janela de atendimento Grade de atendimento Capacidade Transportadoras Veículos …" at bounding box center [582, 276] width 1164 height 553
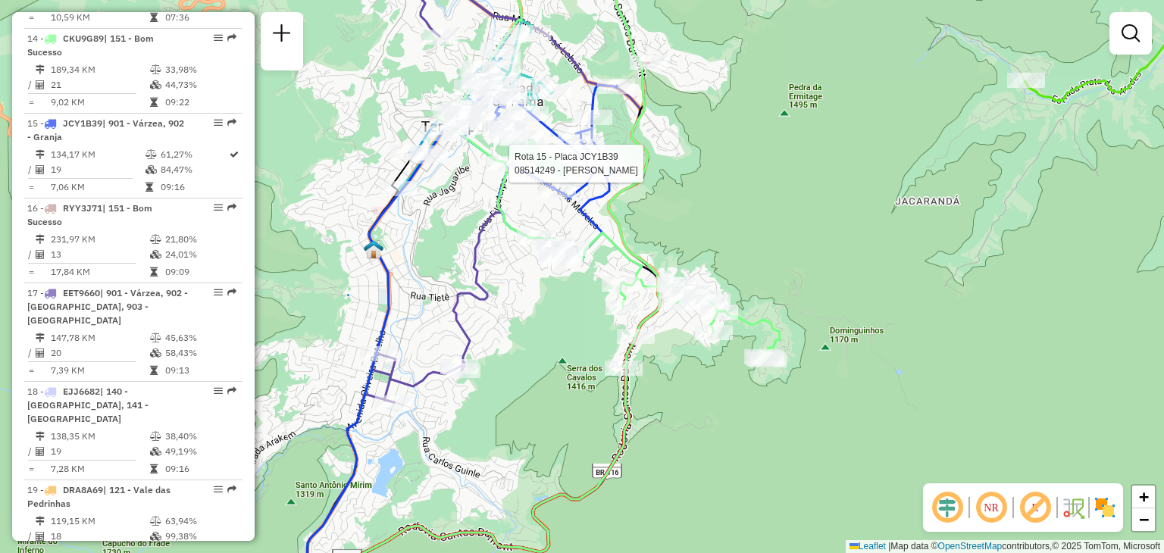
select select "*********"
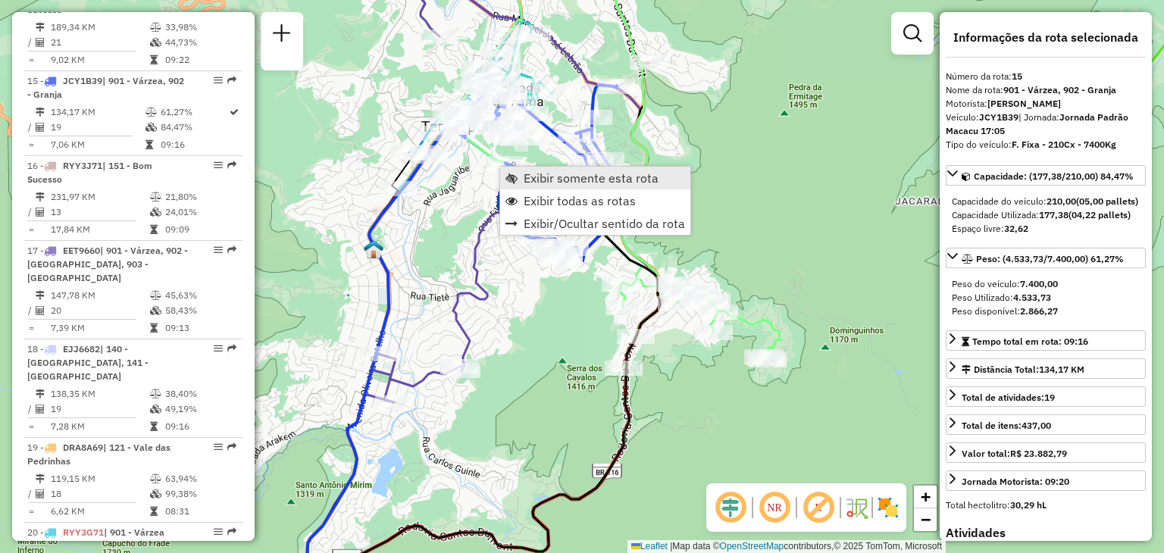
scroll to position [1779, 0]
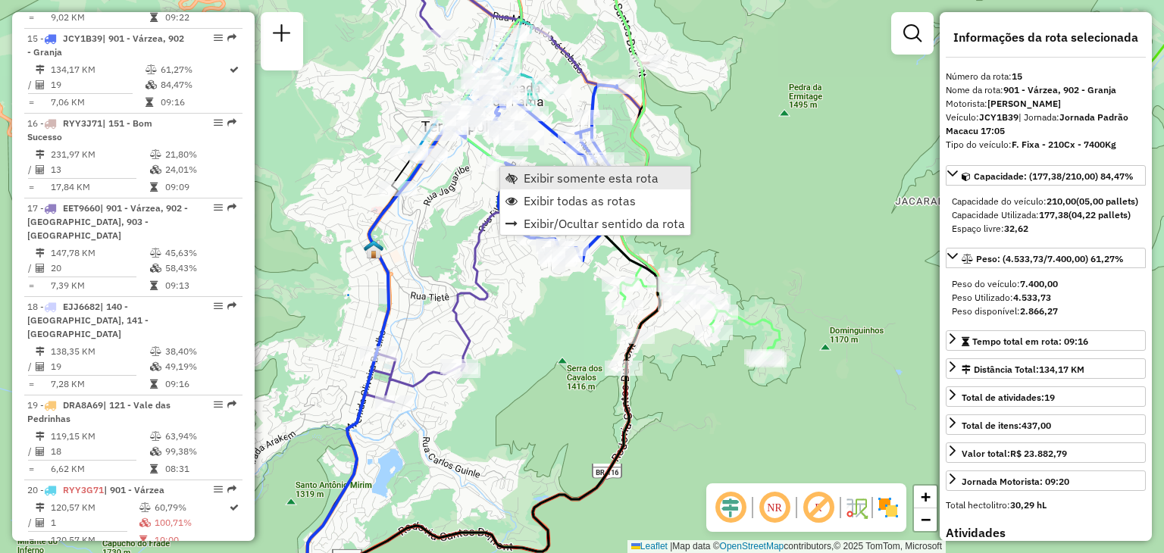
click at [545, 179] on span "Exibir somente esta rota" at bounding box center [590, 178] width 135 height 12
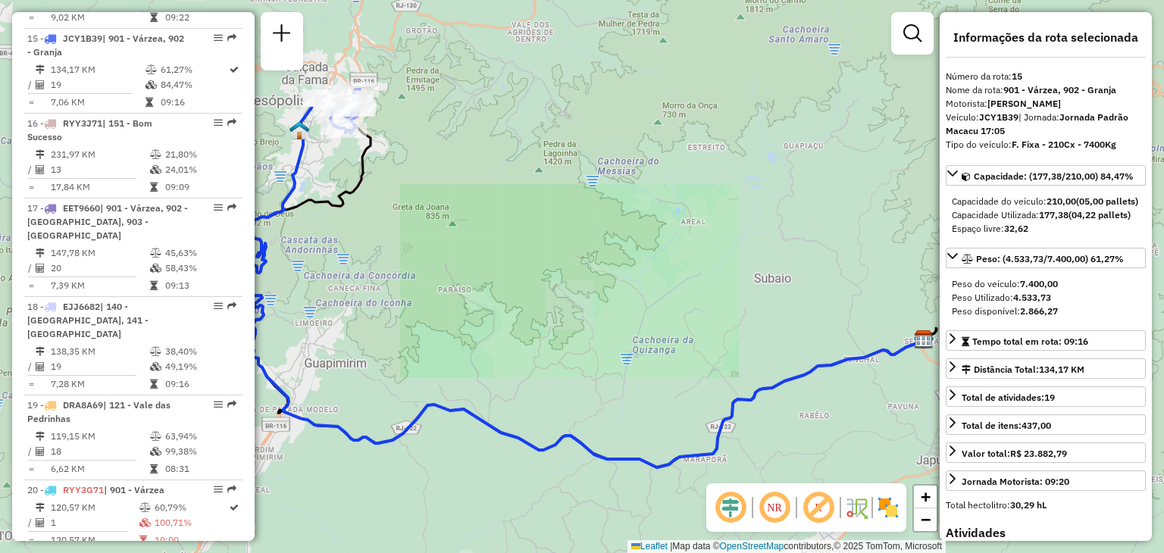
drag, startPoint x: 474, startPoint y: 210, endPoint x: 623, endPoint y: 314, distance: 181.8
click at [639, 328] on div "Janela de atendimento Grade de atendimento Capacidade Transportadoras Veículos …" at bounding box center [582, 276] width 1164 height 553
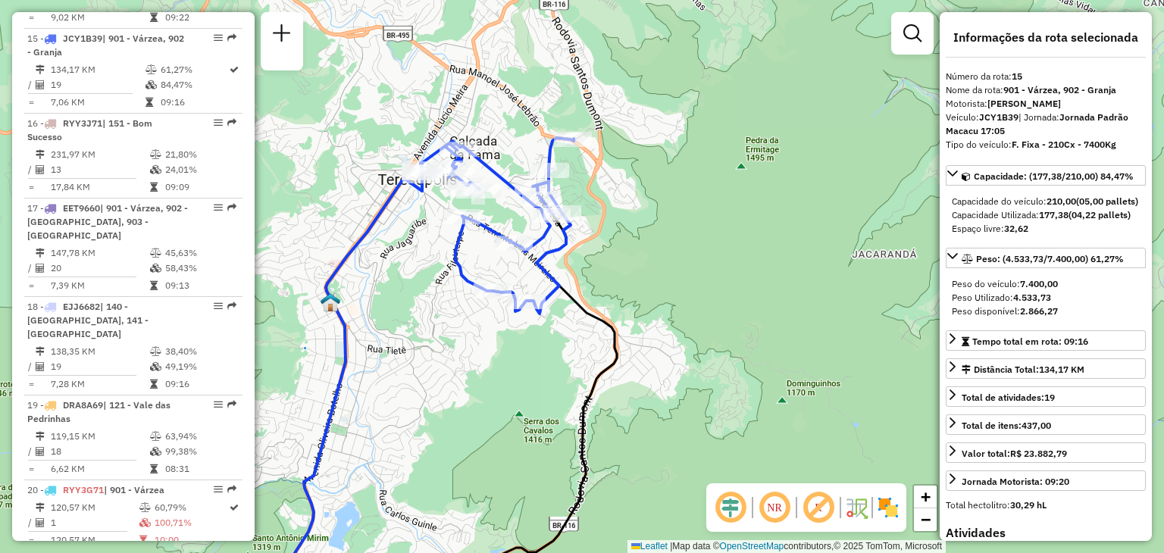
drag, startPoint x: 534, startPoint y: 239, endPoint x: 609, endPoint y: 273, distance: 82.7
click at [607, 272] on div "Janela de atendimento Grade de atendimento Capacidade Transportadoras Veículos …" at bounding box center [582, 276] width 1164 height 553
